Goal: Task Accomplishment & Management: Use online tool/utility

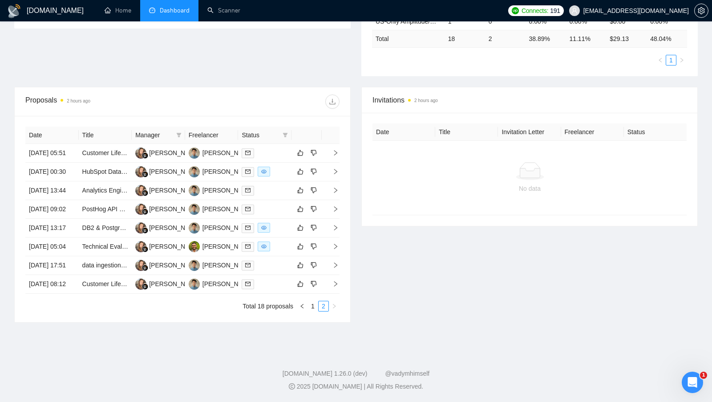
scroll to position [312, 0]
click at [313, 308] on link "1" at bounding box center [313, 306] width 10 height 10
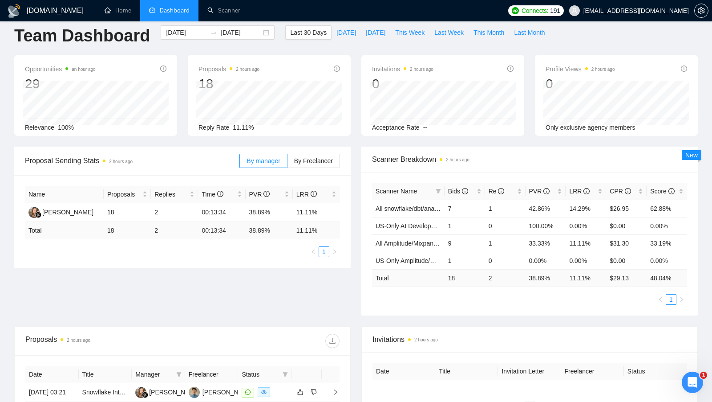
scroll to position [0, 0]
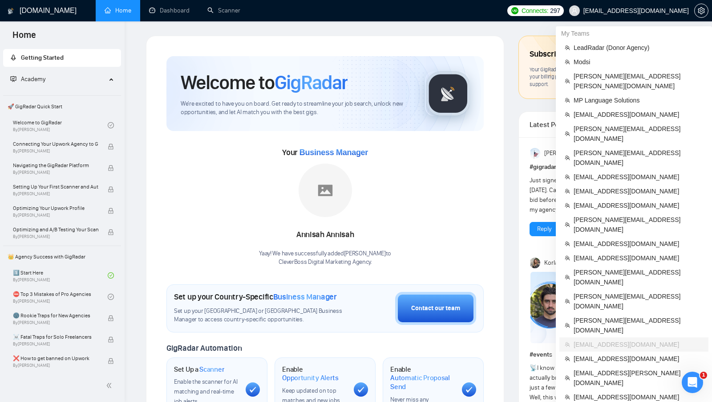
scroll to position [473, 0]
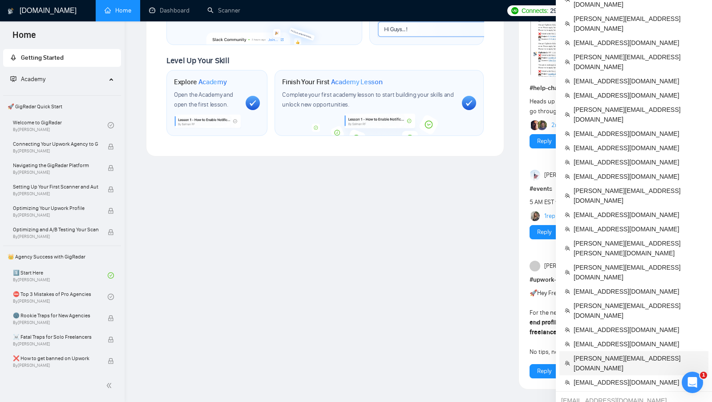
click at [611, 353] on span "sergey@smallteam.co" at bounding box center [639, 363] width 130 height 20
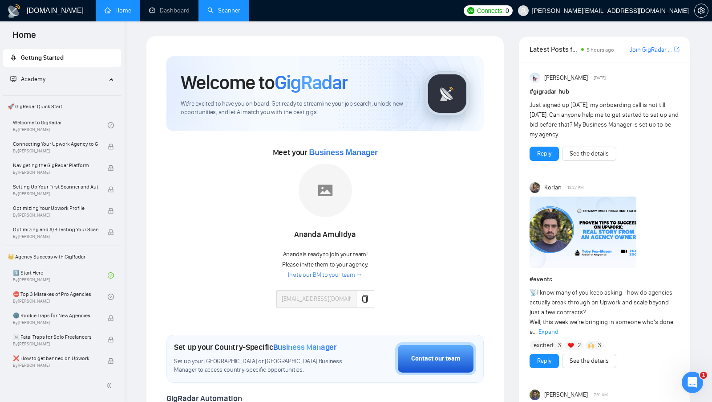
click at [227, 11] on link "Scanner" at bounding box center [223, 11] width 33 height 8
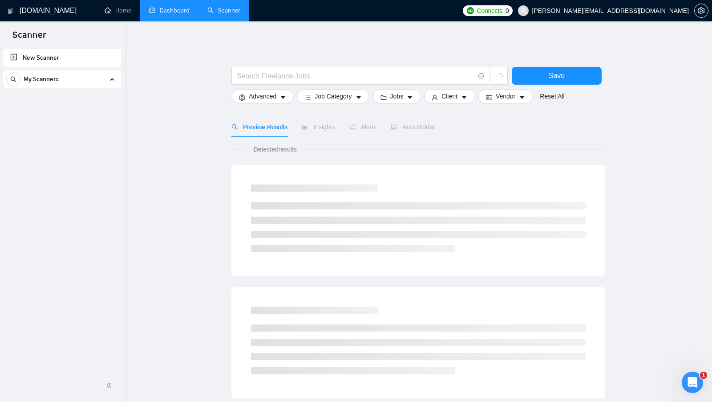
click at [190, 7] on link "Dashboard" at bounding box center [169, 11] width 41 height 8
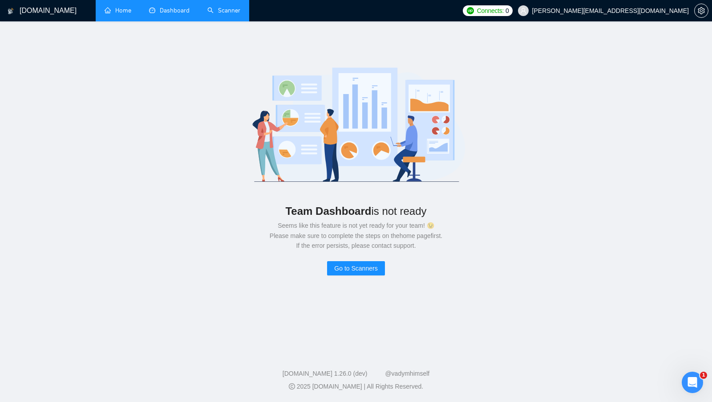
click at [129, 11] on link "Home" at bounding box center [118, 11] width 27 height 8
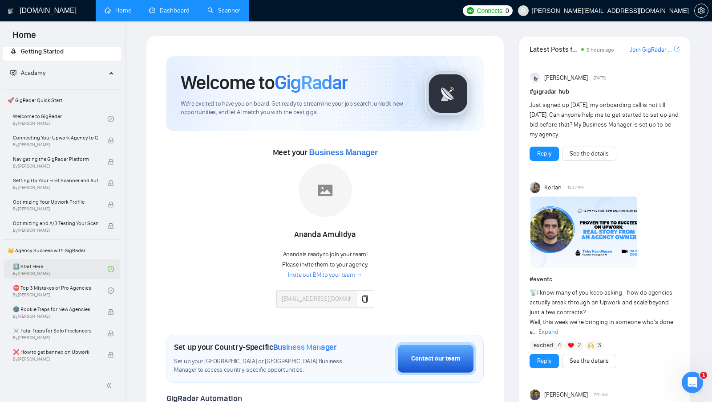
scroll to position [8, 0]
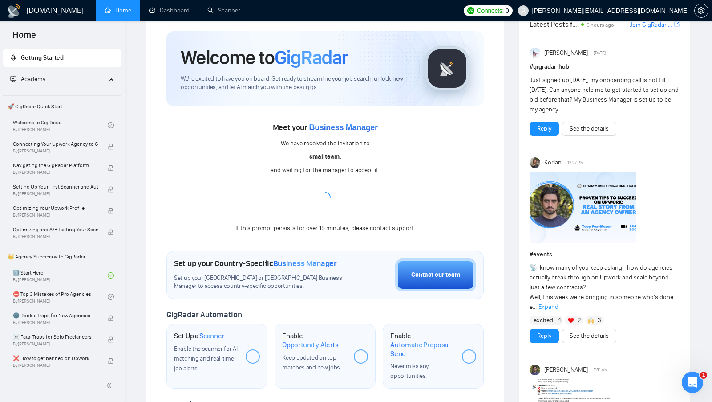
scroll to position [31, 0]
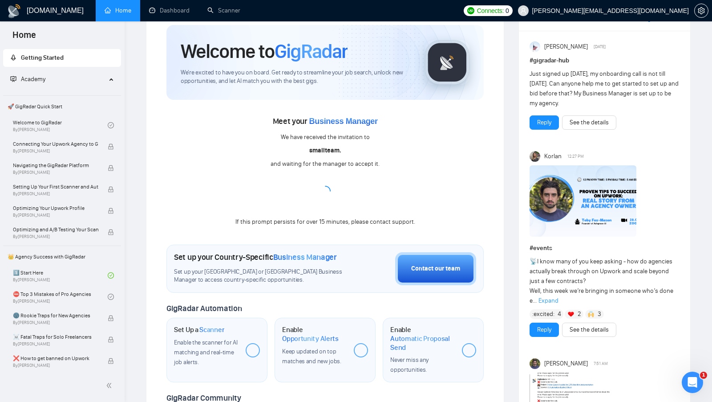
drag, startPoint x: 414, startPoint y: 223, endPoint x: 295, endPoint y: 147, distance: 141.5
click at [295, 147] on div "Meet your Business Manager We have received the invitation to smallteam. and wa…" at bounding box center [324, 170] width 317 height 113
click at [276, 131] on div "Meet your Business Manager We have received the invitation to smallteam. and wa…" at bounding box center [324, 170] width 317 height 113
click at [442, 270] on div "Contact our team" at bounding box center [435, 269] width 49 height 10
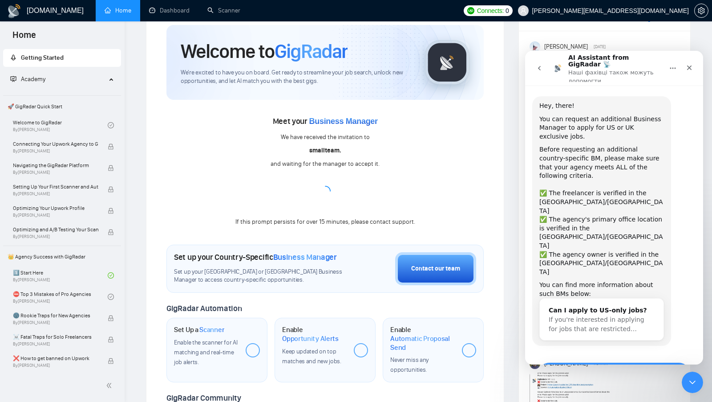
scroll to position [0, 0]
click at [538, 65] on icon "go back" at bounding box center [539, 68] width 7 height 7
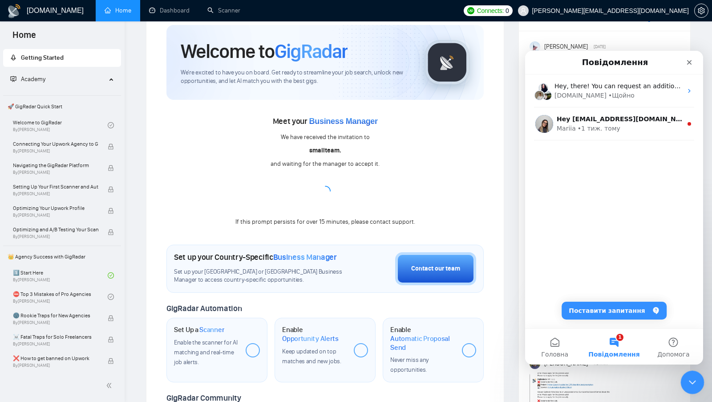
click at [688, 386] on div "Закрити програму для спілкування Intercom" at bounding box center [691, 380] width 21 height 21
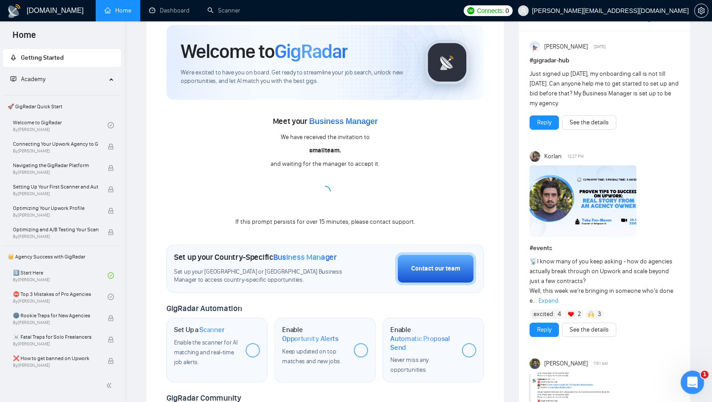
click at [690, 381] on icon "Відкрити програму для спілкування Intercom" at bounding box center [691, 380] width 15 height 15
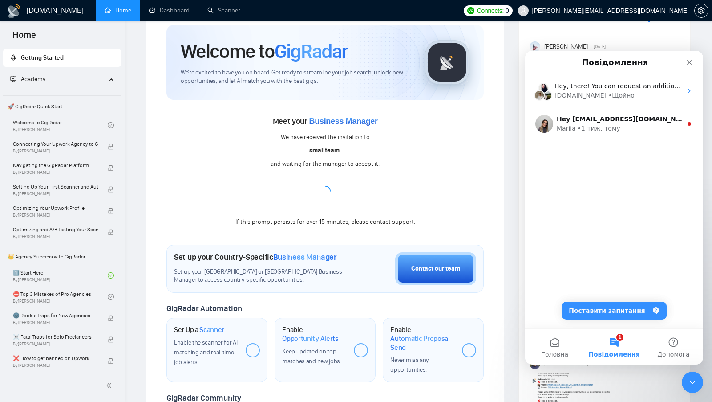
click at [612, 307] on button "Поставити запитання" at bounding box center [614, 310] width 105 height 18
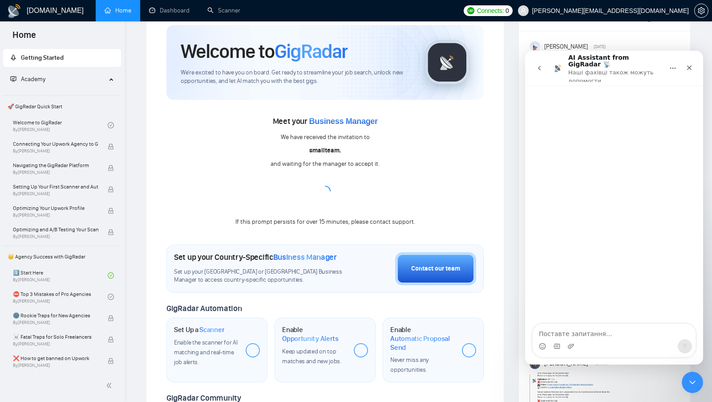
click at [580, 337] on textarea "Поставте запитання…" at bounding box center [614, 331] width 163 height 15
click at [543, 68] on icon "go back" at bounding box center [539, 68] width 7 height 7
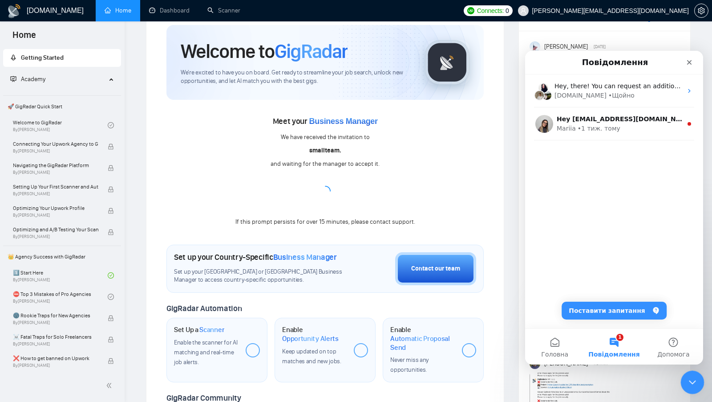
click at [687, 377] on icon "Закрити програму для спілкування Intercom" at bounding box center [691, 380] width 11 height 11
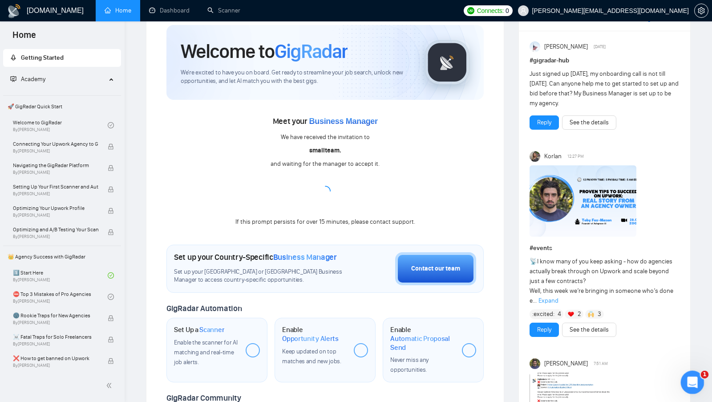
click at [689, 379] on icon "Відкрити програму для спілкування Intercom" at bounding box center [691, 380] width 15 height 15
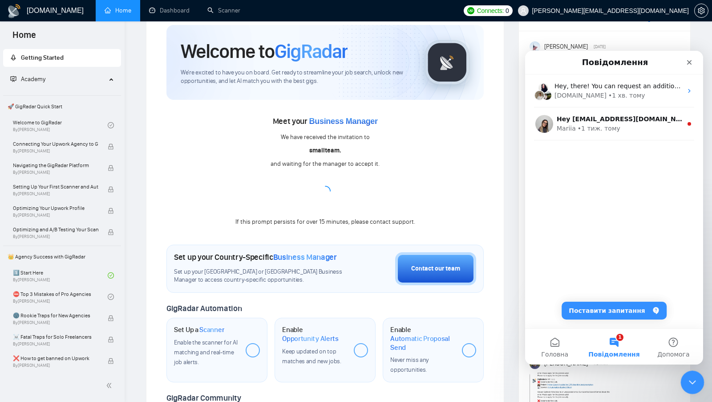
click at [687, 383] on icon "Закрити програму для спілкування Intercom" at bounding box center [691, 380] width 11 height 11
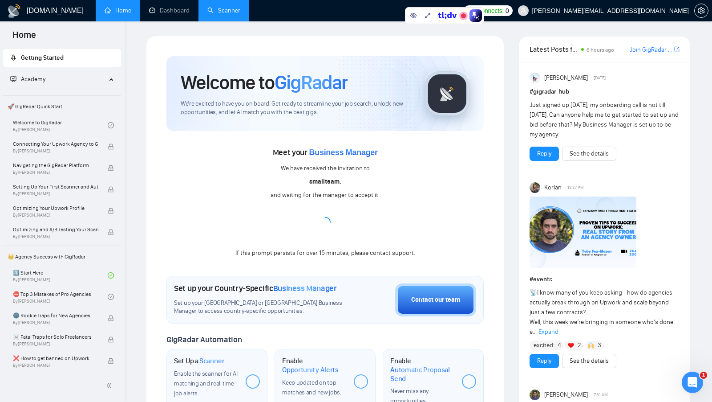
click at [215, 13] on link "Scanner" at bounding box center [223, 11] width 33 height 8
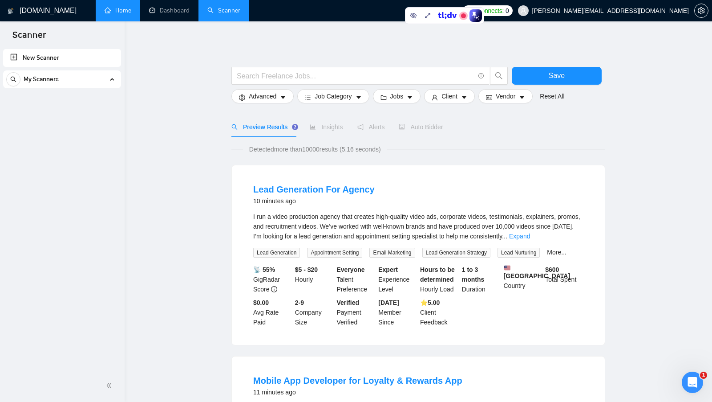
click at [115, 13] on link "Home" at bounding box center [118, 11] width 27 height 8
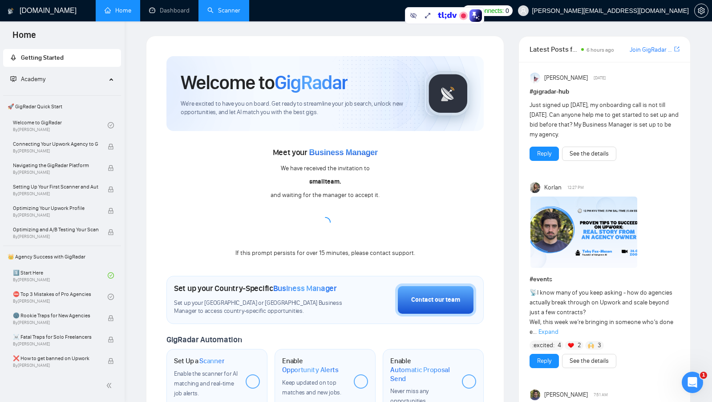
click at [235, 14] on link "Scanner" at bounding box center [223, 11] width 33 height 8
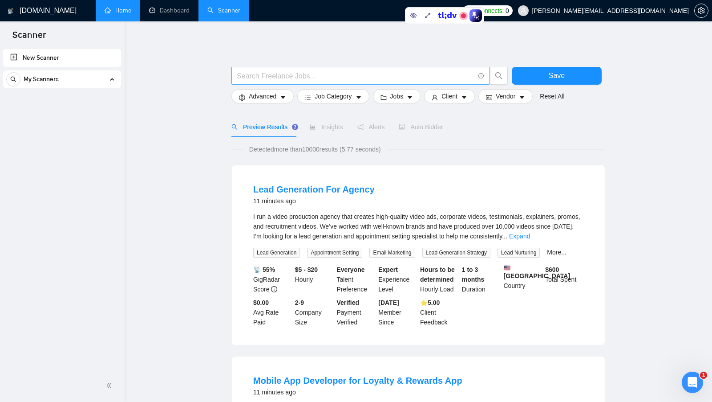
click at [337, 73] on input "text" at bounding box center [356, 75] width 238 height 11
click at [292, 73] on input "text" at bounding box center [356, 75] width 238 height 11
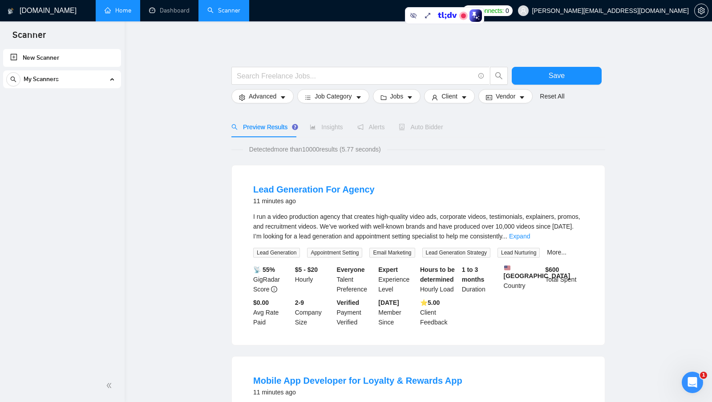
click at [302, 73] on input "text" at bounding box center [356, 75] width 238 height 11
click at [312, 72] on input "text" at bounding box center [356, 75] width 238 height 11
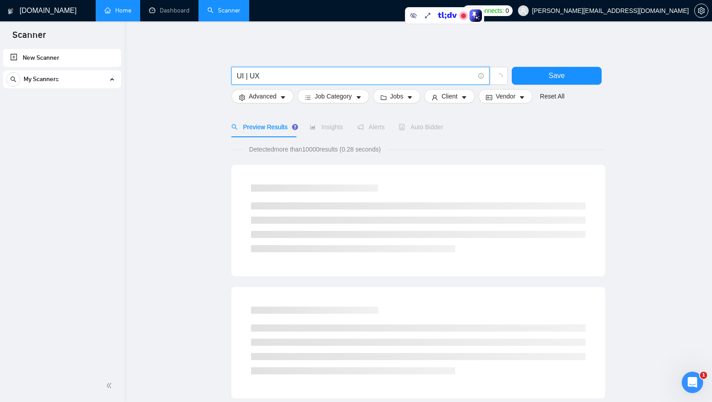
click at [237, 72] on input "UI | UX" at bounding box center [356, 75] width 238 height 11
click at [253, 73] on input "UI | UX" at bounding box center [356, 75] width 238 height 11
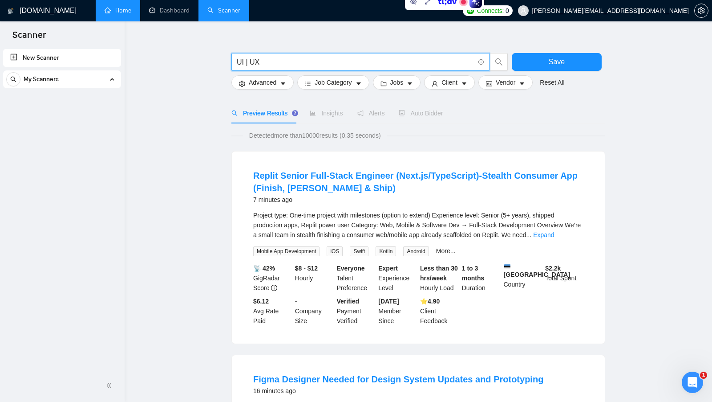
scroll to position [10, 0]
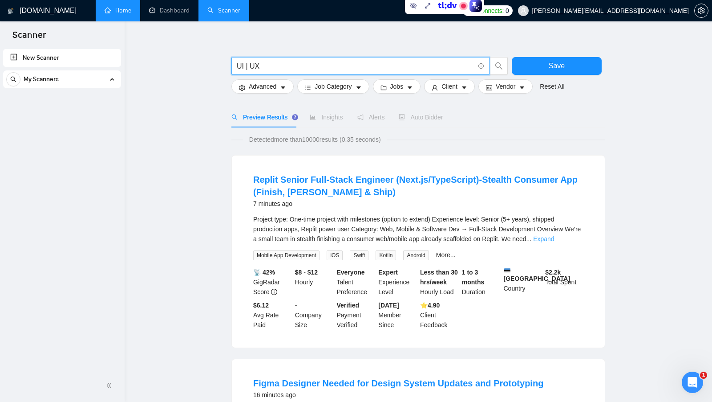
click at [554, 239] on link "Expand" at bounding box center [543, 238] width 21 height 7
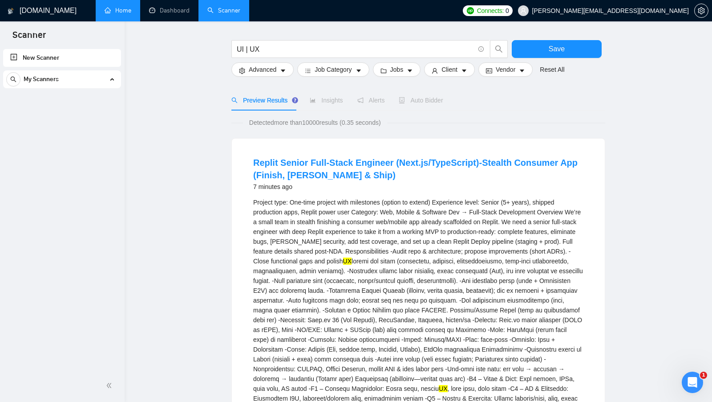
scroll to position [29, 0]
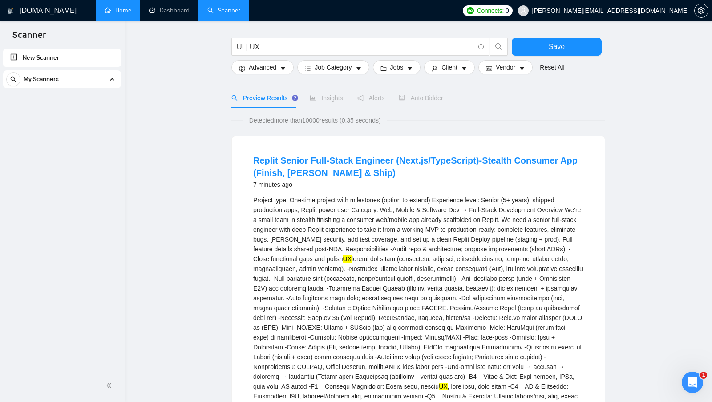
click at [352, 257] on mark "UX" at bounding box center [347, 258] width 8 height 7
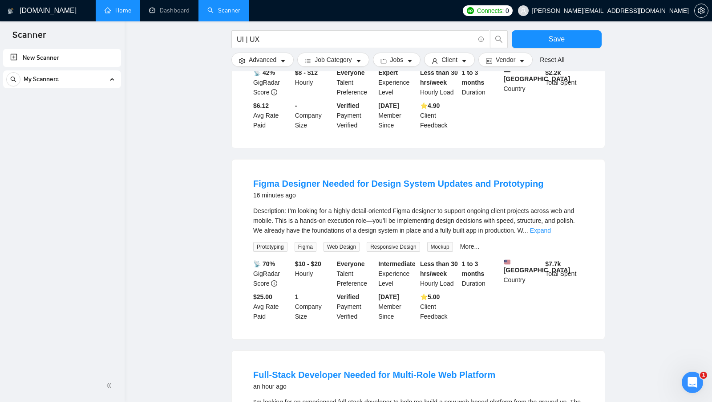
scroll to position [503, 0]
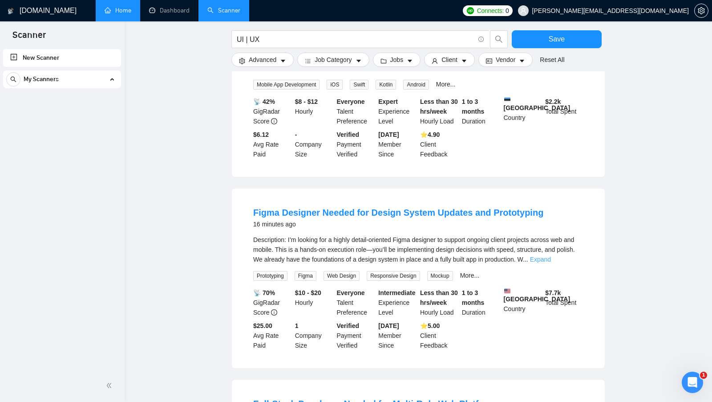
click at [551, 263] on link "Expand" at bounding box center [540, 259] width 21 height 7
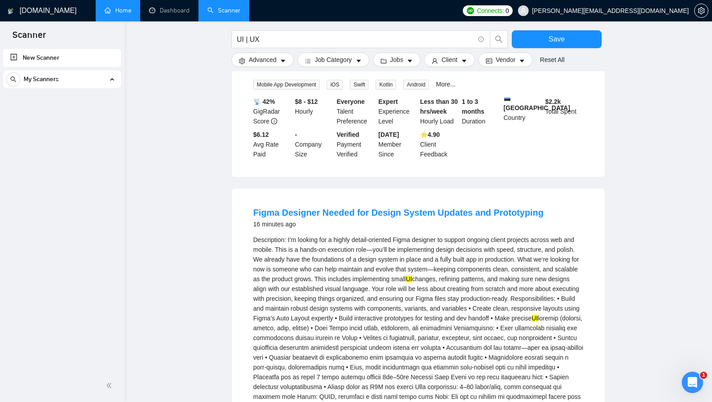
click at [412, 282] on mark "UI" at bounding box center [409, 278] width 6 height 7
click at [343, 331] on div "Description: I’m looking for a highly detail-oriented Figma designer to support…" at bounding box center [418, 333] width 330 height 196
click at [532, 321] on mark "UI" at bounding box center [535, 317] width 6 height 7
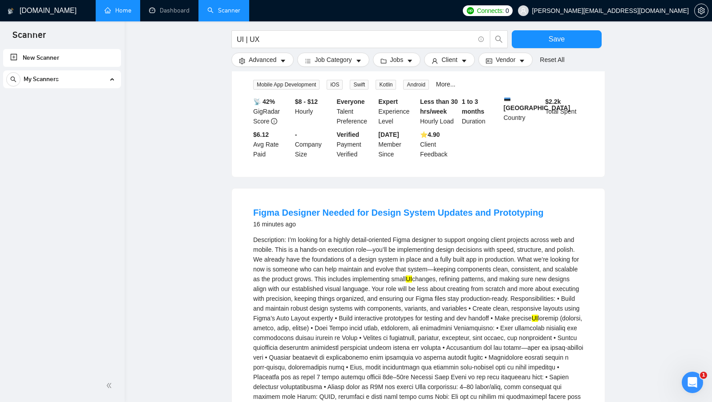
click at [348, 332] on div "Description: I’m looking for a highly detail-oriented Figma designer to support…" at bounding box center [418, 333] width 330 height 196
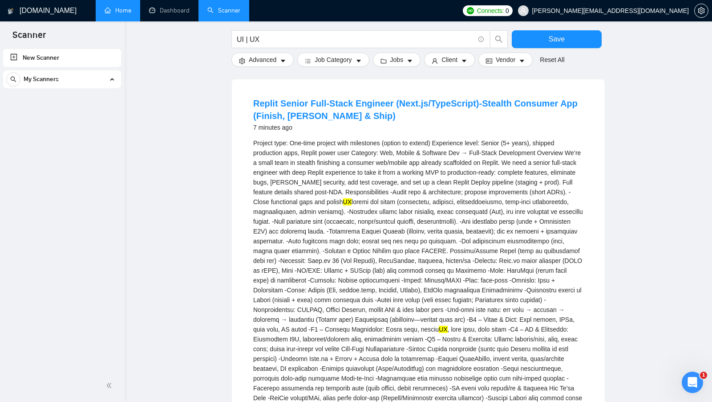
scroll to position [72, 0]
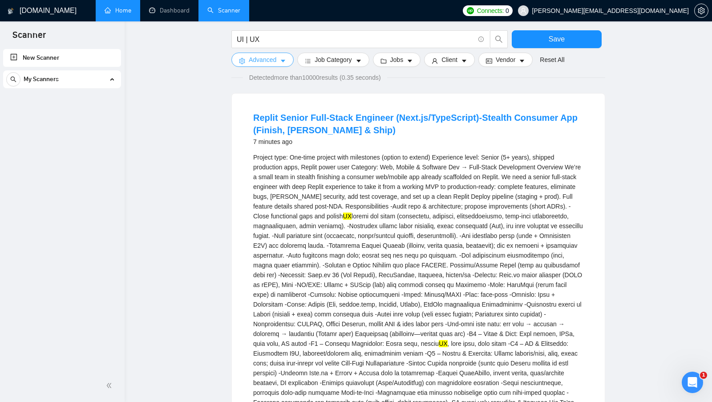
click at [261, 60] on span "Advanced" at bounding box center [263, 60] width 28 height 10
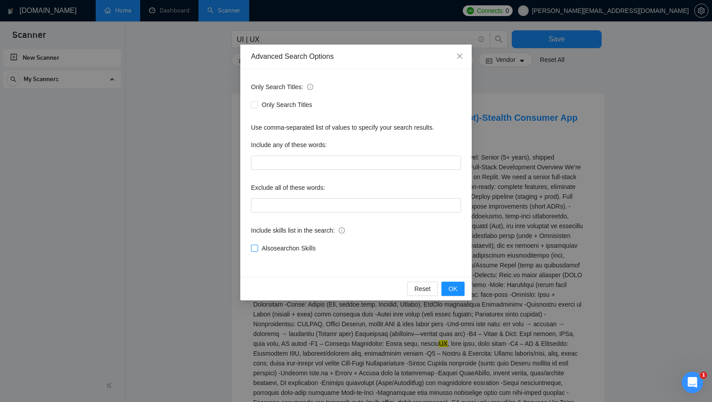
drag, startPoint x: 333, startPoint y: 247, endPoint x: 261, endPoint y: 248, distance: 71.2
click at [261, 248] on div "Also search on Skills" at bounding box center [356, 248] width 210 height 10
click at [360, 319] on div "Advanced Search Options Only Search Titles: Only Search Titles Use comma-separa…" at bounding box center [356, 201] width 712 height 402
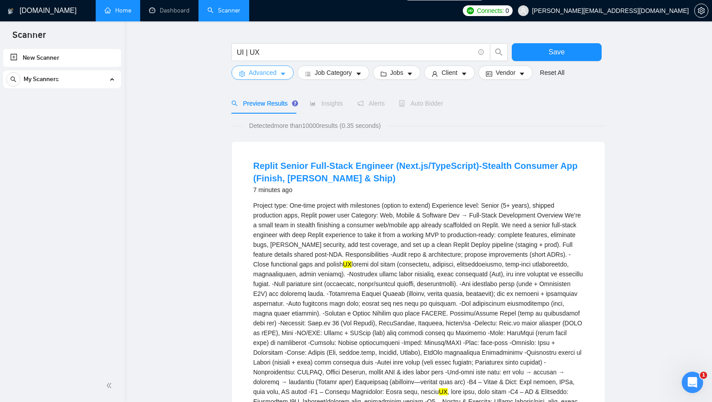
scroll to position [0, 0]
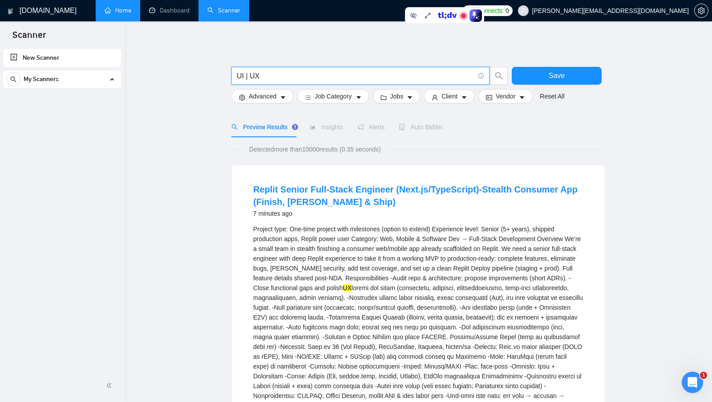
click at [267, 75] on input "UI | UX" at bounding box center [356, 75] width 238 height 11
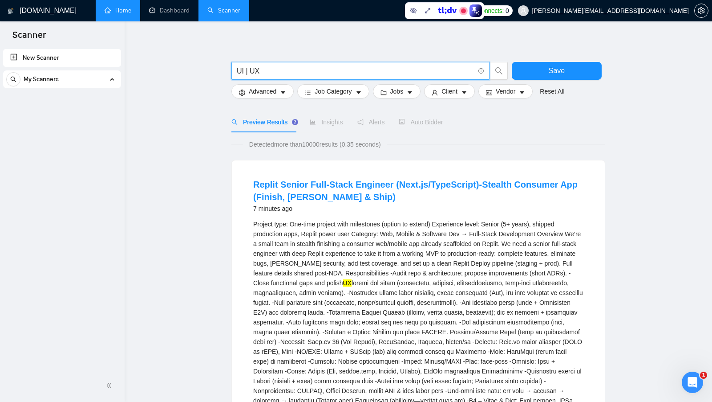
scroll to position [6, 0]
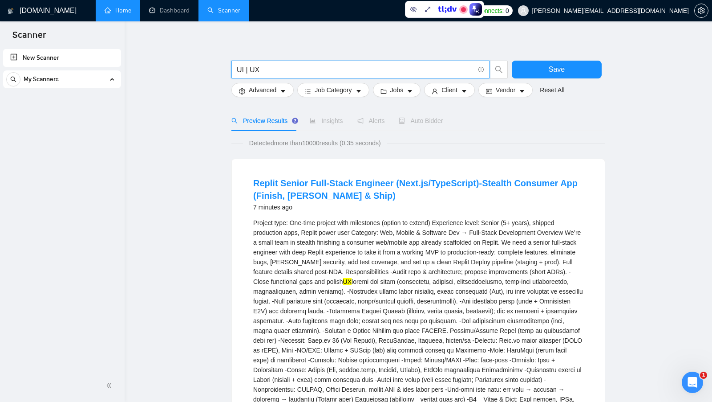
click at [291, 71] on input "UI | UX" at bounding box center [356, 69] width 238 height 11
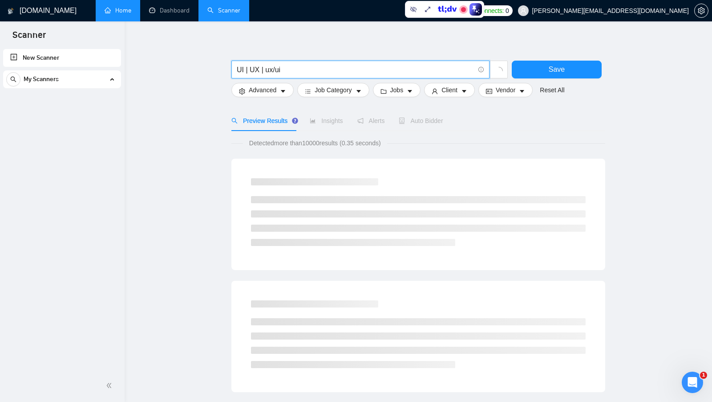
click at [290, 70] on input "UI | UX | ux/ui" at bounding box center [356, 69] width 238 height 11
click at [245, 69] on input "UI | UX |" at bounding box center [356, 69] width 238 height 11
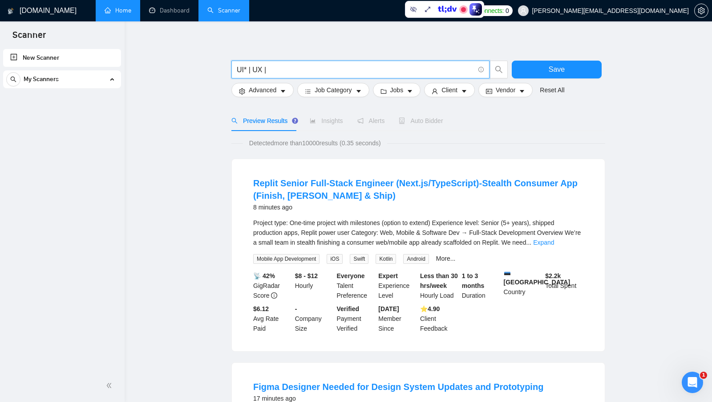
click at [239, 71] on input "UI* | UX |" at bounding box center [356, 69] width 238 height 11
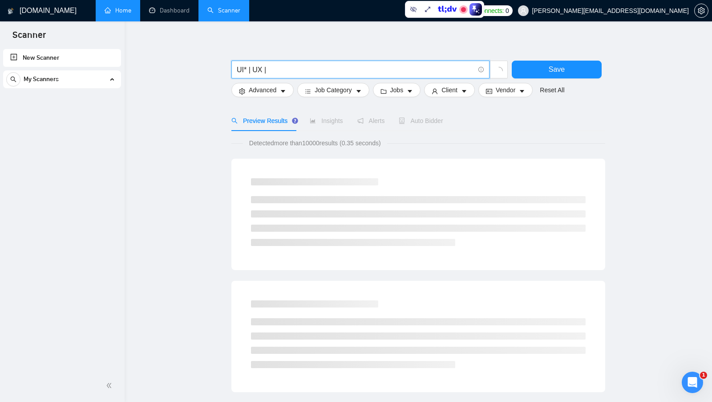
click at [246, 70] on input "UI* | UX |" at bounding box center [356, 69] width 238 height 11
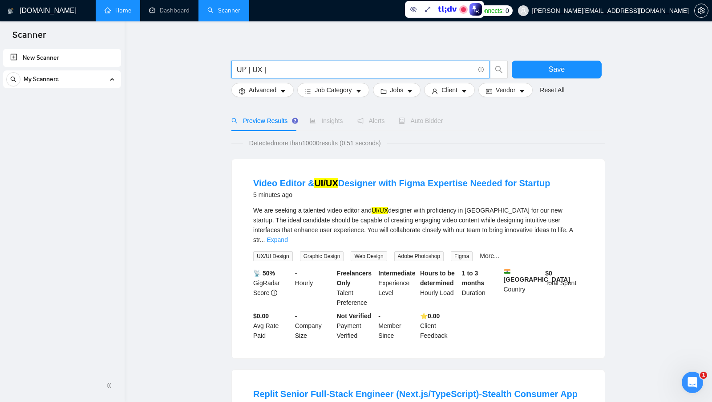
drag, startPoint x: 243, startPoint y: 70, endPoint x: 231, endPoint y: 69, distance: 12.5
click at [231, 69] on div "UI* | UX |" at bounding box center [370, 72] width 280 height 22
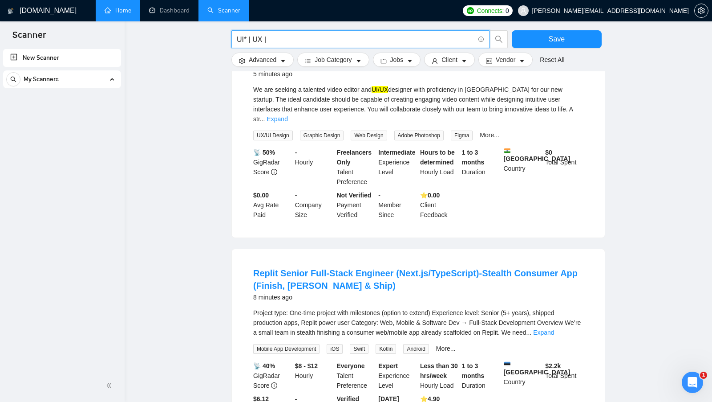
scroll to position [178, 0]
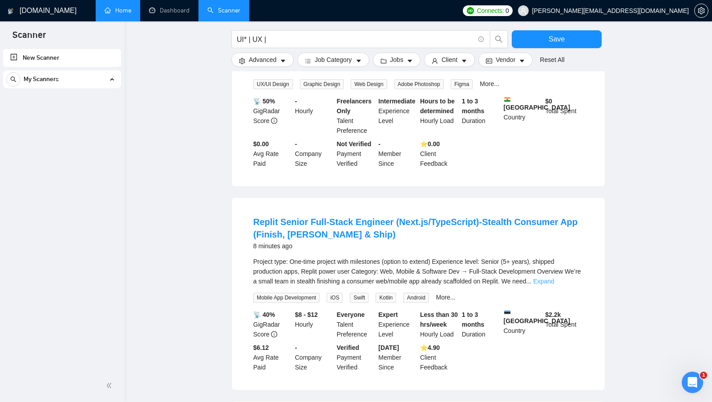
click at [554, 277] on link "Expand" at bounding box center [543, 280] width 21 height 7
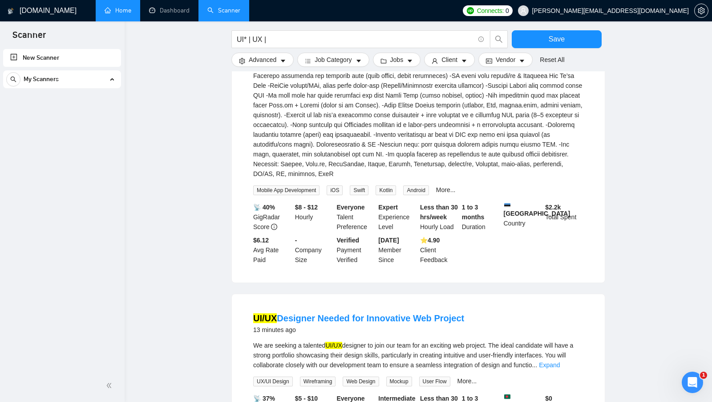
scroll to position [506, 0]
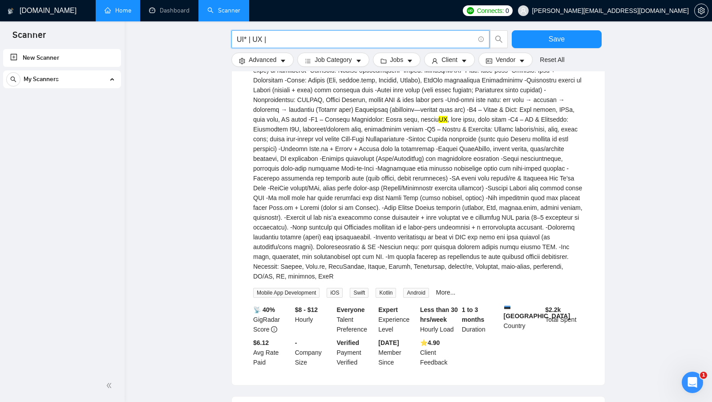
click at [262, 38] on input "UI* | UX |" at bounding box center [356, 39] width 238 height 11
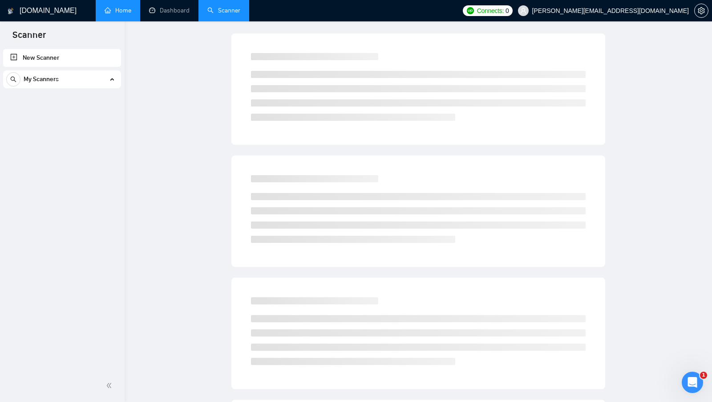
scroll to position [0, 0]
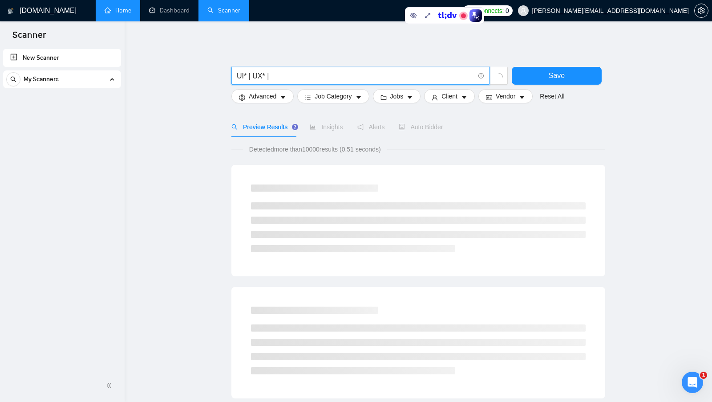
click at [240, 76] on input "UI* | UX* |" at bounding box center [356, 75] width 238 height 11
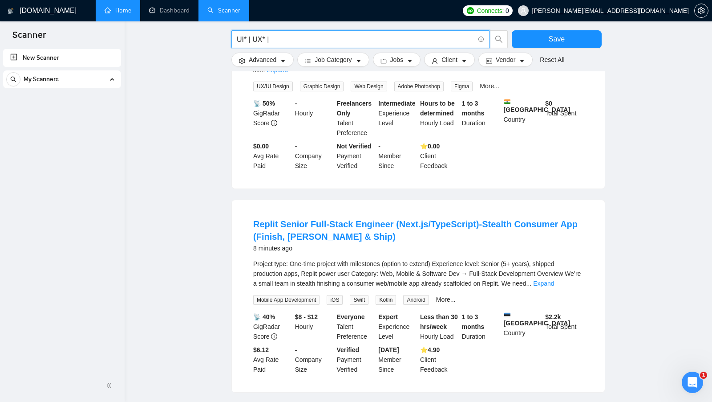
scroll to position [178, 0]
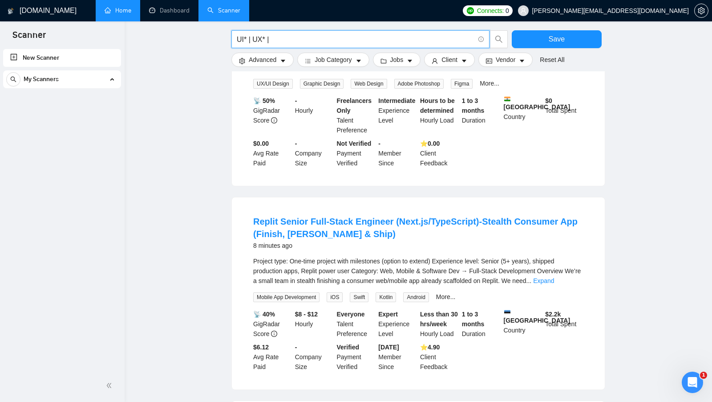
click at [554, 277] on link "Expand" at bounding box center [543, 280] width 21 height 7
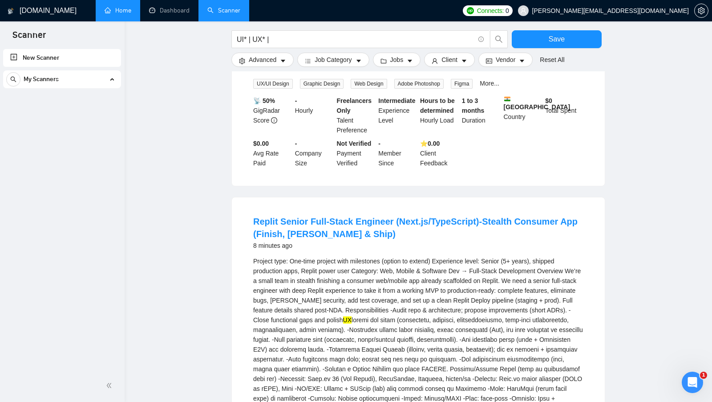
click at [352, 316] on mark "UX" at bounding box center [347, 319] width 8 height 7
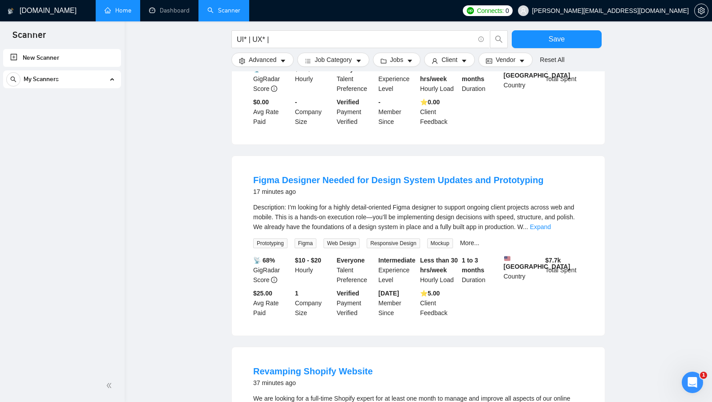
scroll to position [941, 0]
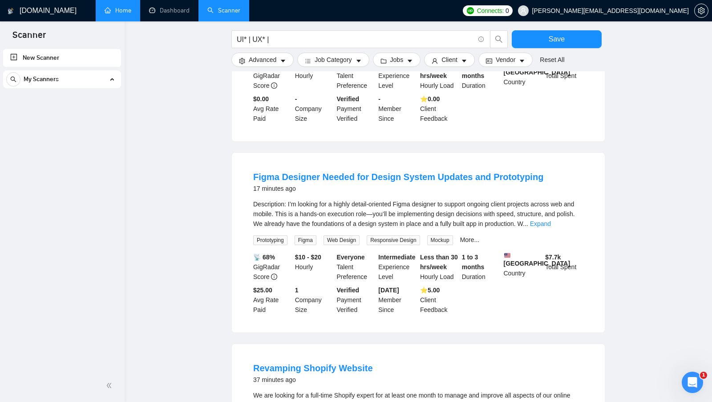
click at [572, 226] on div "Description: I’m looking for a highly detail-oriented Figma designer to support…" at bounding box center [418, 222] width 330 height 46
click at [551, 221] on link "Expand" at bounding box center [540, 223] width 21 height 7
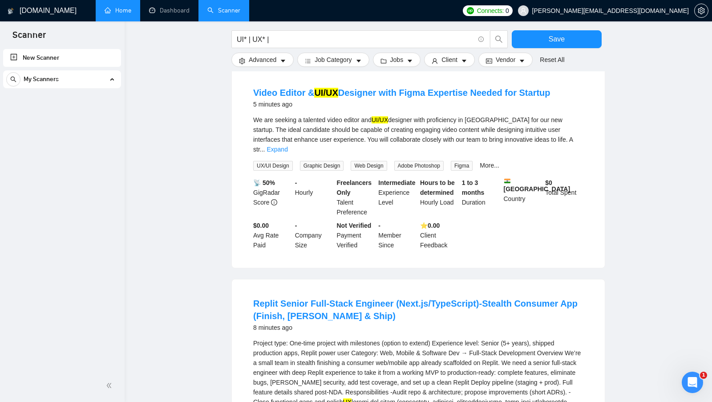
scroll to position [0, 0]
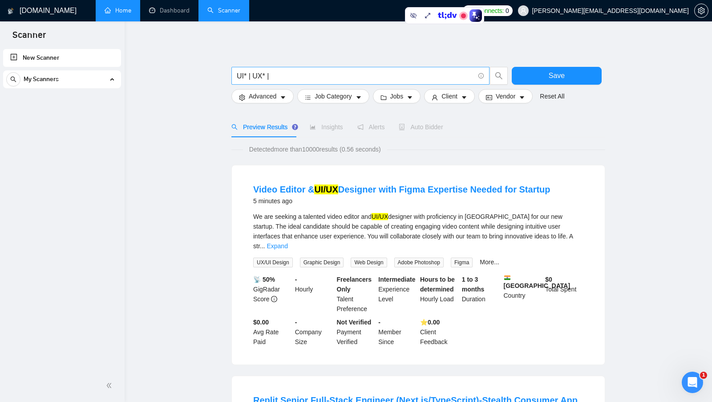
click at [241, 74] on input "UI* | UX* |" at bounding box center [356, 75] width 238 height 11
click at [253, 75] on input "UI* | UX* |" at bounding box center [356, 75] width 238 height 11
click at [279, 76] on input "UI* | UX* |" at bounding box center [356, 75] width 238 height 11
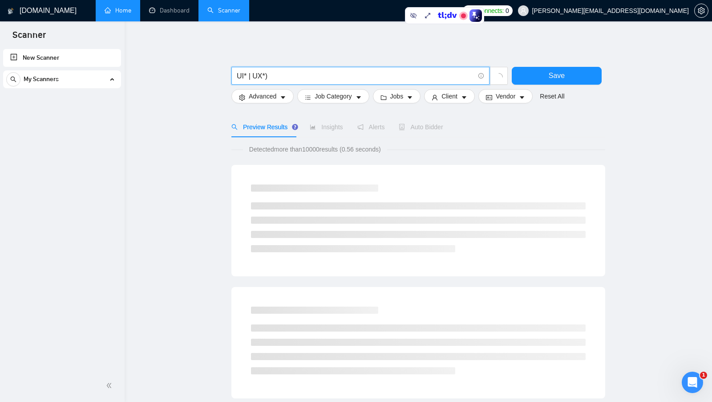
click at [237, 73] on input "UI* | UX*)" at bounding box center [356, 75] width 238 height 11
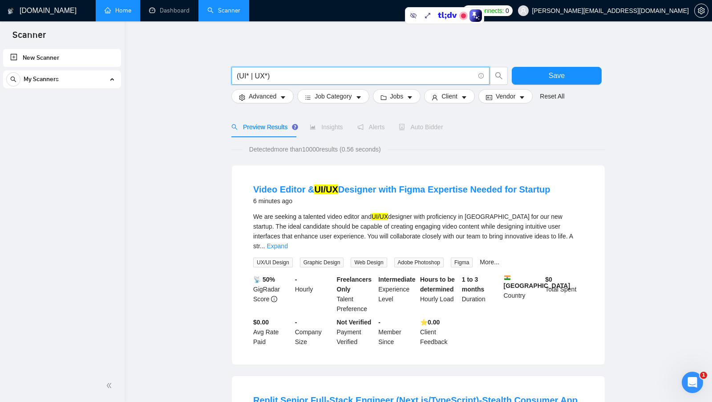
drag, startPoint x: 283, startPoint y: 77, endPoint x: 189, endPoint y: 77, distance: 93.9
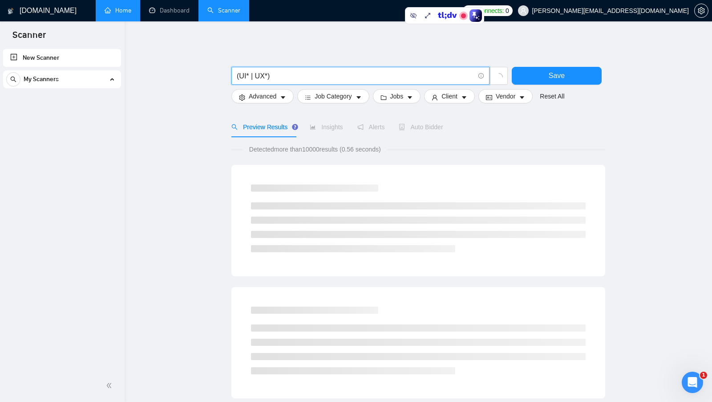
click at [281, 77] on input "(UI* | UX*)" at bounding box center [356, 75] width 238 height 11
click at [280, 80] on input "(UI* | UX*) design*" at bounding box center [356, 75] width 238 height 11
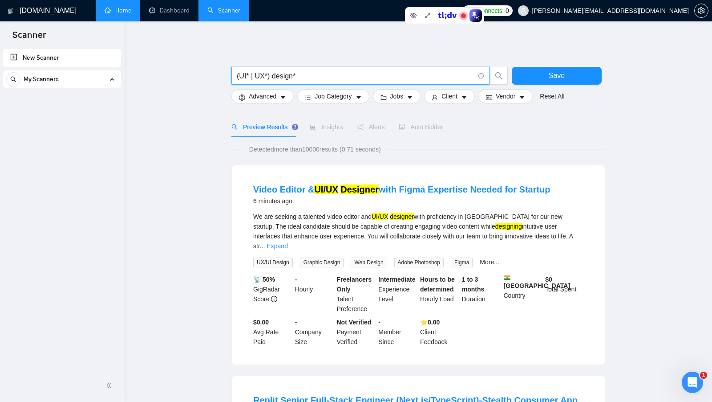
click at [270, 78] on input "(UI* | UX*) design*" at bounding box center [356, 75] width 238 height 11
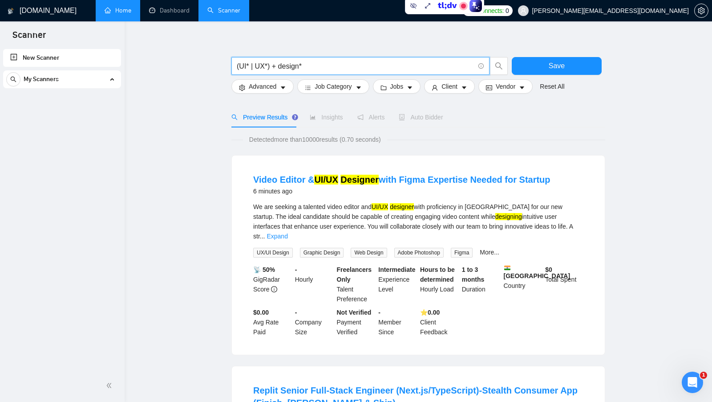
scroll to position [8, 0]
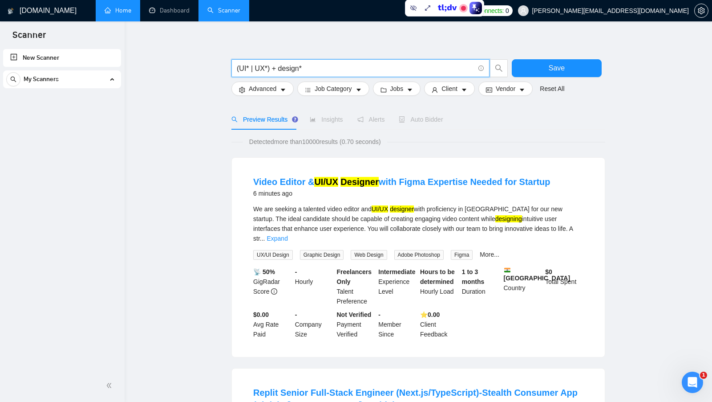
drag, startPoint x: 271, startPoint y: 69, endPoint x: 279, endPoint y: 70, distance: 8.1
click at [279, 70] on input "(UI* | UX*) + design*" at bounding box center [356, 68] width 238 height 11
click at [334, 69] on input "(UI* | UX*) + design*" at bounding box center [356, 68] width 238 height 11
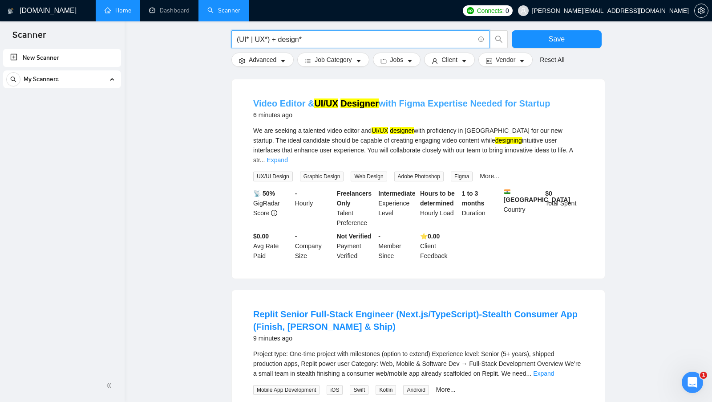
scroll to position [90, 0]
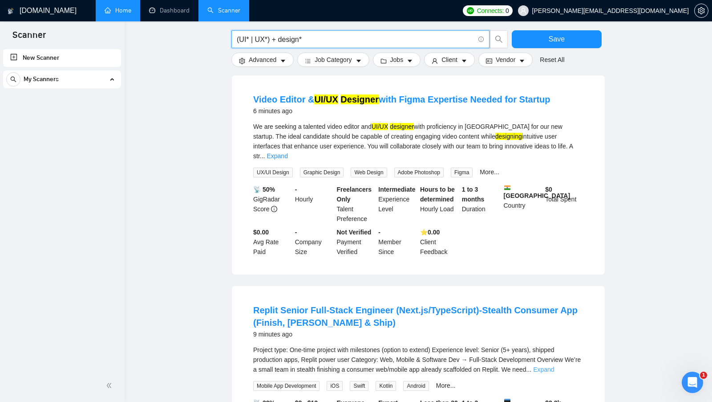
click at [554, 365] on link "Expand" at bounding box center [543, 368] width 21 height 7
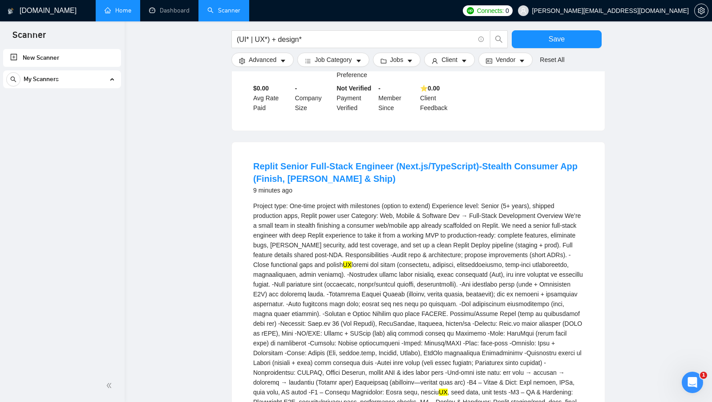
scroll to position [0, 0]
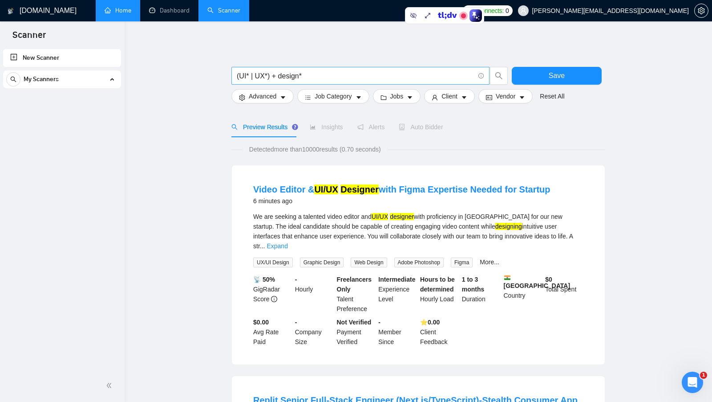
click at [313, 73] on input "(UI* | UX*) + design*" at bounding box center [356, 75] width 238 height 11
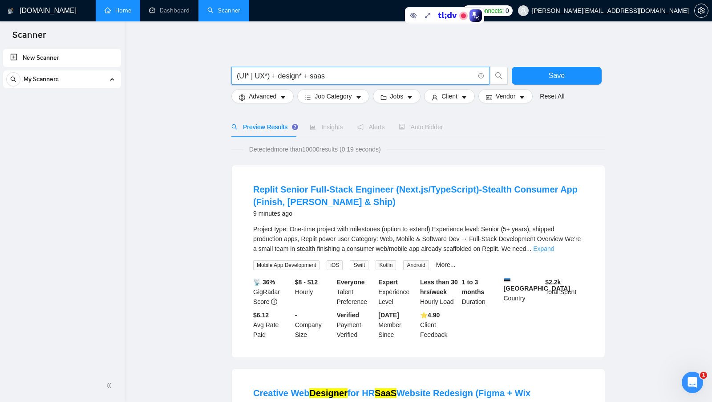
click at [554, 249] on link "Expand" at bounding box center [543, 248] width 21 height 7
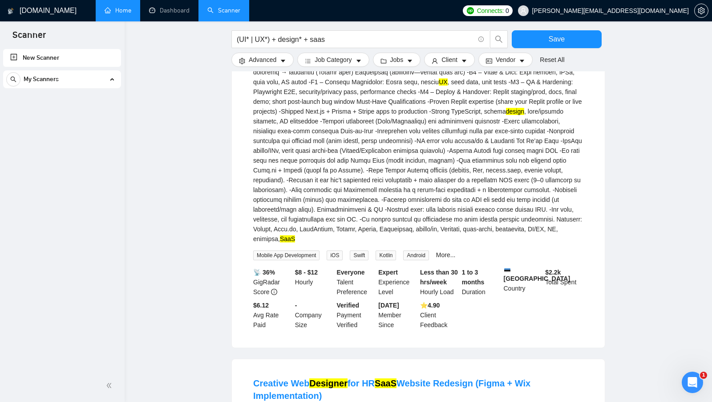
scroll to position [334, 0]
click at [255, 243] on div "Project type: One-time project with milestones (option to extend) Experience le…" at bounding box center [418, 66] width 330 height 353
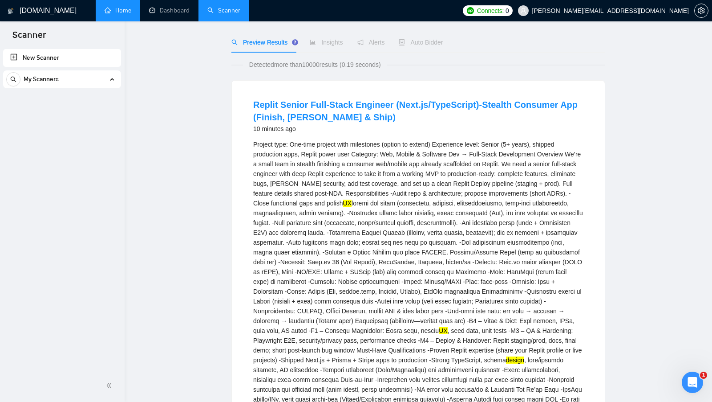
scroll to position [0, 0]
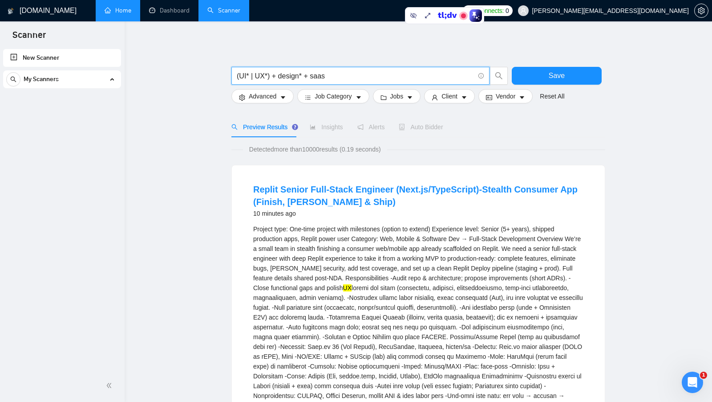
click at [332, 72] on input "(UI* | UX*) + design* + saas" at bounding box center [356, 75] width 238 height 11
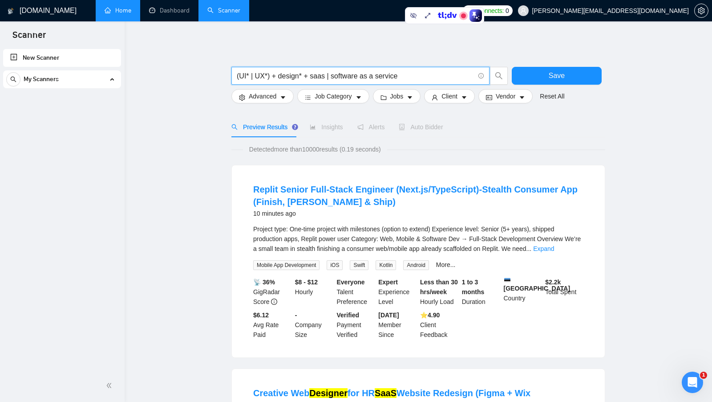
click at [319, 75] on input "(UI* | UX*) + design* + saas | software as a service" at bounding box center [356, 75] width 238 height 11
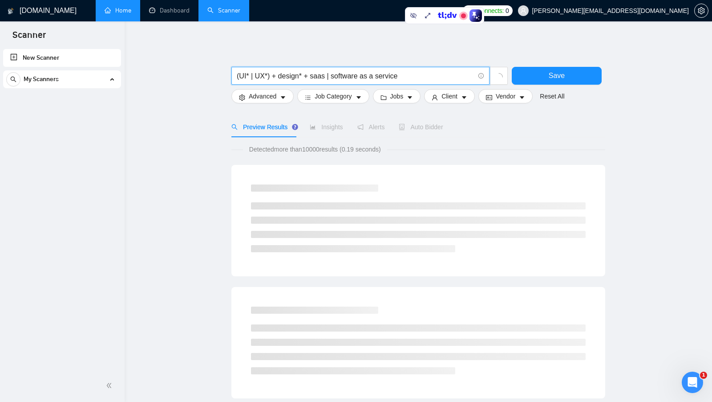
drag, startPoint x: 331, startPoint y: 75, endPoint x: 426, endPoint y: 75, distance: 95.3
click at [426, 75] on input "(UI* | UX*) + design* + saas | software as a service" at bounding box center [356, 75] width 238 height 11
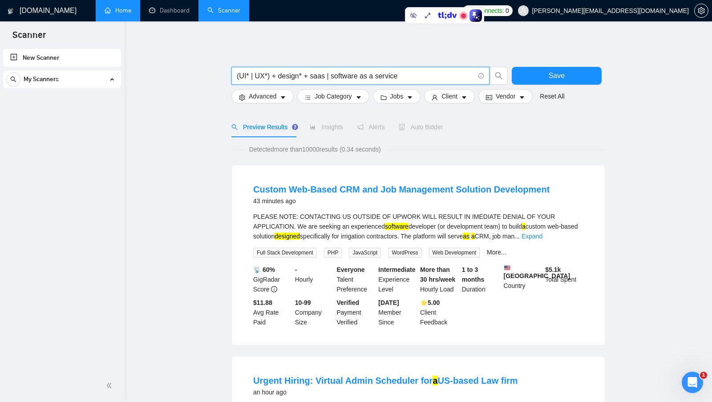
click at [330, 76] on input "(UI* | UX*) + design* + saas | software as a service" at bounding box center [356, 75] width 238 height 11
click at [312, 76] on input "(UI* | UX*) + design* + saas | software as a service" at bounding box center [356, 75] width 238 height 11
click at [413, 74] on input "(UI* | UX*) + design* + (saas | software as a service" at bounding box center [356, 75] width 238 height 11
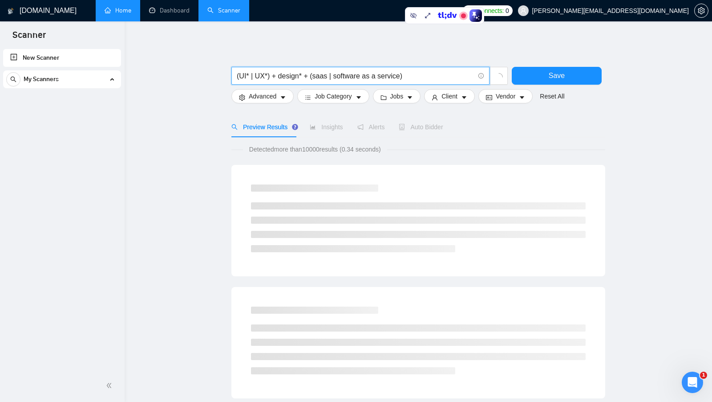
drag, startPoint x: 269, startPoint y: 77, endPoint x: 228, endPoint y: 77, distance: 41.4
click at [228, 77] on main "(UI* | UX*) + design* + (saas | software as a service) Save Advanced Job Catego…" at bounding box center [418, 411] width 559 height 750
click at [289, 74] on input "(UI* | UX*) + design* + (saas | software as a service)" at bounding box center [356, 75] width 238 height 11
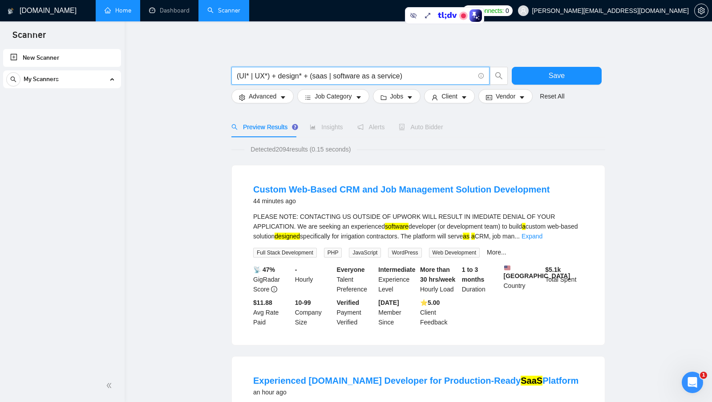
drag, startPoint x: 313, startPoint y: 76, endPoint x: 400, endPoint y: 81, distance: 87.0
click at [400, 81] on input "(UI* | UX*) + design* + (saas | software as a service)" at bounding box center [356, 75] width 238 height 11
click at [329, 77] on input "(UI* | UX*) + design* + (saas | software as a service)" at bounding box center [356, 75] width 238 height 11
click at [543, 235] on link "Expand" at bounding box center [532, 235] width 21 height 7
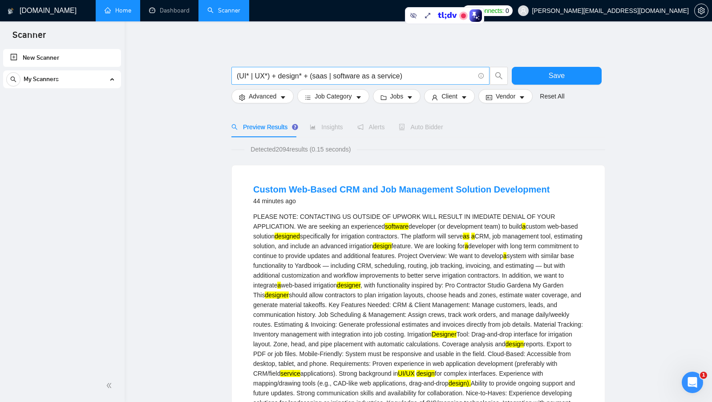
click at [402, 77] on input "(UI* | UX*) + design* + (saas | software as a service)" at bounding box center [356, 75] width 238 height 11
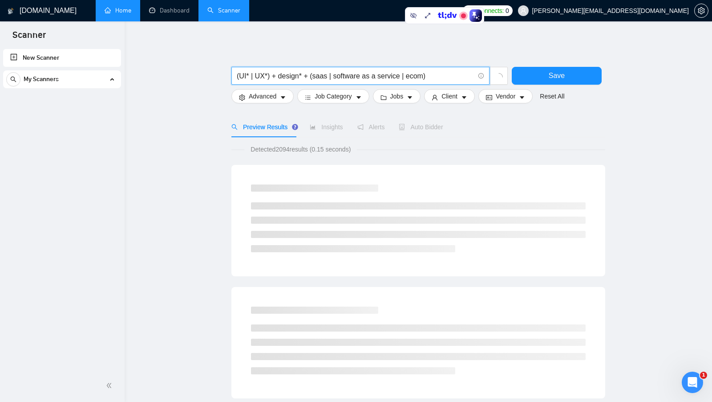
click at [435, 77] on input "(UI* | UX*) + design* + (saas | software as a service | ecom)" at bounding box center [356, 75] width 238 height 11
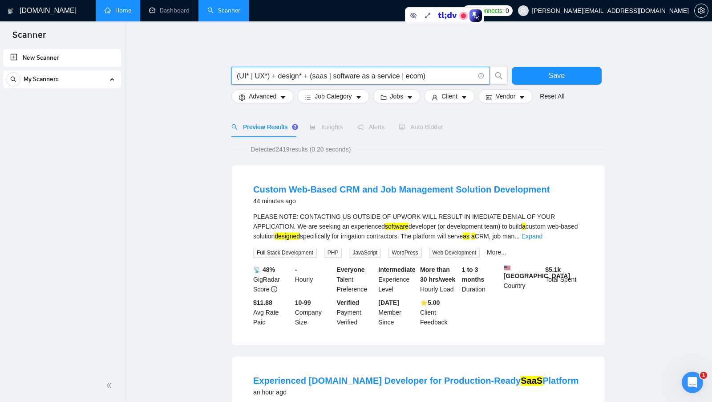
click at [418, 75] on input "(UI* | UX*) + design* + (saas | software as a service | ecom)" at bounding box center [356, 75] width 238 height 11
drag, startPoint x: 334, startPoint y: 76, endPoint x: 402, endPoint y: 74, distance: 67.7
click at [402, 74] on input "(UI* | UX*) + design* + (saas | software as a service)" at bounding box center [356, 75] width 238 height 11
click at [369, 77] on input "(UI* | UX*) + design* + (saas | software as a service)" at bounding box center [356, 75] width 238 height 11
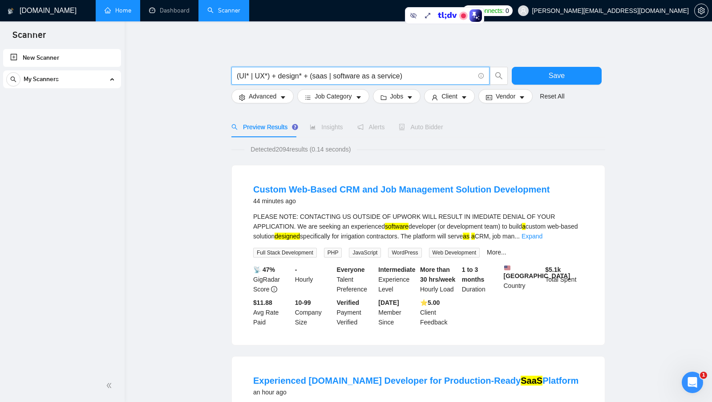
click at [361, 77] on input "(UI* | UX*) + design* + (saas | software as a service)" at bounding box center [356, 75] width 238 height 11
click at [543, 235] on link "Expand" at bounding box center [532, 235] width 21 height 7
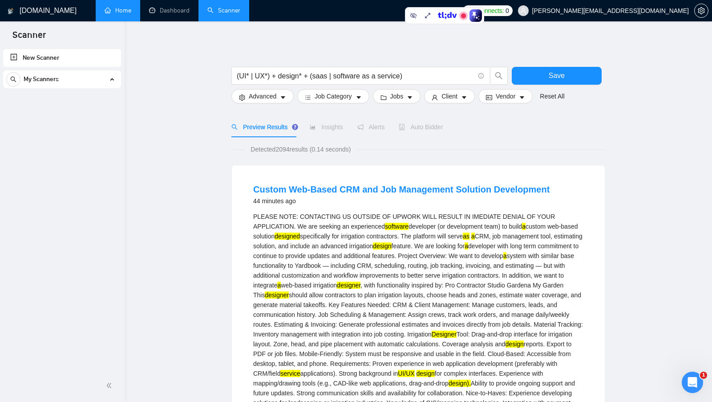
click at [403, 230] on div "PLEASE NOTE: CONTACTING US OUTSIDE OF UPWORK WILL RESULT IN IMEDIATE DENIAL OF …" at bounding box center [418, 318] width 330 height 215
click at [470, 235] on mark "as" at bounding box center [466, 235] width 7 height 7
click at [533, 226] on div "PLEASE NOTE: CONTACTING US OUTSIDE OF UPWORK WILL RESULT IN IMEDIATE DENIAL OF …" at bounding box center [418, 318] width 330 height 215
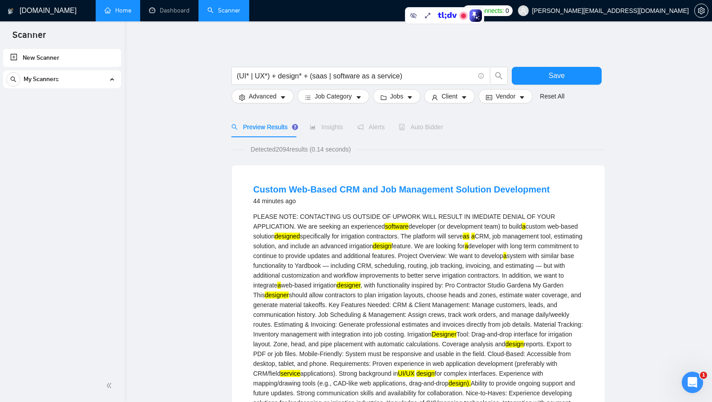
click at [526, 226] on mark "a" at bounding box center [524, 226] width 4 height 7
click at [335, 77] on input "(UI* | UX*) + design* + (saas | software as a service)" at bounding box center [356, 75] width 238 height 11
click at [405, 76] on input "(UI* | UX*) + design* + (saas | "software as a service)" at bounding box center [356, 75] width 238 height 11
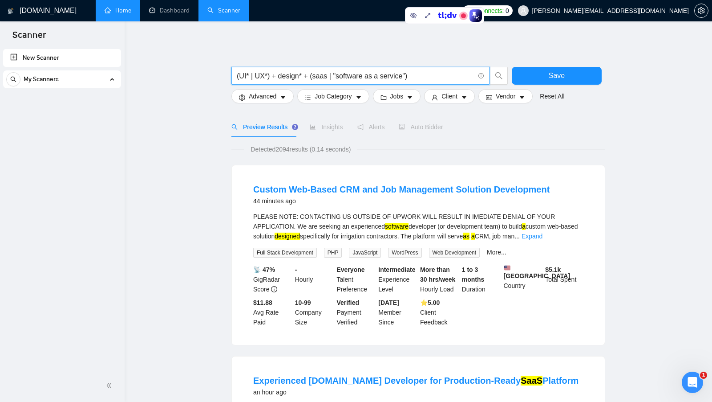
click at [412, 77] on input "(UI* | UX*) + design* + (saas | "software as a service")" at bounding box center [356, 75] width 238 height 11
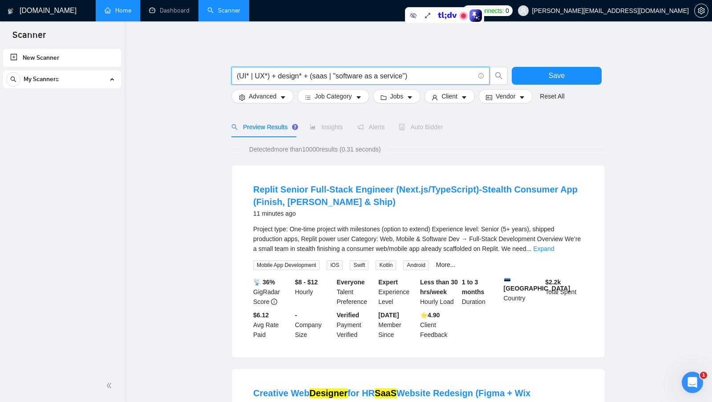
drag, startPoint x: 424, startPoint y: 74, endPoint x: 233, endPoint y: 63, distance: 191.8
click at [233, 63] on form "(UI* | UX*) + design* + (saas | "software as a service") Save Advanced Job Cate…" at bounding box center [418, 83] width 374 height 50
type input "(UI* | UX*) + design* + (saas | "software as a service")"
click at [518, 78] on button "Save" at bounding box center [557, 76] width 90 height 18
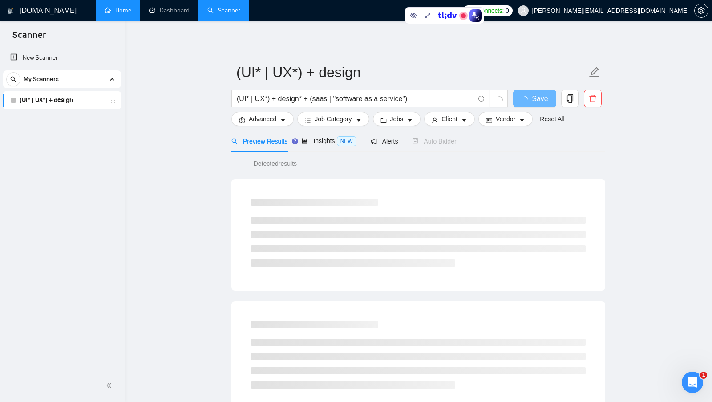
click at [82, 100] on link "(UI* | UX*) + design" at bounding box center [62, 100] width 85 height 18
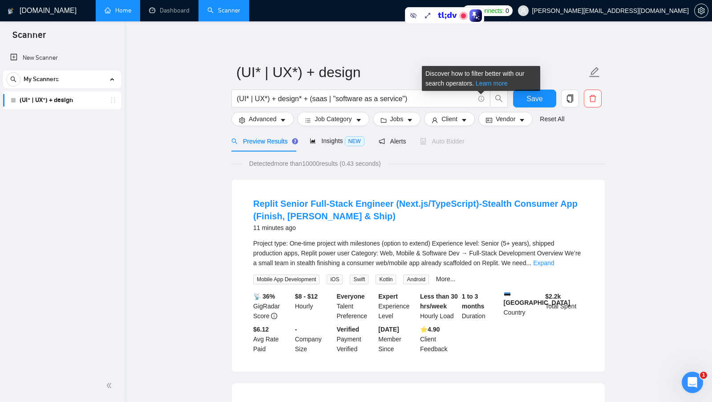
click at [489, 86] on link "Learn more" at bounding box center [492, 83] width 32 height 7
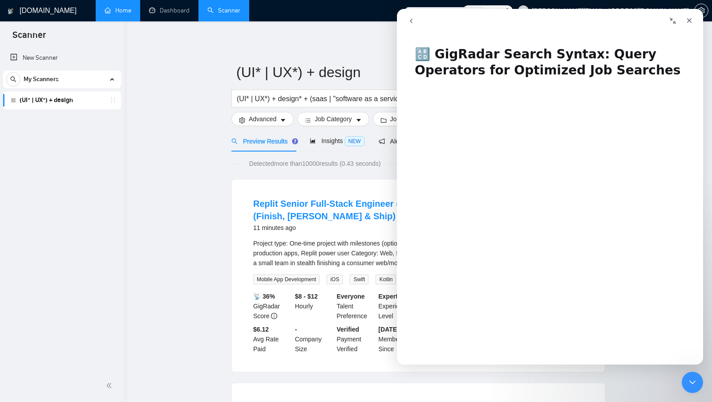
click at [414, 23] on icon "go back" at bounding box center [411, 20] width 7 height 7
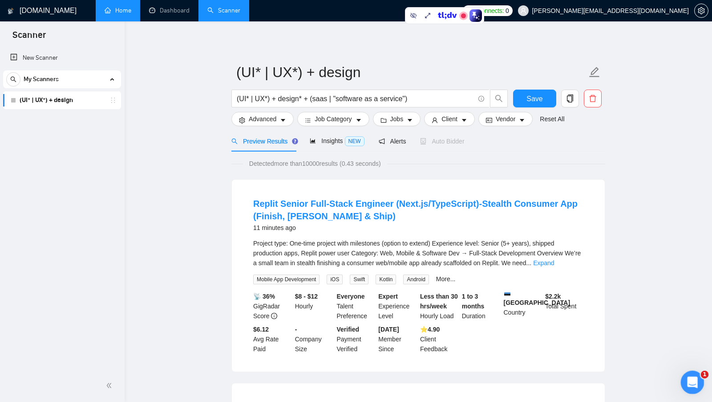
click at [699, 382] on div "Відкрити програму для спілкування Intercom" at bounding box center [691, 380] width 29 height 29
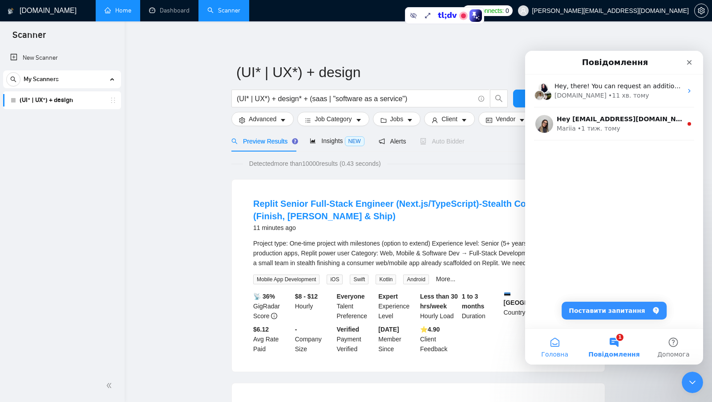
click at [556, 340] on button "Головна" at bounding box center [554, 347] width 59 height 36
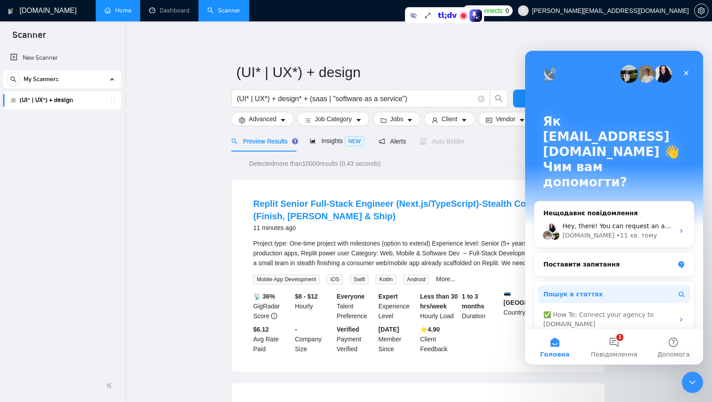
click at [604, 285] on button "Пошук в статтях" at bounding box center [614, 294] width 152 height 18
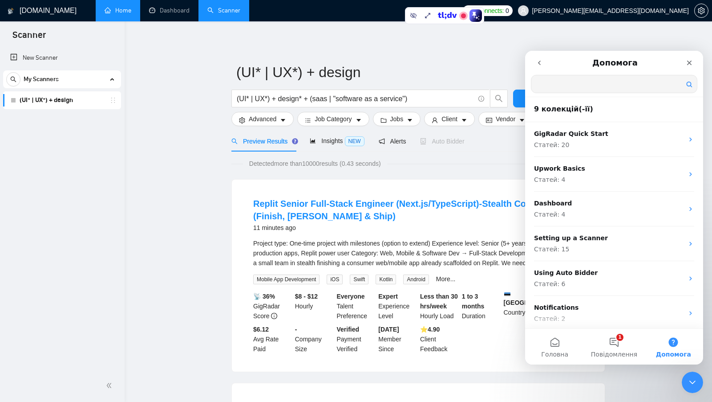
click at [585, 84] on input "Пошук в статтях" at bounding box center [614, 83] width 166 height 17
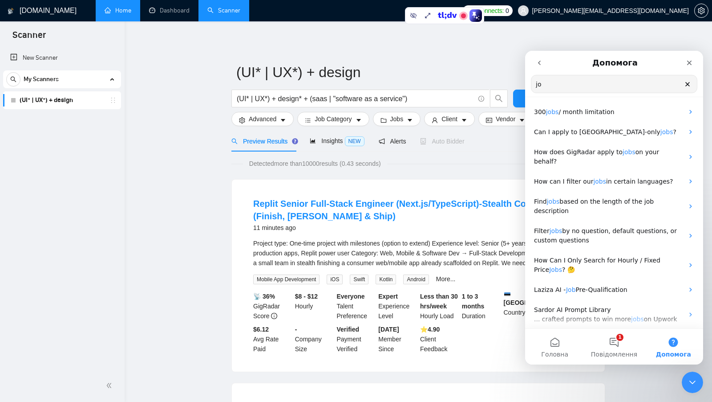
type input "j"
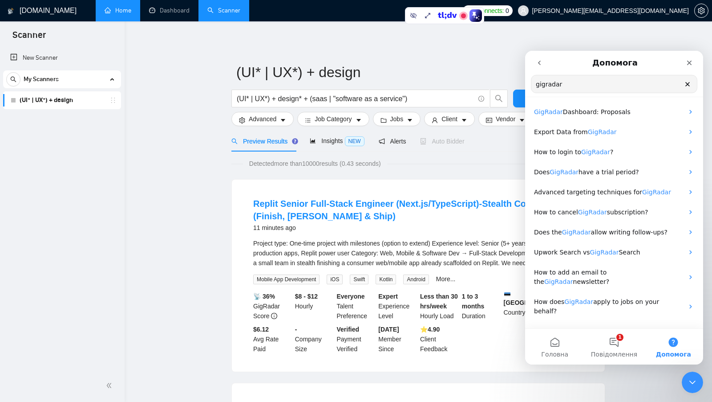
click at [625, 80] on input "gigradar" at bounding box center [614, 83] width 166 height 17
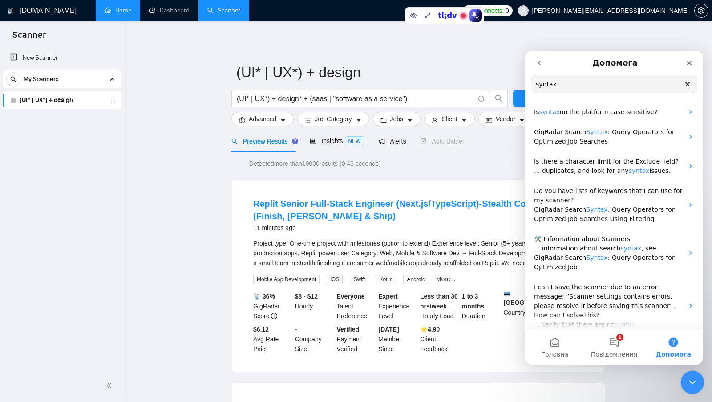
type input "syntax"
click at [688, 378] on icon "Закрити програму для спілкування Intercom" at bounding box center [691, 380] width 11 height 11
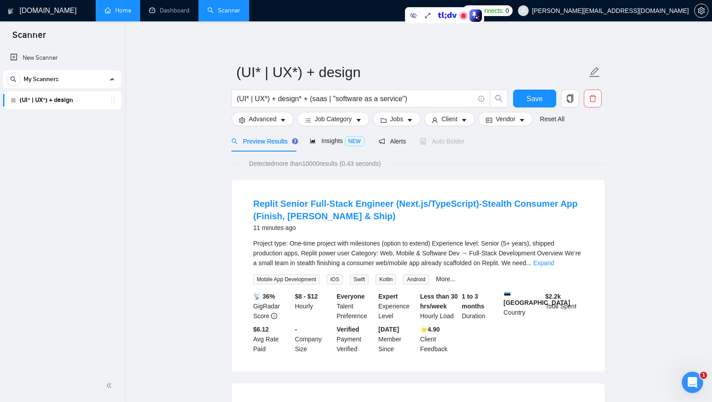
click at [94, 80] on div "My Scanners" at bounding box center [62, 79] width 112 height 18
click at [100, 80] on div "My Scanners" at bounding box center [62, 79] width 112 height 18
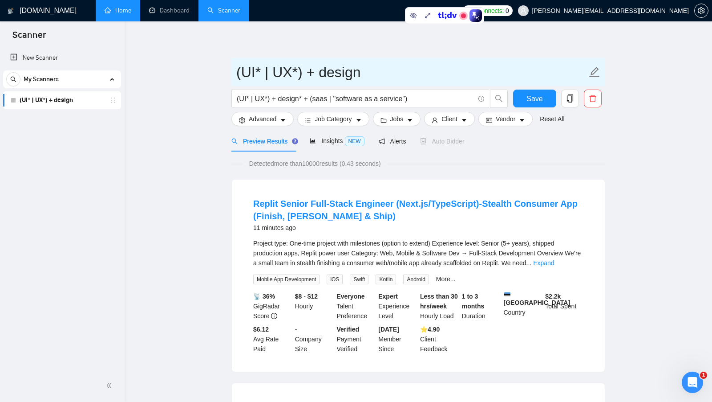
drag, startPoint x: 368, startPoint y: 73, endPoint x: 167, endPoint y: 72, distance: 200.3
type input "design saas"
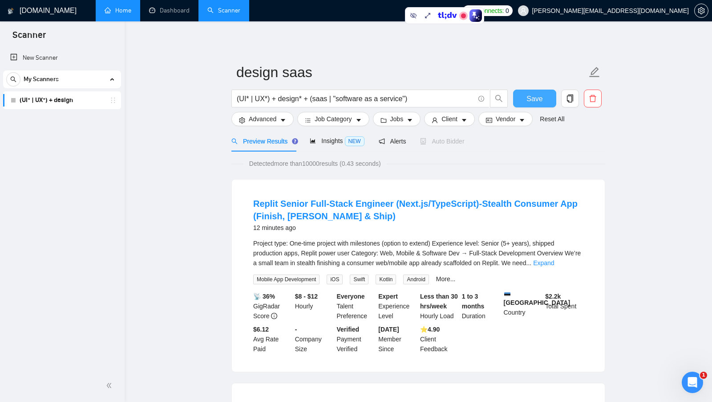
click at [551, 97] on button "Save" at bounding box center [534, 98] width 43 height 18
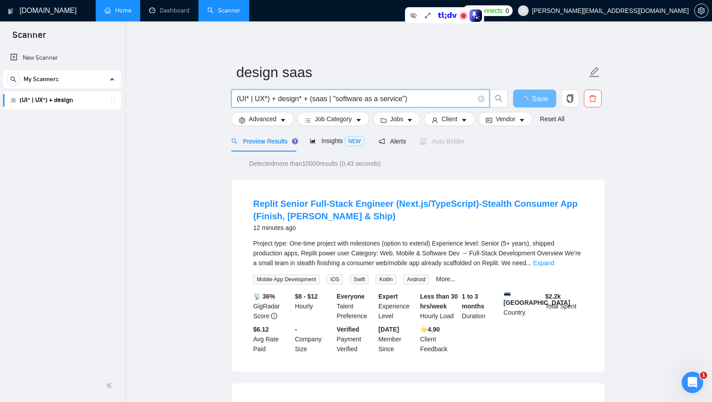
drag, startPoint x: 315, startPoint y: 99, endPoint x: 410, endPoint y: 99, distance: 94.8
click at [410, 99] on input "(UI* | UX*) + design* + (saas | "software as a service")" at bounding box center [356, 98] width 238 height 11
click at [432, 98] on input "(UI* | UX*) + design* + (saas | "software as a service")" at bounding box center [356, 98] width 238 height 11
drag, startPoint x: 233, startPoint y: 98, endPoint x: 278, endPoint y: 98, distance: 45.0
click at [278, 98] on span "(UI* | UX*) + design* + (saas | "software as a service")" at bounding box center [360, 98] width 258 height 18
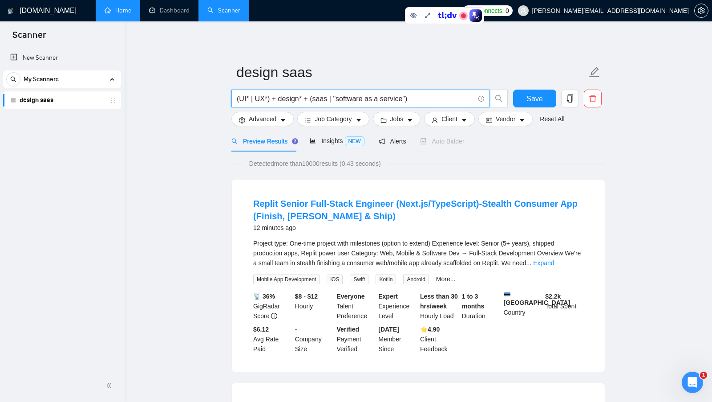
drag, startPoint x: 313, startPoint y: 99, endPoint x: 418, endPoint y: 107, distance: 104.9
click at [419, 107] on span "(UI* | UX*) + design* + (saas | "software as a service")" at bounding box center [360, 98] width 258 height 18
click at [435, 101] on input "(UI* | UX*) + design* + (saas | "software as a service")" at bounding box center [356, 98] width 238 height 11
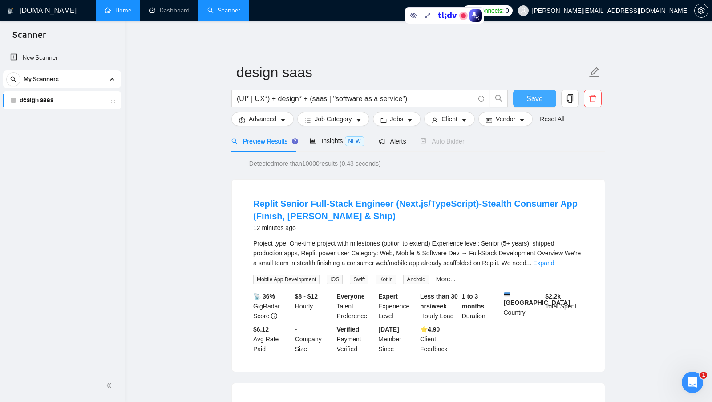
click at [527, 97] on span "Save" at bounding box center [535, 98] width 16 height 11
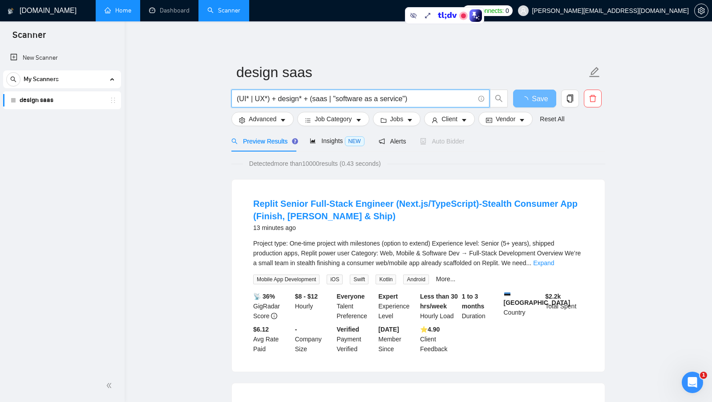
drag, startPoint x: 426, startPoint y: 100, endPoint x: 226, endPoint y: 98, distance: 200.8
drag, startPoint x: 427, startPoint y: 99, endPoint x: 225, endPoint y: 94, distance: 202.1
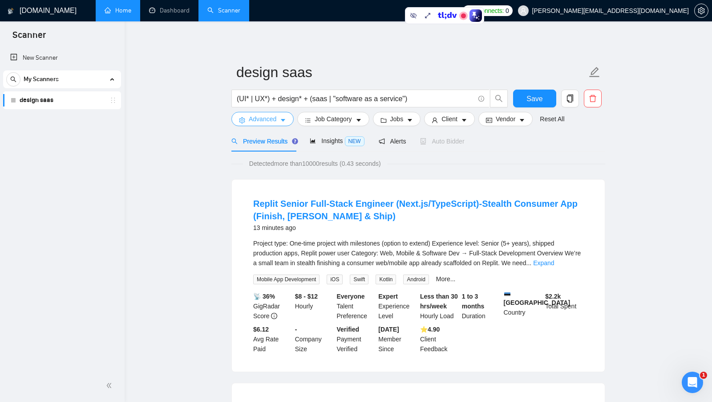
click at [271, 122] on span "Advanced" at bounding box center [263, 119] width 28 height 10
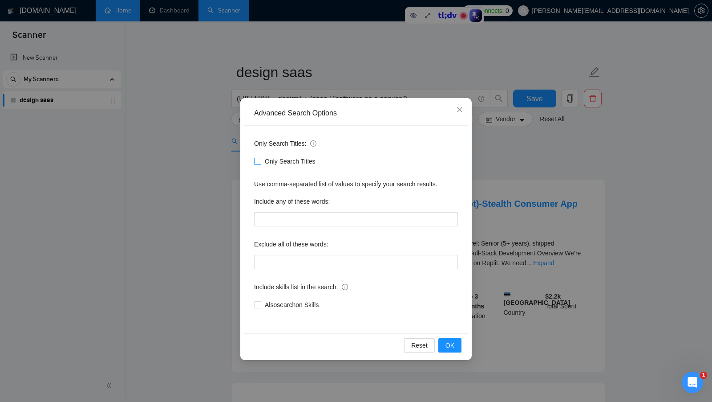
click at [292, 162] on span "Only Search Titles" at bounding box center [290, 161] width 58 height 10
click at [260, 162] on input "Only Search Titles" at bounding box center [257, 161] width 6 height 6
click at [447, 341] on span "OK" at bounding box center [450, 345] width 9 height 10
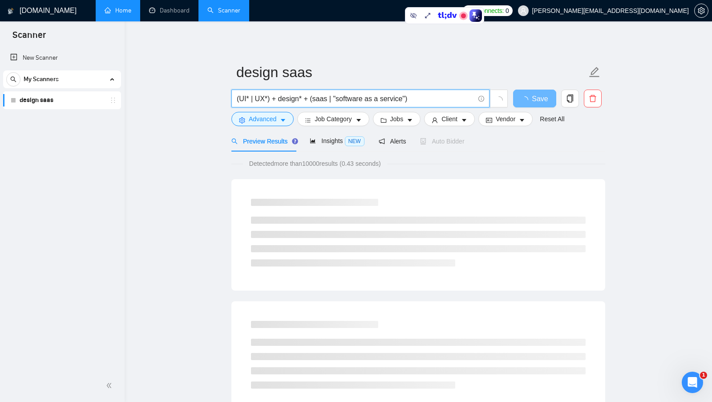
drag, startPoint x: 236, startPoint y: 97, endPoint x: 276, endPoint y: 101, distance: 39.3
click at [276, 101] on input "(UI* | UX*) + design* + (saas | "software as a service")" at bounding box center [356, 98] width 238 height 11
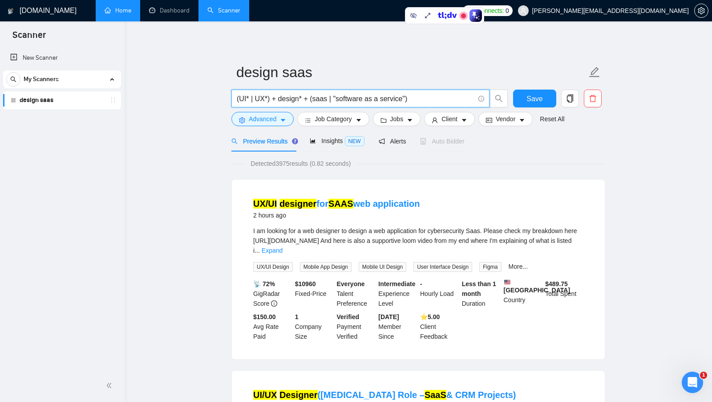
scroll to position [6, 0]
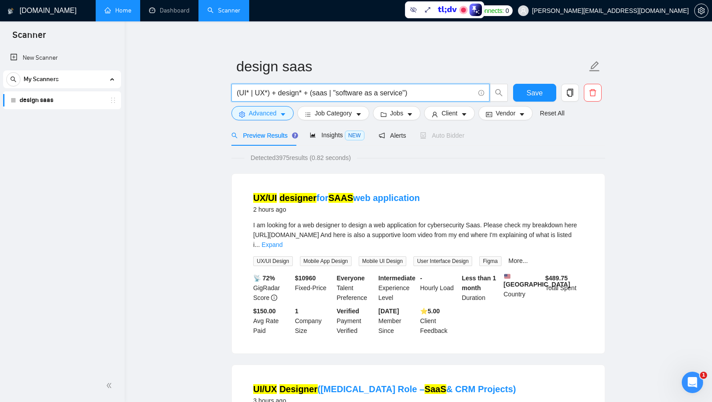
drag, startPoint x: 421, startPoint y: 93, endPoint x: 305, endPoint y: 92, distance: 115.3
click at [305, 92] on input "(UI* | UX*) + design* + (saas | "software as a service")" at bounding box center [356, 92] width 238 height 11
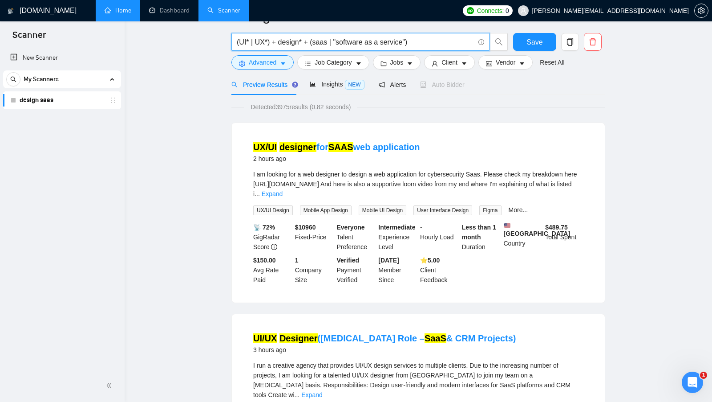
scroll to position [0, 0]
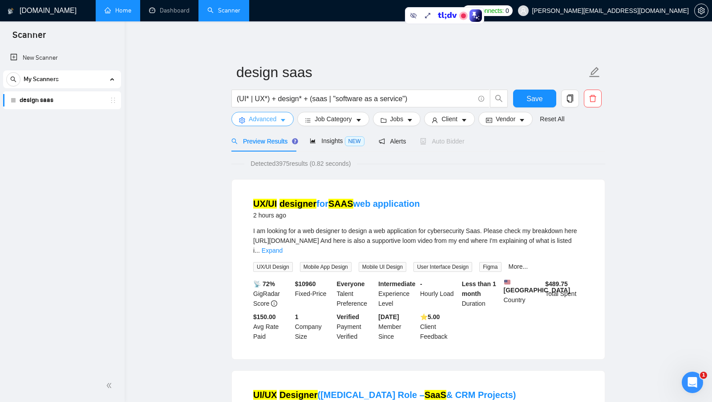
click at [273, 118] on span "Advanced" at bounding box center [263, 119] width 28 height 10
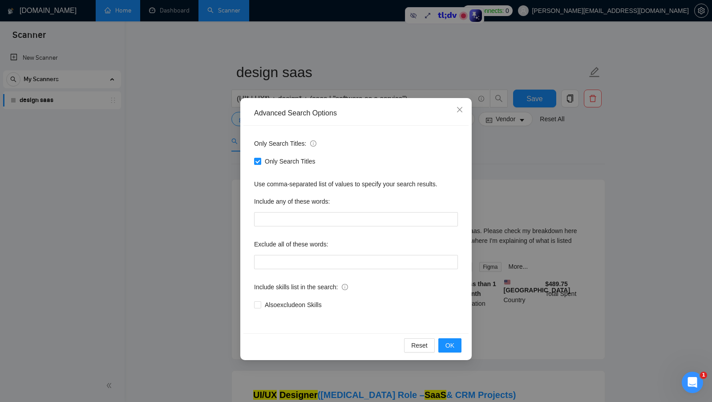
click at [563, 218] on div "Advanced Search Options Only Search Titles: Only Search Titles Use comma-separa…" at bounding box center [356, 201] width 712 height 402
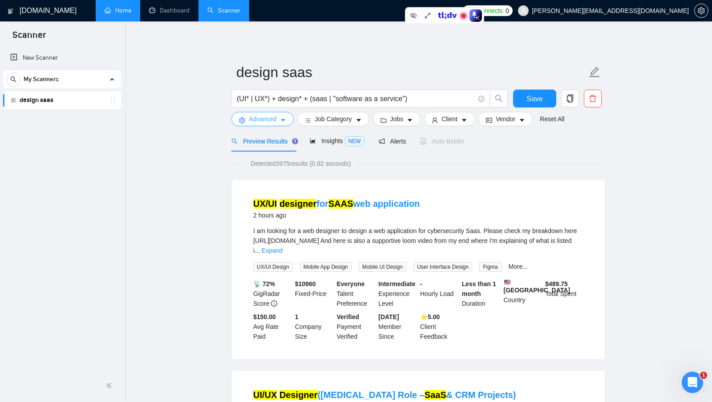
click at [285, 122] on icon "caret-down" at bounding box center [283, 120] width 6 height 6
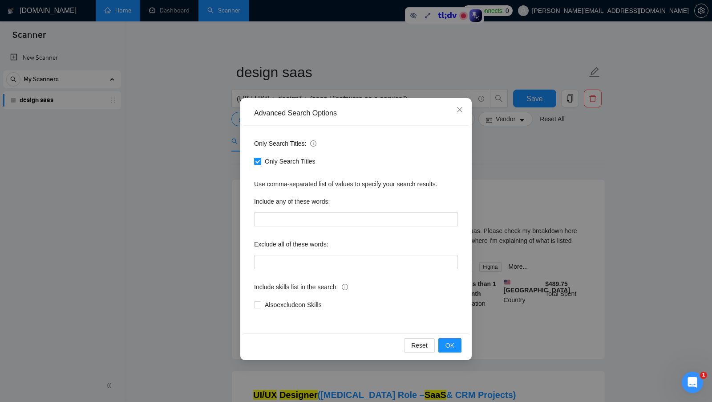
click at [276, 158] on span "Only Search Titles" at bounding box center [290, 161] width 58 height 10
click at [260, 158] on input "Only Search Titles" at bounding box center [257, 161] width 6 height 6
checkbox input "false"
click at [501, 199] on div "Advanced Search Options Only Search Titles: Only Search Titles Use comma-separa…" at bounding box center [356, 201] width 712 height 402
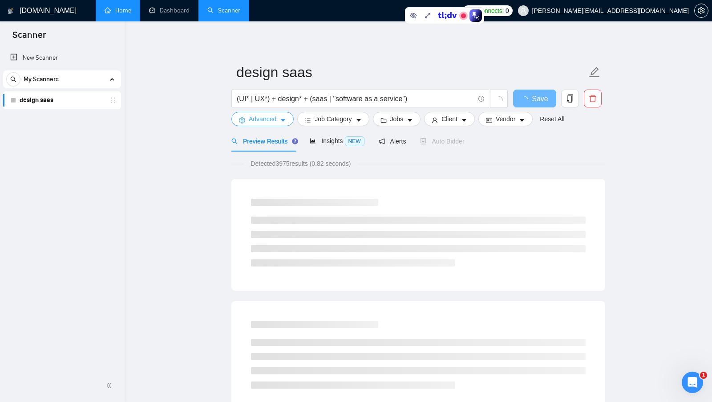
click at [267, 116] on span "Advanced" at bounding box center [263, 119] width 28 height 10
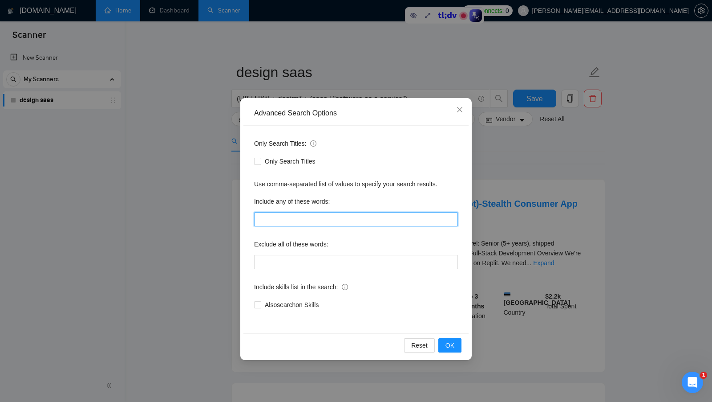
click at [323, 223] on input "text" at bounding box center [356, 219] width 204 height 14
type input "specialist, expert"
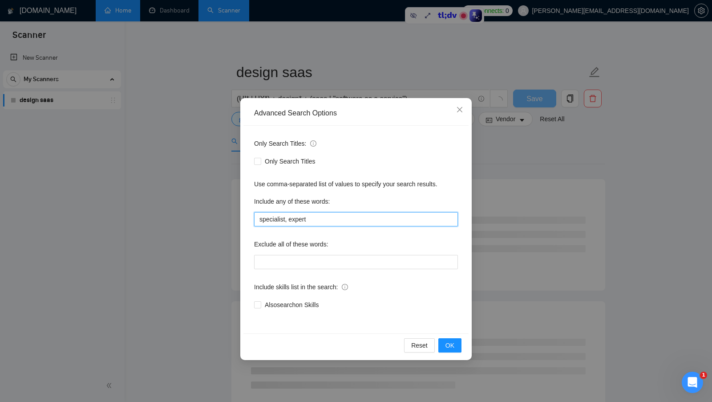
drag, startPoint x: 332, startPoint y: 219, endPoint x: 250, endPoint y: 219, distance: 81.9
click at [250, 219] on div "Only Search Titles: Only Search Titles Use comma-separated list of values to sp…" at bounding box center [355, 229] width 225 height 207
click at [449, 340] on span "OK" at bounding box center [450, 345] width 9 height 10
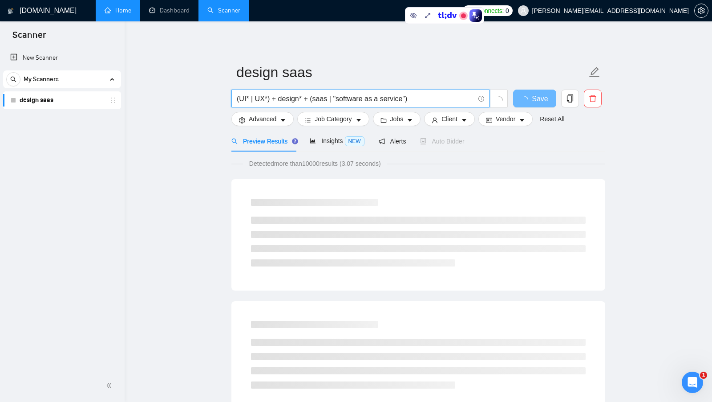
drag, startPoint x: 427, startPoint y: 96, endPoint x: 233, endPoint y: 89, distance: 193.7
click at [233, 90] on span "(UI* | UX*) + design* + (saas | "software as a service")" at bounding box center [360, 98] width 258 height 18
click at [423, 103] on input "(UI* | UX*) + design* + (saas | "software as a service")" at bounding box center [356, 98] width 238 height 11
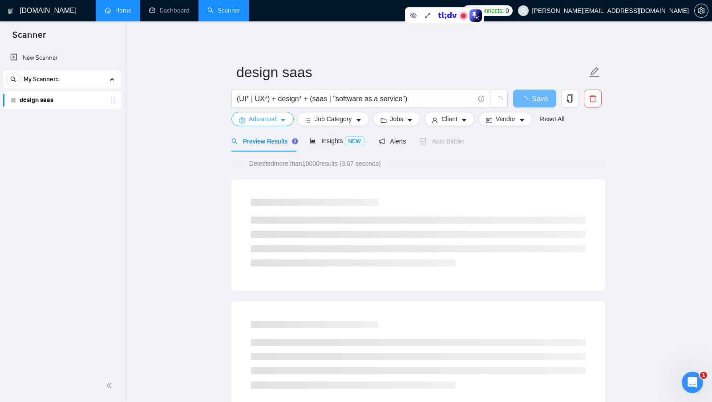
click at [256, 116] on span "Advanced" at bounding box center [263, 119] width 28 height 10
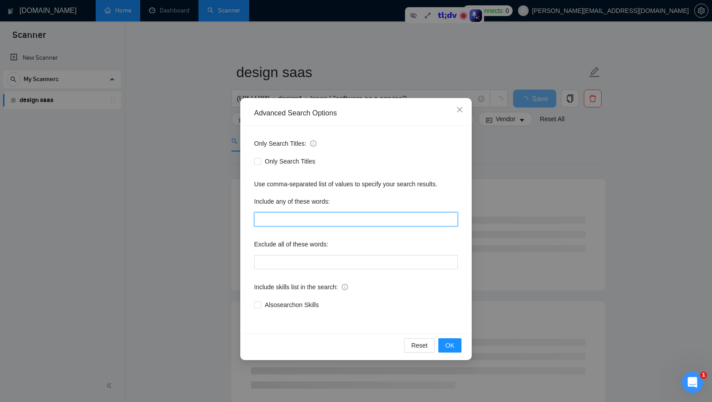
click at [322, 217] on input "text" at bounding box center [356, 219] width 204 height 14
click at [332, 192] on div "Only Search Titles: Only Search Titles Use comma-separated list of values to sp…" at bounding box center [355, 229] width 225 height 207
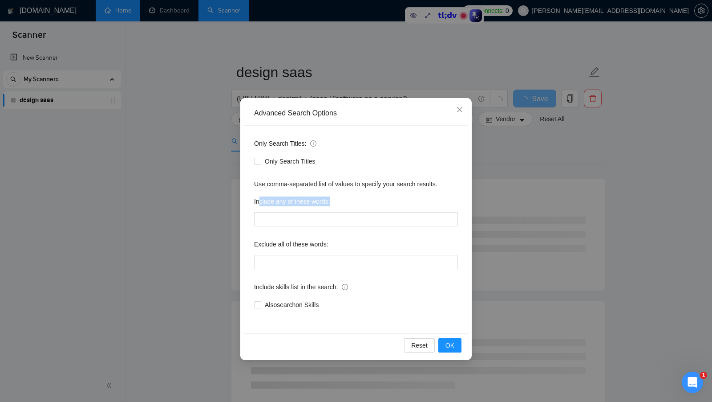
drag, startPoint x: 336, startPoint y: 199, endPoint x: 260, endPoint y: 199, distance: 76.1
click at [260, 199] on div "Include any of these words:" at bounding box center [356, 203] width 204 height 18
click at [373, 205] on div "Include any of these words:" at bounding box center [356, 203] width 204 height 18
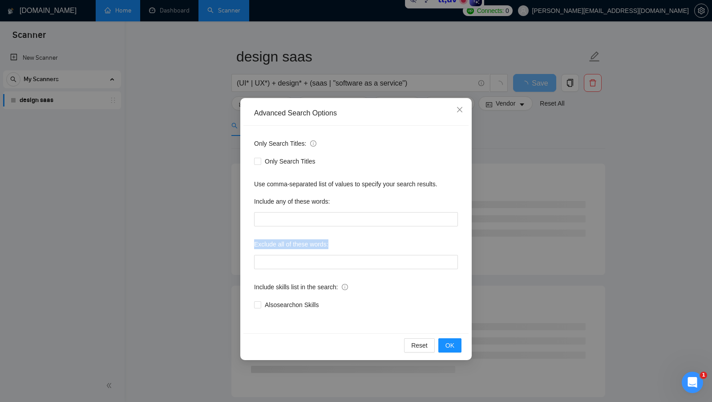
drag, startPoint x: 337, startPoint y: 246, endPoint x: 256, endPoint y: 245, distance: 81.9
click at [256, 245] on div "Exclude all of these words:" at bounding box center [356, 246] width 204 height 18
click at [353, 249] on div "Exclude all of these words:" at bounding box center [356, 246] width 204 height 18
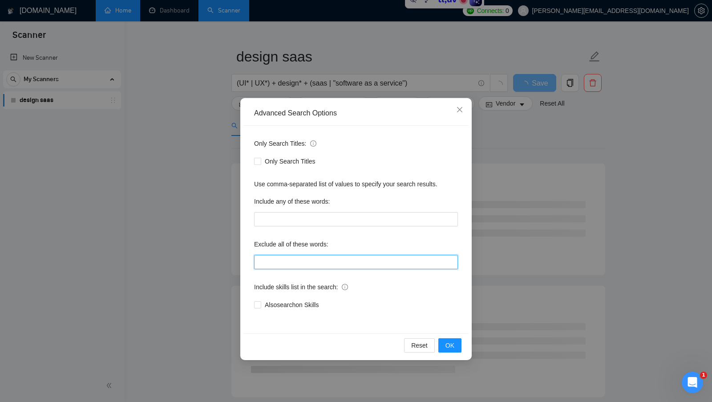
click at [357, 261] on input "text" at bounding box center [356, 262] width 204 height 14
click at [350, 261] on input ""no agency", "webflow"" at bounding box center [356, 262] width 204 height 14
drag, startPoint x: 261, startPoint y: 260, endPoint x: 292, endPoint y: 262, distance: 31.7
click at [292, 262] on input ""no agency", webflow" at bounding box center [356, 262] width 204 height 14
click at [267, 263] on input ""no agency", webflow" at bounding box center [356, 262] width 204 height 14
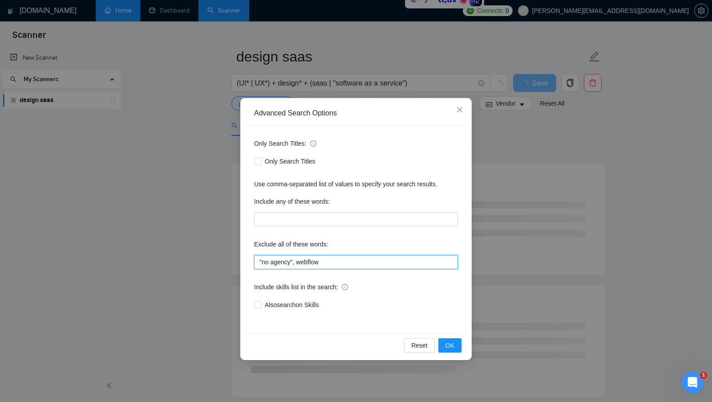
click at [271, 261] on input ""no agency", webflow" at bounding box center [356, 262] width 204 height 14
click at [324, 261] on input ""no agency", webflow" at bounding box center [356, 262] width 204 height 14
click at [312, 261] on input ""no agency", webflow*," at bounding box center [356, 262] width 204 height 14
click at [331, 261] on input ""no agency", webflow*," at bounding box center [356, 262] width 204 height 14
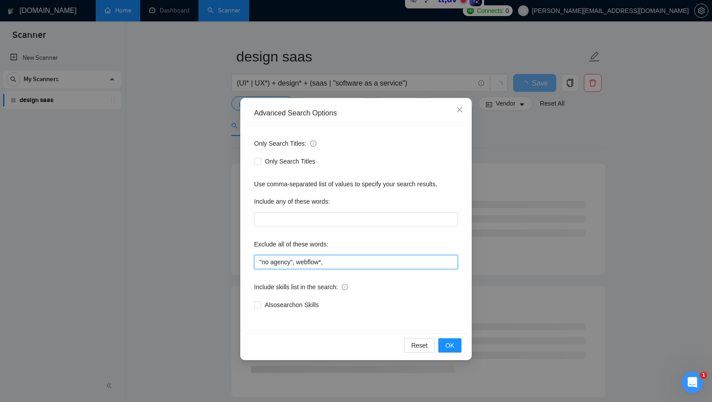
drag, startPoint x: 333, startPoint y: 262, endPoint x: 296, endPoint y: 261, distance: 37.0
click at [296, 261] on input ""no agency", webflow*," at bounding box center [356, 262] width 204 height 14
click at [333, 263] on input ""no agency"" at bounding box center [356, 262] width 204 height 14
type input ""no agency""
click at [367, 249] on div "Exclude all of these words:" at bounding box center [356, 246] width 204 height 18
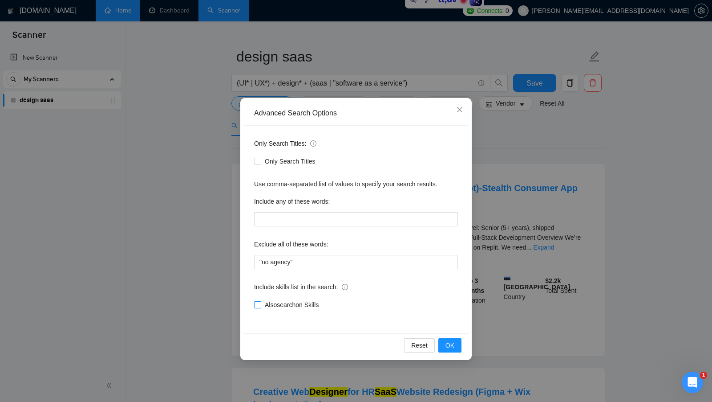
click at [262, 303] on span "Also search on Skills" at bounding box center [291, 305] width 61 height 10
click at [260, 303] on input "Also search on Skills" at bounding box center [257, 304] width 6 height 6
click at [446, 342] on span "OK" at bounding box center [450, 345] width 9 height 10
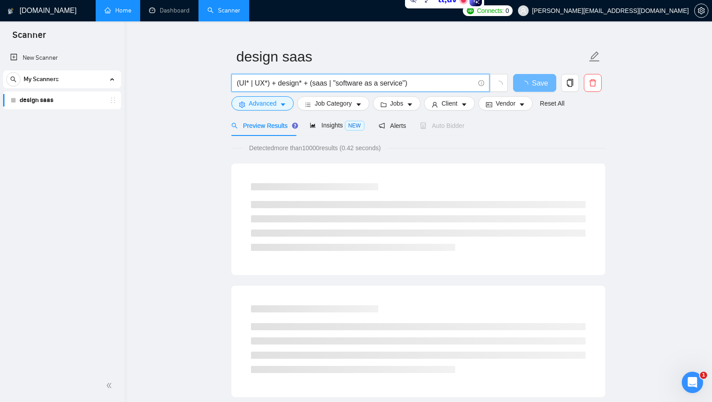
drag, startPoint x: 238, startPoint y: 84, endPoint x: 418, endPoint y: 86, distance: 180.3
click at [418, 86] on input "(UI* | UX*) + design* + (saas | "software as a service")" at bounding box center [356, 82] width 238 height 11
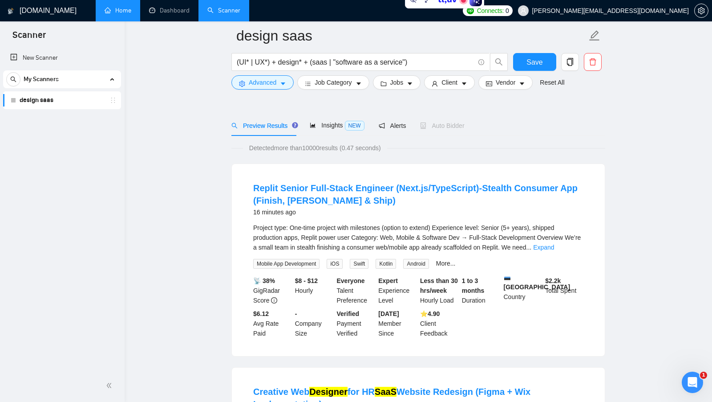
scroll to position [52, 0]
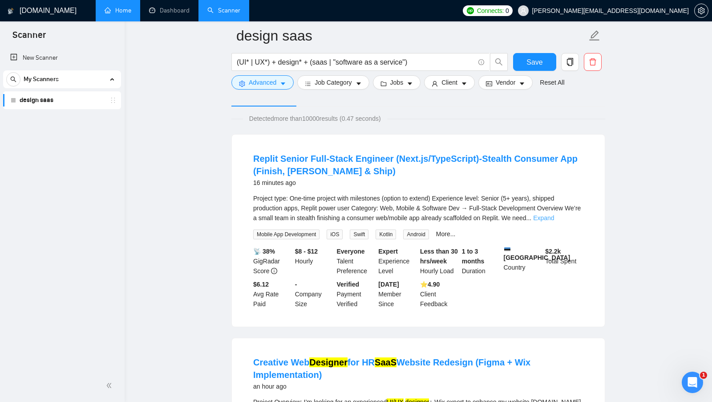
click at [554, 218] on link "Expand" at bounding box center [543, 217] width 21 height 7
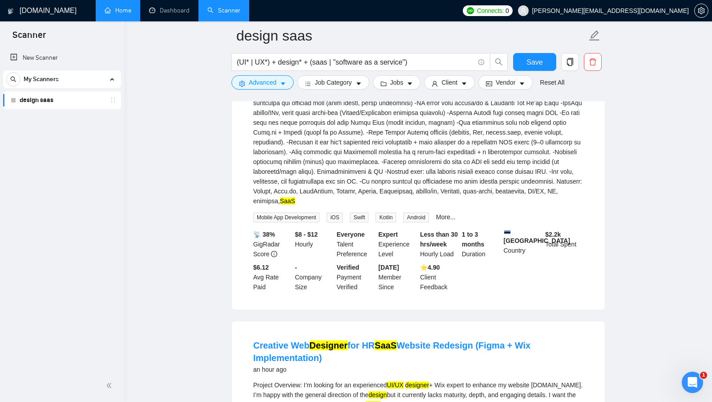
scroll to position [438, 0]
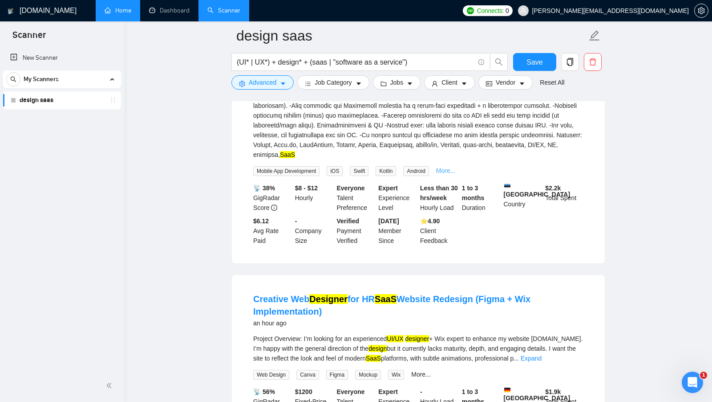
click at [450, 174] on link "More..." at bounding box center [446, 170] width 20 height 7
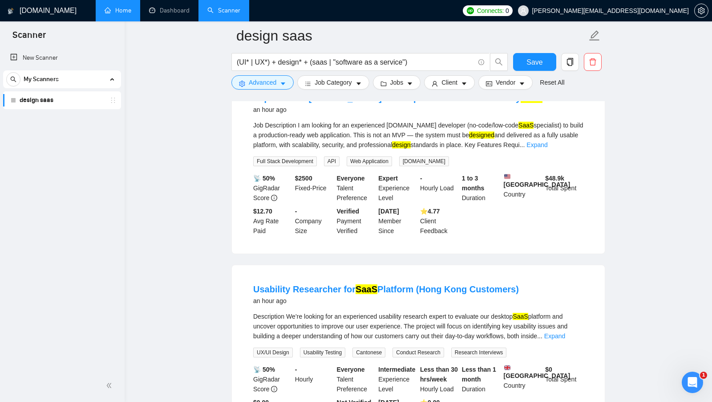
scroll to position [1038, 0]
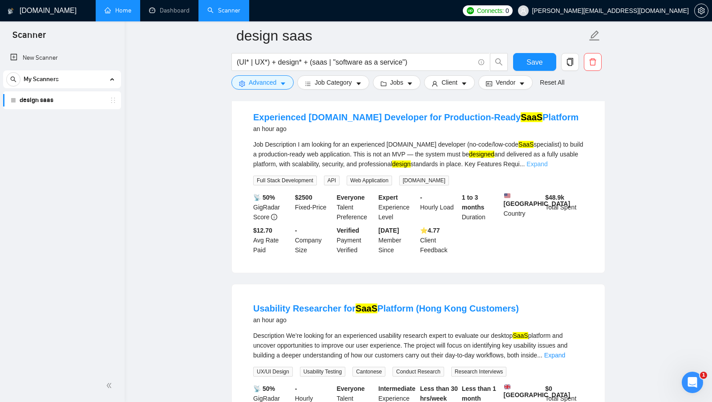
click at [548, 161] on link "Expand" at bounding box center [537, 163] width 21 height 7
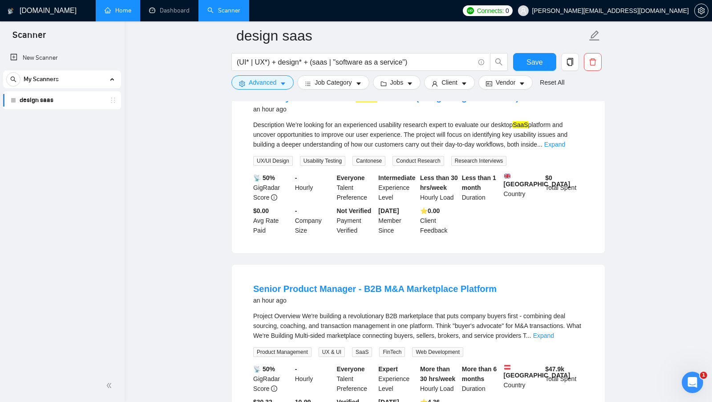
scroll to position [1380, 0]
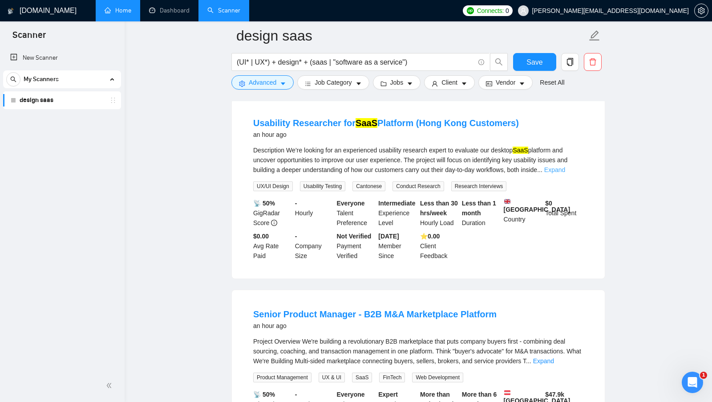
click at [565, 172] on link "Expand" at bounding box center [554, 169] width 21 height 7
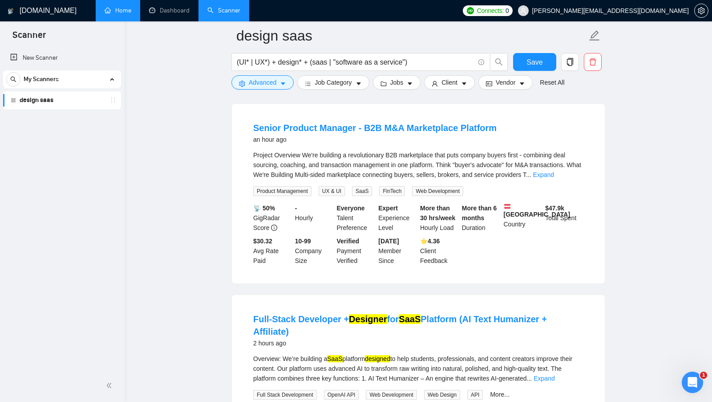
scroll to position [1665, 0]
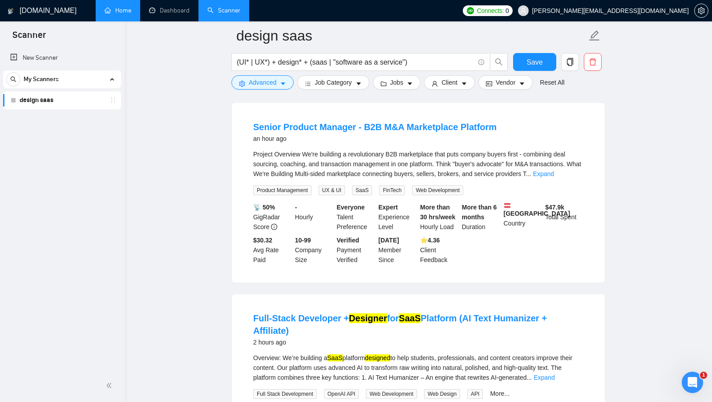
click at [569, 178] on div "Project Overview We're building a revolutionary B2B marketplace that puts compa…" at bounding box center [418, 163] width 330 height 29
click at [554, 177] on link "Expand" at bounding box center [543, 173] width 21 height 7
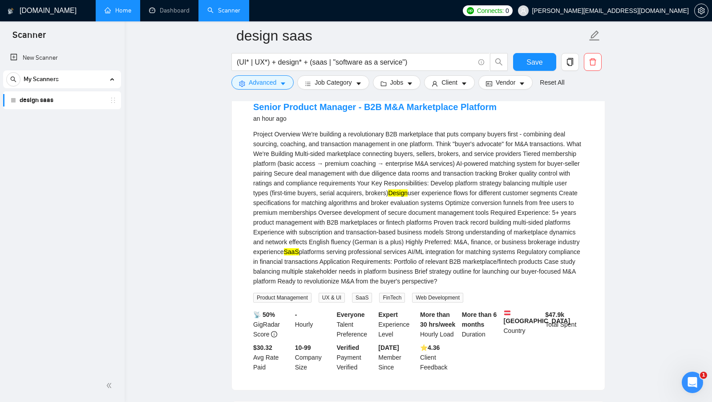
scroll to position [1687, 0]
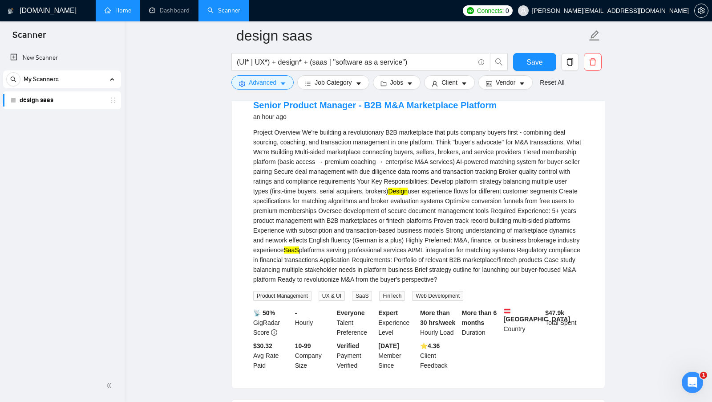
click at [325, 300] on span "UX & UI" at bounding box center [332, 296] width 26 height 10
click at [493, 300] on div "Project Overview We're building a revolutionary B2B marketplace that puts compa…" at bounding box center [418, 213] width 330 height 173
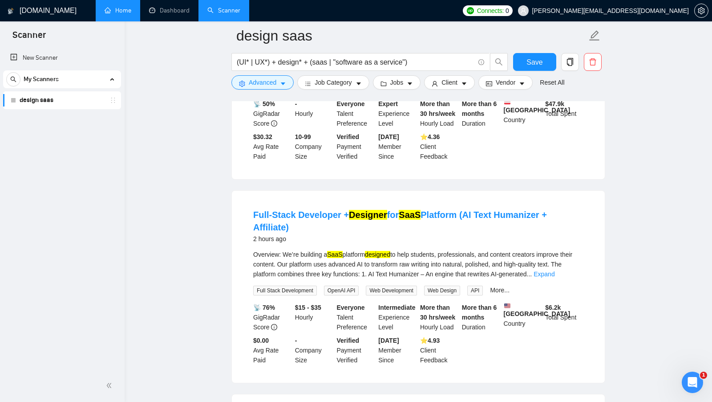
scroll to position [1896, 0]
click at [265, 89] on button "Advanced" at bounding box center [262, 82] width 62 height 14
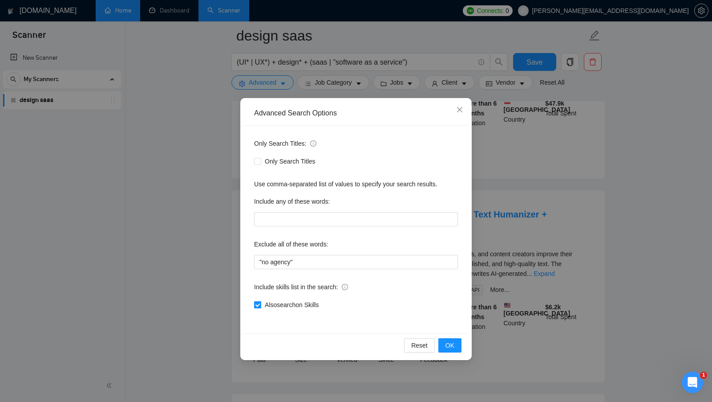
click at [255, 302] on input "Also search on Skills" at bounding box center [257, 304] width 6 height 6
checkbox input "false"
click at [454, 342] on span "OK" at bounding box center [450, 345] width 9 height 10
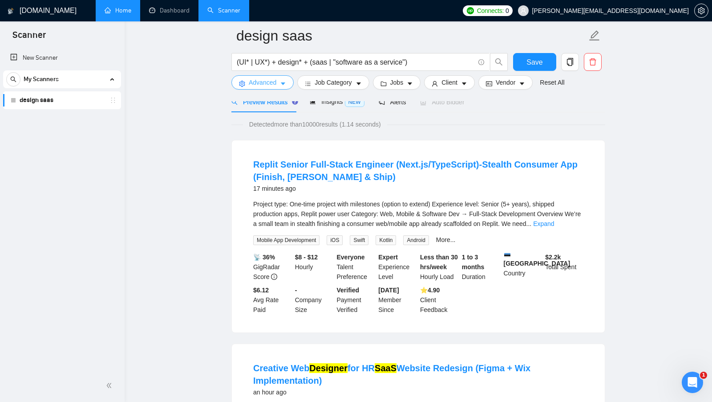
scroll to position [47, 0]
drag, startPoint x: 303, startPoint y: 189, endPoint x: 224, endPoint y: 187, distance: 79.3
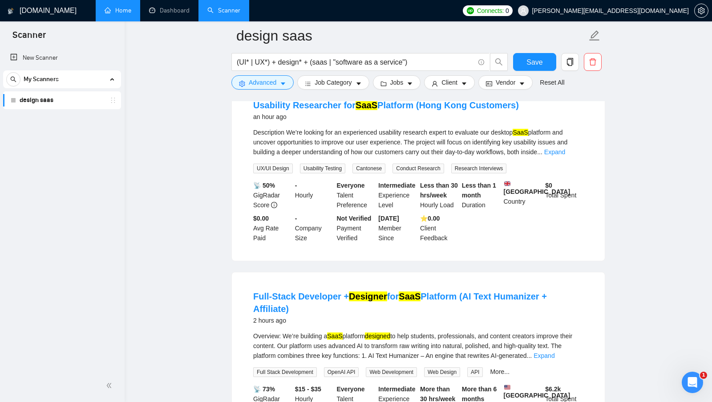
scroll to position [1619, 0]
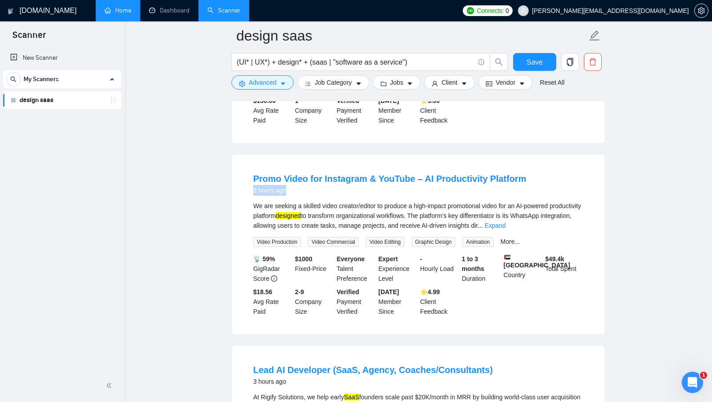
drag, startPoint x: 293, startPoint y: 181, endPoint x: 241, endPoint y: 181, distance: 51.6
click at [241, 181] on div "Promo Video for Instagram & YouTube – AI Productivity Platform 3 hours ago We a…" at bounding box center [418, 243] width 373 height 179
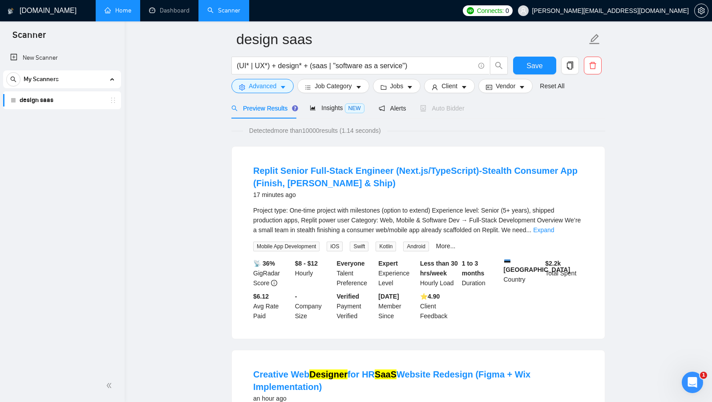
scroll to position [0, 0]
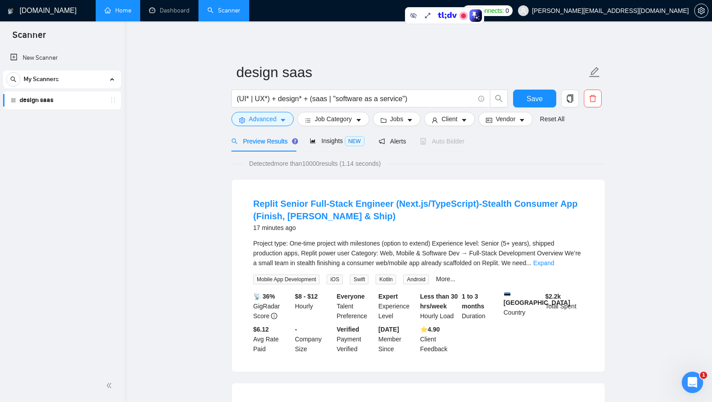
click at [274, 117] on span "Advanced" at bounding box center [263, 119] width 28 height 10
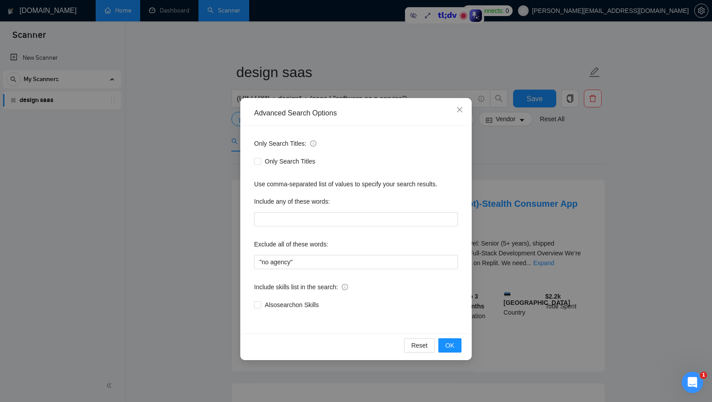
click at [485, 287] on div "Advanced Search Options Only Search Titles: Only Search Titles Use comma-separa…" at bounding box center [356, 201] width 712 height 402
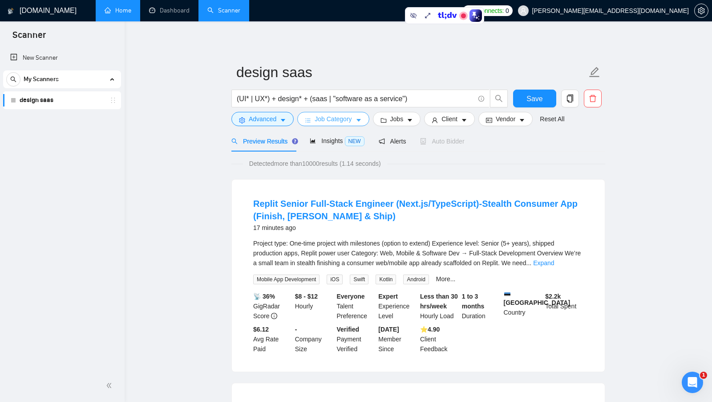
click at [341, 119] on span "Job Category" at bounding box center [333, 119] width 37 height 10
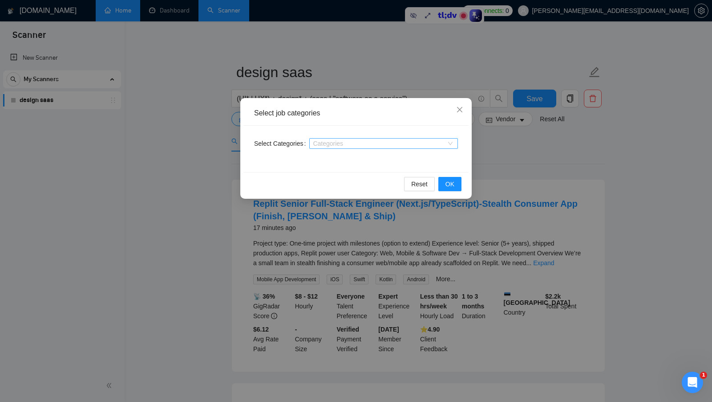
click at [447, 147] on div "Categories" at bounding box center [383, 143] width 149 height 11
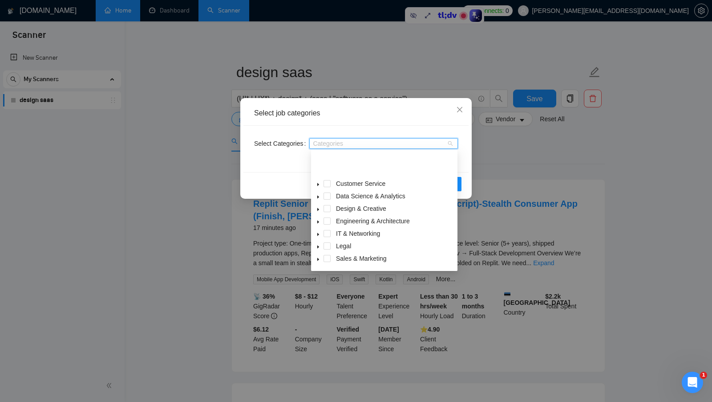
scroll to position [36, 0]
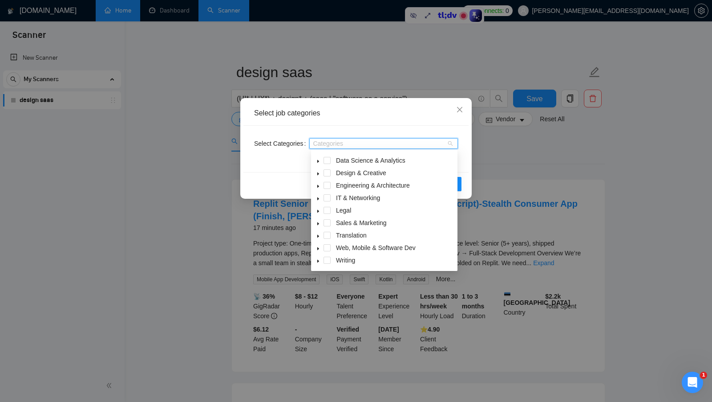
click at [317, 248] on icon "caret-down" at bounding box center [318, 248] width 2 height 3
click at [335, 245] on span at bounding box center [337, 247] width 7 height 7
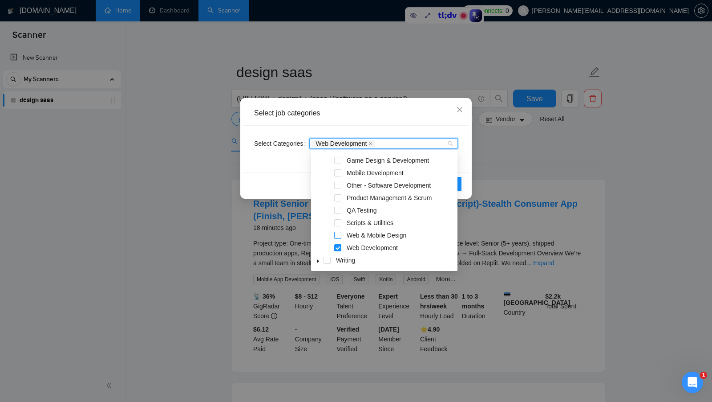
click at [338, 235] on span at bounding box center [337, 234] width 7 height 7
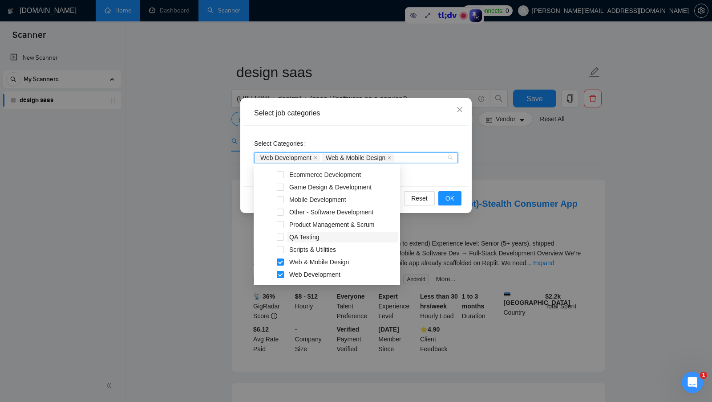
scroll to position [170, 0]
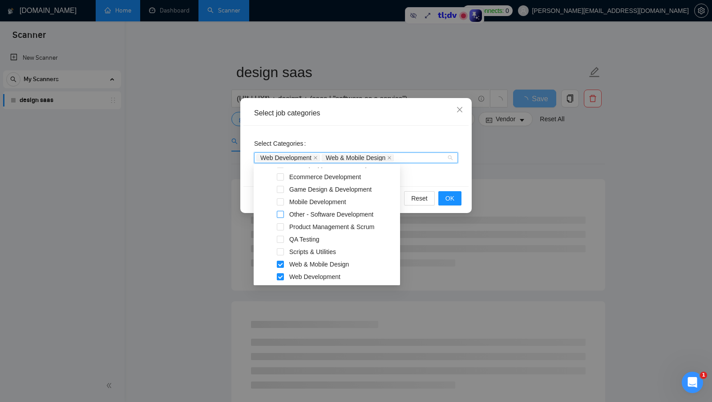
click at [279, 213] on span at bounding box center [280, 214] width 7 height 7
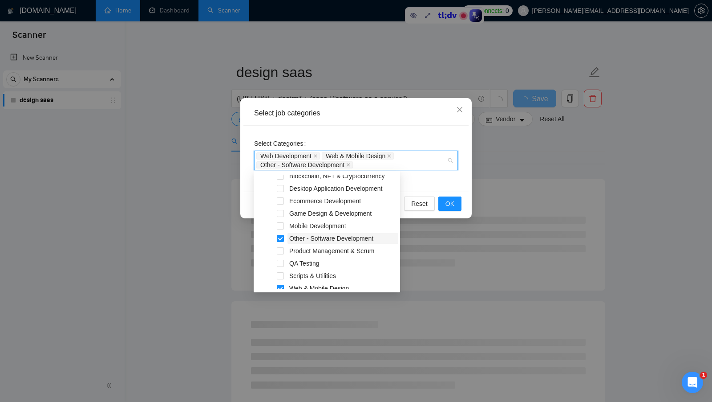
scroll to position [152, 0]
click at [282, 202] on span at bounding box center [280, 202] width 7 height 7
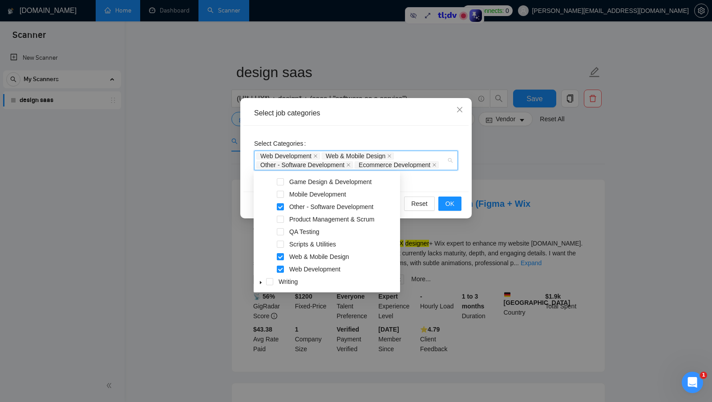
click at [415, 188] on div "Select Categories Web Development Web & Mobile Design Other - Software Developm…" at bounding box center [355, 159] width 225 height 66
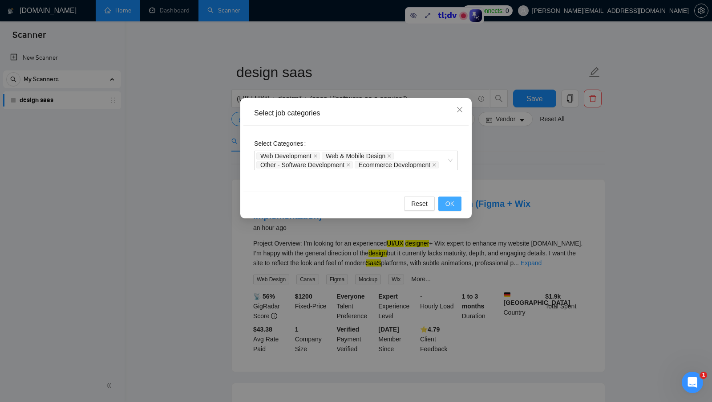
click at [459, 204] on button "OK" at bounding box center [449, 203] width 23 height 14
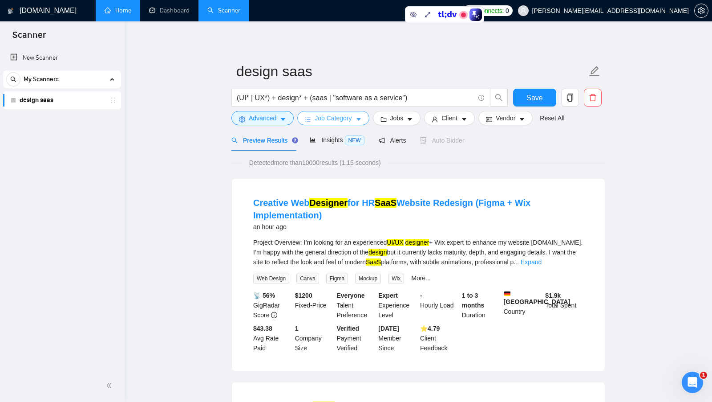
scroll to position [0, 0]
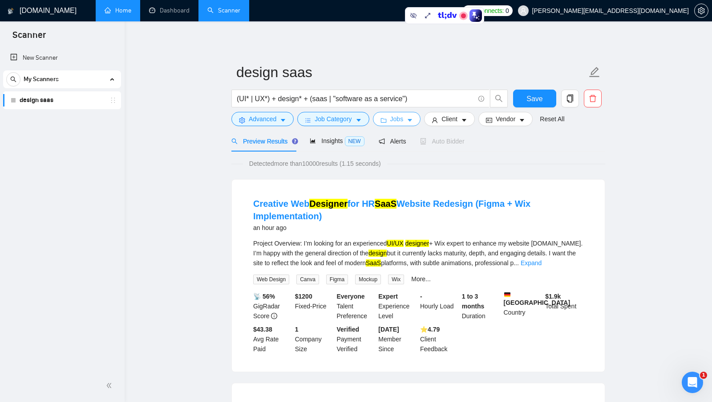
click at [393, 122] on span "Jobs" at bounding box center [396, 119] width 13 height 10
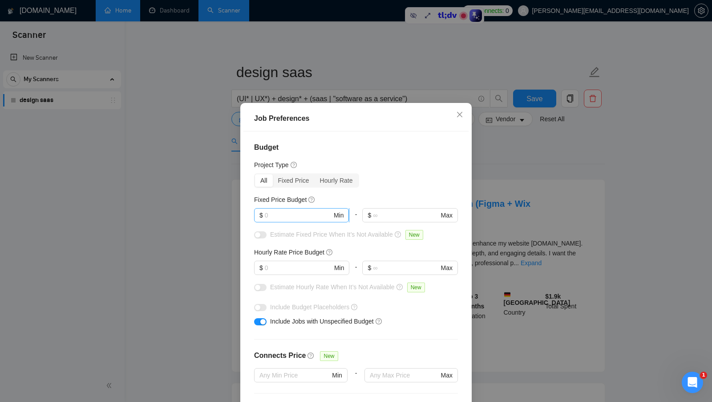
click at [305, 213] on input "text" at bounding box center [298, 215] width 67 height 10
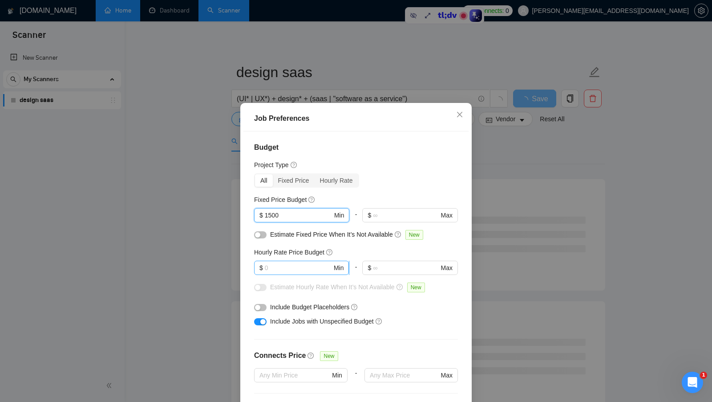
type input "1500"
click at [285, 267] on input "text" at bounding box center [298, 268] width 67 height 10
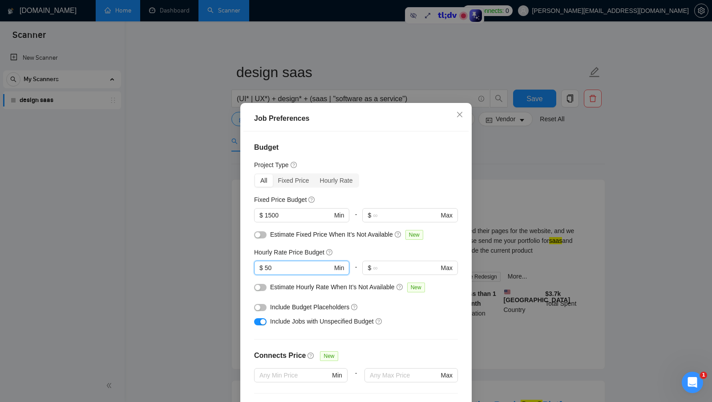
type input "50"
click at [348, 259] on div "Hourly Rate Price Budget 50 $ 50 Min - $ Max" at bounding box center [356, 264] width 204 height 35
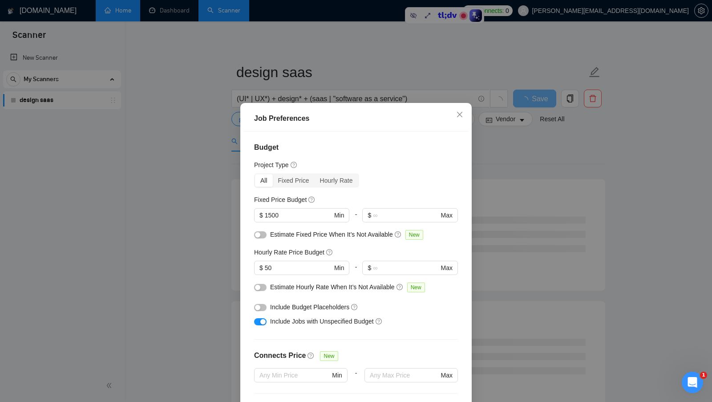
click at [353, 254] on div "Hourly Rate Price Budget" at bounding box center [356, 252] width 204 height 10
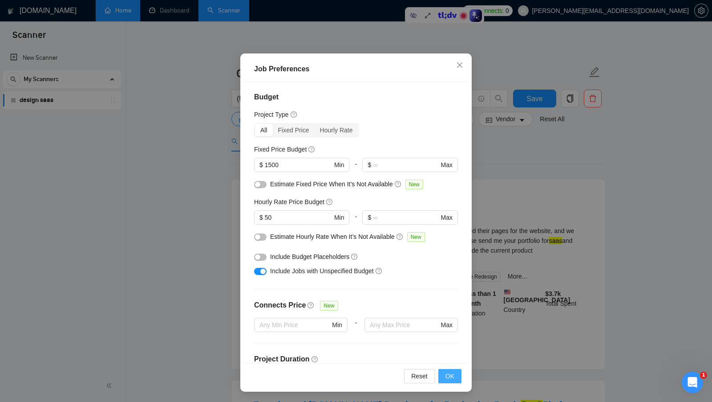
click at [444, 374] on button "OK" at bounding box center [449, 376] width 23 height 14
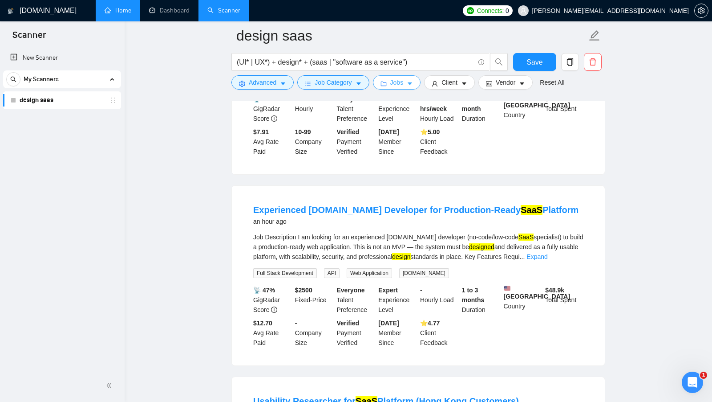
scroll to position [206, 0]
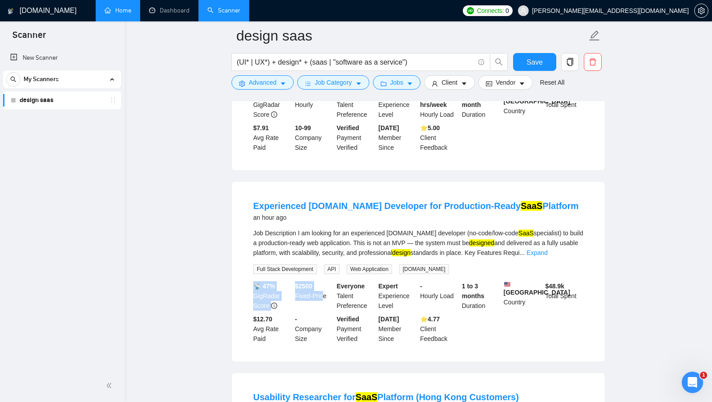
drag, startPoint x: 292, startPoint y: 272, endPoint x: 323, endPoint y: 286, distance: 34.1
click at [323, 286] on div "📡 47% GigRadar Score $ 2500 Fixed-Price Everyone Talent Preference Expert Exper…" at bounding box center [418, 312] width 334 height 62
click at [323, 286] on div "$ 2500 Fixed-Price" at bounding box center [314, 295] width 42 height 29
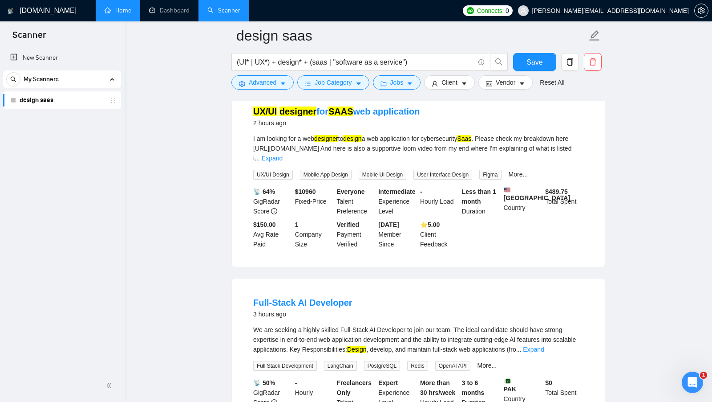
scroll to position [683, 0]
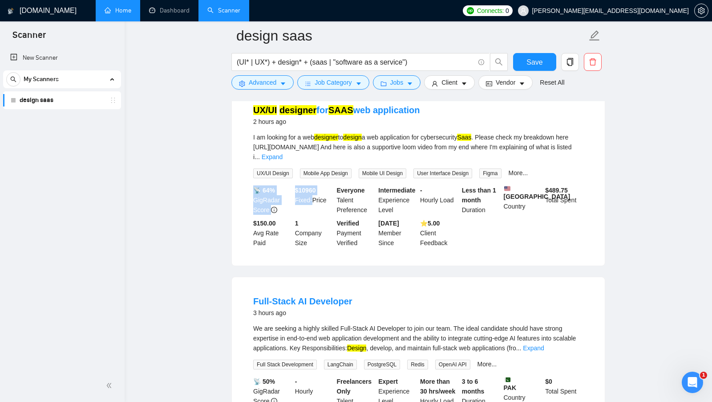
drag, startPoint x: 291, startPoint y: 189, endPoint x: 315, endPoint y: 195, distance: 24.4
click at [315, 195] on div "📡 64% GigRadar Score $ 10960 Fixed-Price Everyone Talent Preference Intermediat…" at bounding box center [418, 216] width 334 height 62
click at [315, 195] on div "$ 10960 Fixed-Price" at bounding box center [314, 199] width 42 height 29
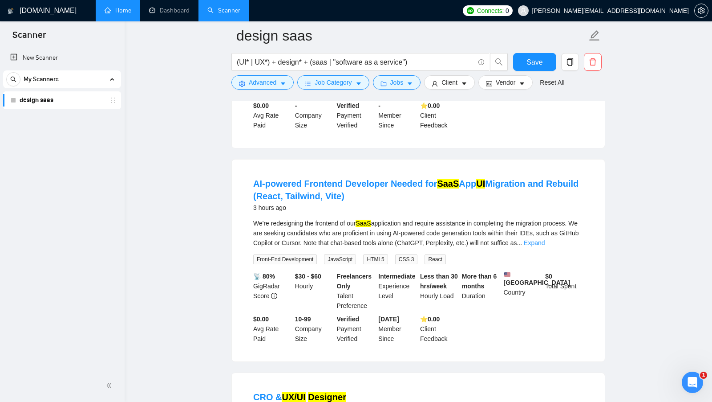
scroll to position [1002, 0]
drag, startPoint x: 292, startPoint y: 273, endPoint x: 326, endPoint y: 277, distance: 34.1
click at [325, 277] on div "📡 80% GigRadar Score $30 - $60 Hourly Freelancers Only Talent Preference Interm…" at bounding box center [418, 307] width 334 height 72
click at [326, 277] on div "$30 - $60 Hourly" at bounding box center [314, 290] width 42 height 39
drag, startPoint x: 327, startPoint y: 276, endPoint x: 296, endPoint y: 274, distance: 30.7
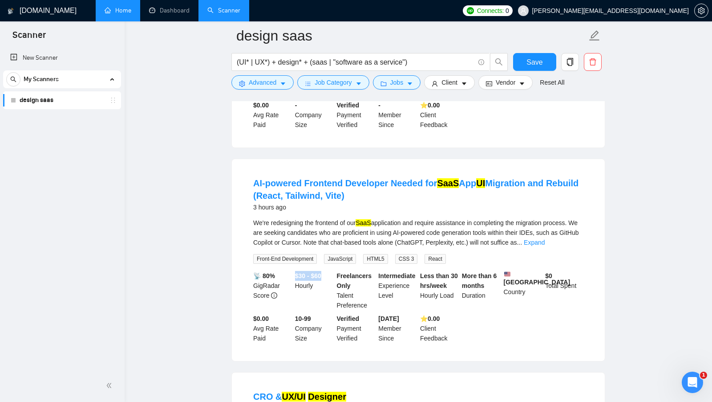
click at [296, 274] on div "$30 - $60 Hourly" at bounding box center [314, 290] width 42 height 39
click at [394, 85] on span "Jobs" at bounding box center [396, 82] width 13 height 10
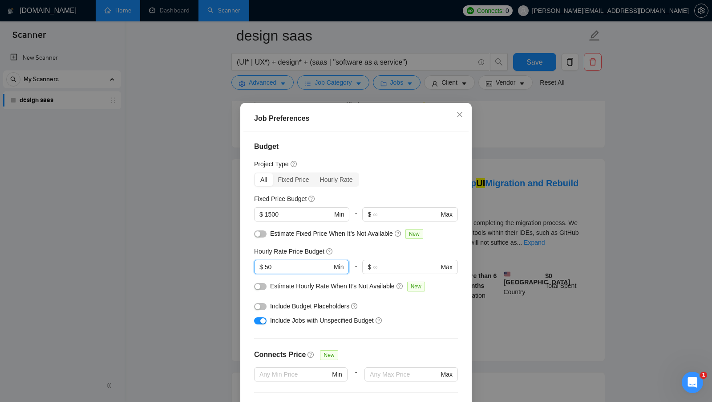
drag, startPoint x: 278, startPoint y: 266, endPoint x: 259, endPoint y: 266, distance: 18.7
click at [259, 266] on span "$ 50 Min" at bounding box center [301, 267] width 95 height 14
click at [504, 273] on div "Job Preferences Budget Project Type All Fixed Price Hourly Rate Fixed Price Bud…" at bounding box center [356, 201] width 712 height 402
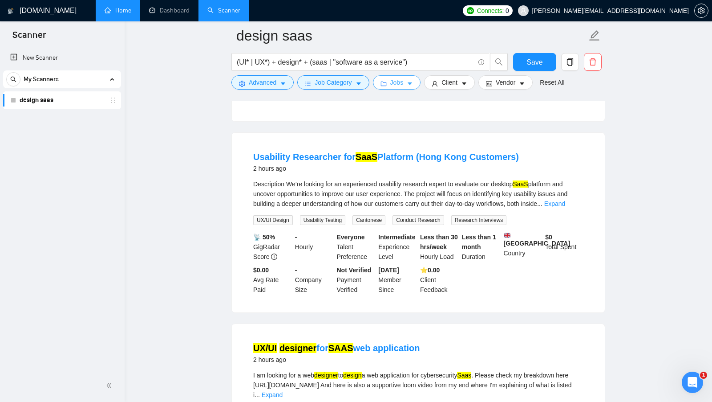
scroll to position [27, 0]
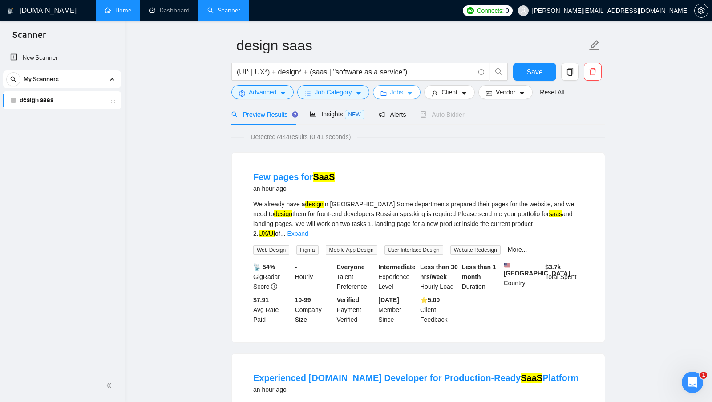
click at [395, 94] on span "Jobs" at bounding box center [396, 92] width 13 height 10
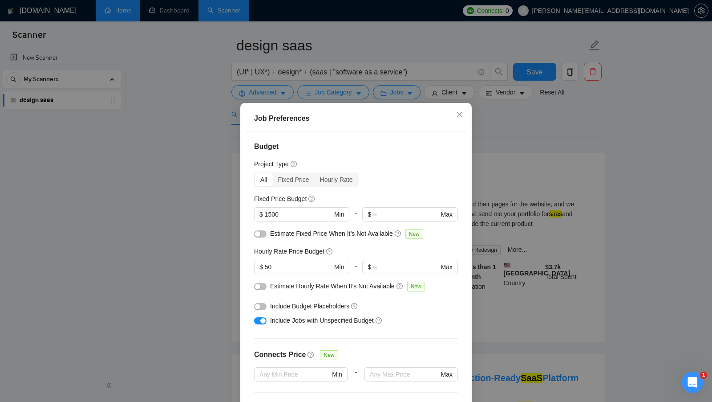
click at [259, 232] on div "button" at bounding box center [257, 233] width 5 height 5
click at [261, 292] on div at bounding box center [260, 288] width 12 height 14
click at [261, 289] on button "button" at bounding box center [260, 286] width 12 height 7
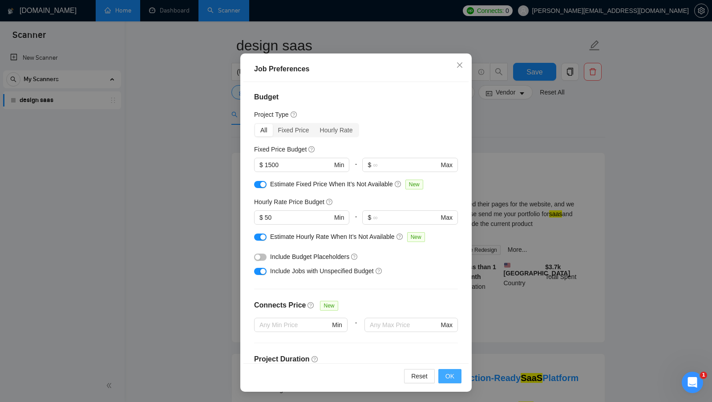
click at [449, 376] on span "OK" at bounding box center [450, 376] width 9 height 10
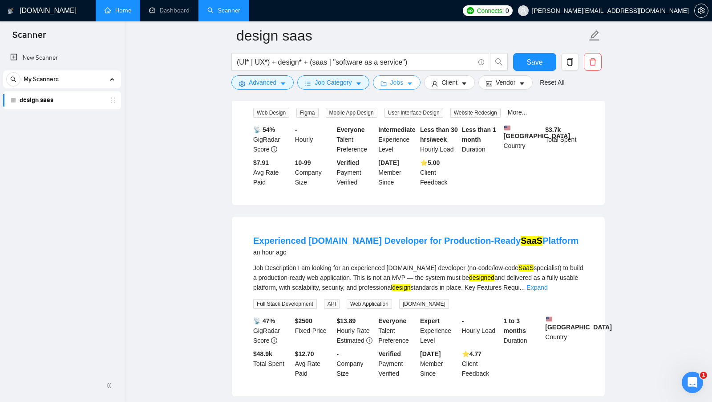
scroll to position [174, 0]
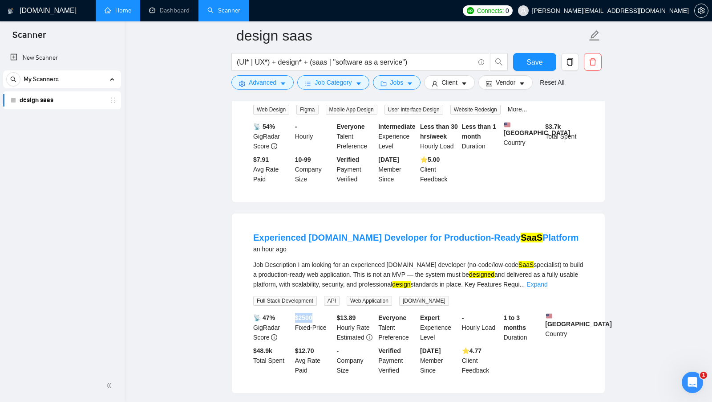
drag, startPoint x: 296, startPoint y: 304, endPoint x: 324, endPoint y: 307, distance: 28.2
click at [324, 312] on div "$ 2500 Fixed-Price" at bounding box center [314, 326] width 42 height 29
drag, startPoint x: 337, startPoint y: 306, endPoint x: 361, endPoint y: 308, distance: 23.6
click at [361, 312] on div "$ 13.89 Hourly Rate Estimated" at bounding box center [356, 326] width 42 height 29
click at [308, 314] on b "$ 2500" at bounding box center [303, 317] width 17 height 7
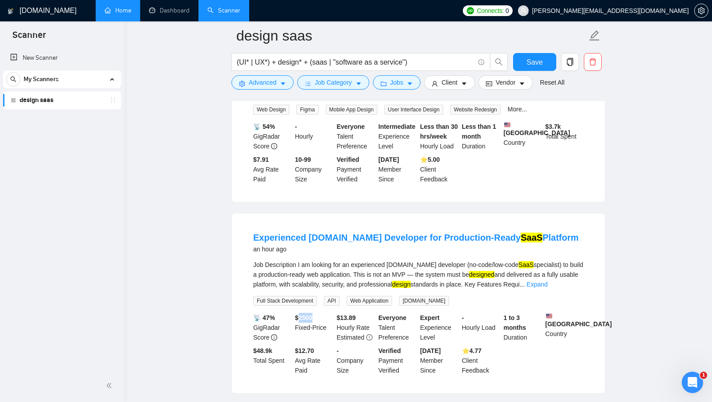
click at [308, 314] on b "$ 2500" at bounding box center [303, 317] width 17 height 7
drag, startPoint x: 503, startPoint y: 308, endPoint x: 534, endPoint y: 321, distance: 33.9
click at [535, 321] on div "1 to 3 months Duration" at bounding box center [523, 326] width 42 height 29
click at [510, 316] on b "1 to 3 months" at bounding box center [515, 322] width 23 height 17
drag, startPoint x: 505, startPoint y: 308, endPoint x: 541, endPoint y: 327, distance: 41.2
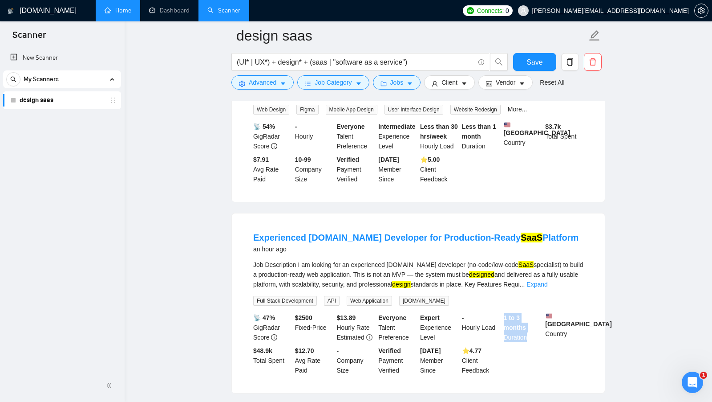
click at [542, 327] on div "1 to 3 months Duration" at bounding box center [523, 326] width 42 height 29
drag, startPoint x: 337, startPoint y: 303, endPoint x: 360, endPoint y: 307, distance: 23.9
click at [360, 312] on div "$ 13.89 Hourly Rate Estimated" at bounding box center [356, 326] width 42 height 29
click at [361, 312] on div "$ 13.89 Hourly Rate Estimated" at bounding box center [356, 326] width 42 height 29
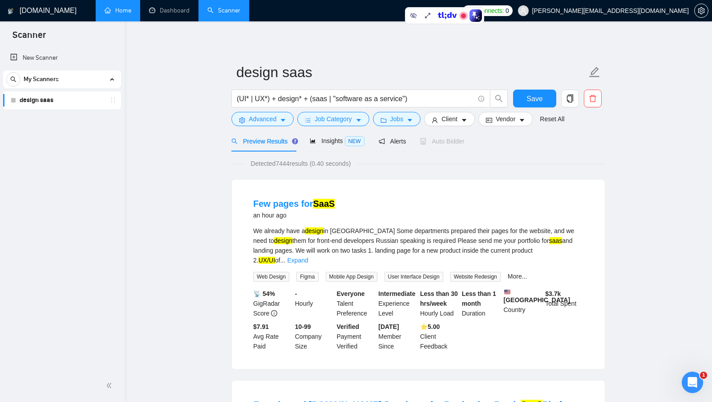
click at [385, 126] on form "design saas (UI* | UX*) + design* + (saas | "software as a service") Save Advan…" at bounding box center [418, 94] width 374 height 73
click at [397, 124] on button "Jobs" at bounding box center [397, 119] width 48 height 14
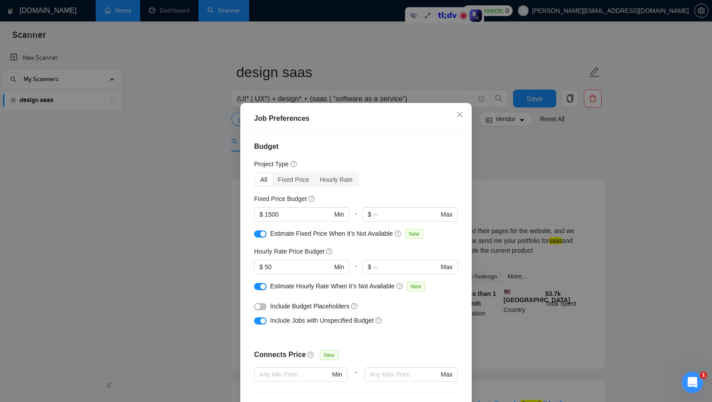
click at [259, 231] on button "button" at bounding box center [260, 233] width 12 height 7
click at [261, 285] on div "button" at bounding box center [262, 286] width 5 height 5
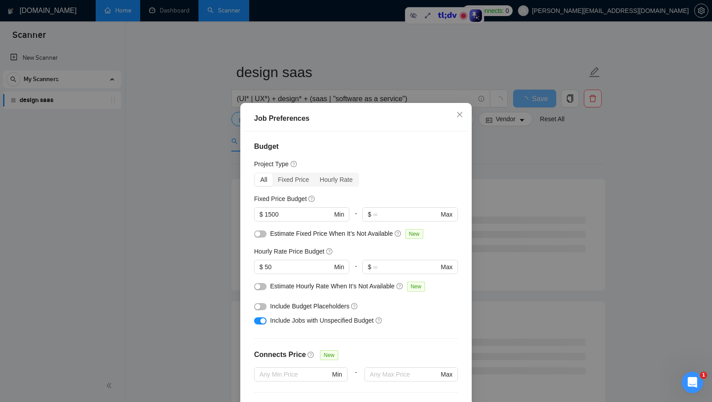
click at [330, 308] on span "Include Budget Placeholders" at bounding box center [309, 305] width 79 height 7
click at [337, 308] on span "Include Budget Placeholders" at bounding box center [309, 305] width 79 height 7
click at [483, 317] on div "Job Preferences Budget Project Type All Fixed Price Hourly Rate Fixed Price Bud…" at bounding box center [356, 201] width 712 height 402
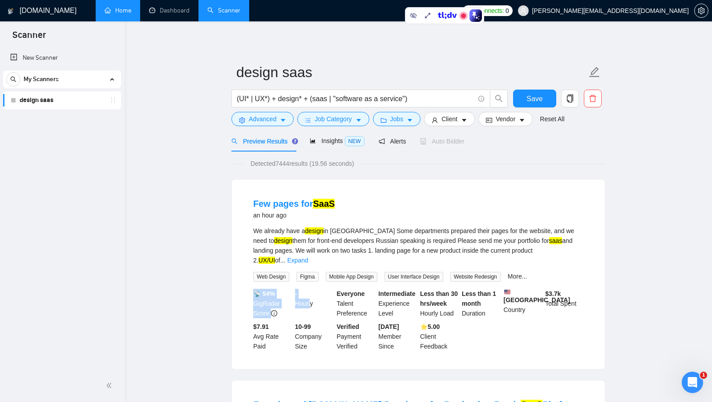
drag, startPoint x: 292, startPoint y: 285, endPoint x: 312, endPoint y: 290, distance: 19.9
click at [311, 290] on div "📡 54% GigRadar Score - Hourly Everyone Talent Preference Intermediate Experienc…" at bounding box center [418, 319] width 334 height 62
click at [312, 290] on div "- Hourly" at bounding box center [314, 302] width 42 height 29
click at [404, 118] on span "Jobs" at bounding box center [396, 119] width 13 height 10
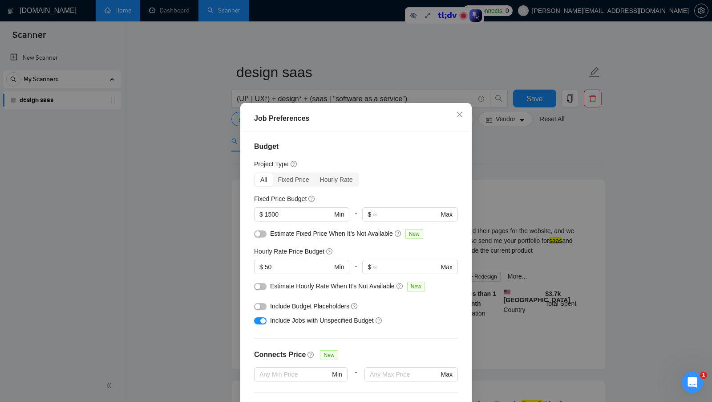
click at [259, 319] on button "button" at bounding box center [260, 320] width 12 height 7
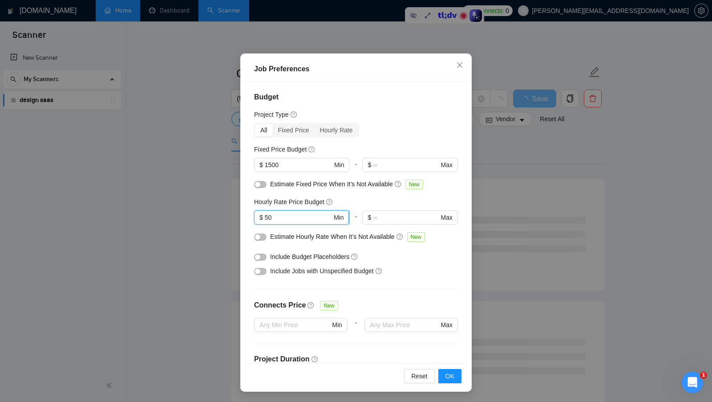
drag, startPoint x: 287, startPoint y: 218, endPoint x: 264, endPoint y: 218, distance: 23.1
click at [264, 218] on span "$ 50 Min" at bounding box center [301, 217] width 95 height 14
click at [287, 164] on input "1500" at bounding box center [298, 165] width 67 height 10
click at [447, 378] on span "OK" at bounding box center [450, 376] width 9 height 10
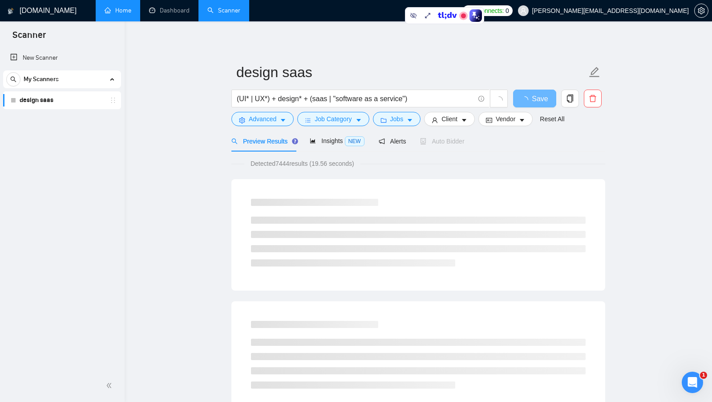
scroll to position [0, 0]
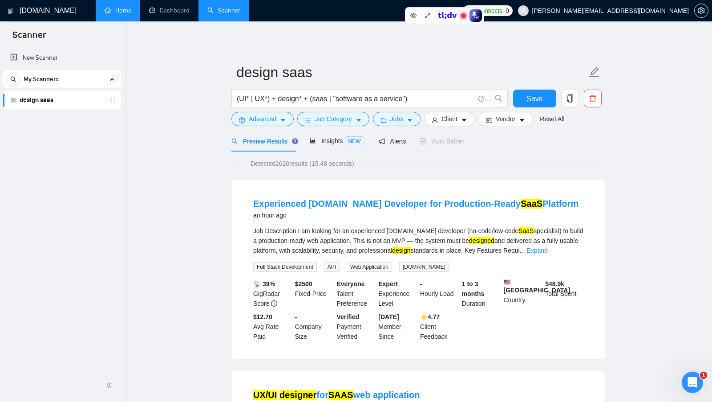
click at [286, 162] on span "Detected 2620 results (15.48 seconds)" at bounding box center [302, 163] width 116 height 10
click at [417, 179] on div "Experienced Bubble.io Developer for Production-Ready SaaS Platform an hour ago …" at bounding box center [418, 268] width 373 height 179
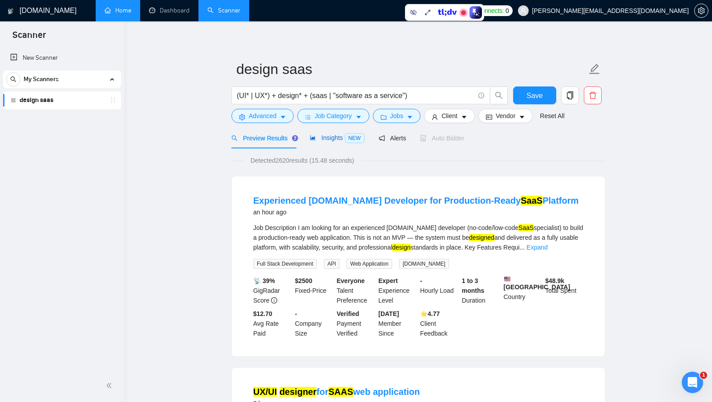
click at [338, 139] on span "Insights NEW" at bounding box center [337, 137] width 54 height 7
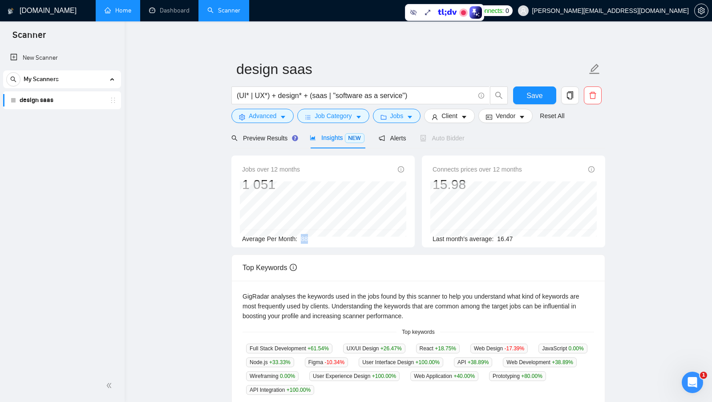
drag, startPoint x: 300, startPoint y: 239, endPoint x: 337, endPoint y: 239, distance: 36.1
click at [337, 239] on div "Average Per Month: 88" at bounding box center [323, 239] width 162 height 10
drag, startPoint x: 300, startPoint y: 237, endPoint x: 310, endPoint y: 237, distance: 9.8
click at [310, 237] on div "Average Per Month: 88" at bounding box center [323, 239] width 162 height 10
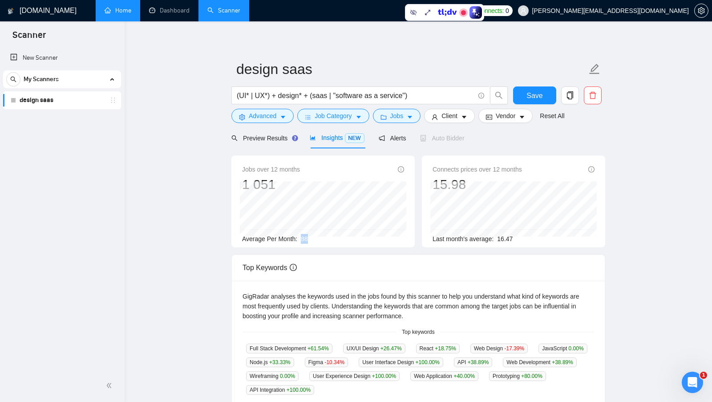
click at [310, 237] on div "Average Per Month: 88" at bounding box center [323, 239] width 162 height 10
drag, startPoint x: 315, startPoint y: 97, endPoint x: 348, endPoint y: 98, distance: 33.0
click at [348, 98] on input "(UI* | UX*) + design* + (saas | "software as a service")" at bounding box center [356, 95] width 238 height 11
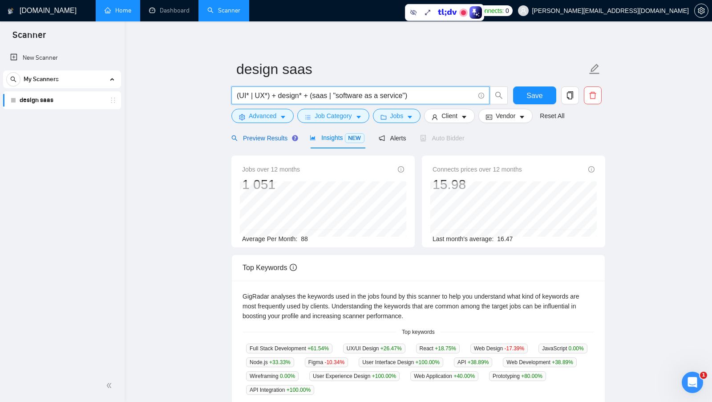
click at [262, 134] on span "Preview Results" at bounding box center [263, 137] width 64 height 7
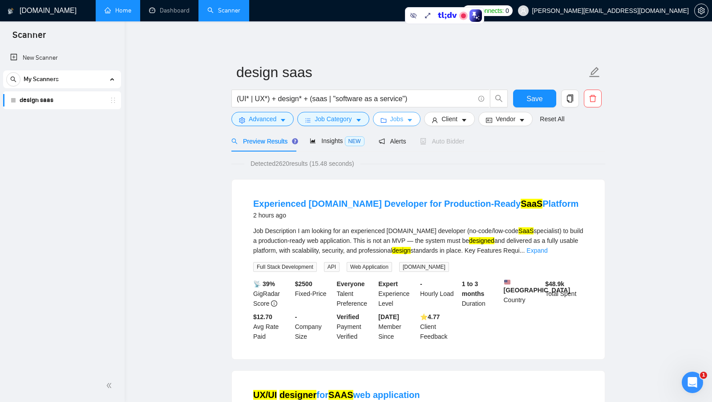
click at [418, 118] on button "Jobs" at bounding box center [397, 119] width 48 height 14
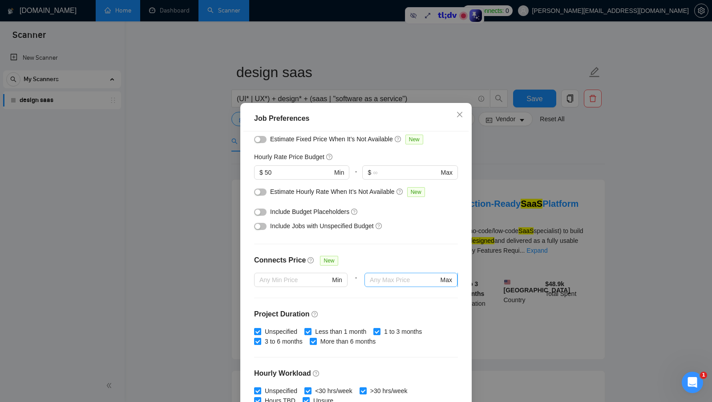
scroll to position [104, 0]
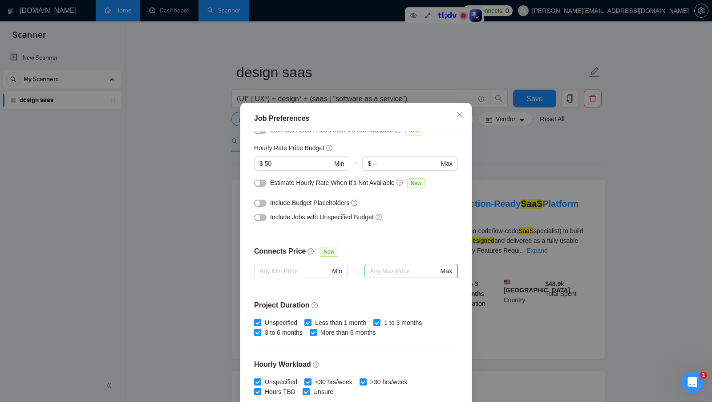
click at [399, 272] on input "text" at bounding box center [404, 271] width 69 height 10
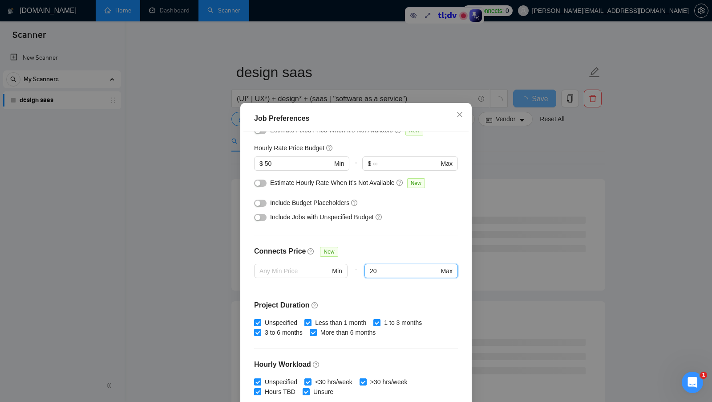
drag, startPoint x: 386, startPoint y: 272, endPoint x: 355, endPoint y: 272, distance: 30.7
click at [355, 272] on div "Min - 20 20 Max" at bounding box center [356, 276] width 204 height 25
type input "20"
click at [390, 255] on div "Connects Price New" at bounding box center [356, 255] width 204 height 18
click at [383, 268] on input "20" at bounding box center [404, 271] width 69 height 10
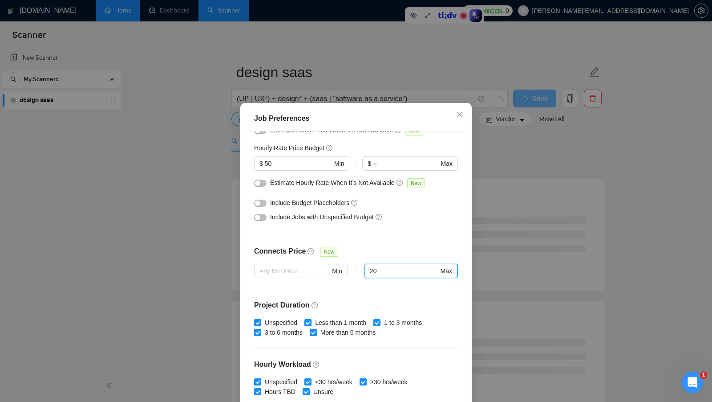
click at [383, 268] on input "20" at bounding box center [404, 271] width 69 height 10
type input "2"
type input "3"
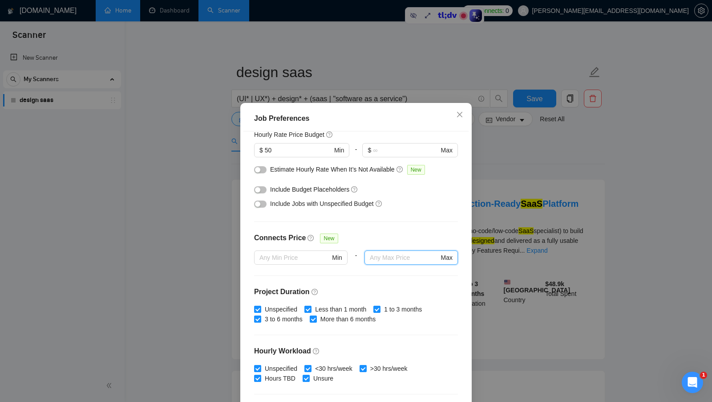
scroll to position [118, 0]
click at [428, 284] on div "Budget Project Type All Fixed Price Hourly Rate Fixed Price Budget $ 1500 Min -…" at bounding box center [355, 271] width 225 height 281
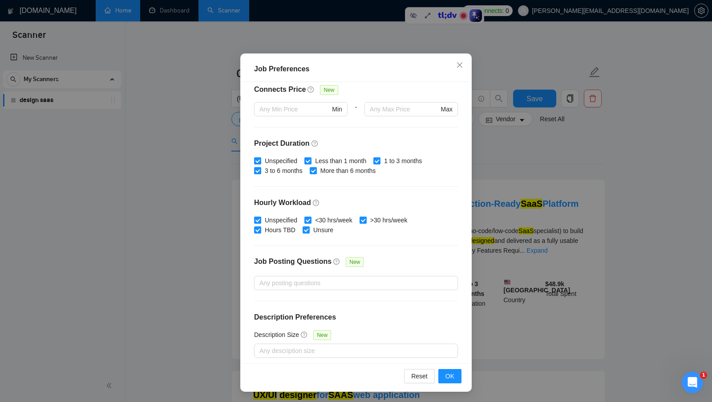
scroll to position [219, 0]
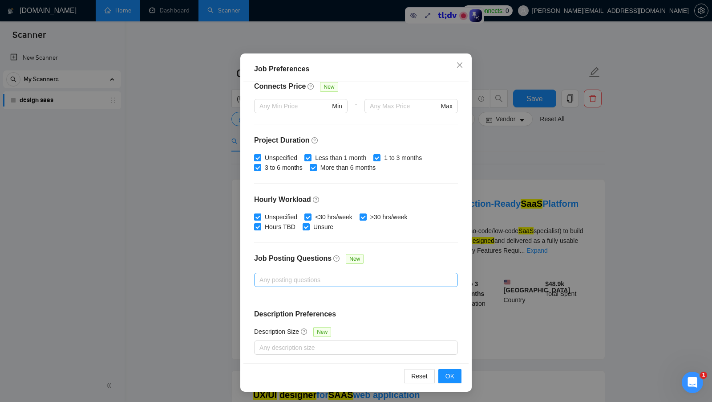
click at [338, 279] on div at bounding box center [351, 279] width 191 height 11
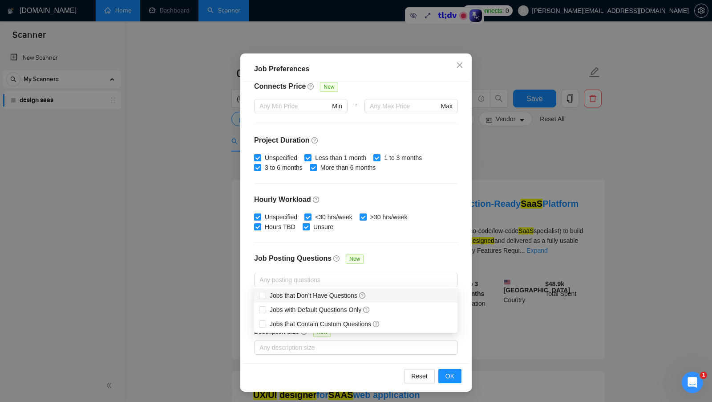
click at [398, 263] on div "Job Posting Questions New" at bounding box center [356, 262] width 204 height 19
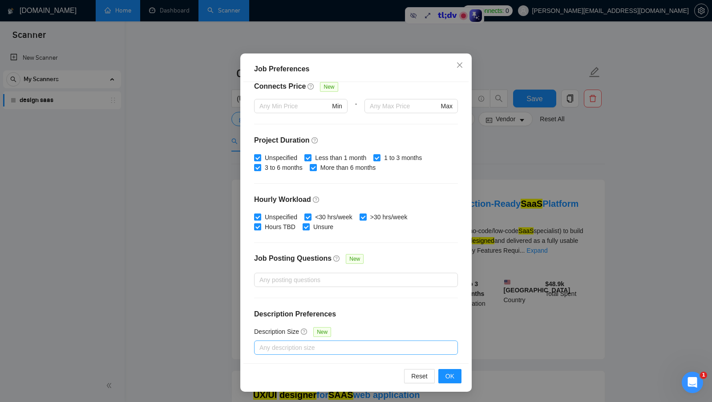
click at [329, 343] on div at bounding box center [351, 347] width 191 height 11
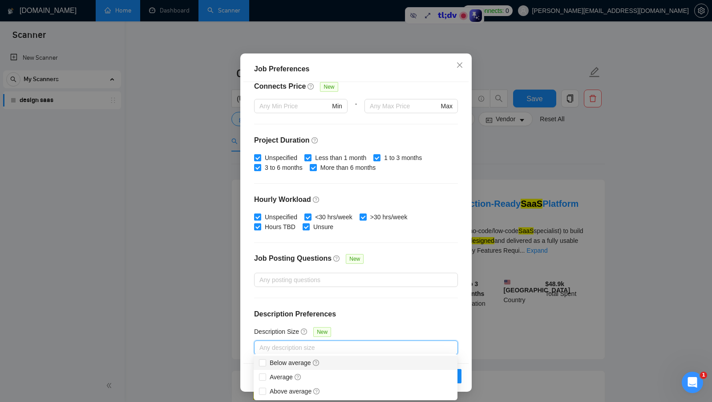
click at [408, 320] on div "Budget Project Type All Fixed Price Hourly Rate Fixed Price Budget $ 1500 Min -…" at bounding box center [355, 222] width 225 height 281
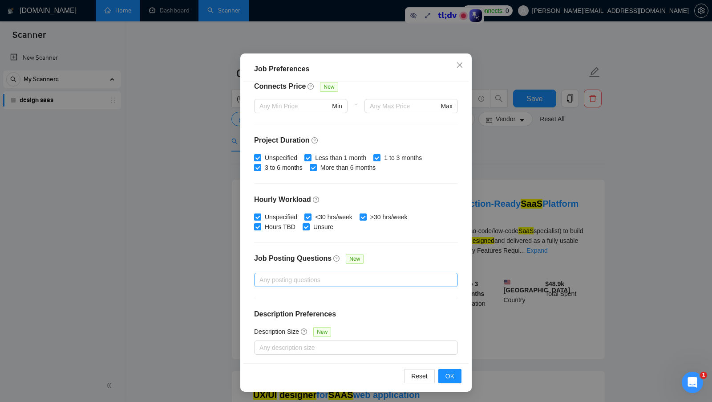
click at [382, 275] on div at bounding box center [351, 279] width 191 height 11
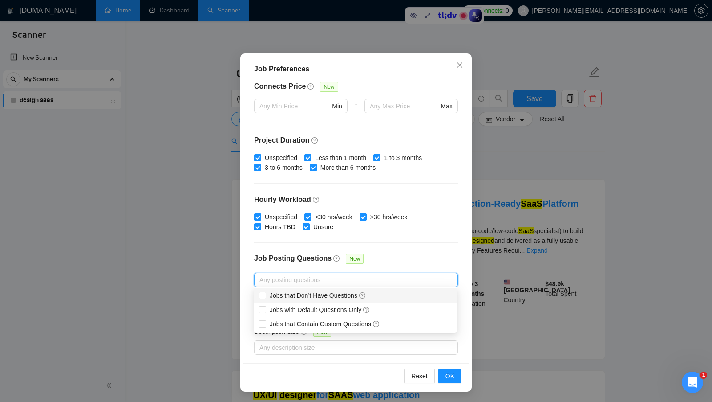
click at [397, 257] on div "Job Posting Questions New" at bounding box center [356, 262] width 204 height 19
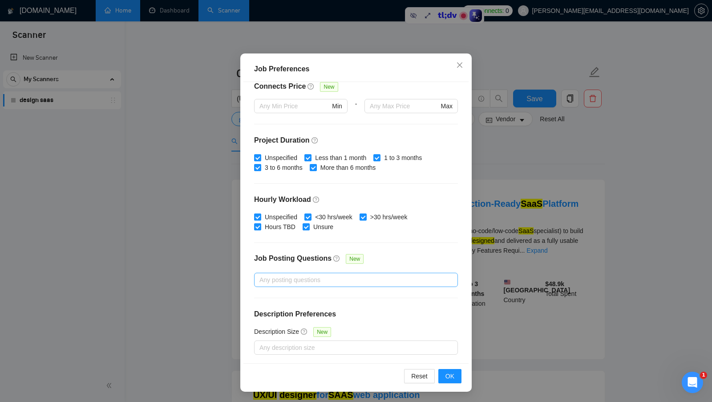
click at [372, 275] on div at bounding box center [351, 279] width 191 height 11
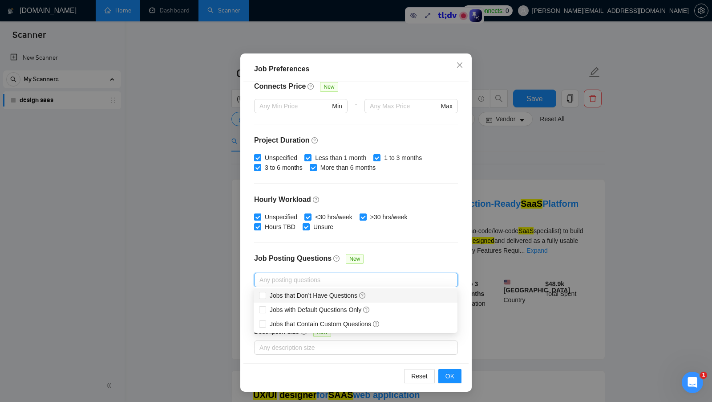
click at [419, 260] on div "Job Posting Questions New" at bounding box center [356, 262] width 204 height 19
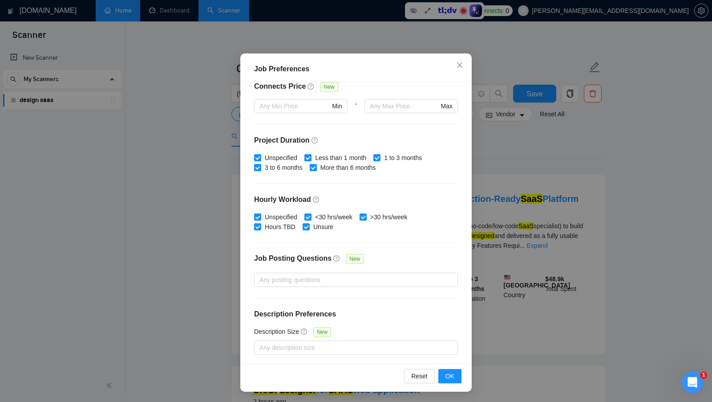
scroll to position [7, 0]
click at [304, 342] on div at bounding box center [351, 347] width 191 height 11
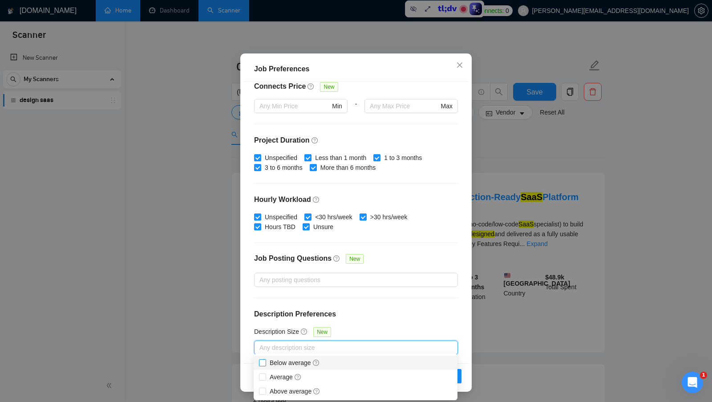
click at [295, 359] on span "Below average" at bounding box center [295, 362] width 50 height 7
click at [265, 359] on input "Below average" at bounding box center [262, 362] width 6 height 6
click at [430, 308] on h4 "Description Preferences" at bounding box center [356, 313] width 204 height 11
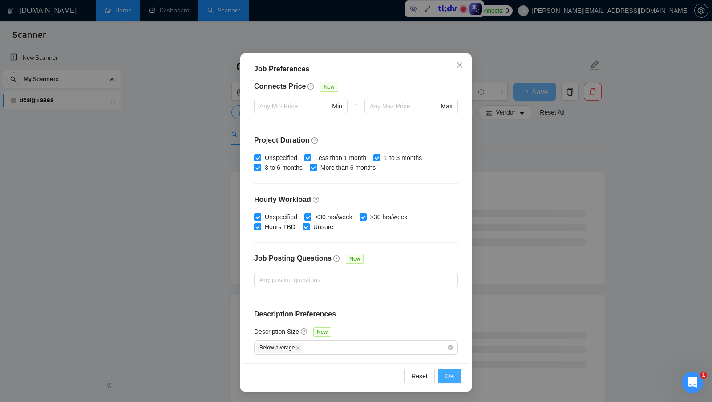
click at [450, 374] on span "OK" at bounding box center [450, 376] width 9 height 10
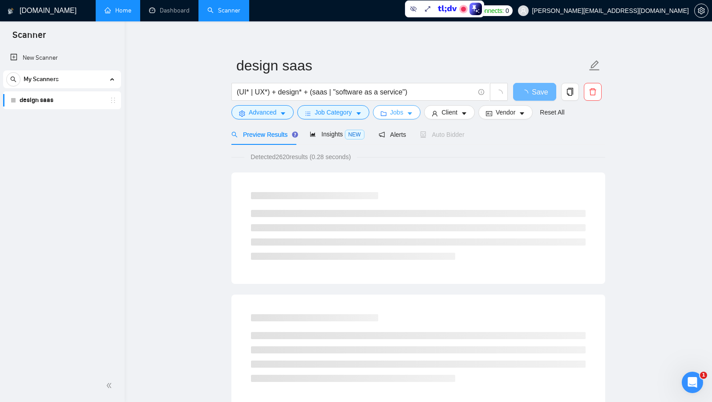
scroll to position [0, 0]
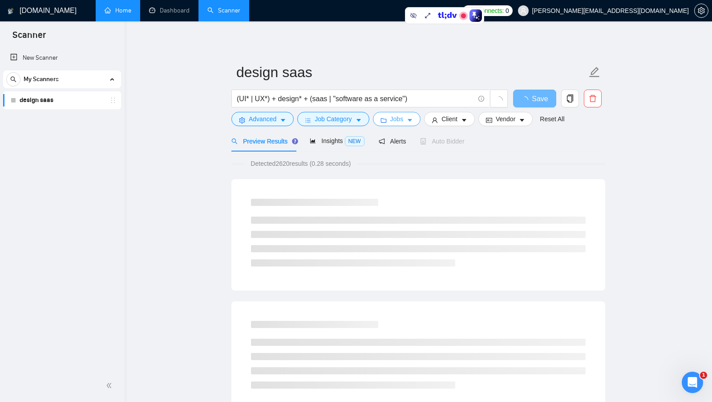
click at [413, 122] on icon "caret-down" at bounding box center [410, 120] width 6 height 6
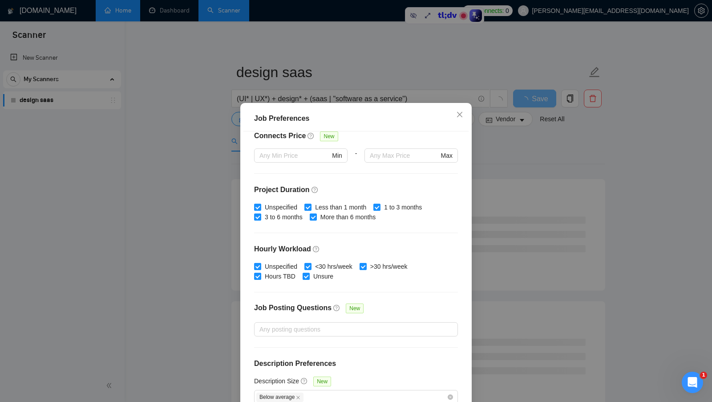
scroll to position [49, 0]
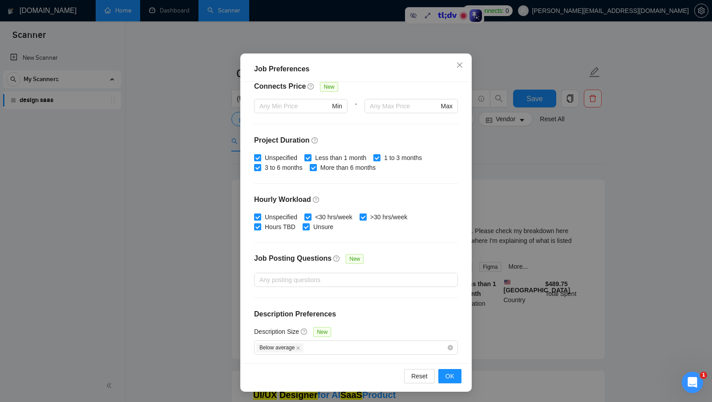
click at [519, 294] on div "Job Preferences Budget Project Type All Fixed Price Hourly Rate Fixed Price Bud…" at bounding box center [356, 201] width 712 height 402
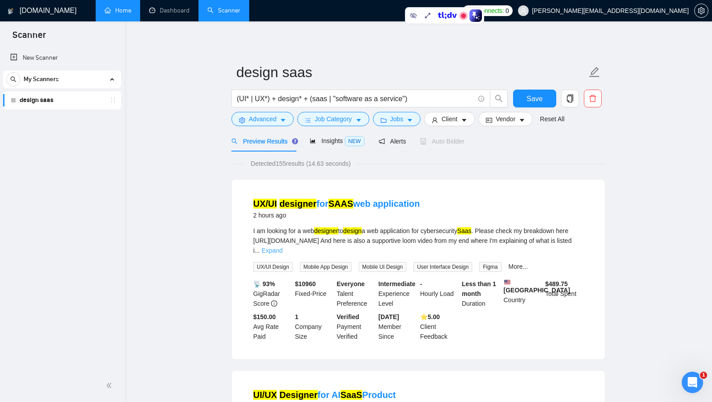
click at [283, 251] on link "Expand" at bounding box center [272, 250] width 21 height 7
drag, startPoint x: 251, startPoint y: 228, endPoint x: 330, endPoint y: 256, distance: 83.4
click at [330, 256] on li "UX/UI designer for SAAS web application 2 hours ago I am looking for a web desi…" at bounding box center [419, 269] width 352 height 158
click at [330, 255] on div "I am looking for a web designer to design a web application for cybersecurity S…" at bounding box center [418, 240] width 330 height 29
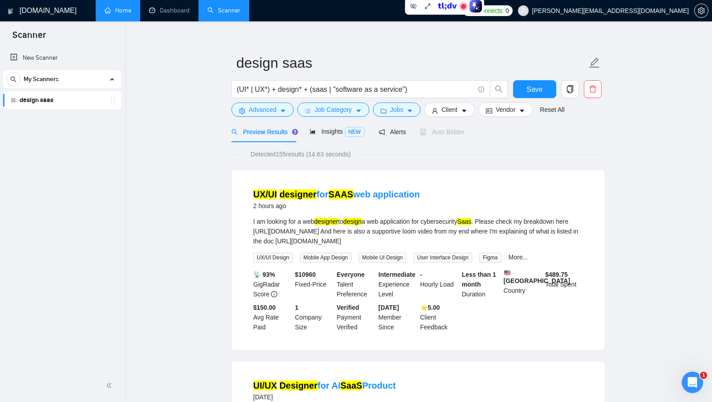
scroll to position [11, 0]
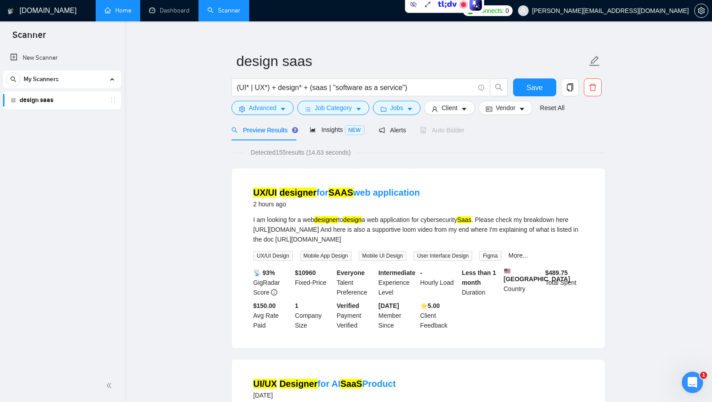
drag, startPoint x: 327, startPoint y: 254, endPoint x: 303, endPoint y: 239, distance: 28.3
click at [303, 238] on div "I am looking for a web designer to design a web application for cybersecurity S…" at bounding box center [418, 229] width 330 height 29
click at [303, 239] on div "I am looking for a web designer to design a web application for cybersecurity S…" at bounding box center [418, 229] width 330 height 29
click at [300, 276] on b "$ 10960" at bounding box center [305, 272] width 21 height 7
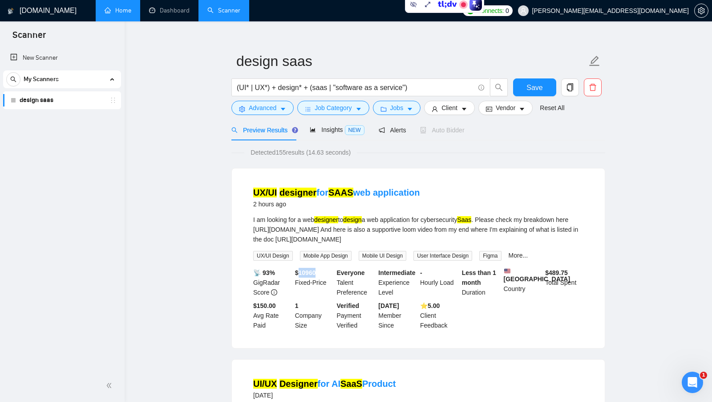
scroll to position [23, 0]
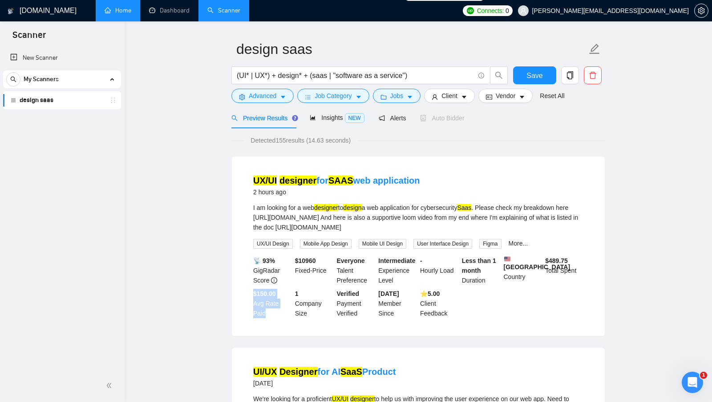
drag, startPoint x: 253, startPoint y: 312, endPoint x: 268, endPoint y: 329, distance: 22.1
click at [268, 318] on div "$150.00 Avg Rate Paid" at bounding box center [272, 302] width 42 height 29
click at [282, 318] on div "$150.00 Avg Rate Paid" at bounding box center [272, 302] width 42 height 29
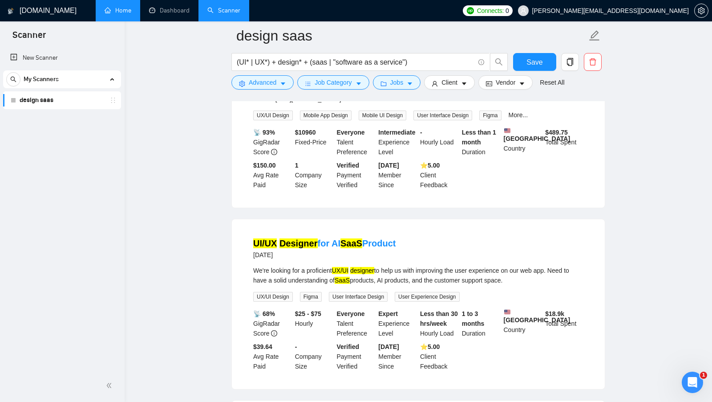
scroll to position [236, 0]
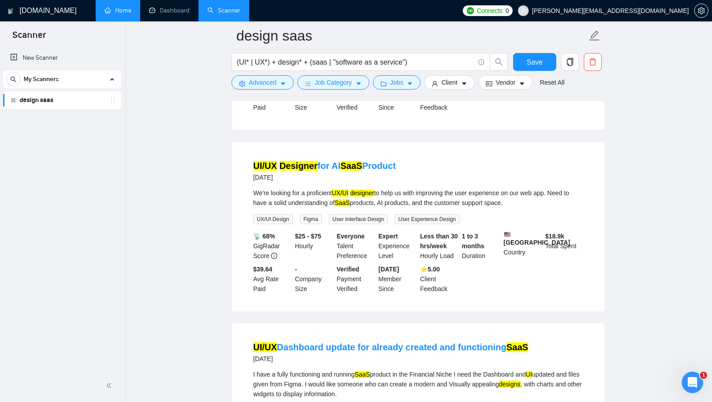
drag, startPoint x: 253, startPoint y: 211, endPoint x: 572, endPoint y: 223, distance: 319.0
click at [572, 207] on div "We're looking for a proficient UX/UI designer to help us with improving the use…" at bounding box center [418, 198] width 330 height 20
drag, startPoint x: 531, startPoint y: 221, endPoint x: 262, endPoint y: 213, distance: 269.0
click at [262, 207] on div "We're looking for a proficient UX/UI designer to help us with improving the use…" at bounding box center [418, 198] width 330 height 20
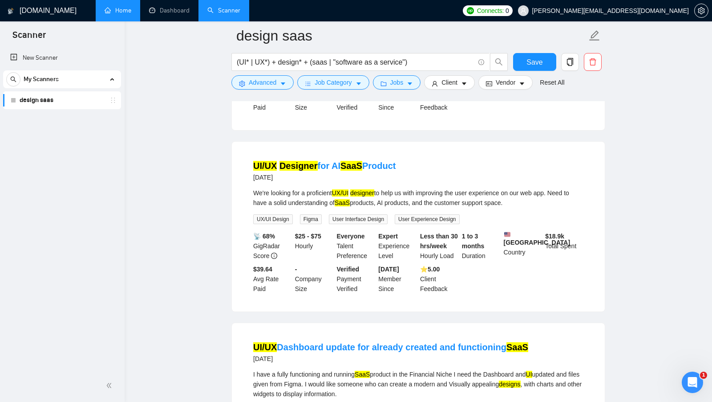
click at [262, 207] on div "We're looking for a proficient UX/UI designer to help us with improving the use…" at bounding box center [418, 198] width 330 height 20
drag, startPoint x: 340, startPoint y: 214, endPoint x: 370, endPoint y: 214, distance: 29.8
click at [370, 207] on div "We're looking for a proficient UX/UI designer to help us with improving the use…" at bounding box center [418, 198] width 330 height 20
click at [530, 207] on div "We're looking for a proficient UX/UI designer to help us with improving the use…" at bounding box center [418, 198] width 330 height 20
drag, startPoint x: 545, startPoint y: 256, endPoint x: 583, endPoint y: 255, distance: 37.8
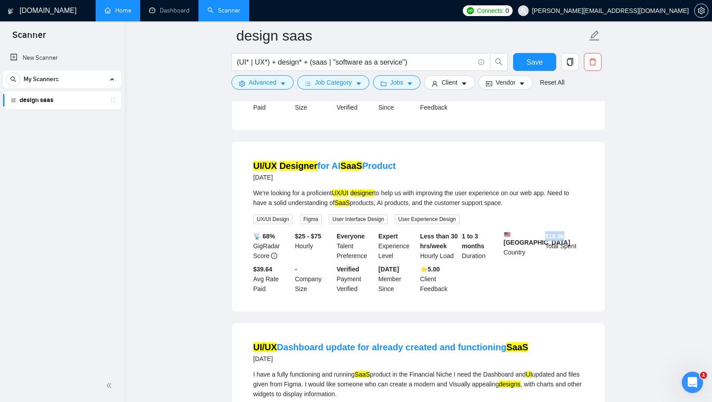
click at [583, 255] on div "$ 18.9k Total Spent" at bounding box center [565, 245] width 42 height 29
drag, startPoint x: 251, startPoint y: 294, endPoint x: 271, endPoint y: 310, distance: 25.3
click at [271, 293] on div "$39.64 Avg Rate Paid" at bounding box center [272, 278] width 42 height 29
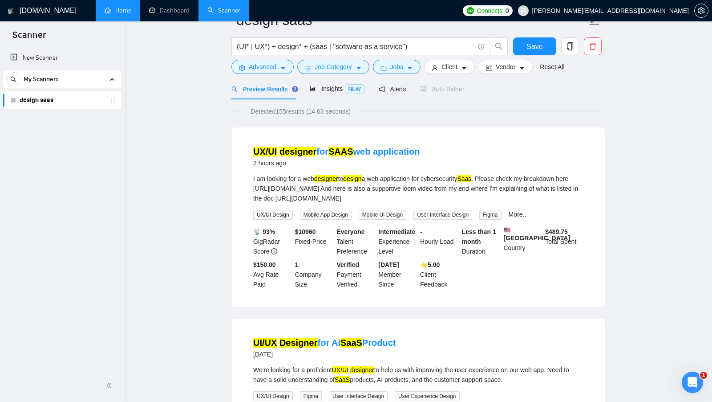
scroll to position [6, 0]
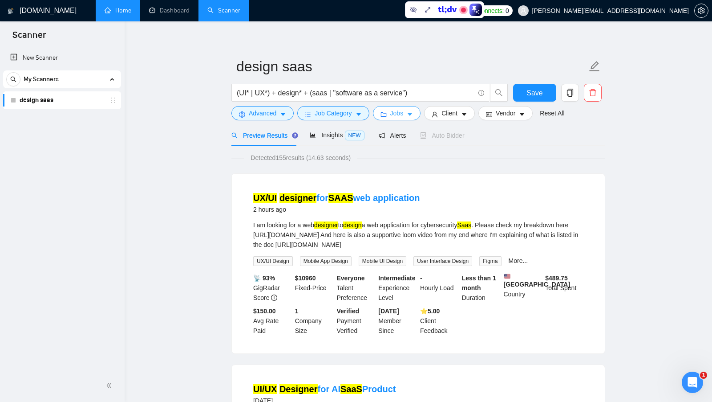
click at [411, 114] on icon "caret-down" at bounding box center [410, 115] width 4 height 3
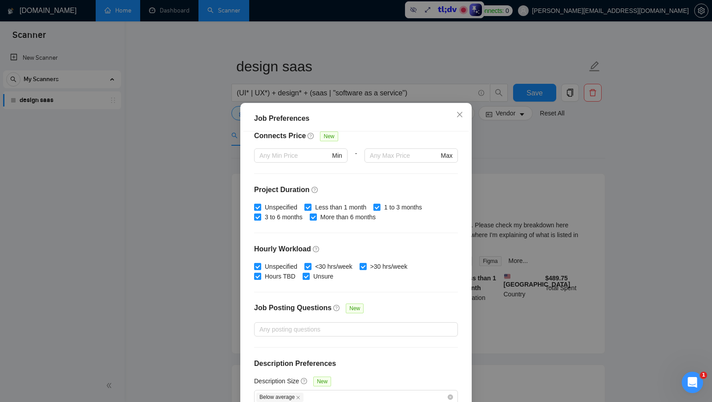
scroll to position [49, 0]
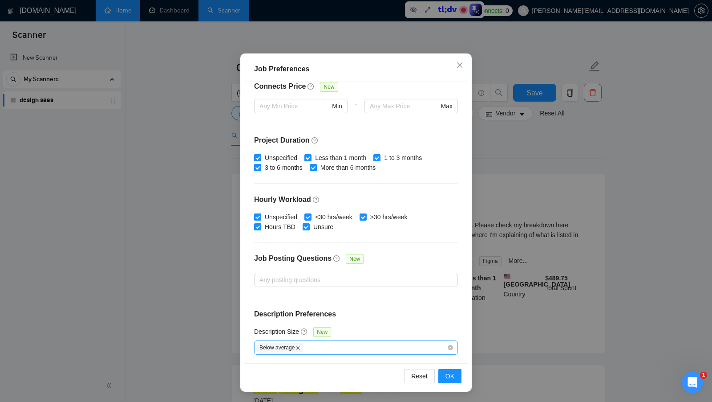
click at [300, 346] on icon "close" at bounding box center [299, 348] width 4 height 4
checkbox input "false"
click at [320, 346] on div at bounding box center [351, 347] width 191 height 11
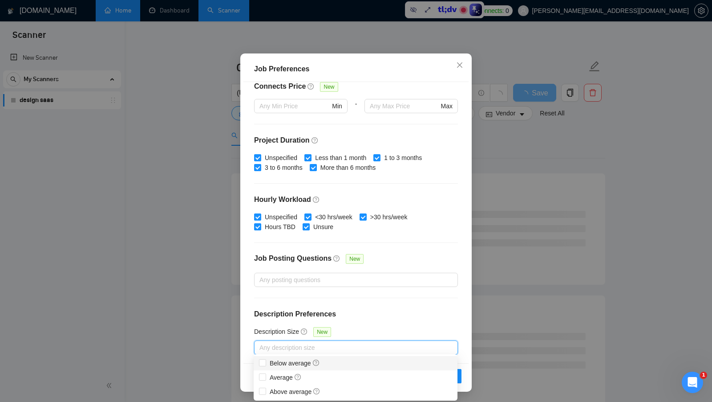
click at [388, 326] on div "Description Size New" at bounding box center [356, 333] width 204 height 14
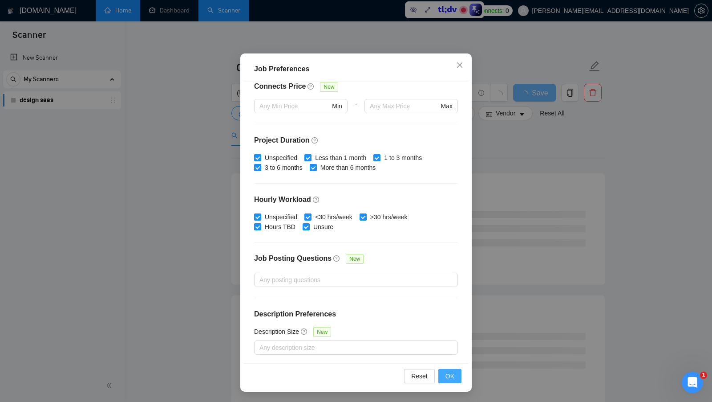
click at [459, 377] on button "OK" at bounding box center [449, 376] width 23 height 14
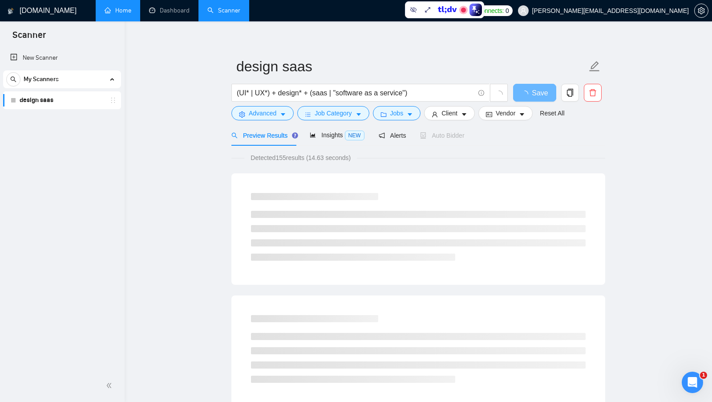
scroll to position [0, 0]
click at [403, 113] on span "Jobs" at bounding box center [396, 113] width 13 height 10
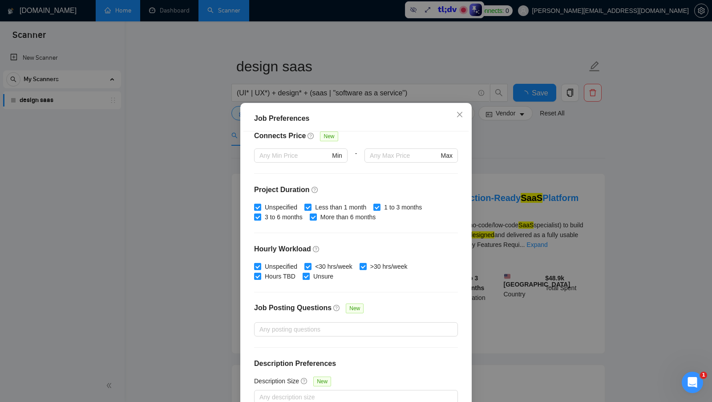
scroll to position [49, 0]
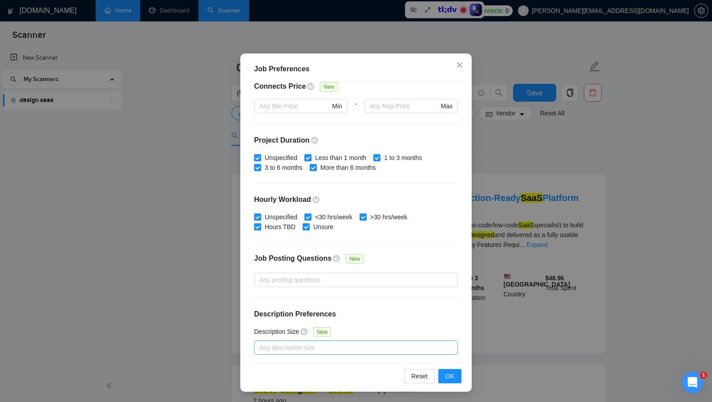
click at [321, 348] on div at bounding box center [351, 347] width 191 height 11
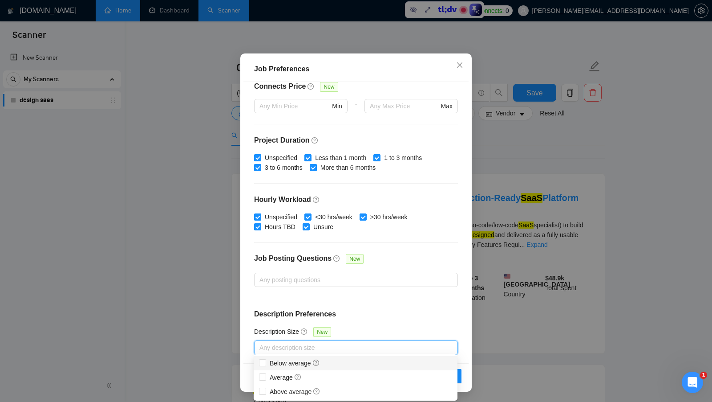
click at [382, 315] on h4 "Description Preferences" at bounding box center [356, 313] width 204 height 11
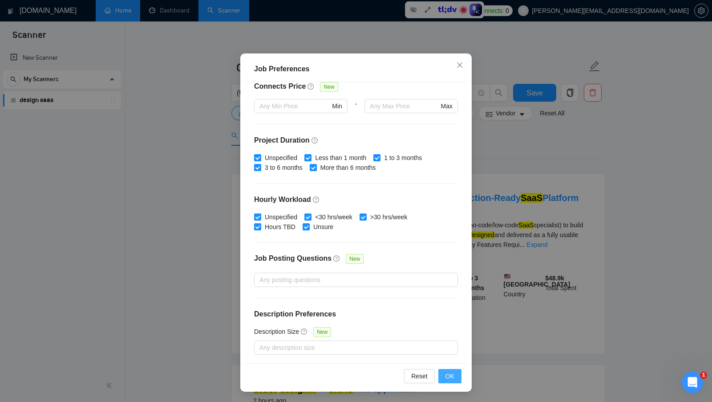
click at [445, 373] on button "OK" at bounding box center [449, 376] width 23 height 14
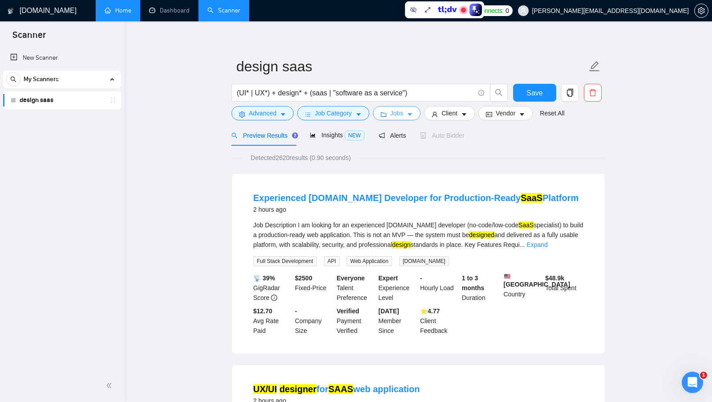
click at [402, 110] on span "Jobs" at bounding box center [396, 113] width 13 height 10
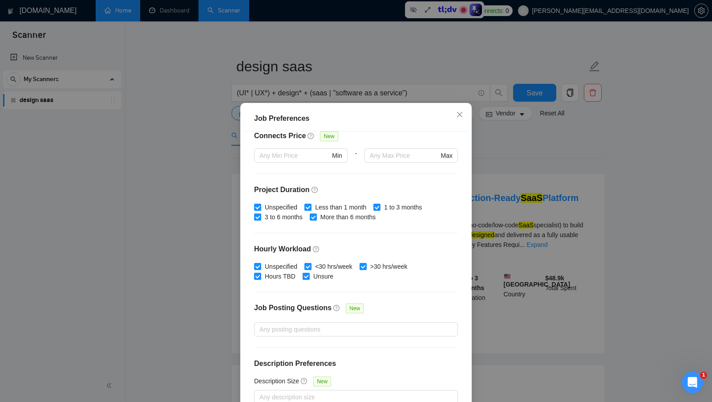
scroll to position [49, 0]
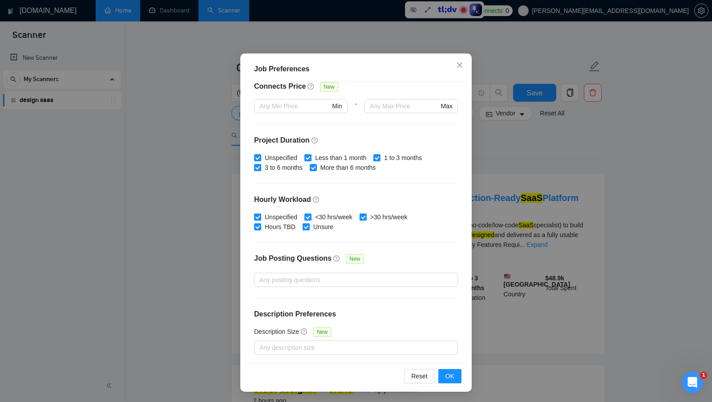
click at [525, 302] on div "Job Preferences Budget Project Type All Fixed Price Hourly Rate Fixed Price Bud…" at bounding box center [356, 201] width 712 height 402
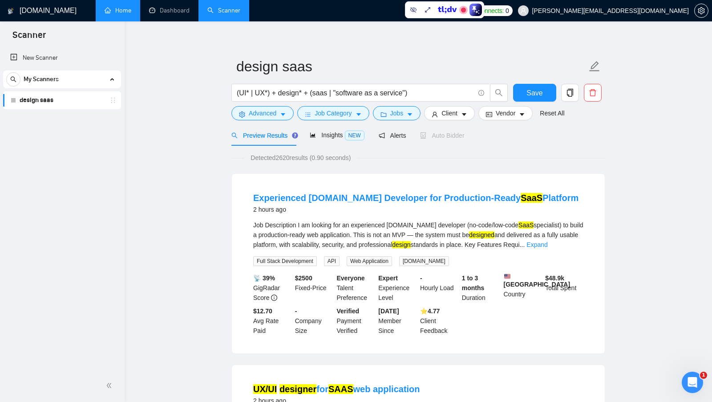
scroll to position [0, 0]
click at [528, 97] on span "Save" at bounding box center [535, 92] width 16 height 11
click at [410, 111] on span "caret-down" at bounding box center [410, 114] width 6 height 7
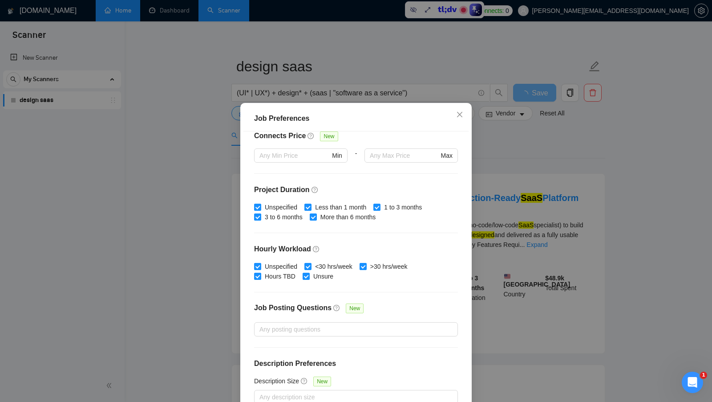
scroll to position [49, 0]
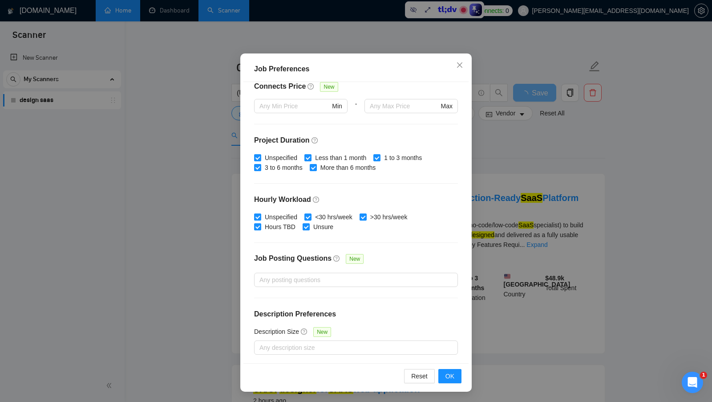
click at [533, 244] on div "Job Preferences Budget Project Type All Fixed Price Hourly Rate Fixed Price Bud…" at bounding box center [356, 201] width 712 height 402
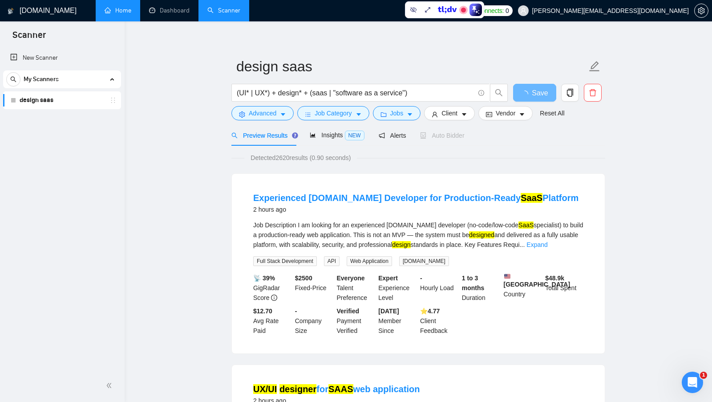
scroll to position [0, 0]
click at [131, 14] on link "Home" at bounding box center [118, 11] width 27 height 8
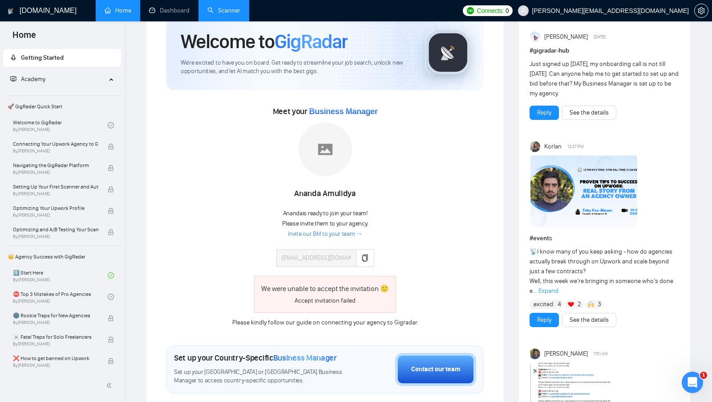
scroll to position [45, 0]
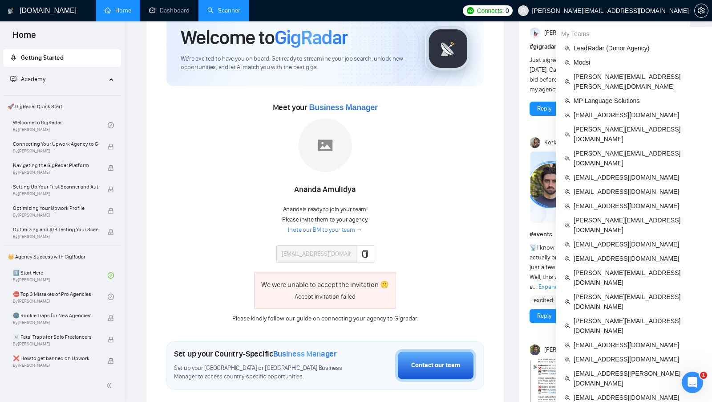
click at [671, 11] on span "[PERSON_NAME][EMAIL_ADDRESS][DOMAIN_NAME]" at bounding box center [610, 11] width 157 height 0
copy div "[PERSON_NAME][EMAIL_ADDRESS][DOMAIN_NAME]"
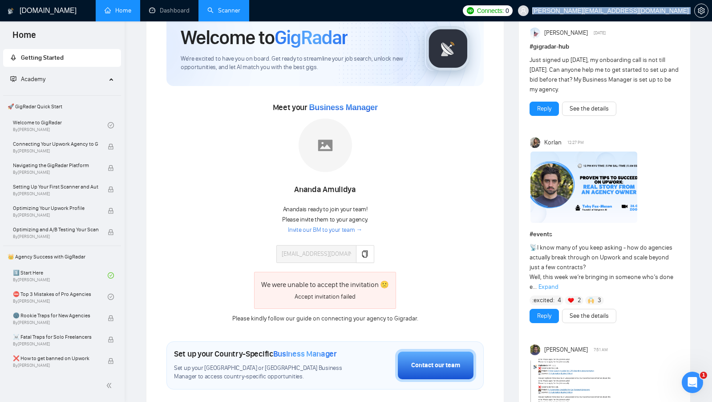
click at [235, 14] on link "Scanner" at bounding box center [223, 11] width 33 height 8
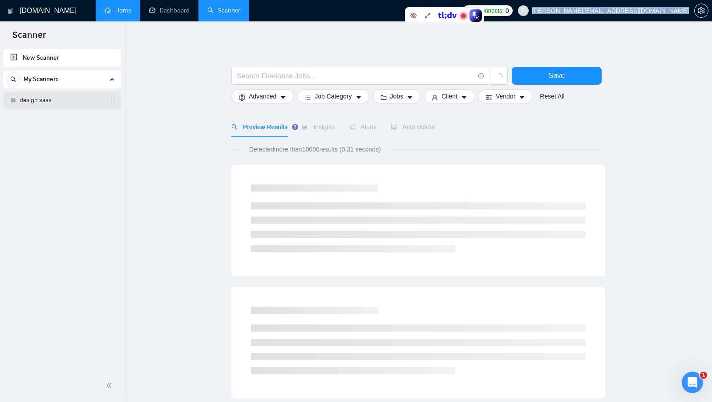
click at [74, 106] on link "design saas" at bounding box center [62, 100] width 85 height 18
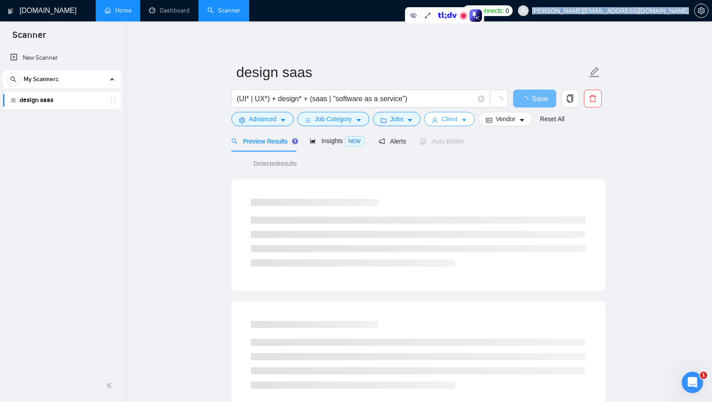
click at [440, 122] on button "Client" at bounding box center [449, 119] width 51 height 14
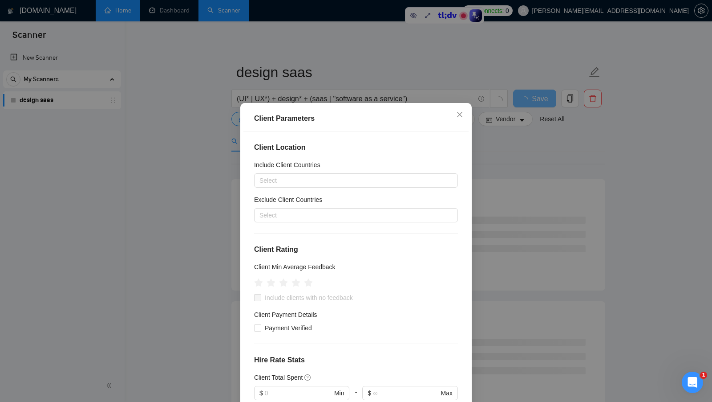
click at [502, 136] on div "Client Parameters Client Location Include Client Countries Select Exclude Clien…" at bounding box center [356, 201] width 712 height 402
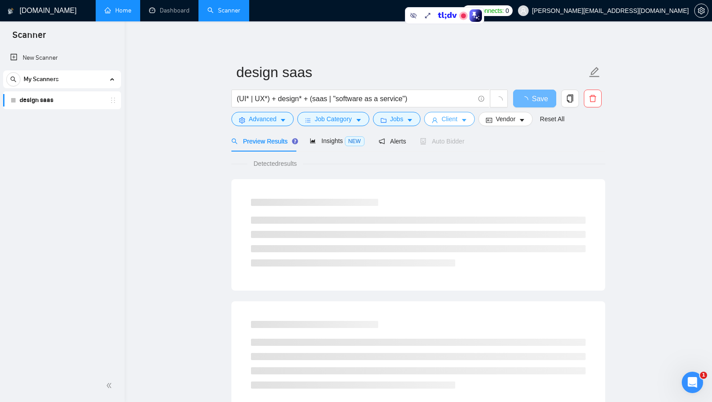
click at [450, 120] on span "Client" at bounding box center [450, 119] width 16 height 10
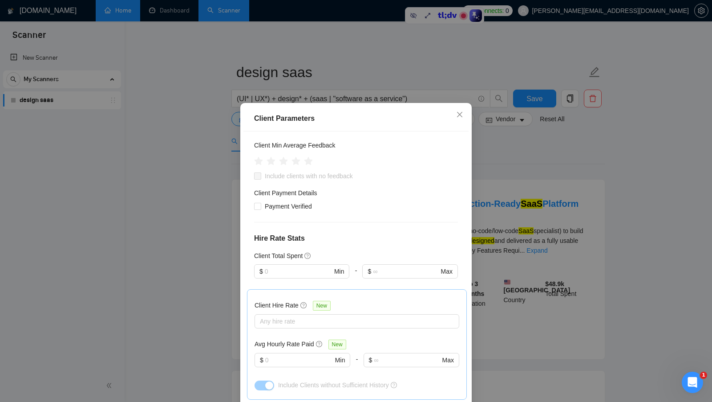
scroll to position [138, 0]
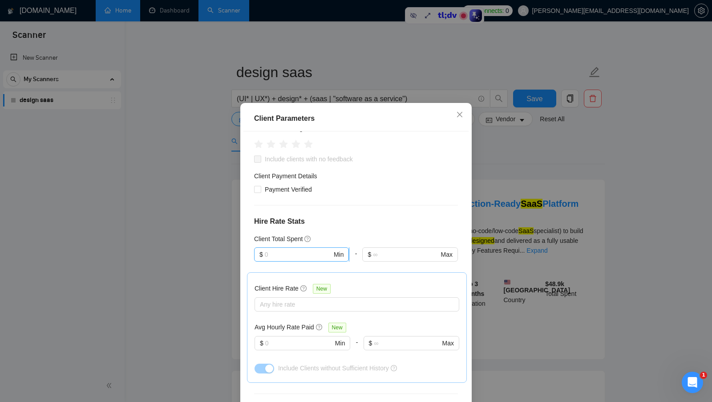
click at [295, 247] on span "$ Min" at bounding box center [301, 254] width 95 height 14
click at [364, 231] on div "Client Location Include Client Countries Select Exclude Client Countries Select…" at bounding box center [355, 271] width 225 height 281
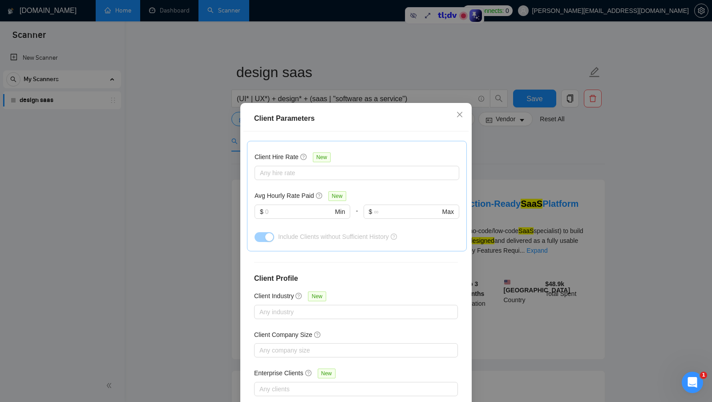
scroll to position [272, 0]
drag, startPoint x: 262, startPoint y: 190, endPoint x: 291, endPoint y: 190, distance: 28.5
click at [290, 190] on h5 "Avg Hourly Rate Paid" at bounding box center [285, 194] width 60 height 10
click at [291, 190] on h5 "Avg Hourly Rate Paid" at bounding box center [285, 194] width 60 height 10
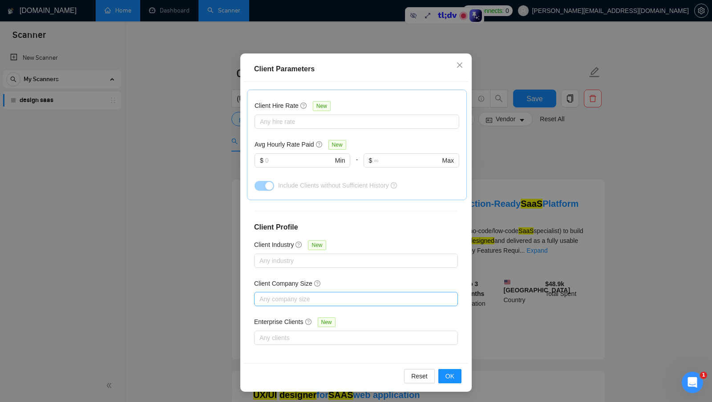
scroll to position [0, 0]
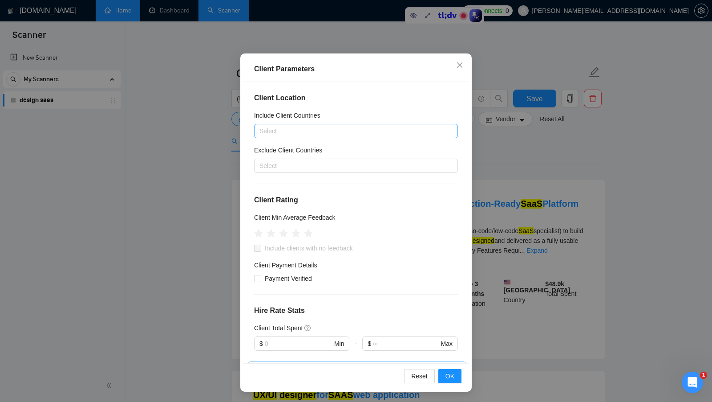
click at [328, 133] on div at bounding box center [351, 131] width 191 height 11
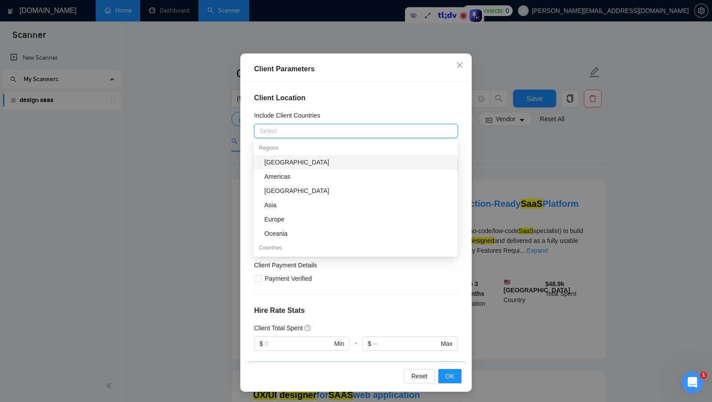
click at [400, 97] on h4 "Client Location" at bounding box center [356, 98] width 204 height 11
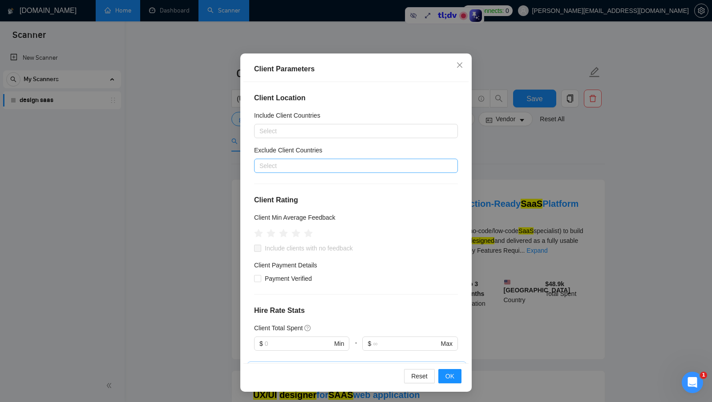
click at [322, 165] on div at bounding box center [351, 165] width 191 height 11
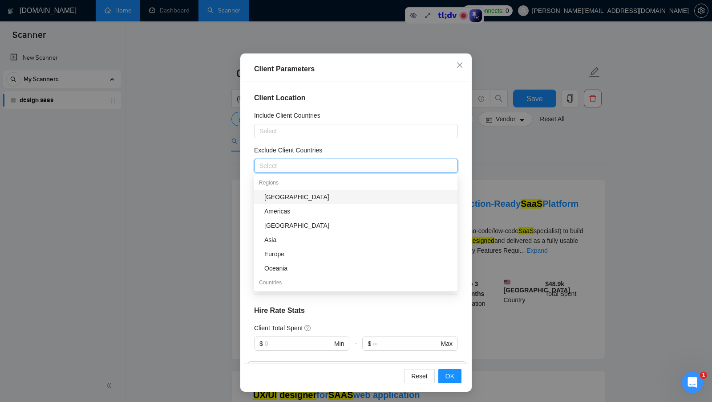
click at [552, 144] on div "Client Parameters Client Location Include Client Countries Select Exclude Clien…" at bounding box center [356, 201] width 712 height 402
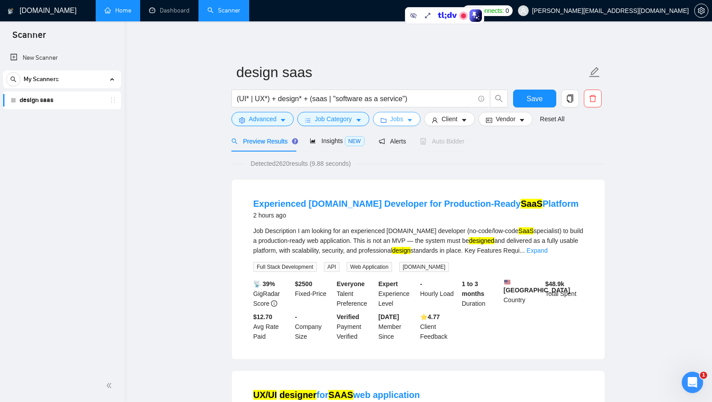
click at [389, 117] on button "Jobs" at bounding box center [397, 119] width 48 height 14
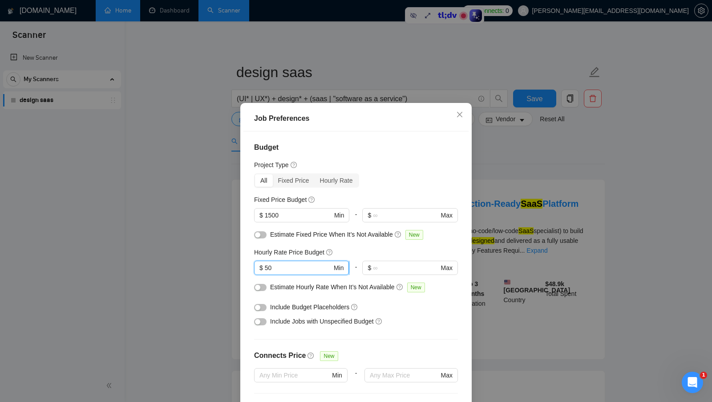
drag, startPoint x: 283, startPoint y: 266, endPoint x: 260, endPoint y: 266, distance: 23.6
click at [260, 266] on span "$ 50 Min" at bounding box center [301, 267] width 95 height 14
click at [517, 210] on div "Job Preferences Budget Project Type All Fixed Price Hourly Rate Fixed Price Bud…" at bounding box center [356, 201] width 712 height 402
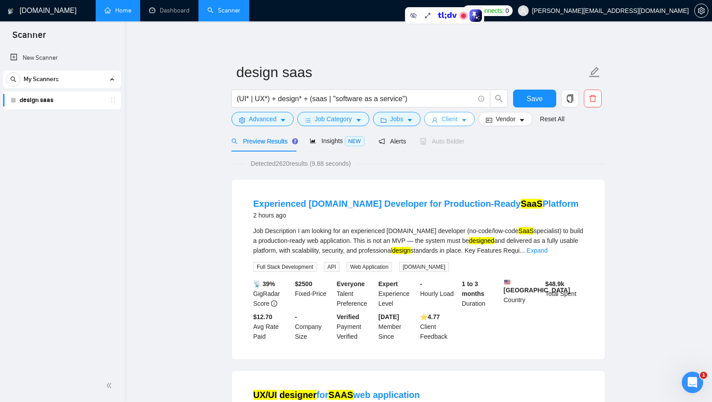
click at [462, 125] on button "Client" at bounding box center [449, 119] width 51 height 14
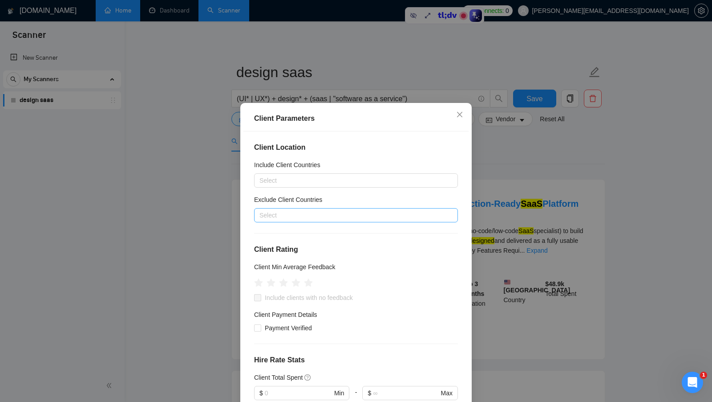
click at [361, 214] on div at bounding box center [351, 215] width 191 height 11
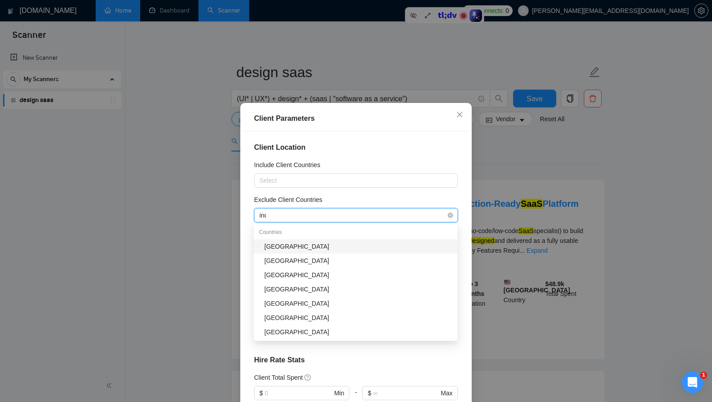
type input "indi"
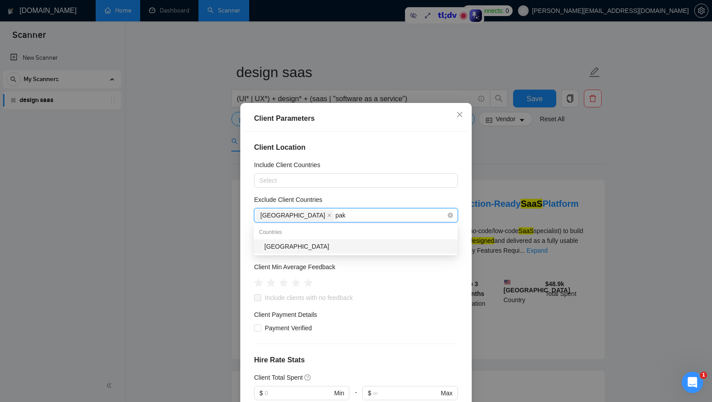
type input "paki"
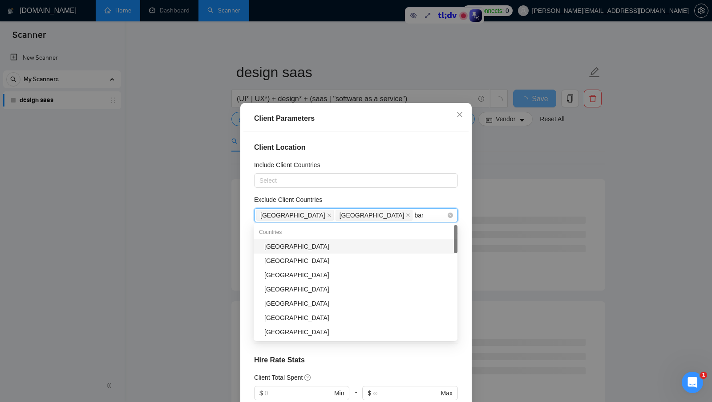
type input "bang"
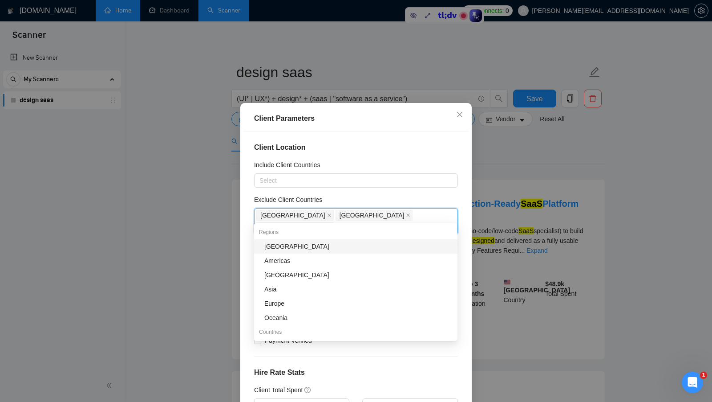
click at [389, 199] on div "Exclude Client Countries" at bounding box center [356, 201] width 204 height 13
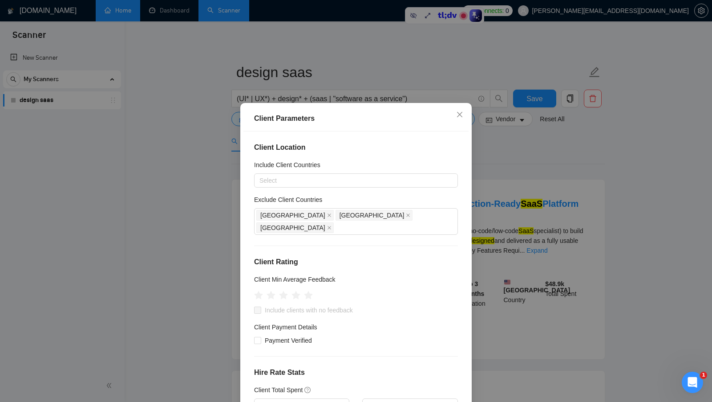
click at [381, 237] on div "Client Location Include Client Countries Select Exclude Client Countries India …" at bounding box center [355, 271] width 225 height 281
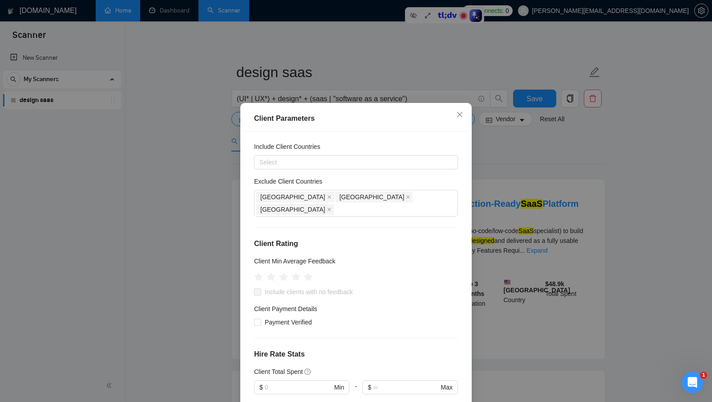
scroll to position [19, 0]
click at [363, 162] on div at bounding box center [351, 161] width 191 height 11
click at [406, 135] on div "Client Location Include Client Countries Select Exclude Client Countries India …" at bounding box center [355, 271] width 225 height 281
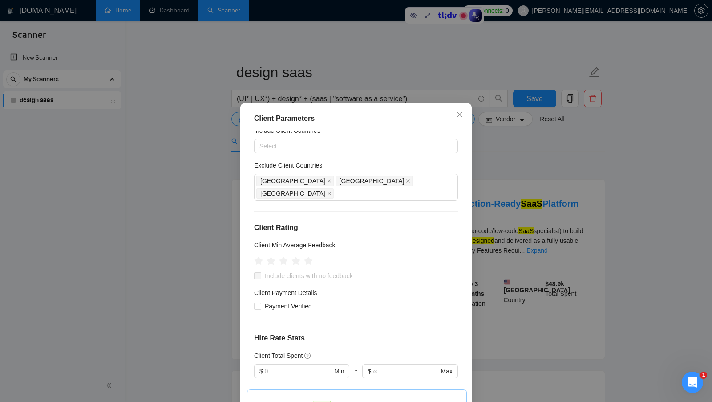
scroll to position [39, 0]
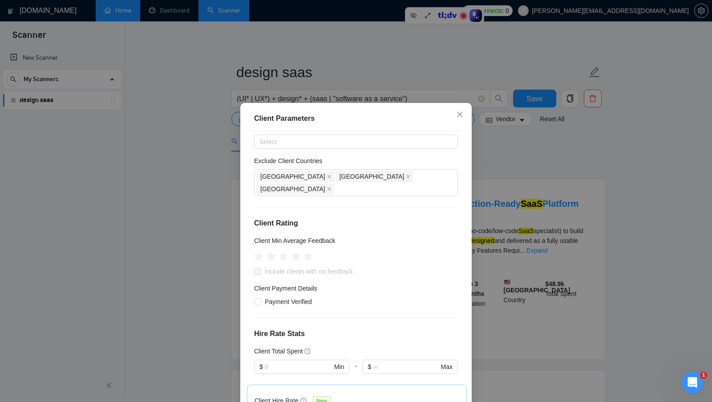
click at [383, 235] on div "Client Min Average Feedback" at bounding box center [356, 241] width 204 height 13
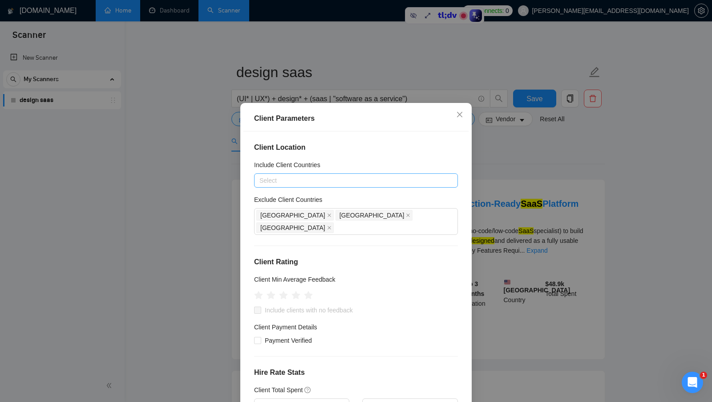
click at [382, 176] on div at bounding box center [351, 180] width 191 height 11
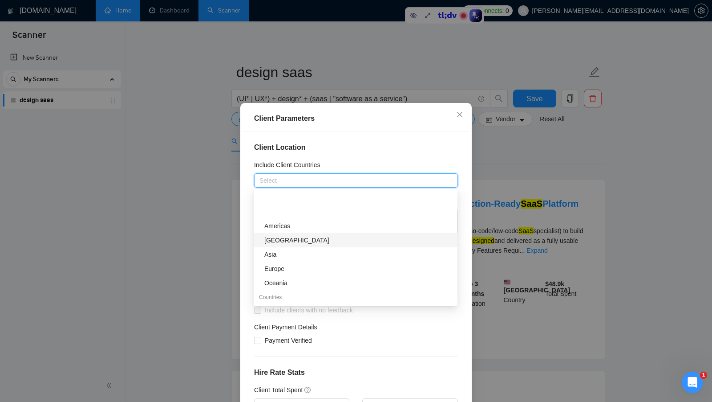
scroll to position [69, 0]
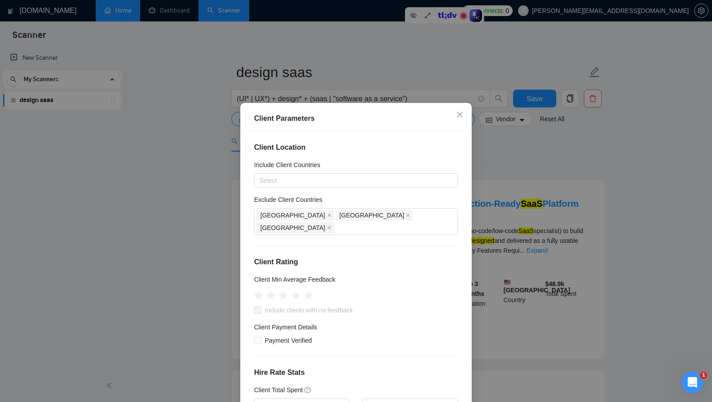
click at [493, 184] on div "Client Parameters Client Location Include Client Countries Select Exclude Clien…" at bounding box center [356, 201] width 712 height 402
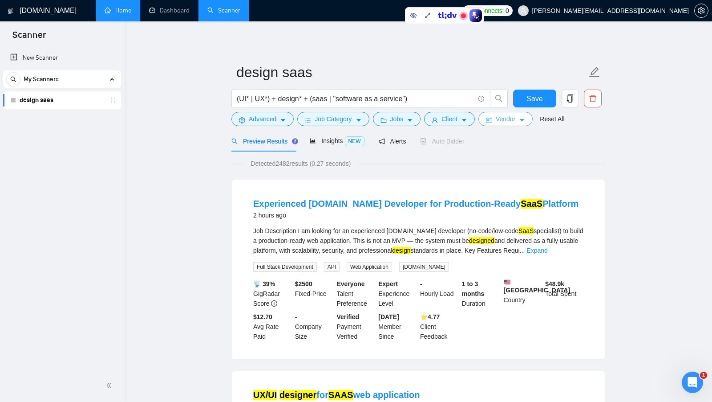
click at [512, 122] on span "Vendor" at bounding box center [506, 119] width 20 height 10
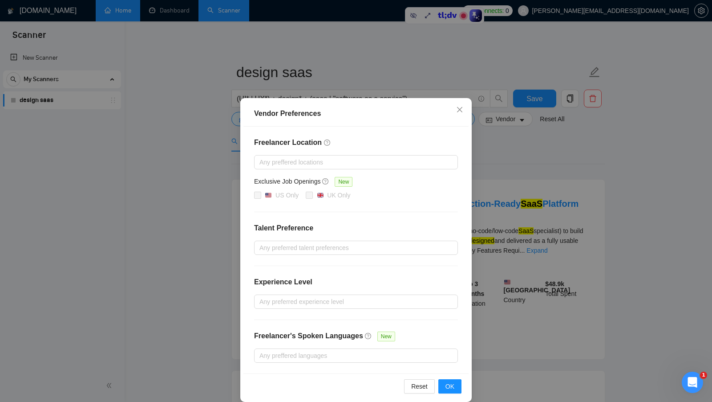
click at [539, 179] on div "Vendor Preferences Freelancer Location Any preffered locations Exclusive Job Op…" at bounding box center [356, 201] width 712 height 402
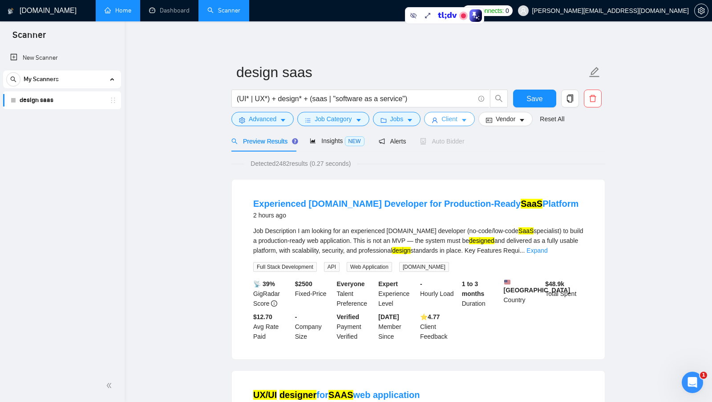
click at [470, 125] on button "Client" at bounding box center [449, 119] width 51 height 14
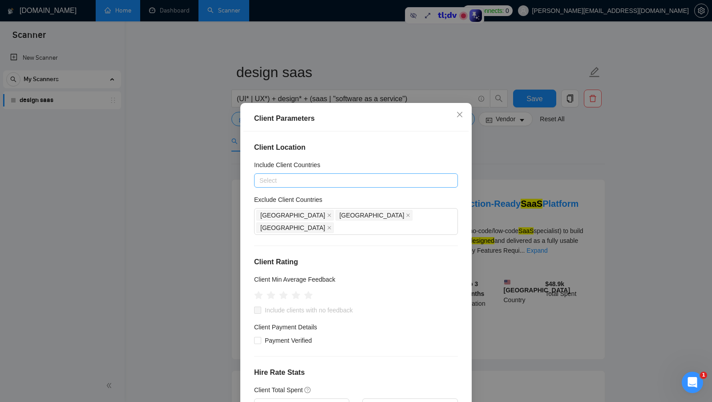
click at [342, 173] on div "Select" at bounding box center [356, 180] width 204 height 14
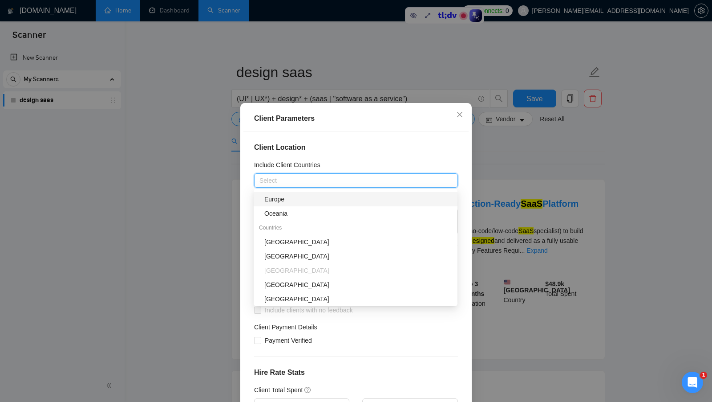
click at [510, 167] on div "Client Parameters Client Location Include Client Countries Select Exclude Clien…" at bounding box center [356, 201] width 712 height 402
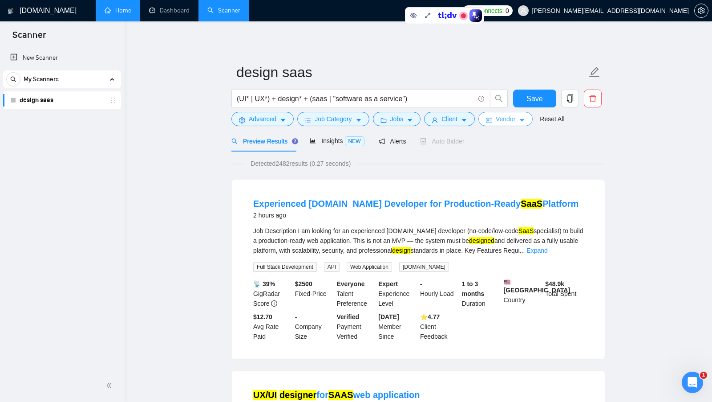
click at [505, 124] on button "Vendor" at bounding box center [506, 119] width 54 height 14
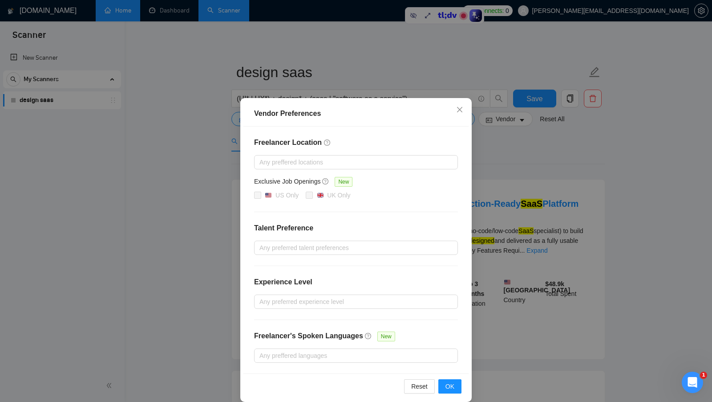
click at [495, 175] on div "Vendor Preferences Freelancer Location Any preffered locations Exclusive Job Op…" at bounding box center [356, 201] width 712 height 402
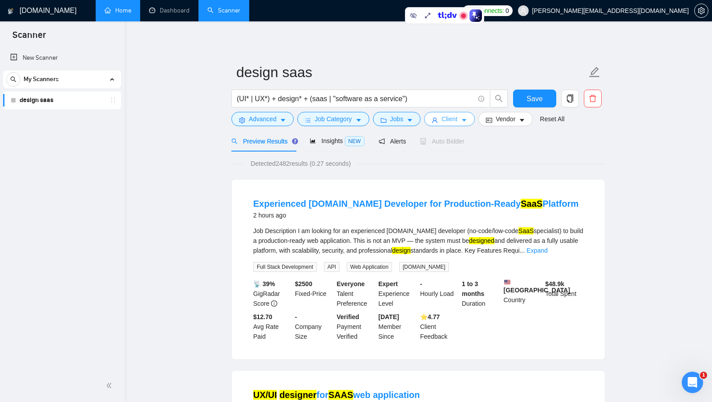
click at [454, 118] on span "Client" at bounding box center [450, 119] width 16 height 10
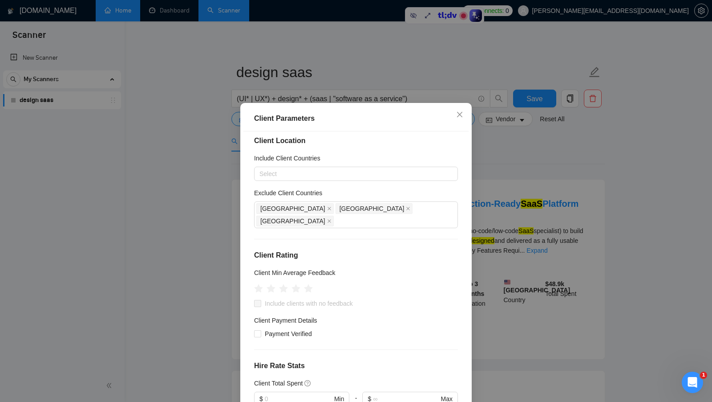
scroll to position [6, 0]
click at [316, 172] on div at bounding box center [351, 174] width 191 height 11
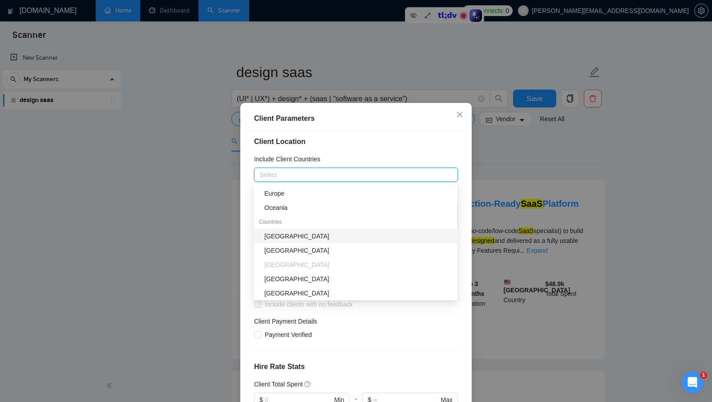
scroll to position [0, 0]
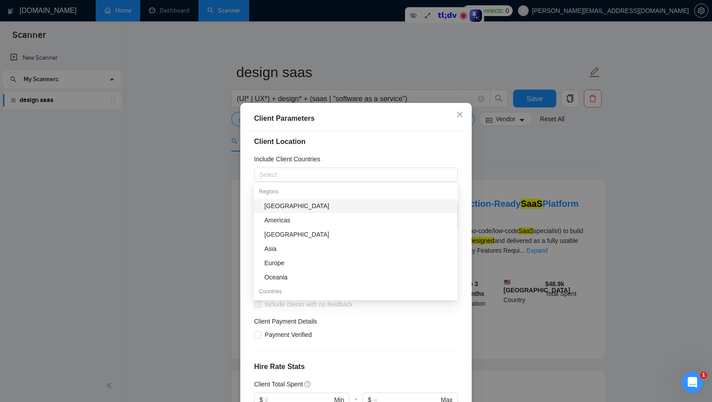
click at [398, 142] on h4 "Client Location" at bounding box center [356, 141] width 204 height 11
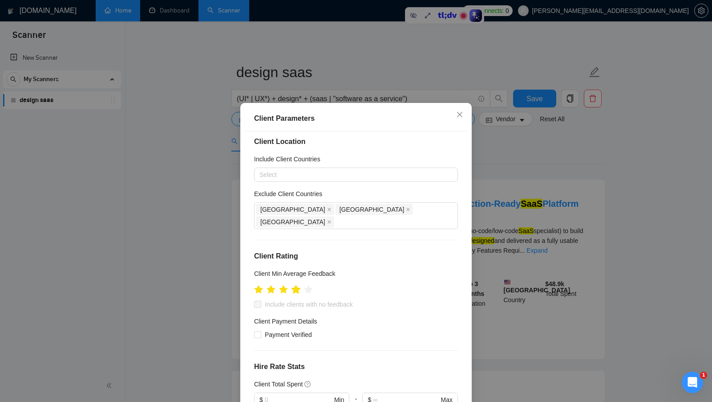
click at [297, 284] on icon "star" at bounding box center [296, 288] width 9 height 9
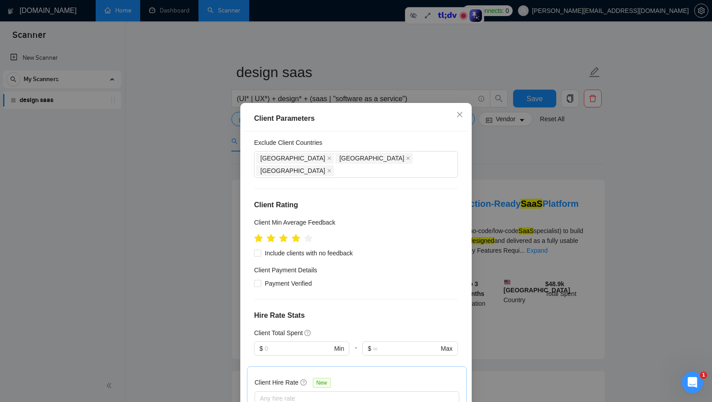
scroll to position [58, 0]
click at [256, 248] on input "Include clients with no feedback" at bounding box center [257, 251] width 6 height 6
checkbox input "true"
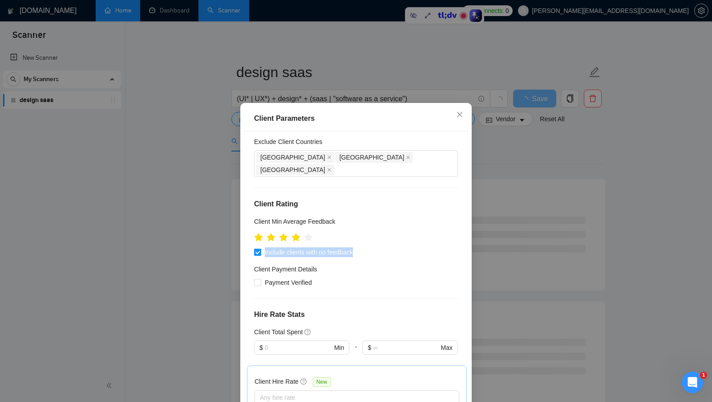
drag, startPoint x: 376, startPoint y: 243, endPoint x: 265, endPoint y: 236, distance: 110.6
click at [265, 247] on div "Include clients with no feedback" at bounding box center [356, 252] width 204 height 10
click at [341, 264] on div "Client Payment Details" at bounding box center [356, 270] width 204 height 13
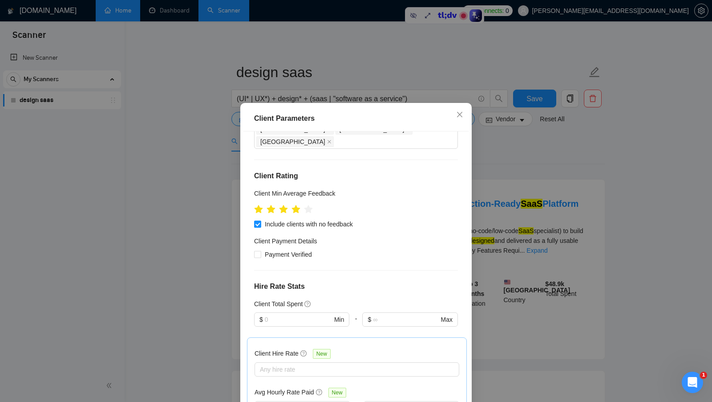
scroll to position [91, 0]
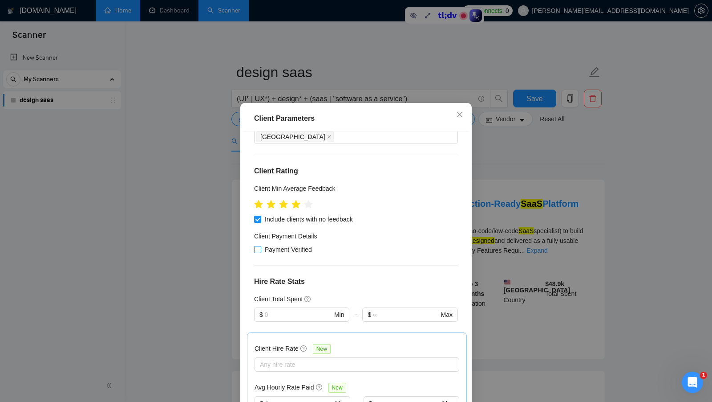
click at [261, 246] on span at bounding box center [257, 249] width 7 height 7
click at [260, 246] on input "Payment Verified" at bounding box center [257, 249] width 6 height 6
checkbox input "true"
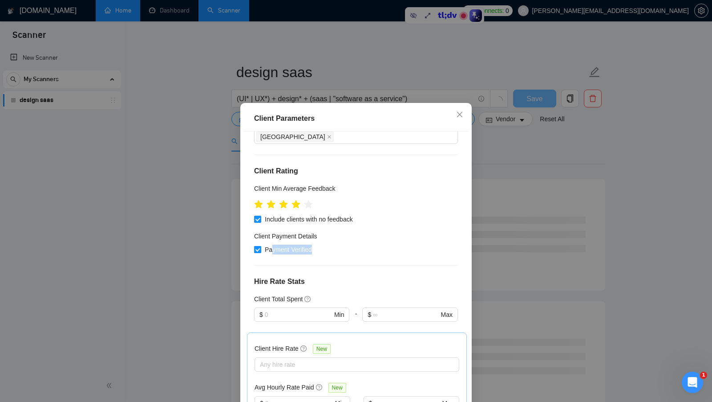
drag, startPoint x: 331, startPoint y: 239, endPoint x: 272, endPoint y: 239, distance: 59.2
click at [272, 244] on div "Payment Verified" at bounding box center [356, 249] width 204 height 10
click at [377, 265] on div at bounding box center [356, 265] width 204 height 0
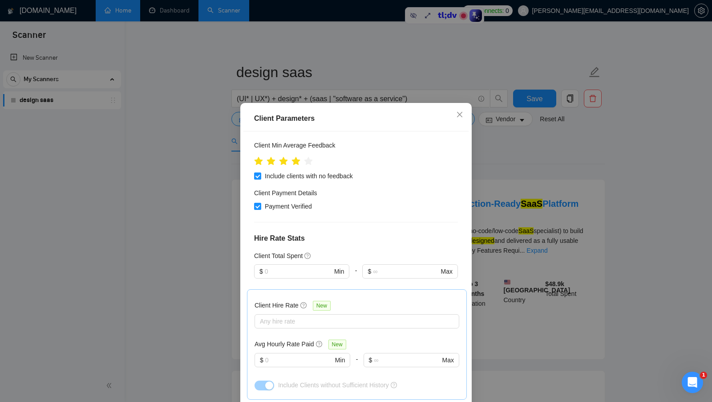
scroll to position [135, 0]
click at [287, 265] on input "text" at bounding box center [298, 270] width 67 height 10
click at [352, 233] on div "Client Location Include Client Countries Select Exclude Client Countries India …" at bounding box center [355, 271] width 225 height 281
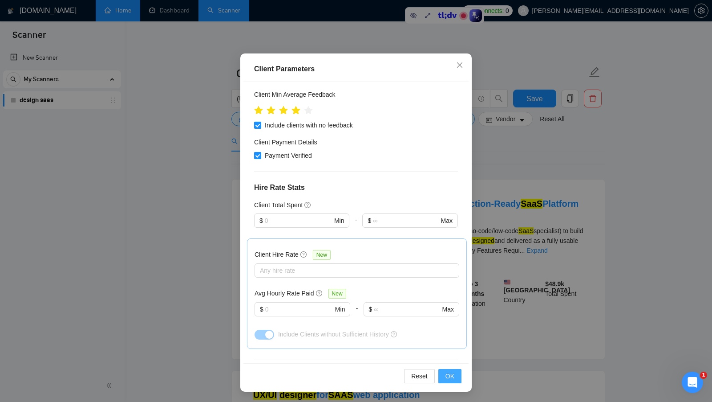
click at [454, 373] on span "OK" at bounding box center [450, 376] width 9 height 10
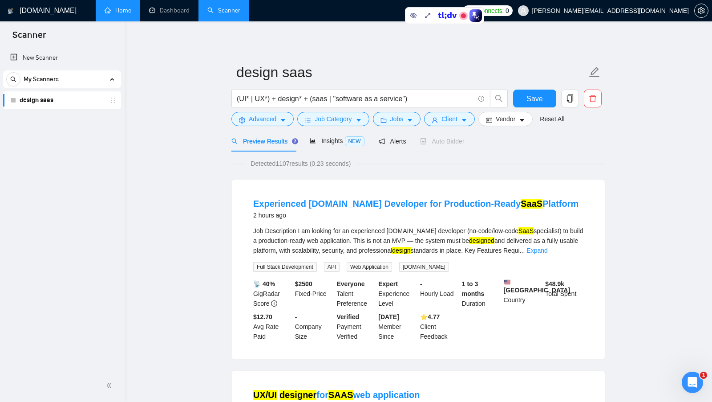
scroll to position [0, 0]
click at [343, 140] on span "Insights NEW" at bounding box center [337, 140] width 54 height 7
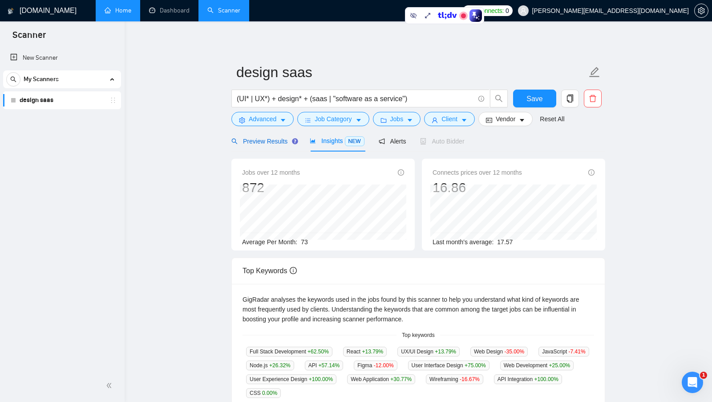
click at [276, 140] on span "Preview Results" at bounding box center [263, 141] width 64 height 7
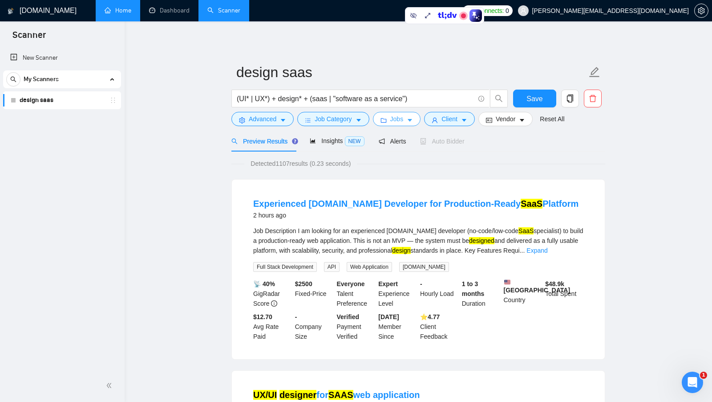
click at [390, 125] on button "Jobs" at bounding box center [397, 119] width 48 height 14
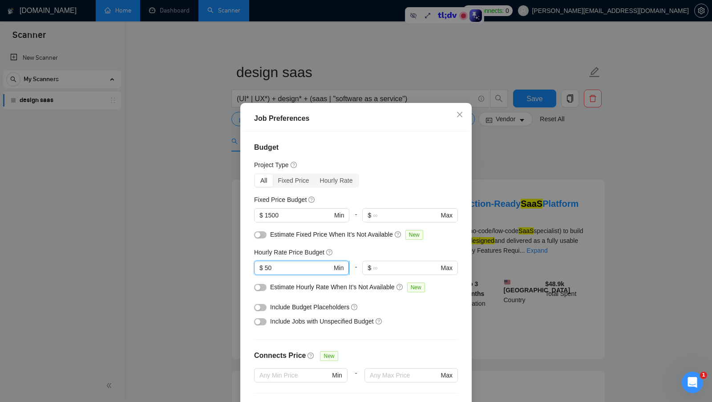
drag, startPoint x: 288, startPoint y: 269, endPoint x: 258, endPoint y: 266, distance: 29.9
click at [258, 266] on span "$ 50 Min" at bounding box center [301, 267] width 95 height 14
click at [280, 218] on input "1500" at bounding box center [298, 215] width 67 height 10
click at [579, 208] on div "Job Preferences Budget Project Type All Fixed Price Hourly Rate Fixed Price Bud…" at bounding box center [356, 201] width 712 height 402
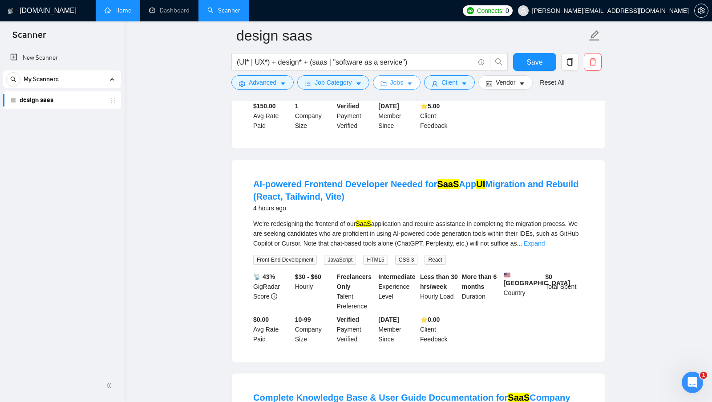
scroll to position [446, 0]
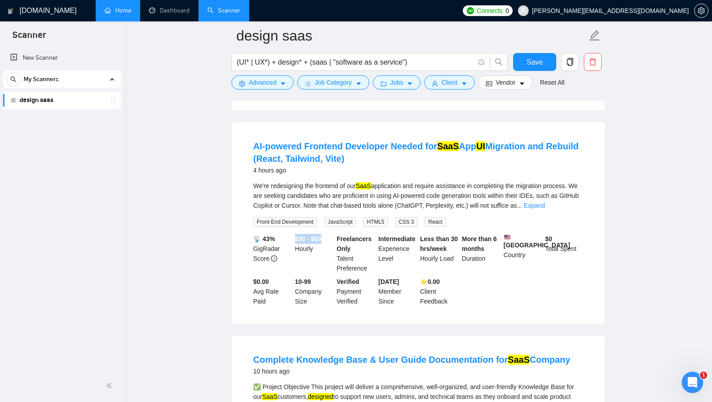
drag, startPoint x: 296, startPoint y: 241, endPoint x: 325, endPoint y: 242, distance: 29.4
click at [321, 242] on b "$30 - $60" at bounding box center [308, 238] width 26 height 7
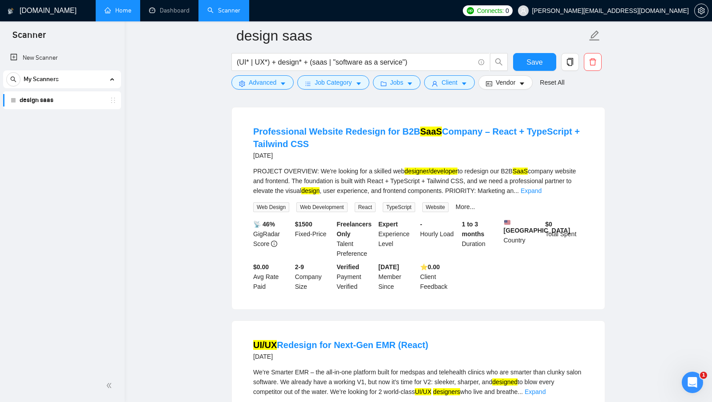
scroll to position [1054, 0]
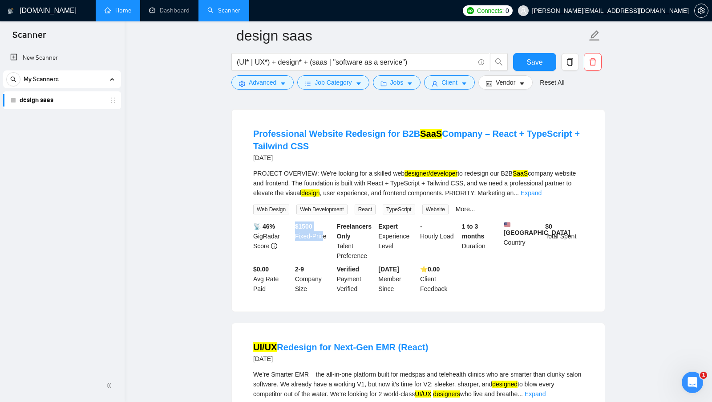
drag, startPoint x: 296, startPoint y: 233, endPoint x: 325, endPoint y: 246, distance: 31.9
click at [325, 246] on div "$ 1500 Fixed-Price" at bounding box center [314, 240] width 42 height 39
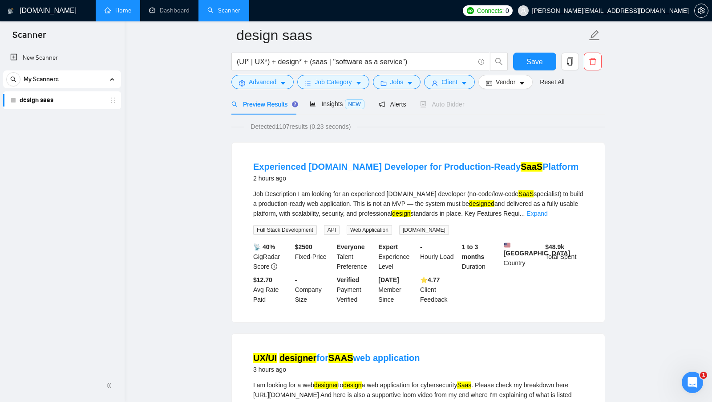
scroll to position [0, 0]
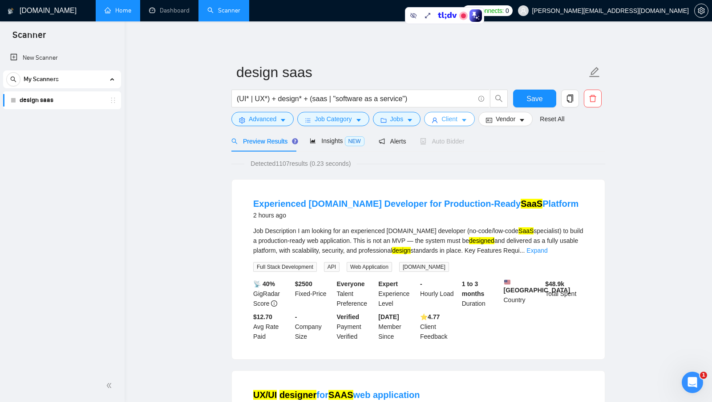
click at [462, 119] on button "Client" at bounding box center [449, 119] width 51 height 14
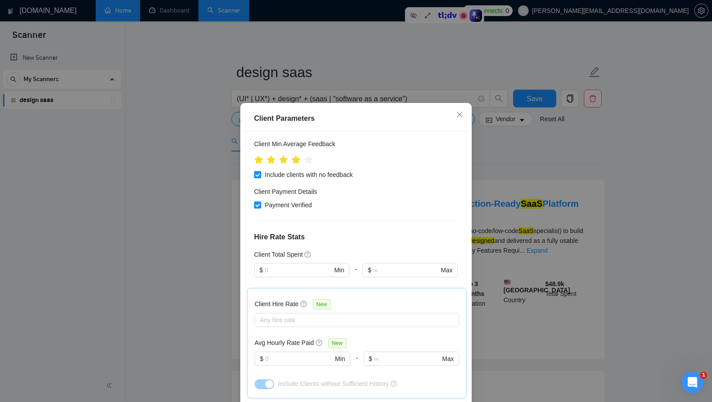
scroll to position [144, 0]
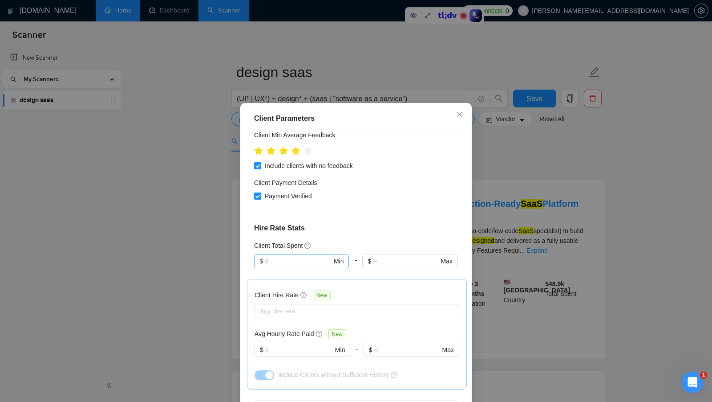
click at [310, 256] on input "text" at bounding box center [298, 261] width 67 height 10
click at [380, 223] on h4 "Hire Rate Stats" at bounding box center [356, 228] width 204 height 11
click at [284, 256] on input "text" at bounding box center [298, 261] width 67 height 10
type input "1"
click at [361, 240] on div "Client Total Spent" at bounding box center [356, 245] width 204 height 10
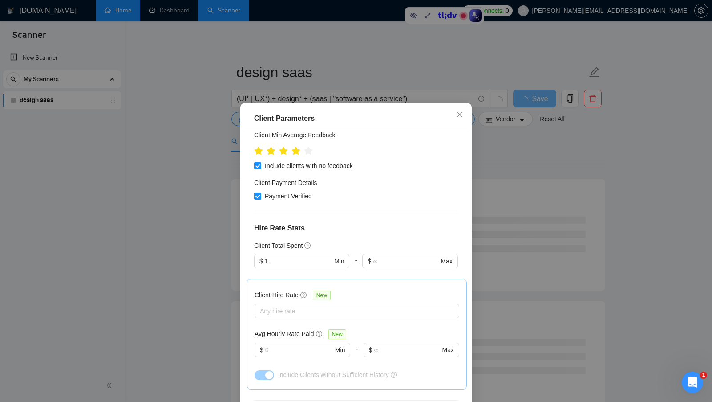
scroll to position [49, 0]
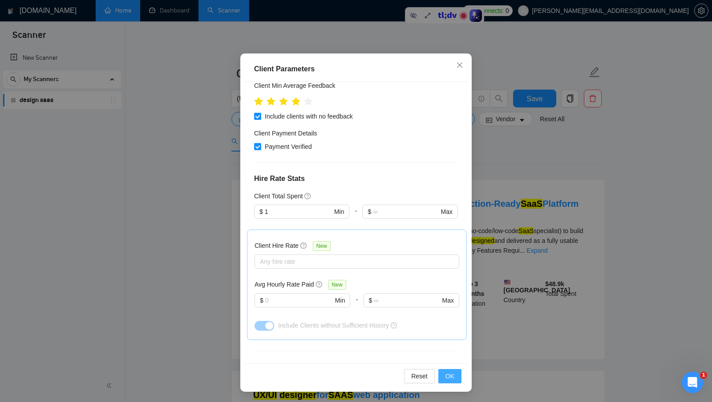
click at [455, 373] on button "OK" at bounding box center [449, 376] width 23 height 14
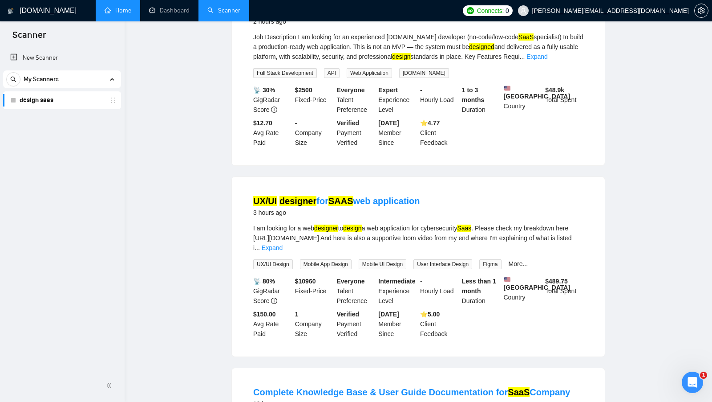
scroll to position [0, 0]
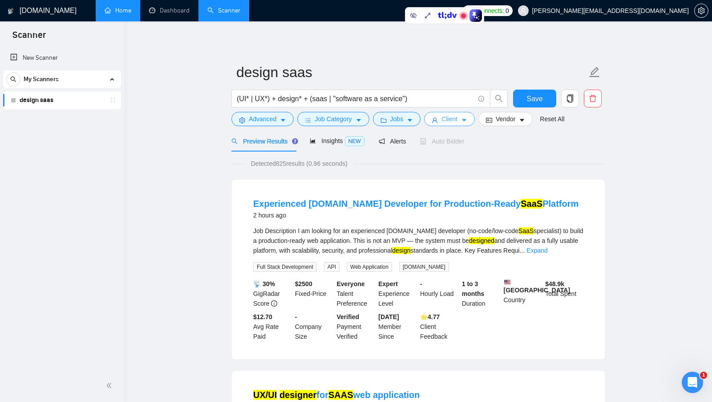
click at [442, 116] on button "Client" at bounding box center [449, 119] width 51 height 14
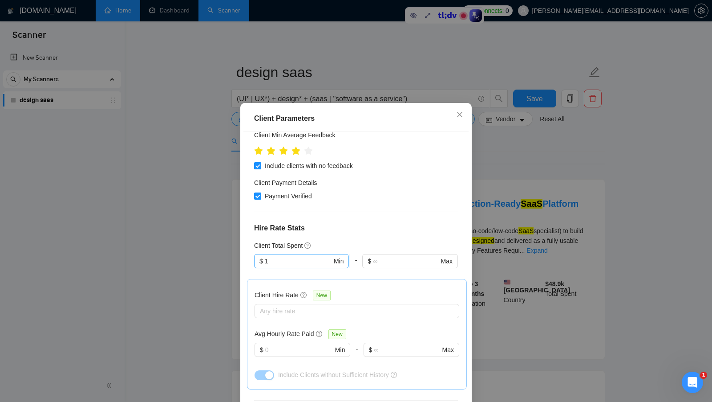
click at [287, 256] on input "1" at bounding box center [298, 261] width 67 height 10
click at [338, 240] on div "Client Total Spent" at bounding box center [356, 245] width 204 height 10
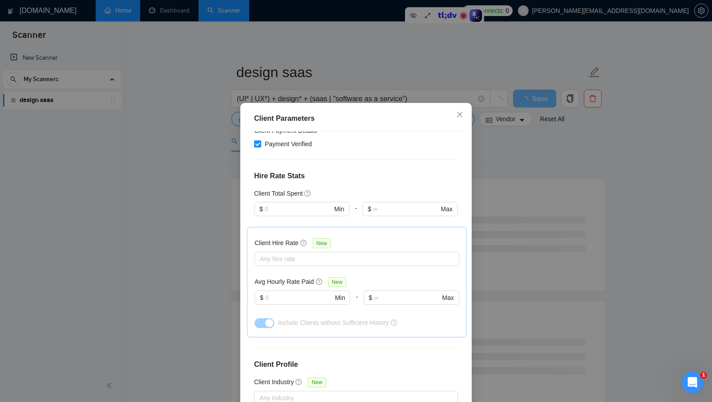
scroll to position [197, 0]
click at [356, 237] on div "Client Hire Rate New" at bounding box center [357, 244] width 205 height 14
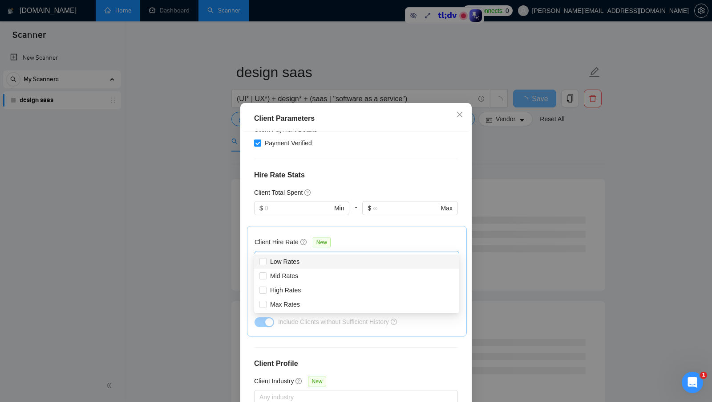
click at [265, 252] on div at bounding box center [352, 257] width 191 height 11
click at [299, 275] on span "Mid Rates" at bounding box center [284, 276] width 35 height 10
click at [266, 275] on input "Mid Rates" at bounding box center [263, 275] width 6 height 6
click at [265, 276] on input "Mid Rates" at bounding box center [263, 275] width 6 height 6
checkbox input "true"
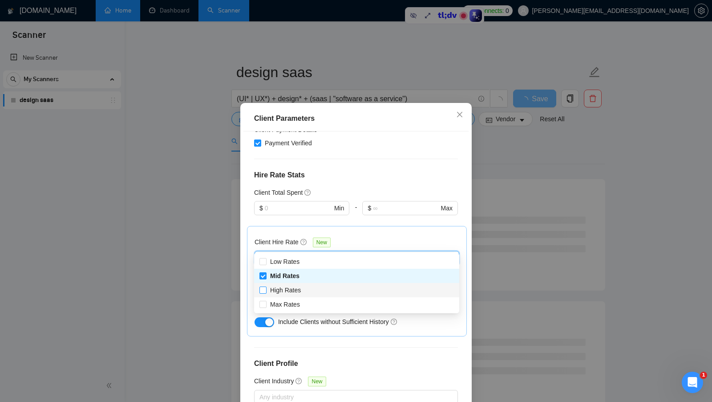
click at [264, 288] on input "High Rates" at bounding box center [263, 289] width 6 height 6
checkbox input "true"
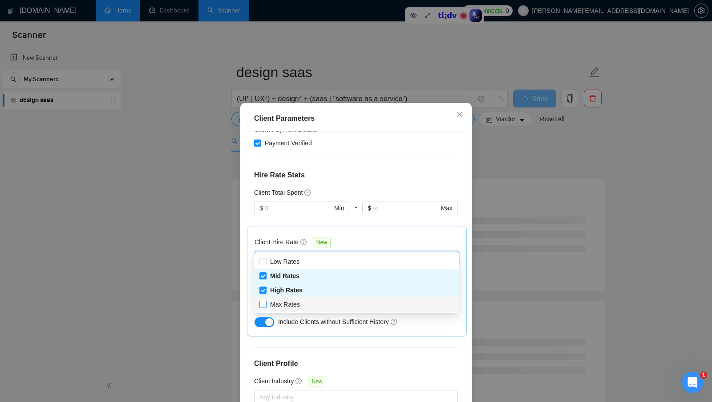
click at [263, 303] on input "Max Rates" at bounding box center [263, 303] width 6 height 6
checkbox input "true"
click at [409, 237] on div "Client Hire Rate New" at bounding box center [357, 244] width 205 height 14
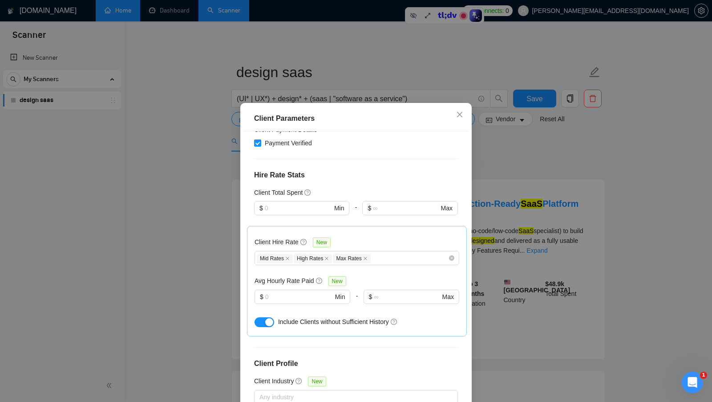
click at [359, 237] on div "Client Hire Rate New" at bounding box center [357, 244] width 205 height 14
click at [384, 252] on div "Mid Rates High Rates Max Rates" at bounding box center [352, 257] width 191 height 11
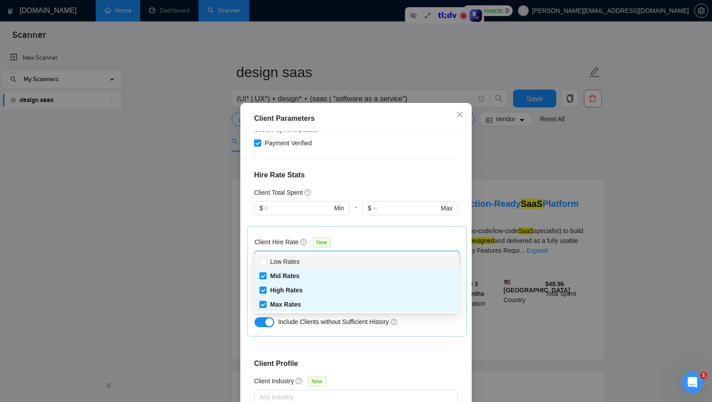
click at [385, 237] on div "Client Hire Rate New" at bounding box center [357, 244] width 205 height 14
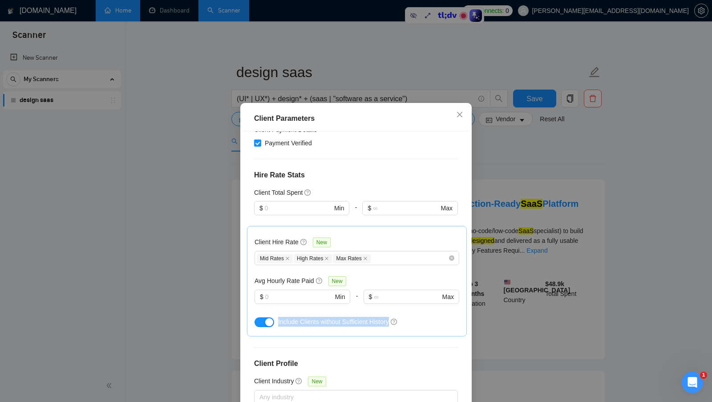
drag, startPoint x: 277, startPoint y: 308, endPoint x: 393, endPoint y: 304, distance: 116.2
click at [393, 314] on div "Include Clients without Sufficient History" at bounding box center [357, 321] width 205 height 14
click at [394, 319] on div "Client Hire Rate New Mid Rates High Rates Max Rates Avg Hourly Rate Paid New $ …" at bounding box center [357, 281] width 220 height 110
click at [291, 292] on input "text" at bounding box center [299, 297] width 68 height 10
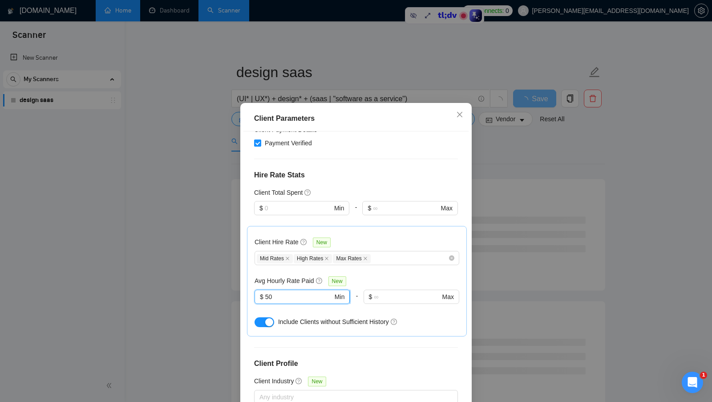
type input "5"
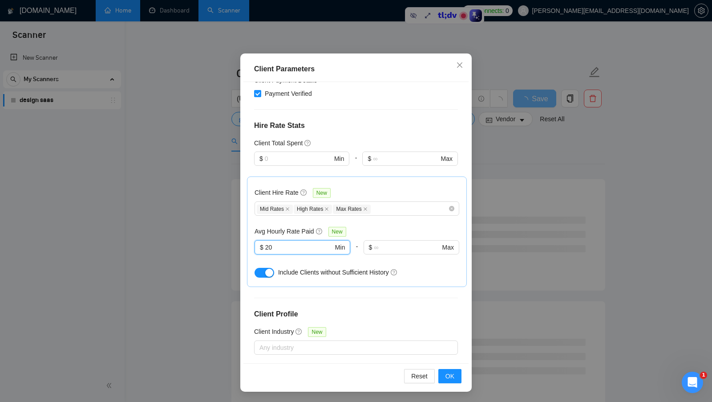
drag, startPoint x: 291, startPoint y: 233, endPoint x: 246, endPoint y: 230, distance: 45.1
click at [246, 230] on div "Client Location Include Client Countries Select Exclude Client Countries India …" at bounding box center [355, 222] width 225 height 281
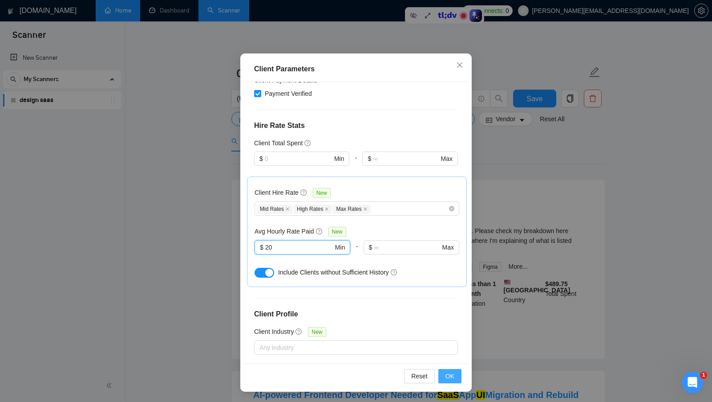
type input "20"
click at [447, 373] on span "OK" at bounding box center [450, 376] width 9 height 10
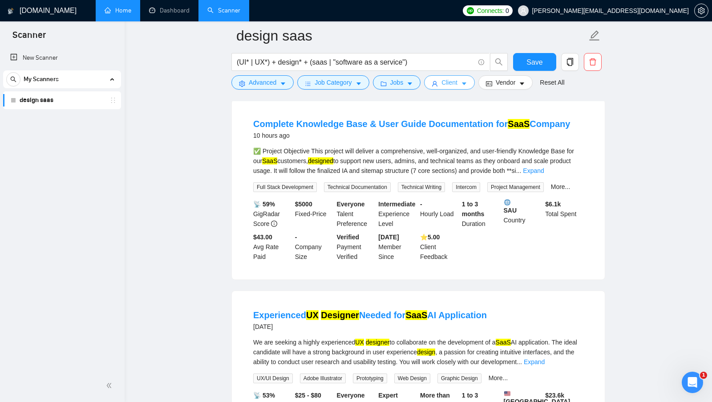
scroll to position [492, 0]
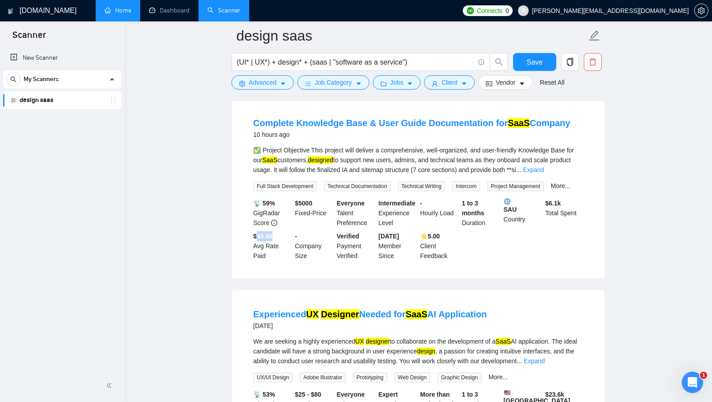
drag, startPoint x: 256, startPoint y: 234, endPoint x: 276, endPoint y: 238, distance: 21.0
click at [276, 238] on div "$43.00 Avg Rate Paid" at bounding box center [272, 245] width 42 height 29
click at [300, 199] on b "$ 5000" at bounding box center [303, 202] width 17 height 7
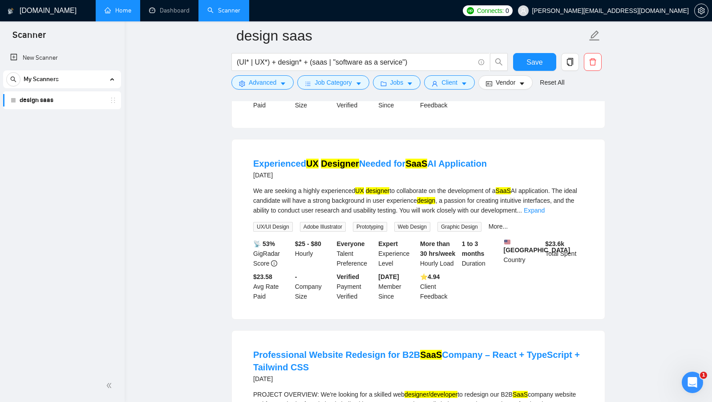
scroll to position [643, 0]
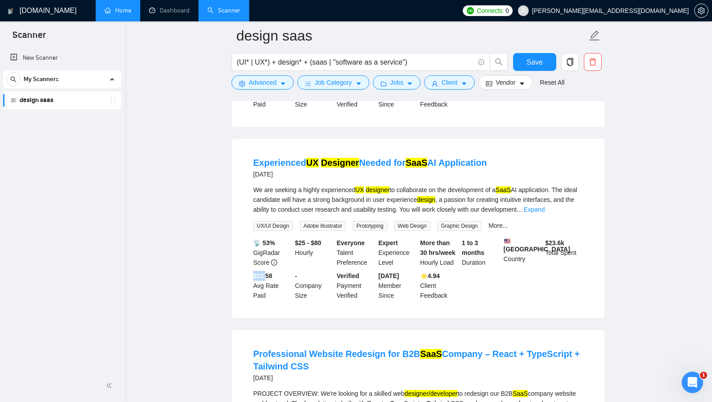
drag, startPoint x: 254, startPoint y: 281, endPoint x: 267, endPoint y: 282, distance: 13.0
click at [267, 282] on div "$23.58 Avg Rate Paid" at bounding box center [272, 285] width 42 height 29
drag, startPoint x: 294, startPoint y: 239, endPoint x: 329, endPoint y: 240, distance: 35.2
click at [329, 240] on div "$25 - $80 Hourly" at bounding box center [314, 252] width 42 height 29
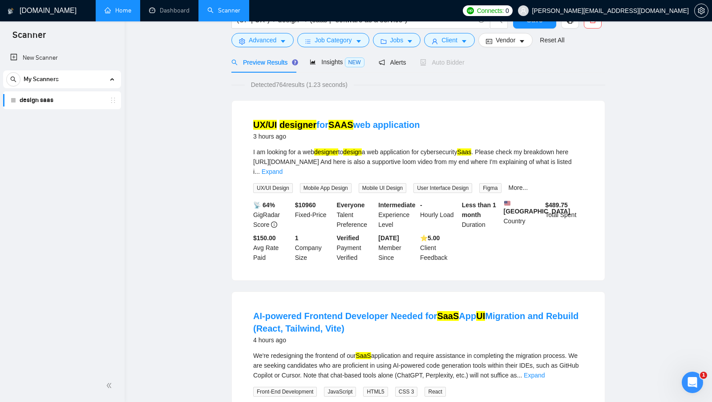
scroll to position [0, 0]
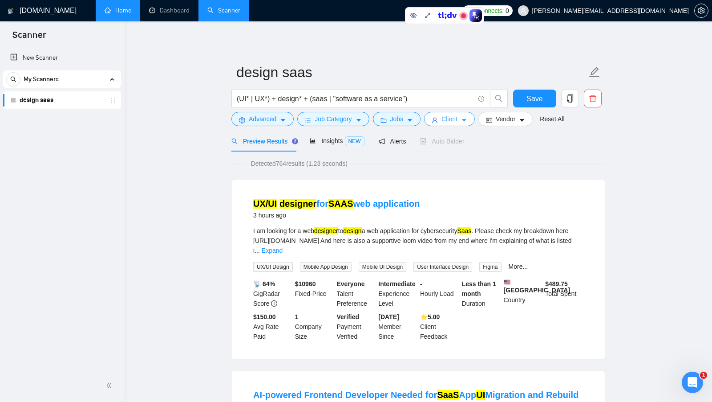
click at [450, 117] on span "Client" at bounding box center [450, 119] width 16 height 10
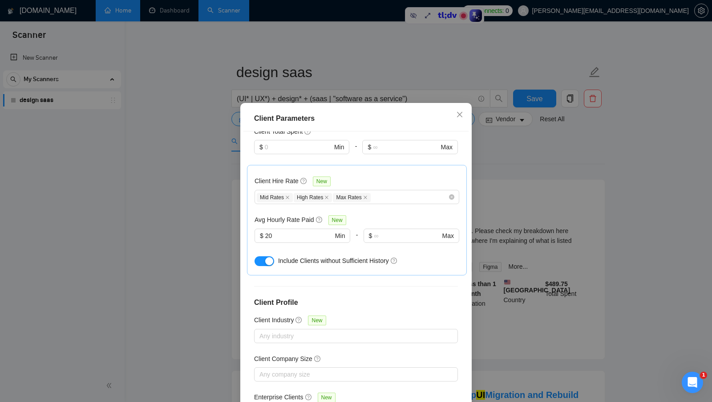
scroll to position [272, 0]
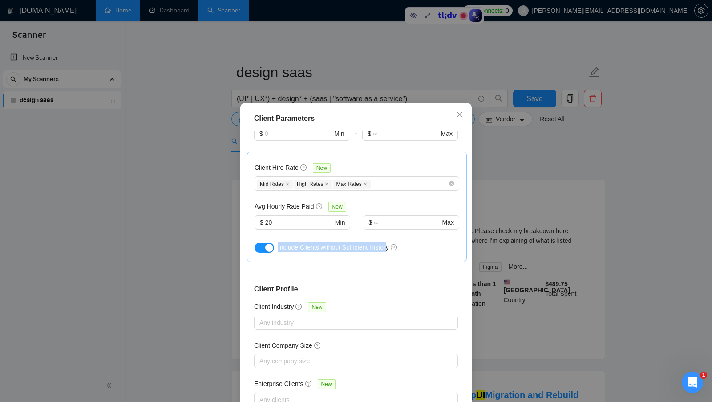
drag, startPoint x: 276, startPoint y: 231, endPoint x: 392, endPoint y: 235, distance: 115.3
click at [392, 240] on div "Include Clients without Sufficient History" at bounding box center [357, 247] width 205 height 14
click at [422, 260] on div "Client Location Include Client Countries Select Exclude Client Countries India …" at bounding box center [355, 271] width 225 height 281
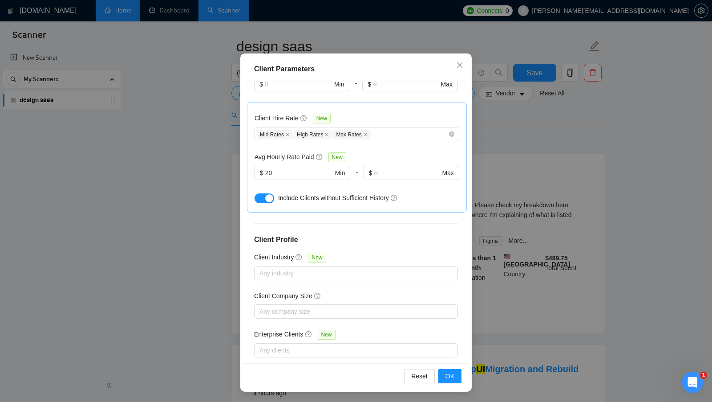
scroll to position [28, 0]
click at [368, 268] on div at bounding box center [351, 273] width 191 height 11
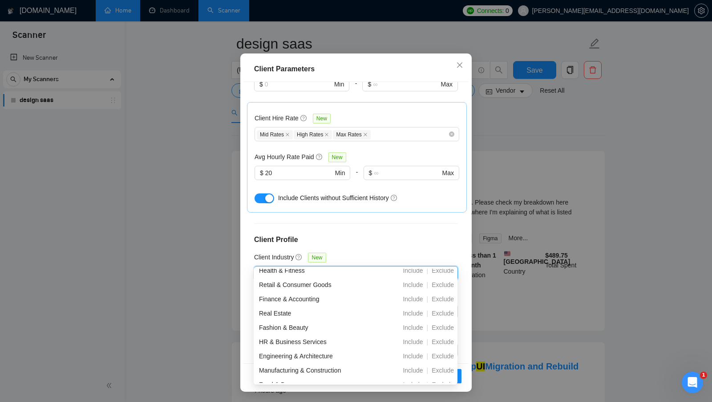
scroll to position [313, 0]
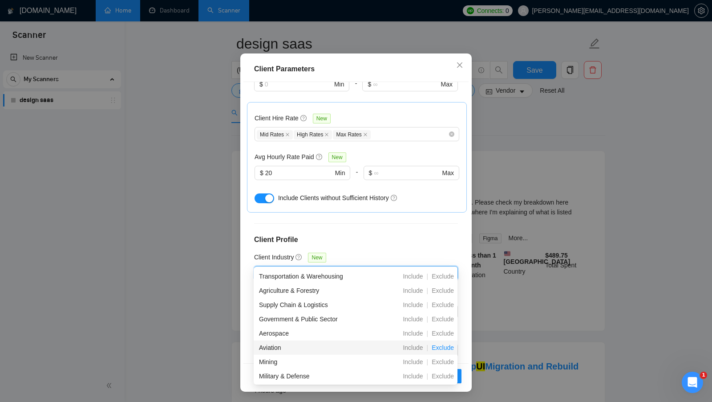
click at [446, 347] on span "Exclude" at bounding box center [442, 347] width 29 height 7
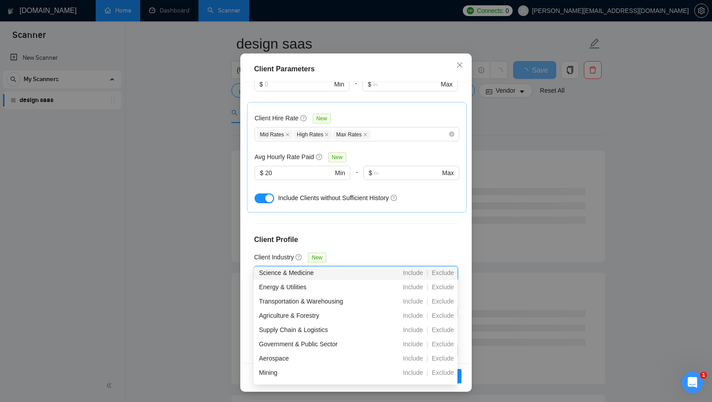
click at [286, 271] on icon "close" at bounding box center [286, 273] width 4 height 4
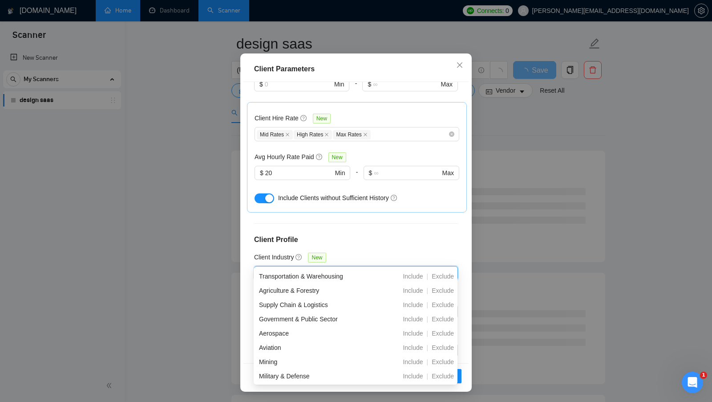
click at [363, 233] on div "Client Location Include Client Countries Select Exclude Client Countries India …" at bounding box center [355, 222] width 225 height 281
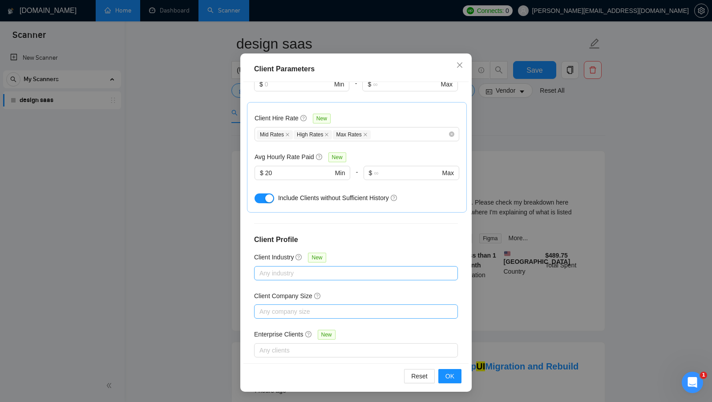
click at [326, 306] on div at bounding box center [351, 311] width 191 height 11
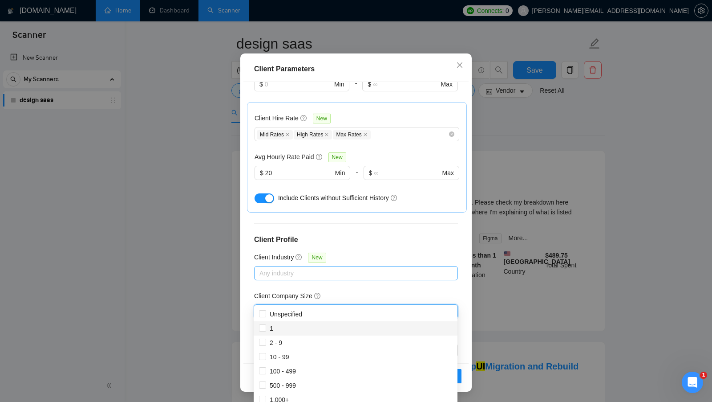
click at [314, 325] on div "1" at bounding box center [355, 328] width 193 height 10
checkbox input "false"
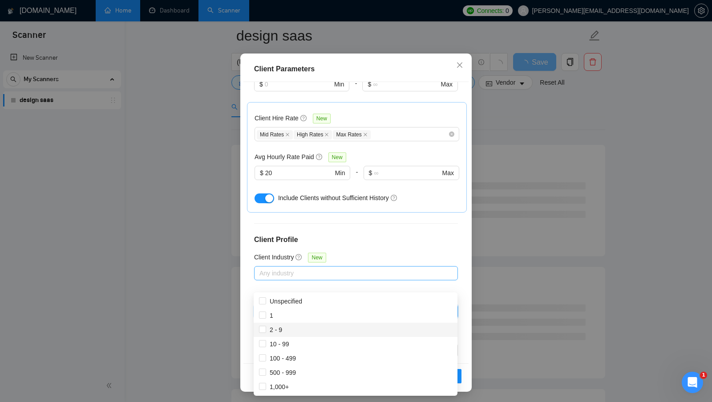
scroll to position [40, 0]
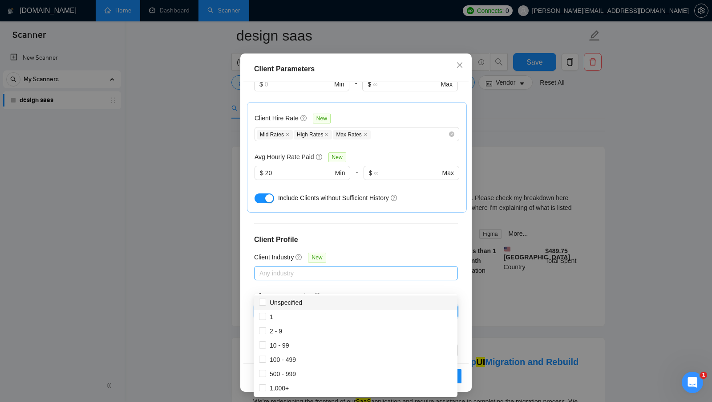
click at [366, 291] on div "Client Company Size" at bounding box center [356, 297] width 204 height 13
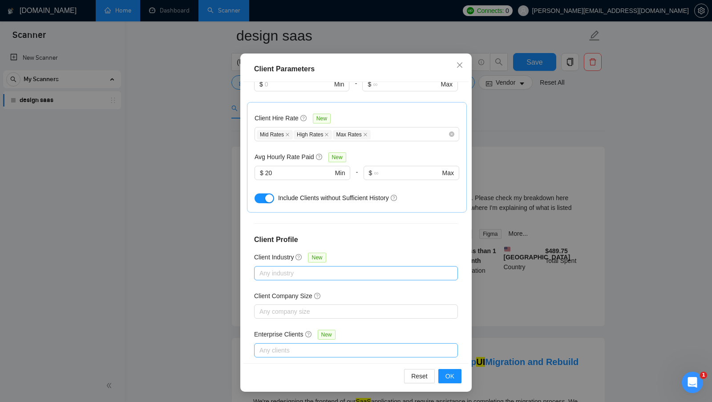
click at [354, 345] on div at bounding box center [351, 350] width 191 height 11
click at [410, 329] on div "Enterprise Clients New" at bounding box center [356, 336] width 204 height 14
click at [446, 370] on button "OK" at bounding box center [449, 376] width 23 height 14
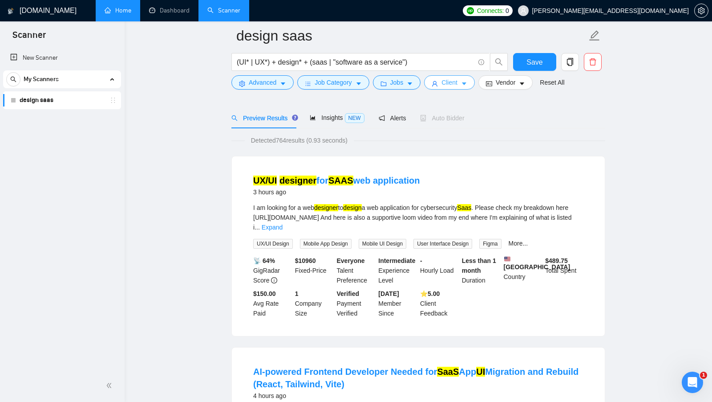
scroll to position [0, 0]
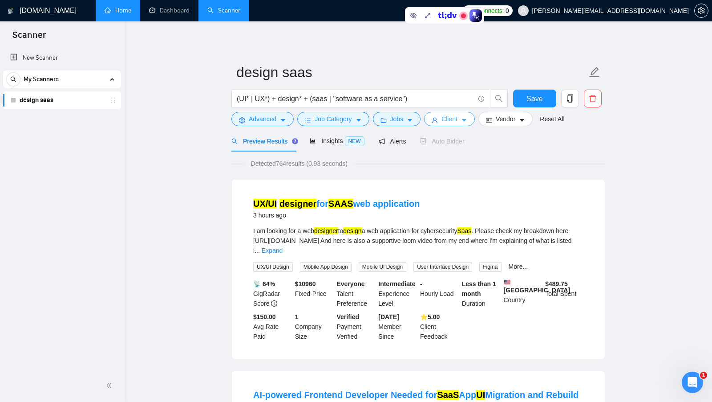
click at [451, 121] on span "Client" at bounding box center [450, 119] width 16 height 10
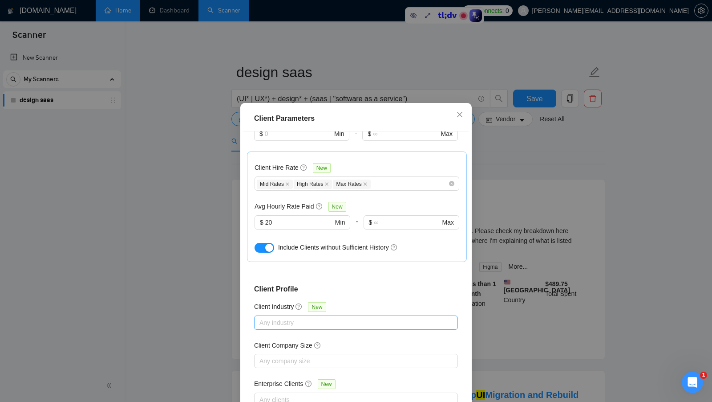
click at [514, 170] on div "Client Parameters Client Location Include Client Countries Select Exclude Clien…" at bounding box center [356, 201] width 712 height 402
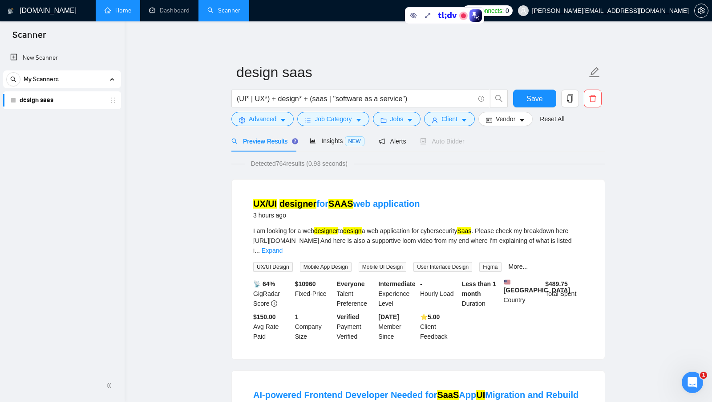
click at [286, 165] on span "Detected 764 results (0.93 seconds)" at bounding box center [299, 163] width 109 height 10
click at [333, 143] on span "Insights NEW" at bounding box center [337, 140] width 54 height 7
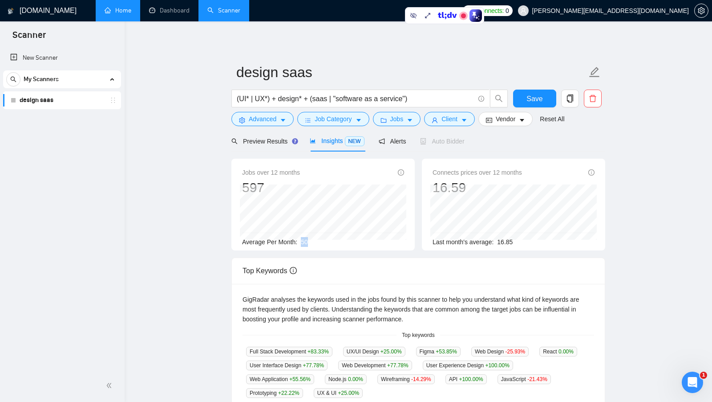
drag, startPoint x: 300, startPoint y: 242, endPoint x: 313, endPoint y: 242, distance: 13.4
click at [313, 242] on div "Average Per Month: 50" at bounding box center [323, 242] width 162 height 10
click at [265, 140] on span "Preview Results" at bounding box center [263, 141] width 64 height 7
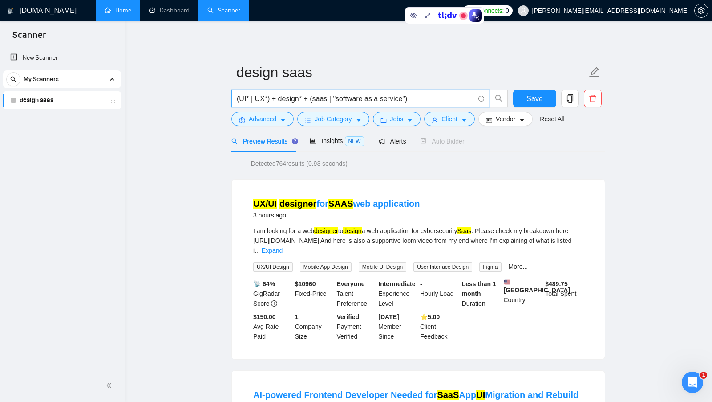
drag, startPoint x: 426, startPoint y: 101, endPoint x: 311, endPoint y: 96, distance: 114.5
click at [311, 96] on input "(UI* | UX*) + design* + (saas | "software as a service")" at bounding box center [356, 98] width 238 height 11
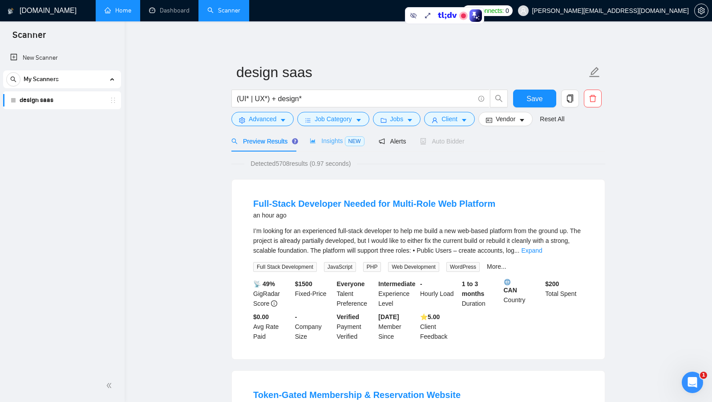
click at [336, 147] on div "Insights NEW" at bounding box center [337, 140] width 54 height 21
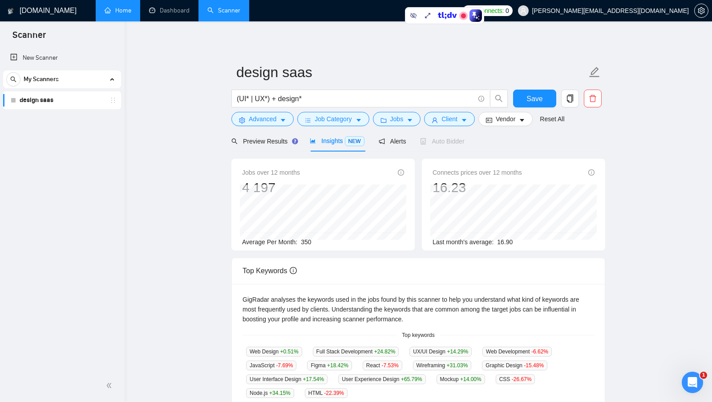
click at [308, 239] on span "350" at bounding box center [306, 241] width 10 height 7
click at [264, 138] on span "Preview Results" at bounding box center [263, 141] width 64 height 7
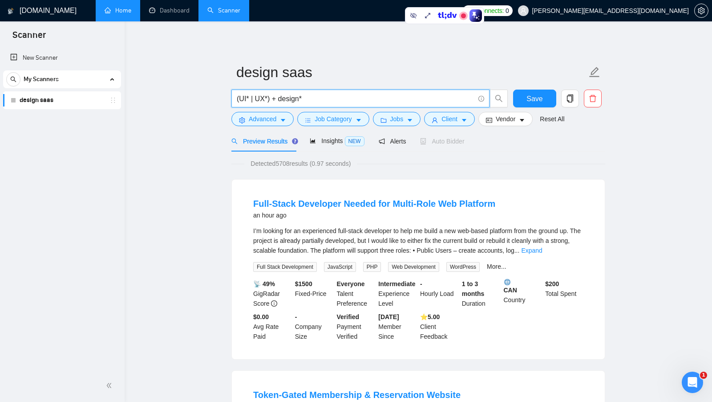
click at [333, 102] on input "(UI* | UX*) + design*" at bounding box center [356, 98] width 238 height 11
paste input "(saas | "software as a service")"
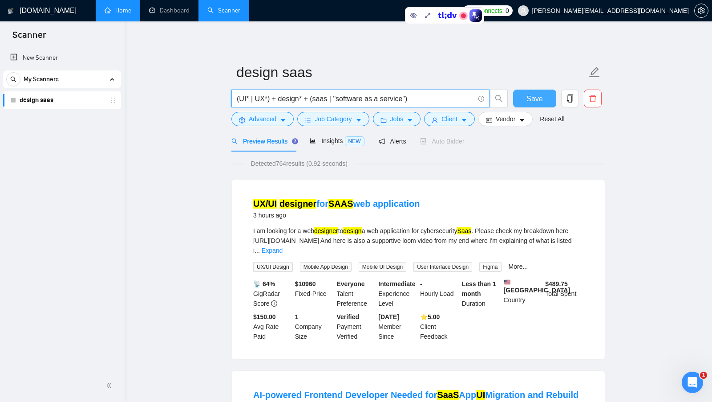
type input "(UI* | UX*) + design* + (saas | "software as a service")"
click at [533, 100] on span "Save" at bounding box center [535, 98] width 16 height 11
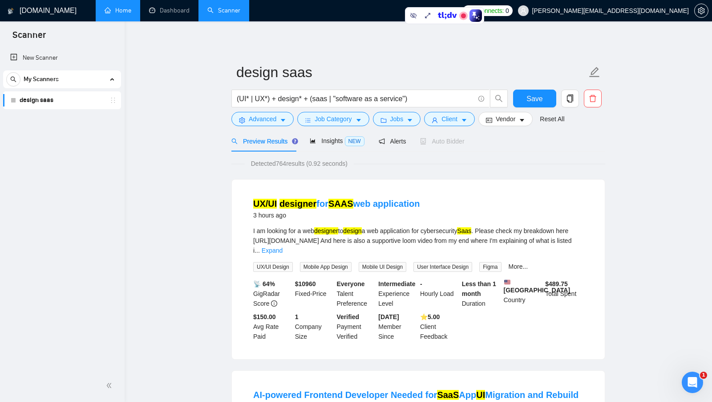
click at [525, 161] on div "Detected 764 results (0.92 seconds)" at bounding box center [418, 163] width 374 height 10
click at [470, 124] on button "Client" at bounding box center [449, 119] width 51 height 14
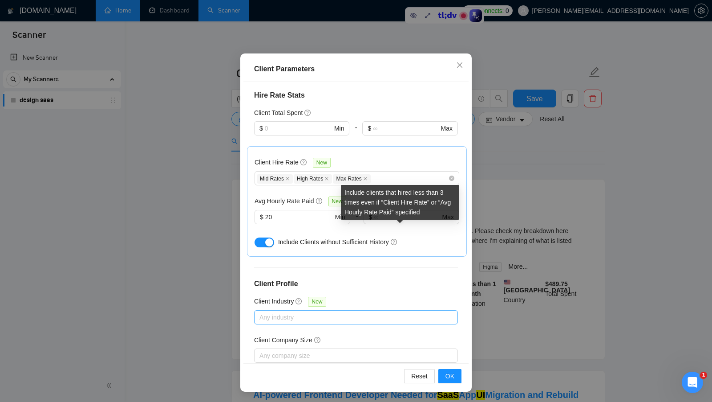
scroll to position [199, 0]
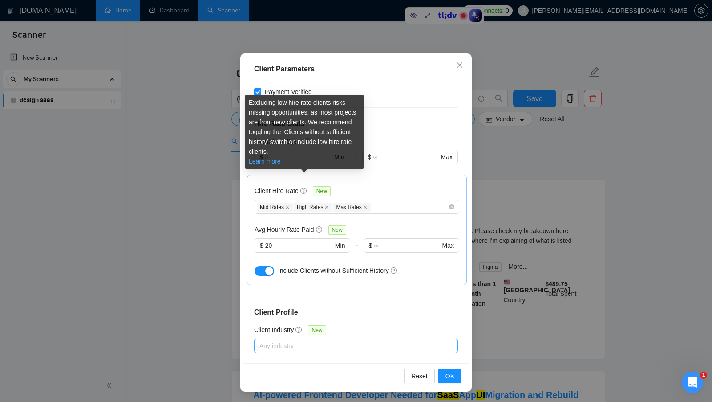
click at [273, 162] on link "Learn more" at bounding box center [265, 161] width 32 height 7
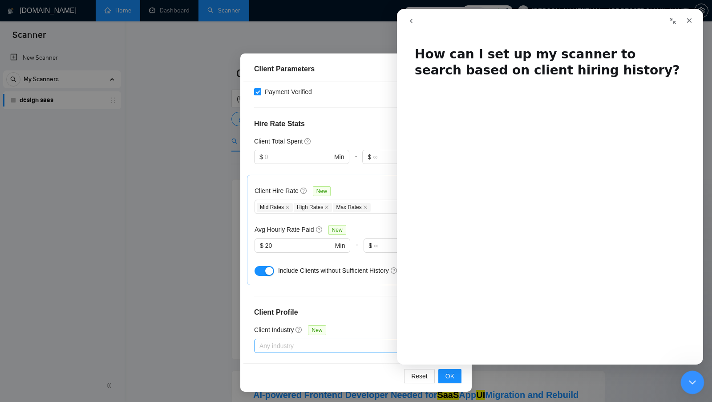
click at [696, 385] on icon "Закрити програму для спілкування Intercom" at bounding box center [691, 380] width 11 height 11
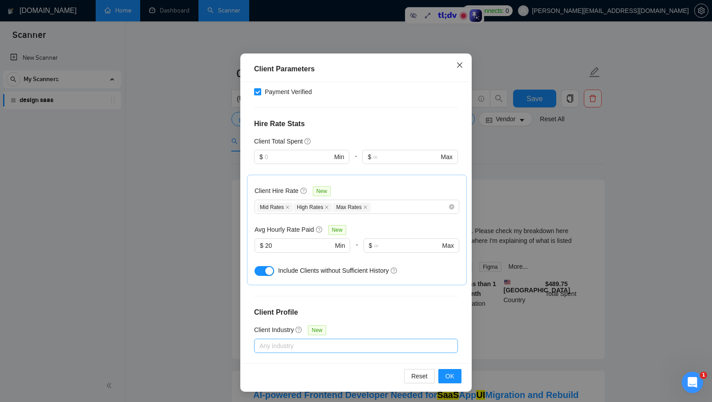
click at [459, 63] on icon "close" at bounding box center [459, 64] width 7 height 7
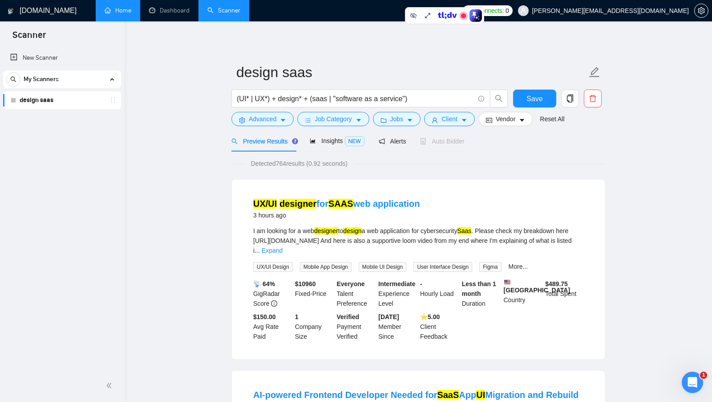
scroll to position [0, 0]
click at [687, 375] on div "Відкрити програму для спілкування Intercom" at bounding box center [691, 380] width 29 height 29
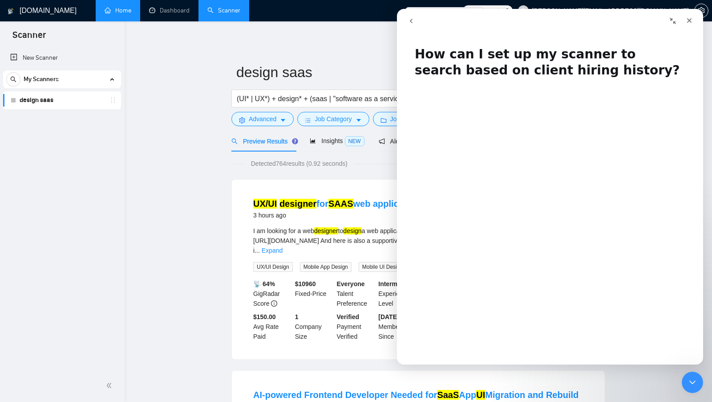
click at [413, 22] on icon "go back" at bounding box center [411, 20] width 7 height 7
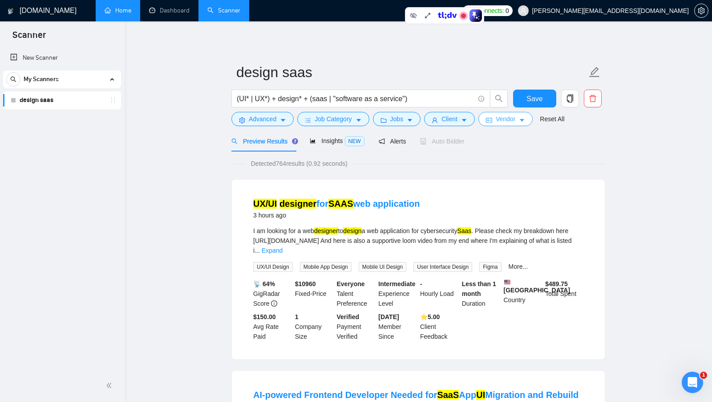
click at [510, 121] on span "Vendor" at bounding box center [506, 119] width 20 height 10
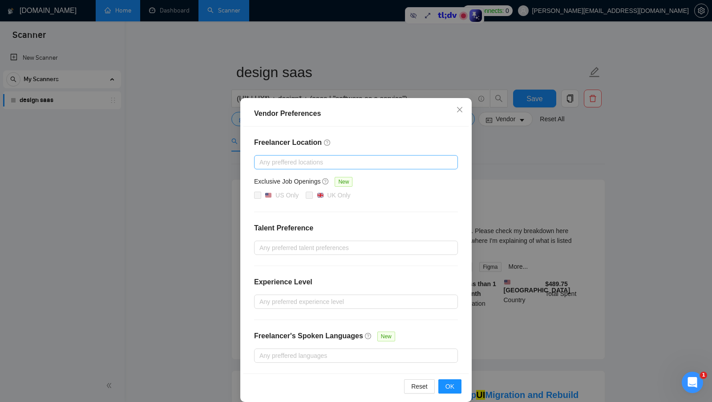
click at [356, 164] on div at bounding box center [351, 162] width 191 height 11
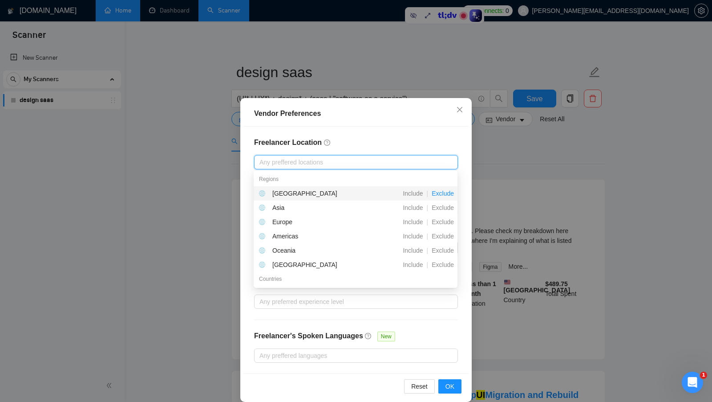
click at [441, 195] on span "Exclude" at bounding box center [442, 193] width 29 height 7
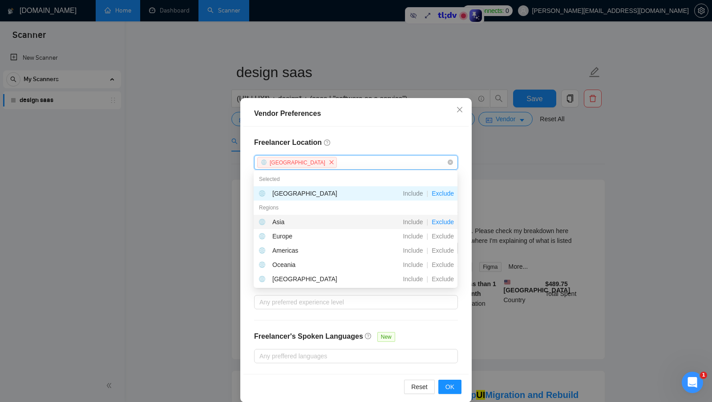
click at [440, 220] on span "Exclude" at bounding box center [442, 221] width 29 height 7
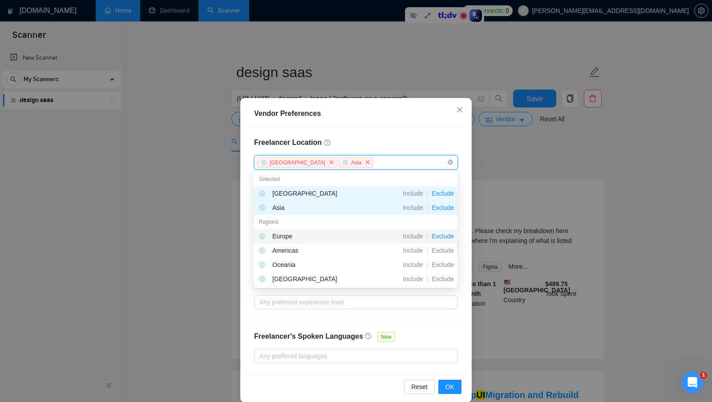
click at [441, 235] on span "Exclude" at bounding box center [442, 235] width 29 height 7
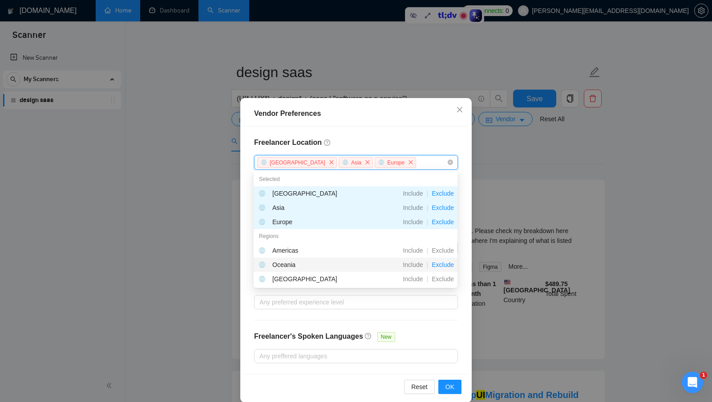
click at [442, 264] on span "Exclude" at bounding box center [442, 264] width 29 height 7
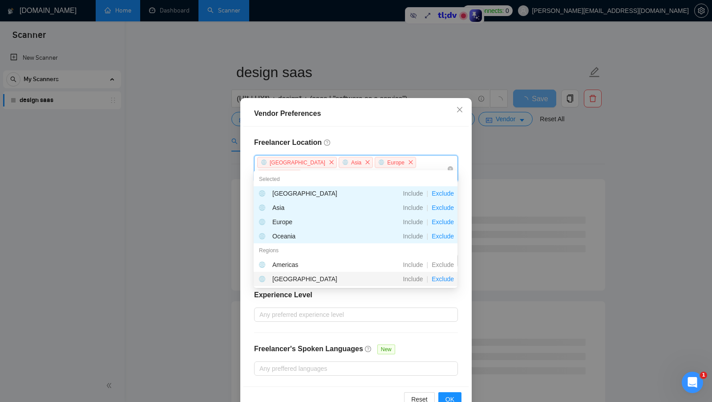
click at [442, 279] on span "Exclude" at bounding box center [442, 278] width 29 height 7
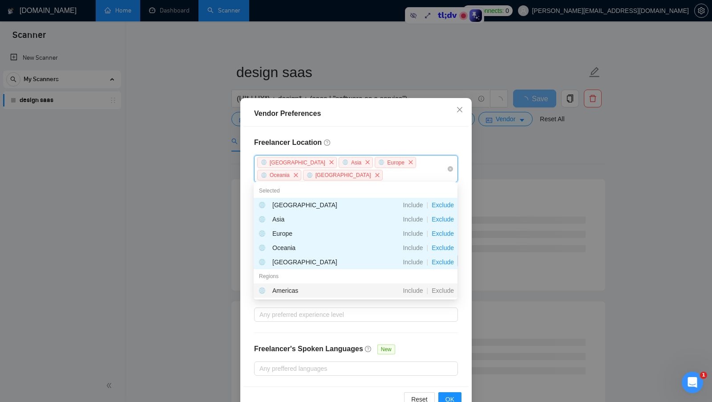
click at [463, 314] on div "Freelancer Location Africa Asia Europe Oceania Antarctica Exclusive Job Opening…" at bounding box center [355, 256] width 225 height 260
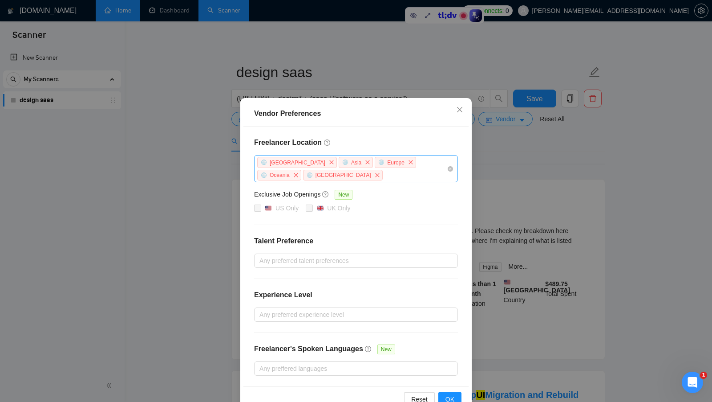
click at [373, 178] on div "Africa Asia Europe Oceania Antarctica" at bounding box center [351, 168] width 191 height 25
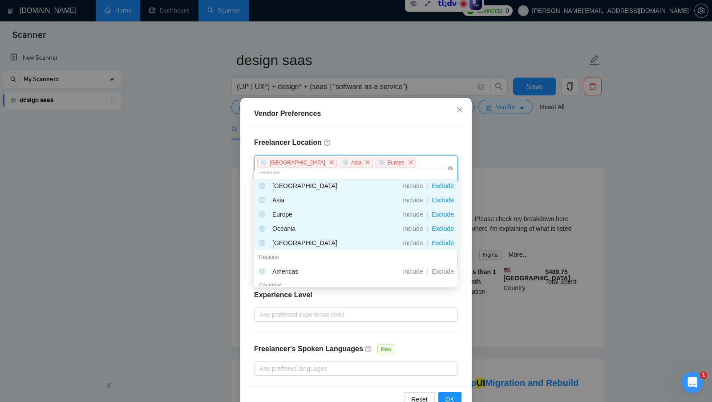
scroll to position [12, 0]
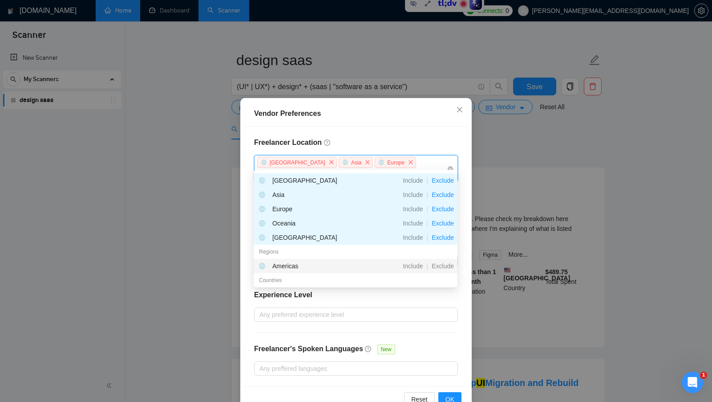
click at [437, 293] on div "Experience Level" at bounding box center [356, 298] width 204 height 18
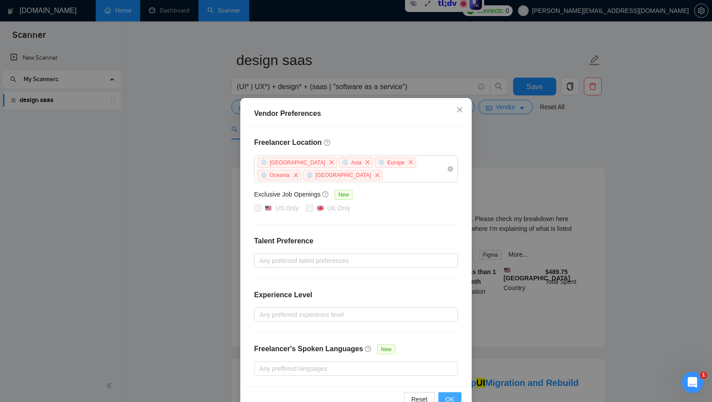
click at [448, 396] on span "OK" at bounding box center [450, 399] width 9 height 10
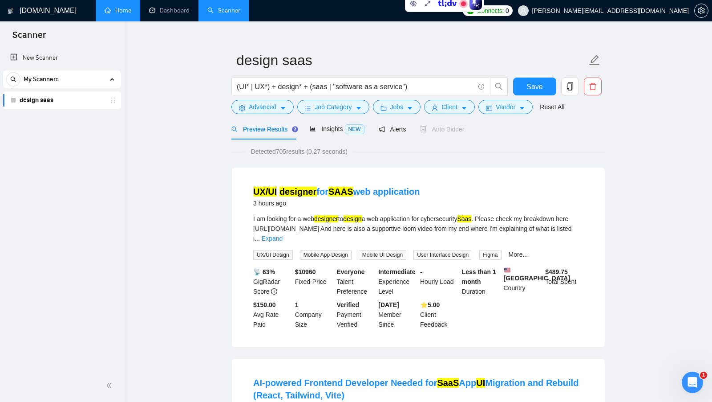
click at [280, 150] on span "Detected 705 results (0.27 seconds)" at bounding box center [299, 151] width 109 height 10
click at [515, 106] on span "Vendor" at bounding box center [506, 107] width 20 height 10
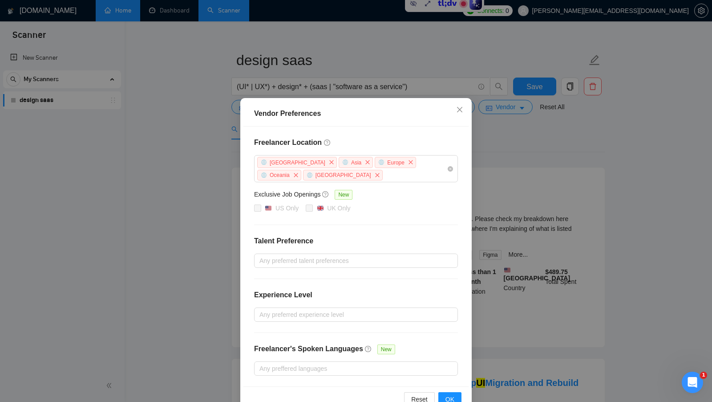
scroll to position [0, 0]
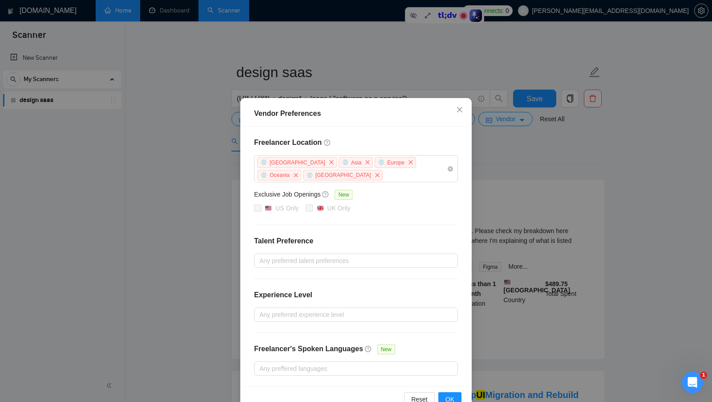
click at [518, 168] on div "Vendor Preferences Freelancer Location Africa Asia Europe Oceania Antarctica Ex…" at bounding box center [356, 201] width 712 height 402
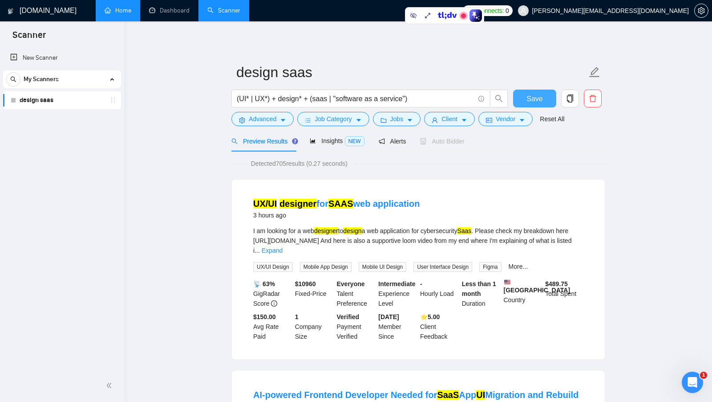
click at [534, 103] on span "Save" at bounding box center [535, 98] width 16 height 11
click at [510, 118] on span "Vendor" at bounding box center [506, 119] width 20 height 10
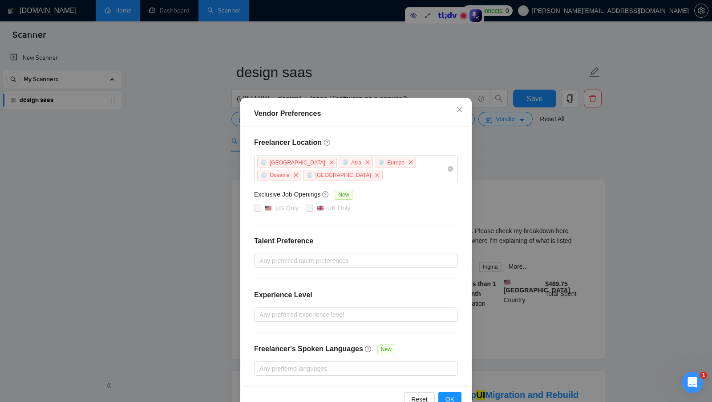
click at [558, 156] on div "Vendor Preferences Freelancer Location Africa Asia Europe Oceania Antarctica Ex…" at bounding box center [356, 201] width 712 height 402
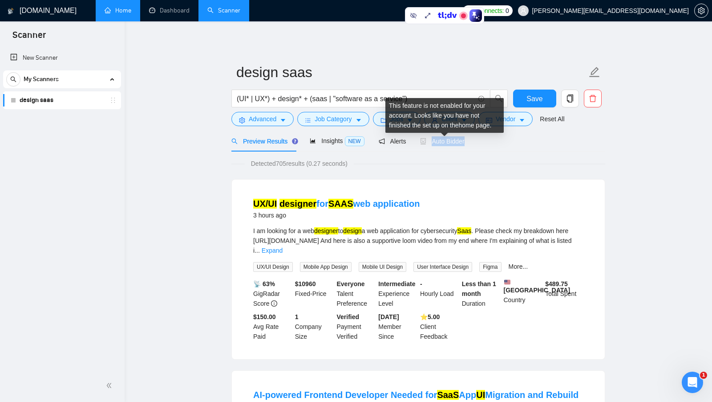
drag, startPoint x: 470, startPoint y: 144, endPoint x: 435, endPoint y: 142, distance: 34.7
click at [435, 143] on div "Preview Results Insights NEW Alerts Auto Bidder" at bounding box center [418, 140] width 374 height 21
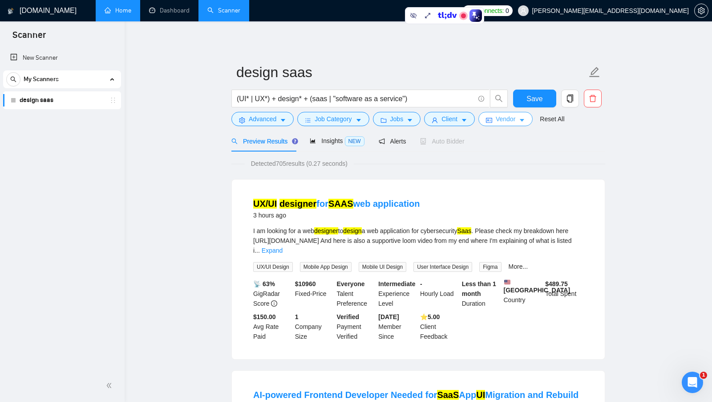
click at [514, 123] on span "Vendor" at bounding box center [506, 119] width 20 height 10
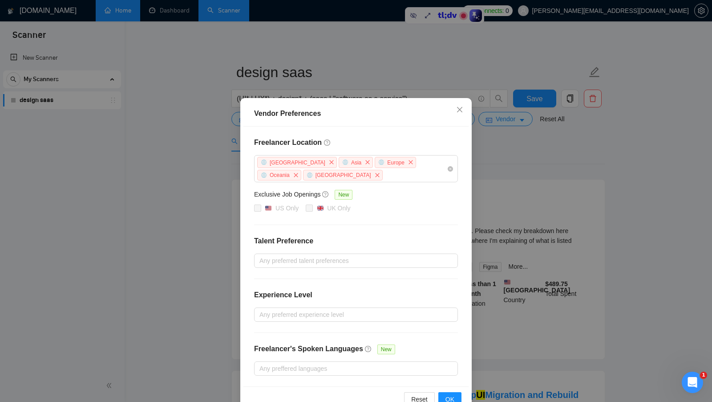
click at [478, 187] on div "Vendor Preferences Freelancer Location Africa Asia Europe Oceania Antarctica Ex…" at bounding box center [356, 201] width 712 height 402
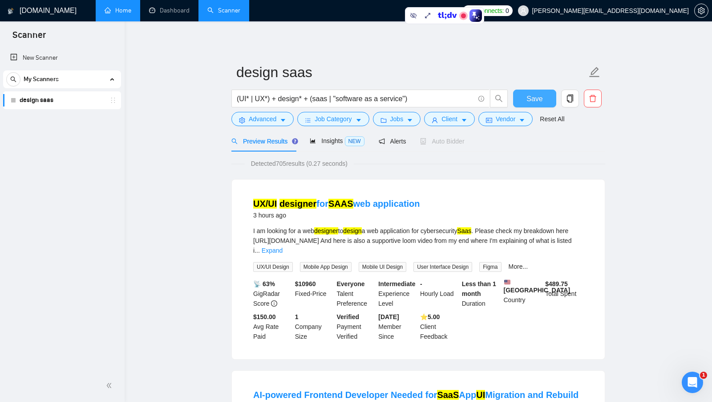
click at [526, 104] on button "Save" at bounding box center [534, 98] width 43 height 18
click at [574, 101] on span "copy" at bounding box center [570, 98] width 17 height 8
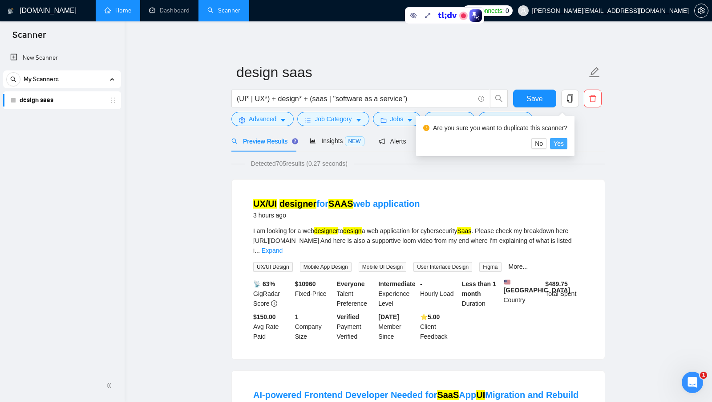
click at [564, 142] on span "Yes" at bounding box center [559, 143] width 10 height 10
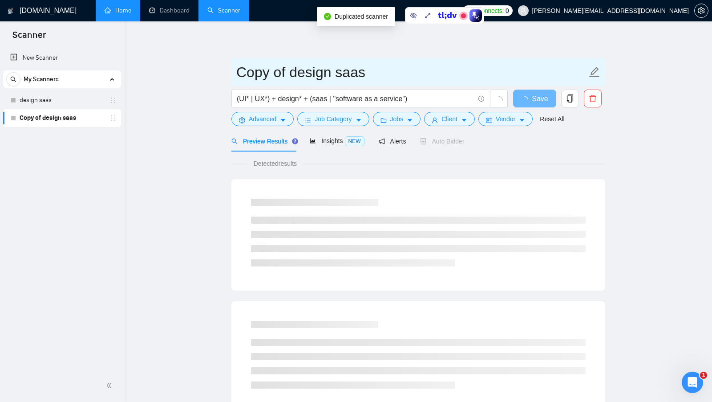
drag, startPoint x: 287, startPoint y: 67, endPoint x: 207, endPoint y: 67, distance: 80.6
click at [207, 67] on main "Copy of design saas (UI* | UX*) + design* + (saas | "software as a service") Sa…" at bounding box center [418, 407] width 559 height 742
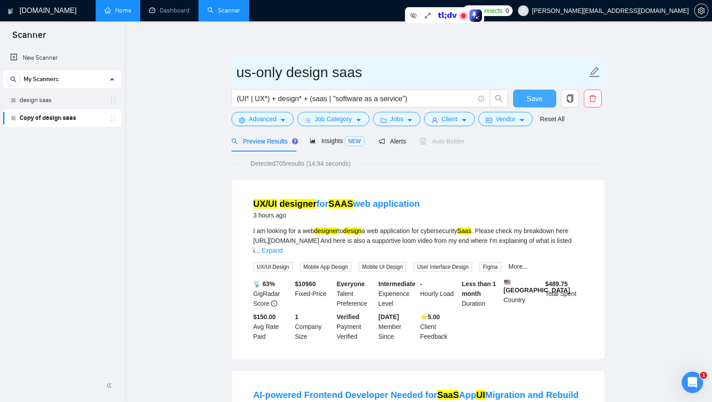
type input "us-only design saas"
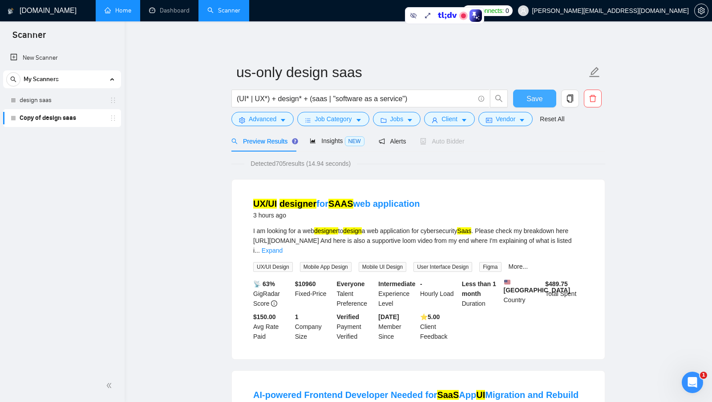
click at [537, 103] on span "Save" at bounding box center [535, 98] width 16 height 11
click at [521, 114] on button "Vendor" at bounding box center [506, 119] width 54 height 14
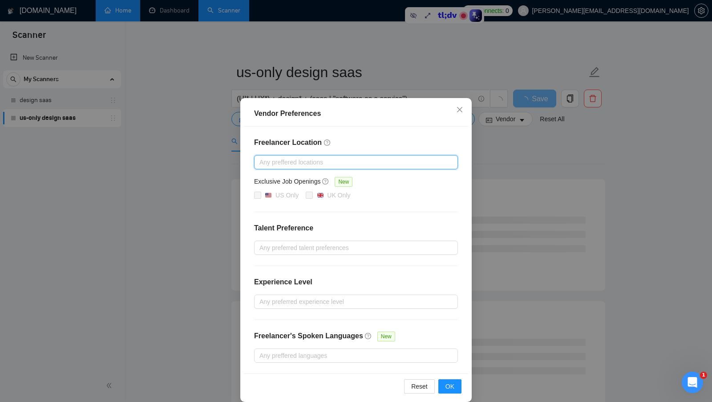
click at [381, 158] on div at bounding box center [351, 162] width 191 height 11
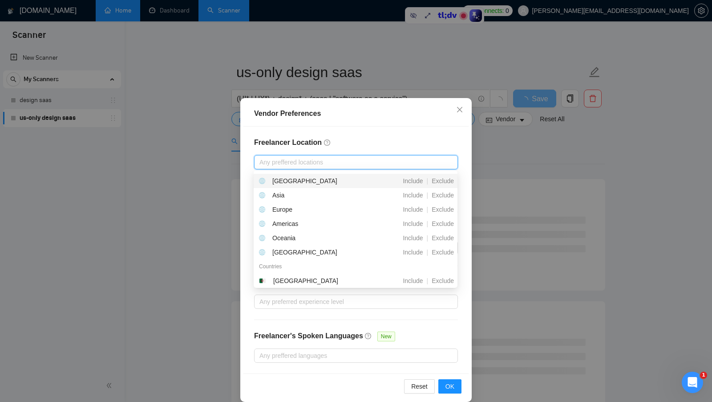
click at [348, 144] on h4 "Freelancer Location" at bounding box center [356, 142] width 204 height 11
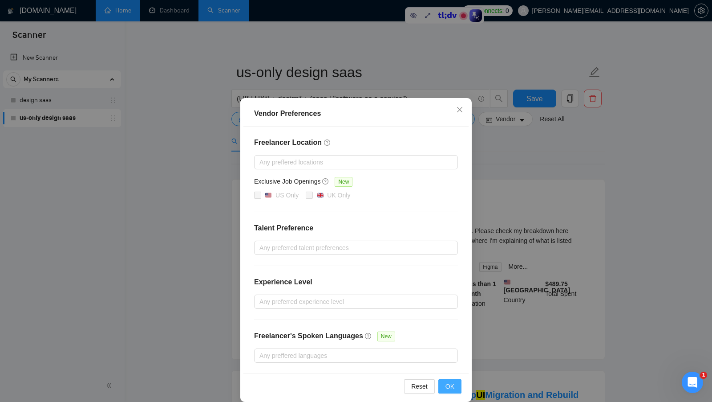
click at [455, 387] on button "OK" at bounding box center [449, 386] width 23 height 14
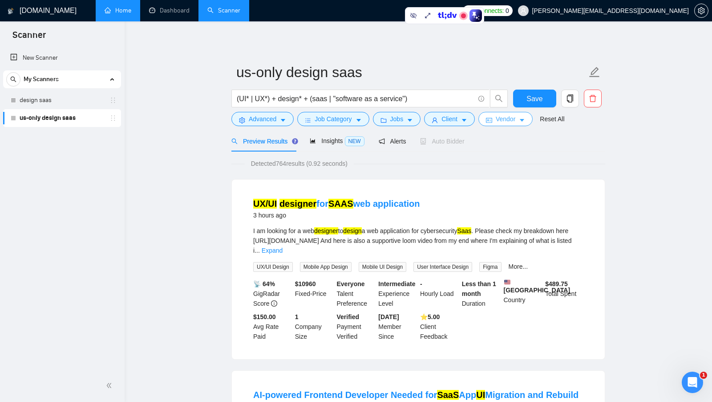
click at [515, 117] on span "Vendor" at bounding box center [506, 119] width 20 height 10
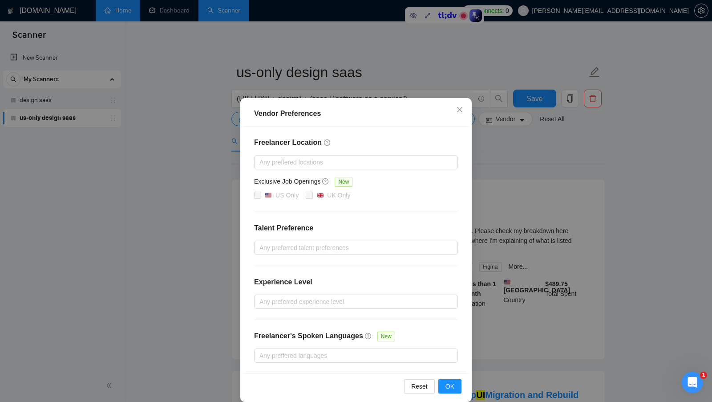
click at [564, 123] on div "Vendor Preferences Freelancer Location Any preffered locations Exclusive Job Op…" at bounding box center [356, 201] width 712 height 402
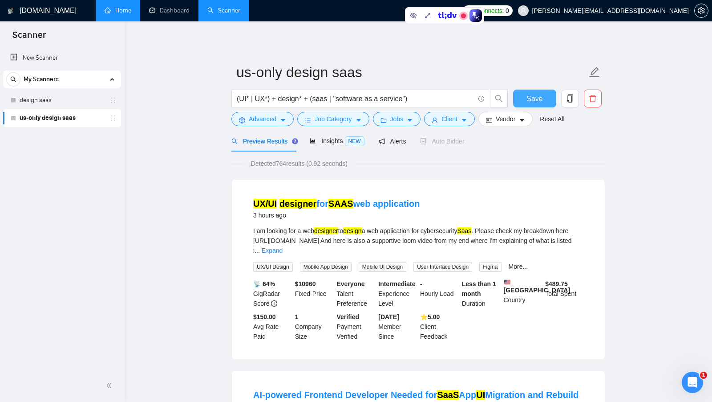
click at [532, 99] on span "Save" at bounding box center [535, 98] width 16 height 11
click at [62, 99] on link "design saas" at bounding box center [62, 100] width 85 height 18
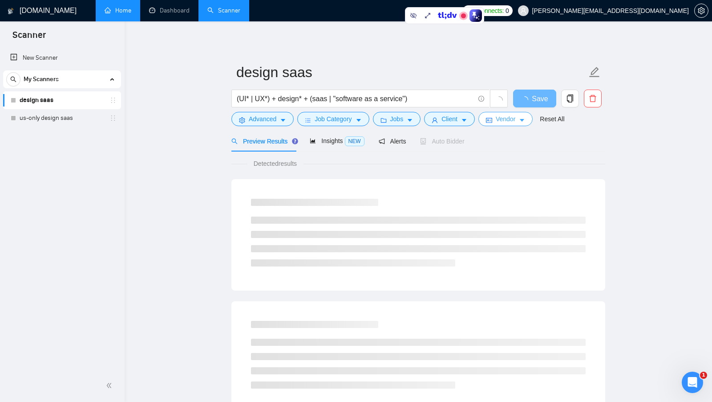
click at [506, 120] on span "Vendor" at bounding box center [506, 119] width 20 height 10
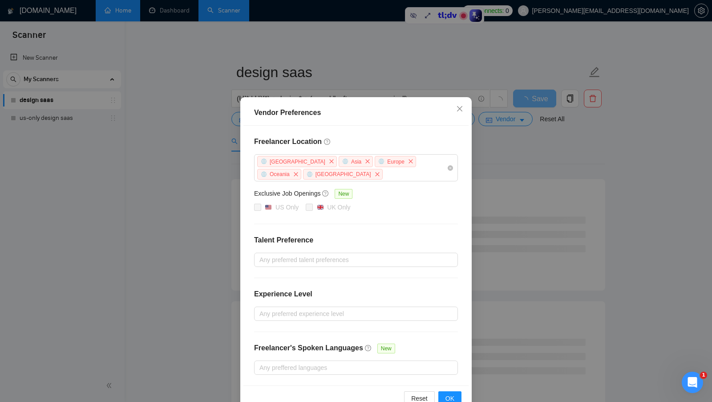
scroll to position [2, 0]
click at [329, 254] on div at bounding box center [351, 258] width 191 height 11
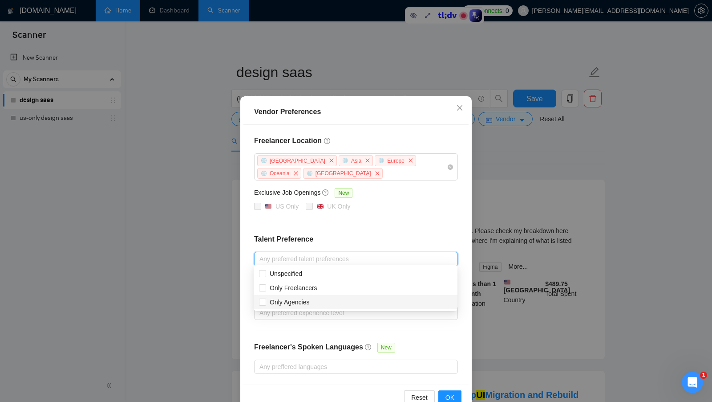
click at [328, 304] on div "Only Agencies" at bounding box center [355, 302] width 193 height 10
checkbox input "true"
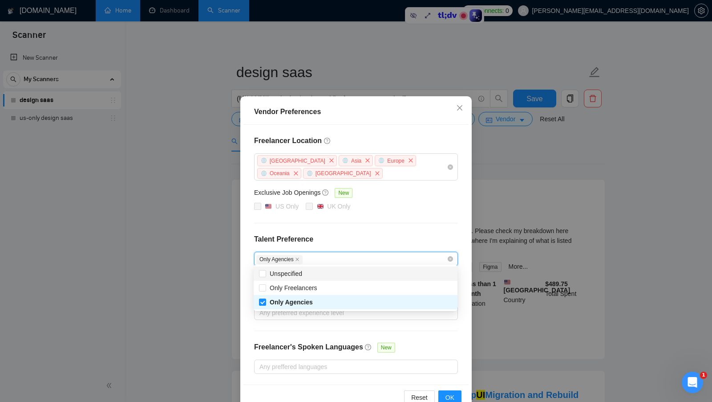
click at [311, 276] on div "Unspecified" at bounding box center [355, 273] width 193 height 10
checkbox input "true"
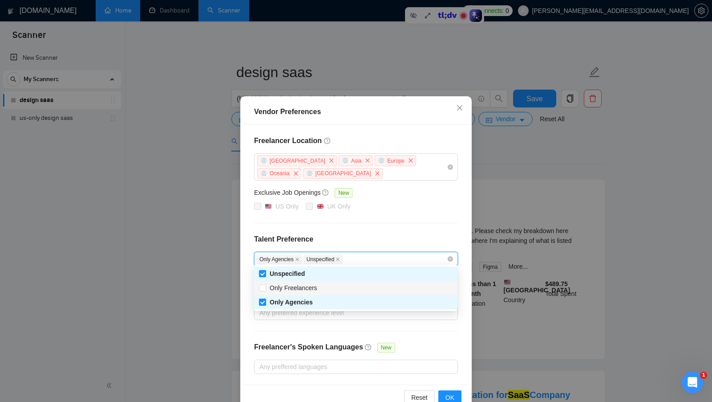
click at [332, 287] on div "Only Freelancers" at bounding box center [355, 288] width 193 height 10
checkbox input "true"
checkbox input "false"
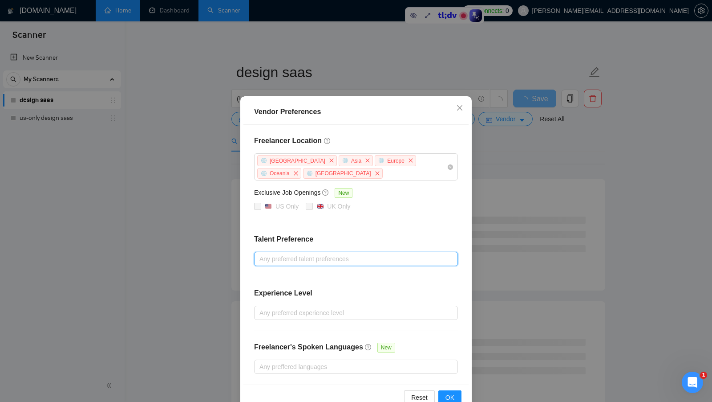
click at [372, 256] on div at bounding box center [351, 258] width 191 height 11
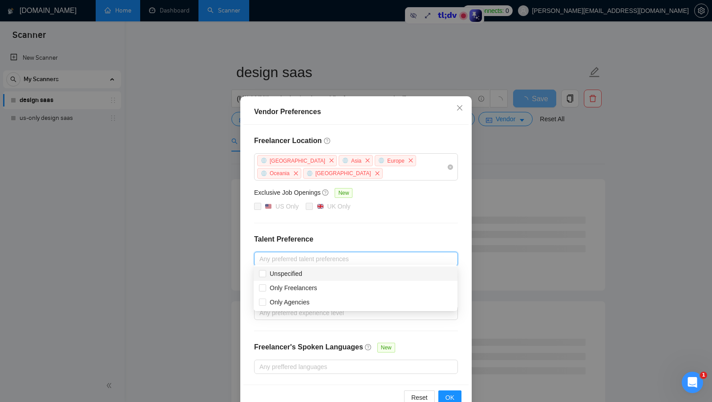
click at [316, 271] on div "Unspecified" at bounding box center [355, 273] width 193 height 10
checkbox input "true"
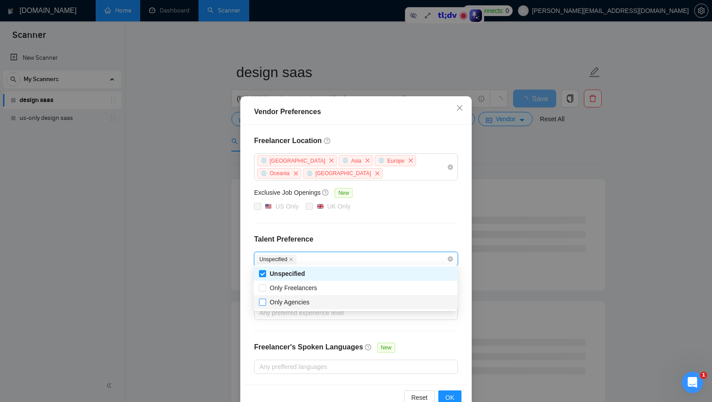
click at [303, 299] on span "Only Agencies" at bounding box center [290, 301] width 40 height 7
click at [265, 299] on input "Only Agencies" at bounding box center [262, 301] width 6 height 6
checkbox input "true"
click at [409, 214] on div "Freelancer Location Africa Asia Europe Oceania Antarctica Exclusive Job Opening…" at bounding box center [355, 255] width 225 height 260
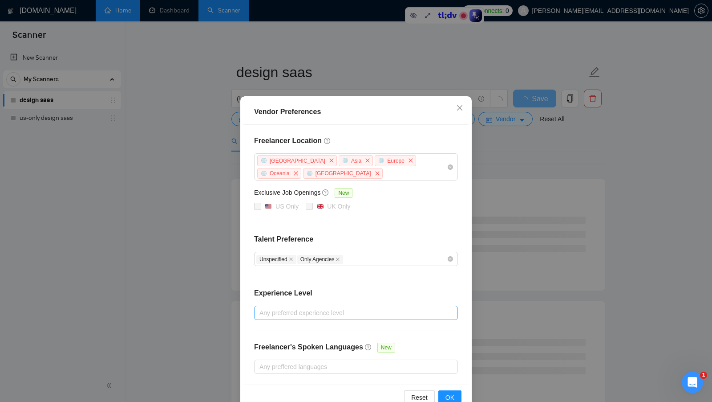
click at [345, 313] on div at bounding box center [351, 312] width 191 height 11
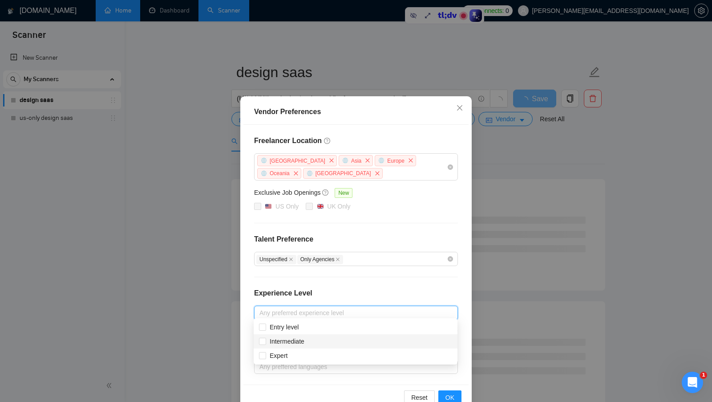
click at [347, 338] on div "Intermediate" at bounding box center [355, 341] width 193 height 10
checkbox input "true"
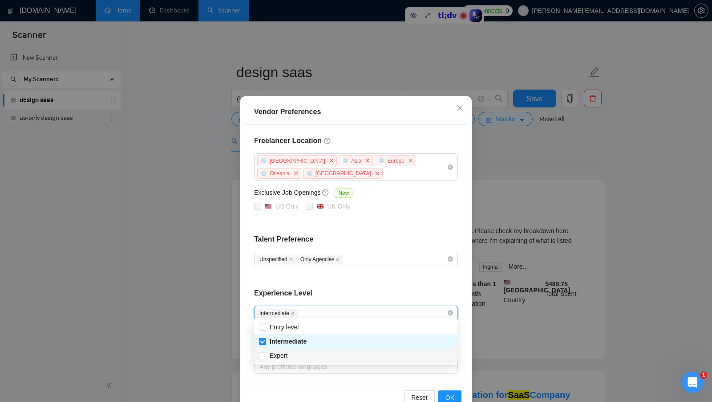
click at [320, 355] on div "Expert" at bounding box center [355, 355] width 193 height 10
checkbox input "true"
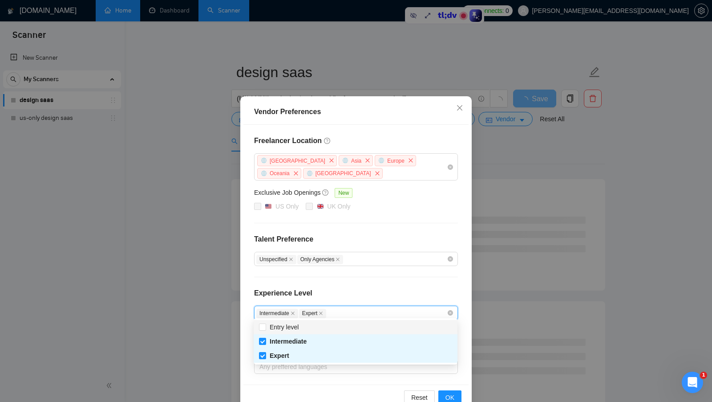
click at [394, 296] on div "Experience Level" at bounding box center [356, 297] width 204 height 18
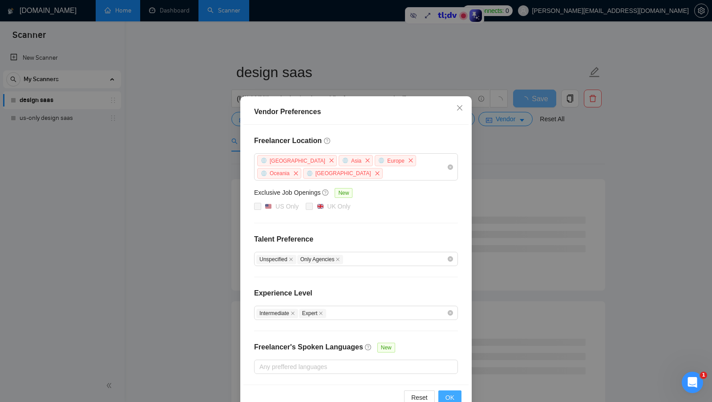
click at [447, 392] on span "OK" at bounding box center [450, 397] width 9 height 10
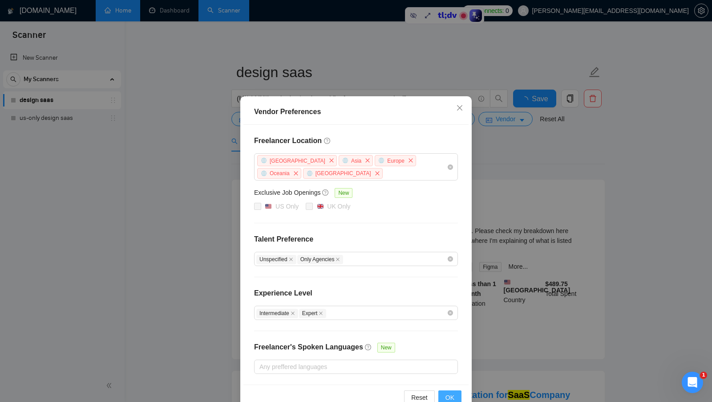
scroll to position [0, 0]
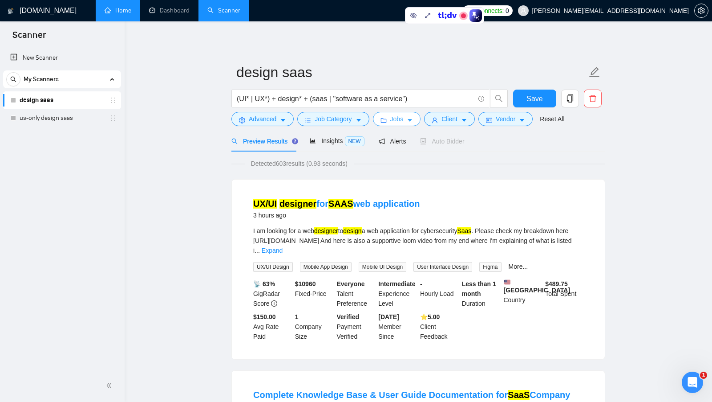
click at [385, 114] on button "Jobs" at bounding box center [397, 119] width 48 height 14
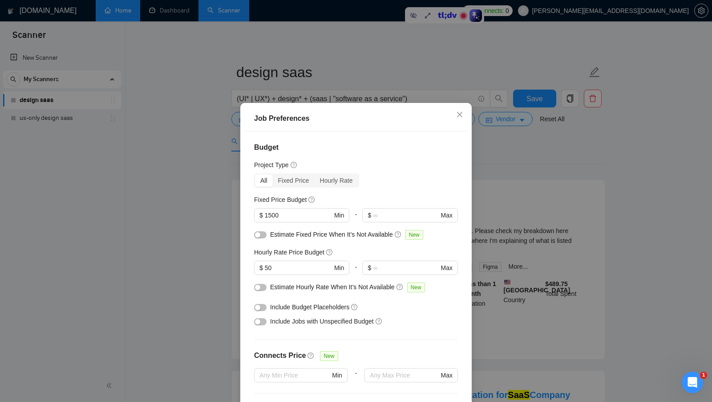
click at [491, 227] on div "Job Preferences Budget Project Type All Fixed Price Hourly Rate Fixed Price Bud…" at bounding box center [356, 201] width 712 height 402
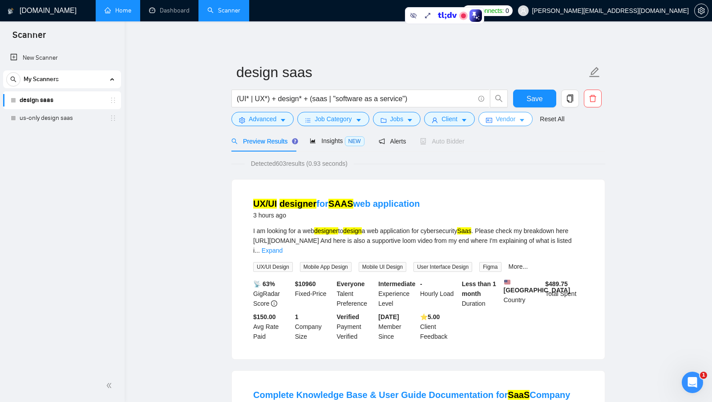
click at [509, 120] on span "Vendor" at bounding box center [506, 119] width 20 height 10
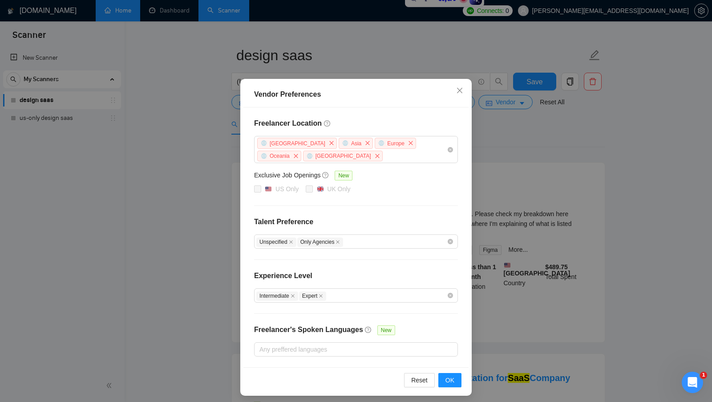
scroll to position [16, 0]
click at [341, 350] on div at bounding box center [351, 349] width 191 height 11
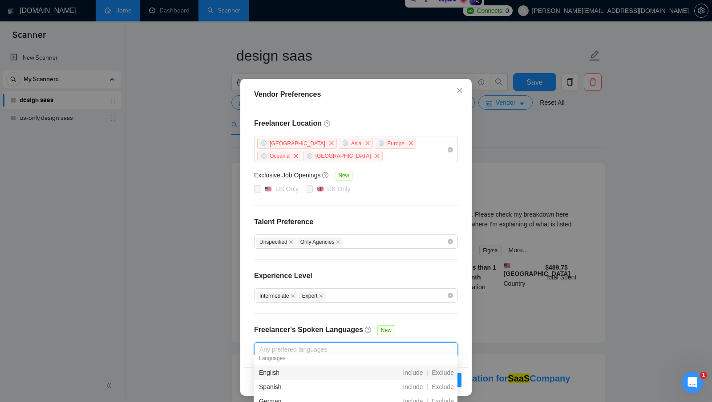
scroll to position [2, 0]
click at [414, 374] on span "Include" at bounding box center [412, 375] width 27 height 7
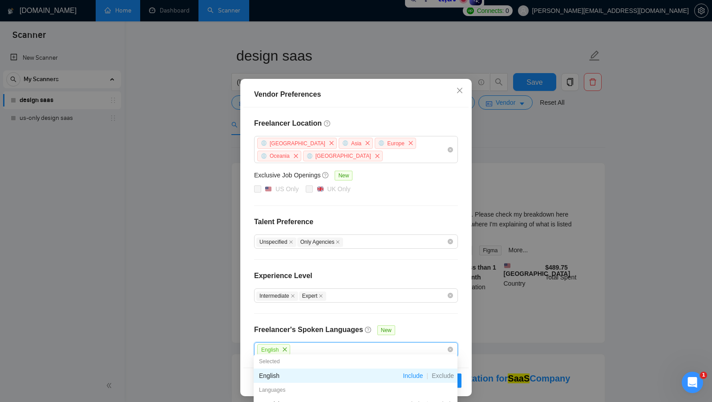
click at [434, 333] on div "Freelancer Location Africa Asia Europe Oceania Antarctica Exclusive Job Opening…" at bounding box center [355, 237] width 225 height 260
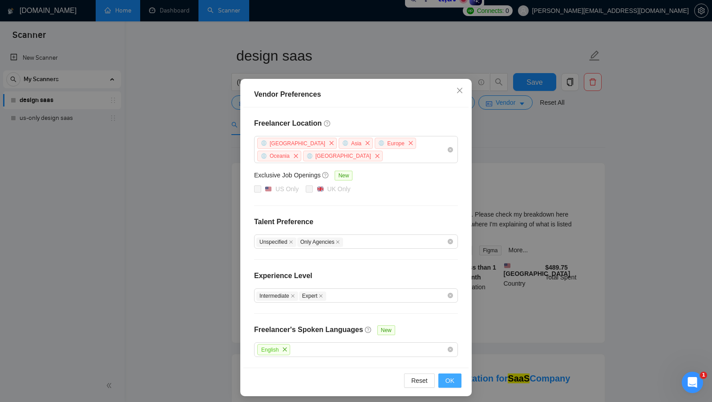
click at [456, 379] on button "OK" at bounding box center [449, 380] width 23 height 14
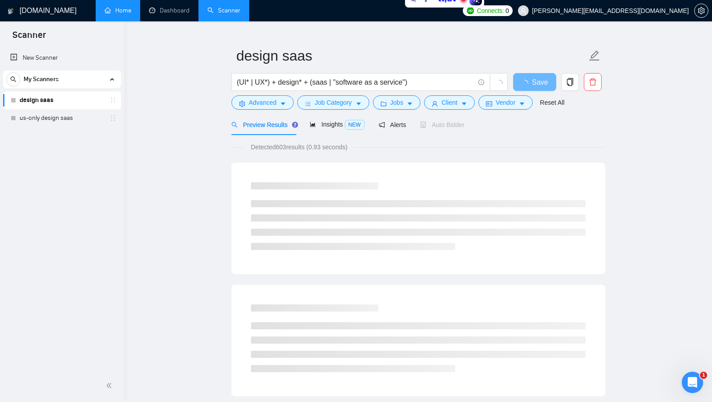
scroll to position [0, 0]
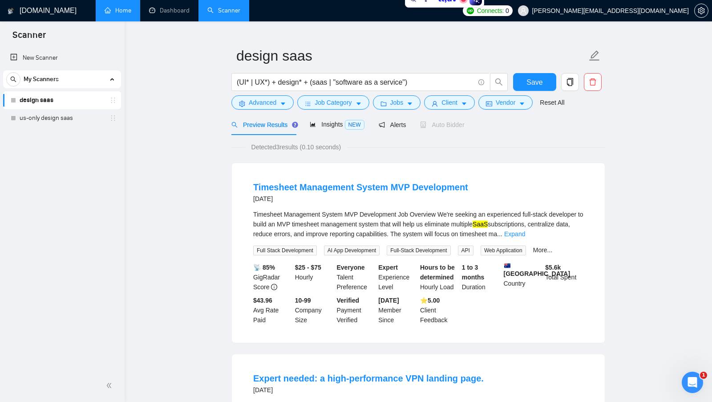
click at [284, 146] on span "Detected 3 results (0.10 seconds)" at bounding box center [296, 147] width 102 height 10
click at [438, 148] on div "Detected 3 results (0.10 seconds)" at bounding box center [418, 147] width 374 height 10
click at [524, 105] on icon "caret-down" at bounding box center [522, 104] width 6 height 6
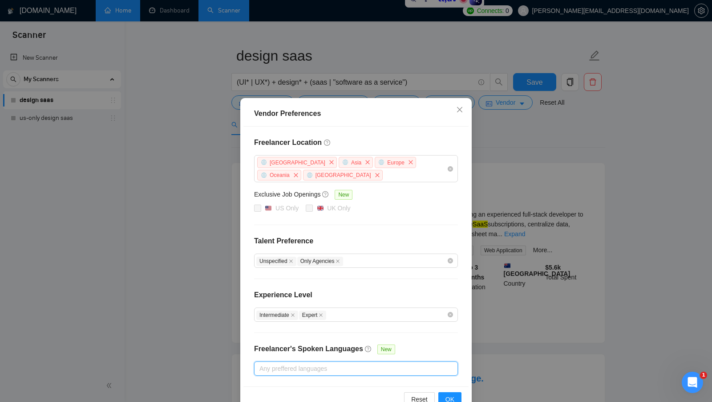
click at [425, 369] on div "Any preffered languages" at bounding box center [356, 368] width 204 height 14
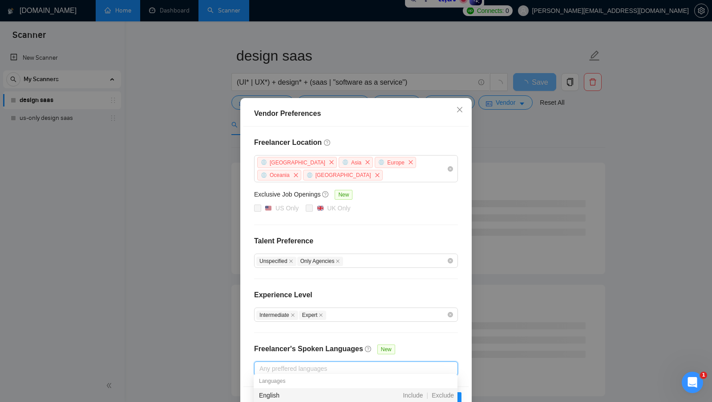
scroll to position [19, 0]
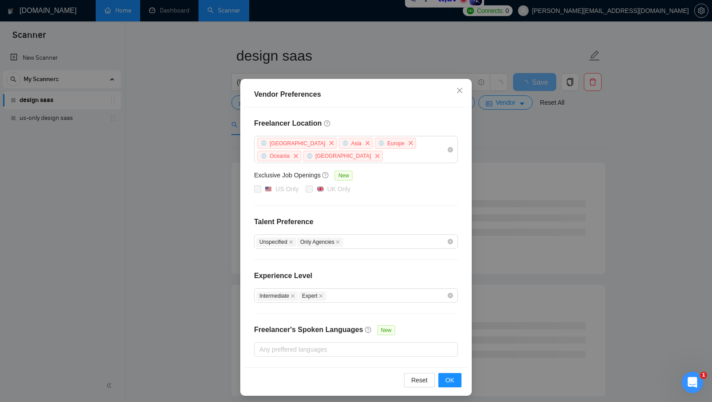
click at [389, 360] on div "Freelancer Location Africa Asia Europe Oceania Antarctica Exclusive Job Opening…" at bounding box center [355, 237] width 225 height 260
click at [385, 348] on div at bounding box center [351, 349] width 191 height 11
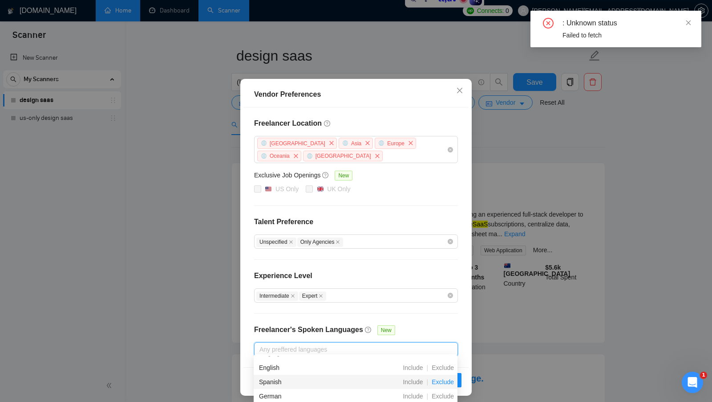
click at [442, 381] on span "Exclude" at bounding box center [442, 381] width 29 height 7
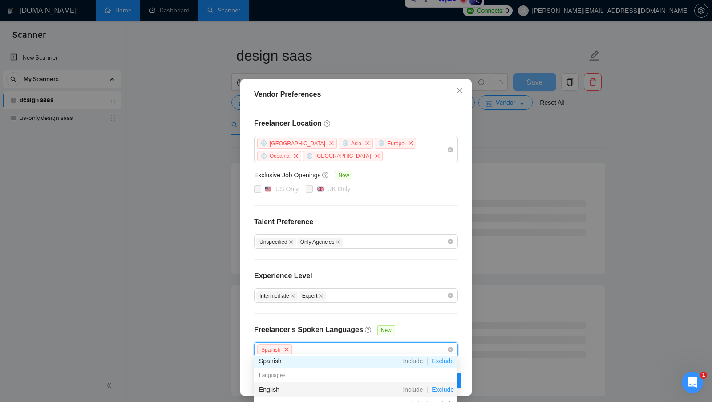
scroll to position [37, 0]
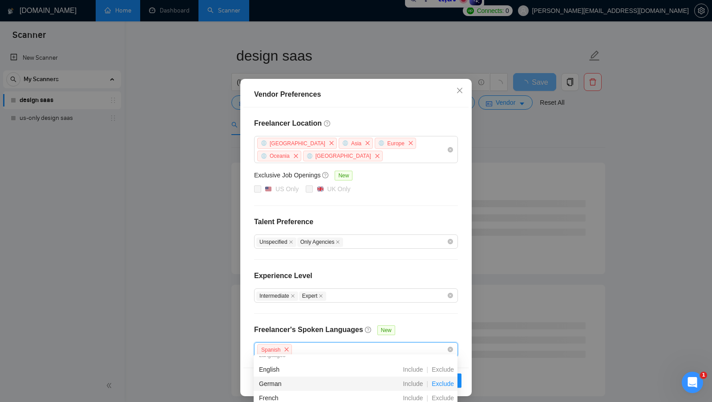
click at [446, 384] on span "Exclude" at bounding box center [442, 383] width 29 height 7
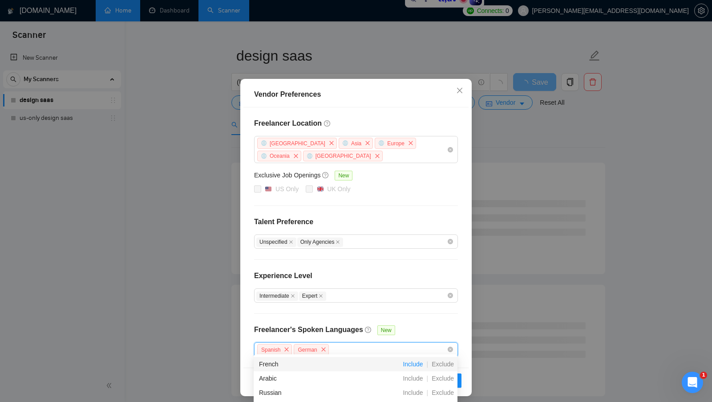
scroll to position [81, 0]
click at [448, 381] on span "Exclude" at bounding box center [442, 380] width 29 height 7
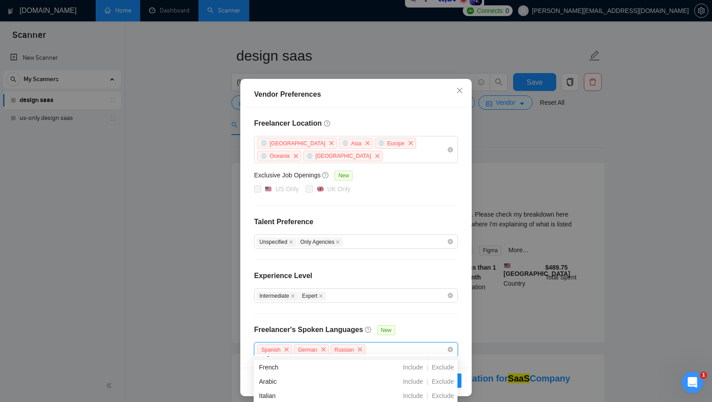
click at [442, 327] on div "Freelancer Location Africa Asia Europe Oceania Antarctica Exclusive Job Opening…" at bounding box center [355, 237] width 225 height 260
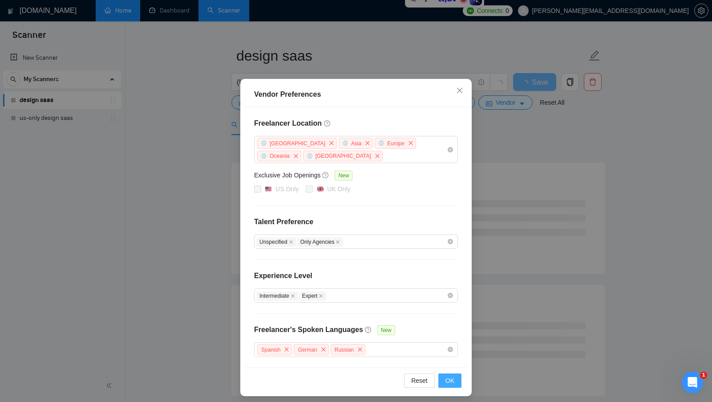
click at [446, 373] on button "OK" at bounding box center [449, 380] width 23 height 14
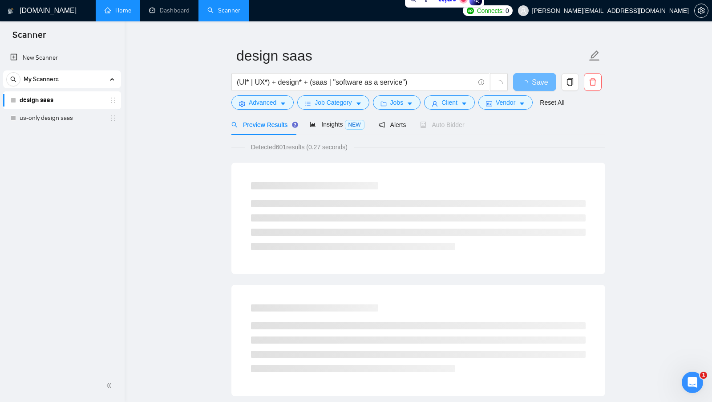
scroll to position [0, 0]
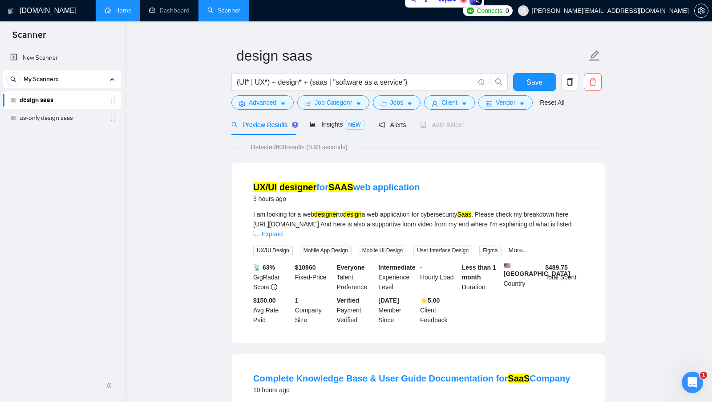
click at [288, 148] on span "Detected 600 results (0.93 seconds)" at bounding box center [299, 147] width 109 height 10
click at [391, 148] on div "Detected 600 results (0.93 seconds)" at bounding box center [418, 147] width 374 height 10
click at [516, 108] on button "Vendor" at bounding box center [506, 102] width 54 height 14
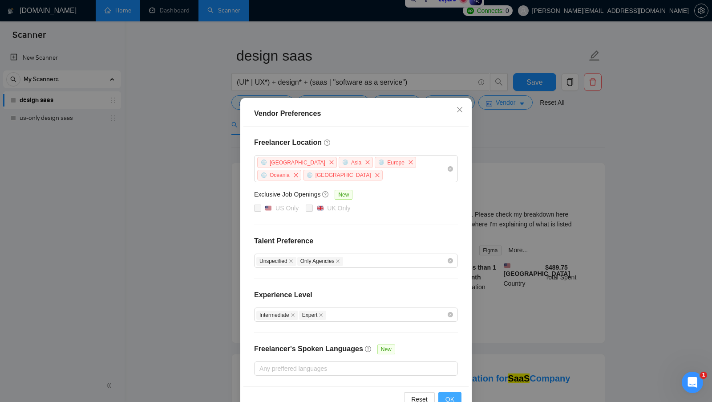
click at [446, 392] on button "OK" at bounding box center [449, 399] width 23 height 14
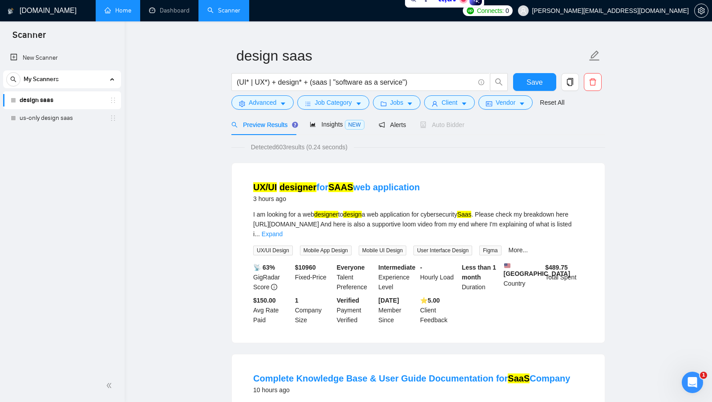
click at [523, 101] on icon "caret-down" at bounding box center [522, 104] width 6 height 6
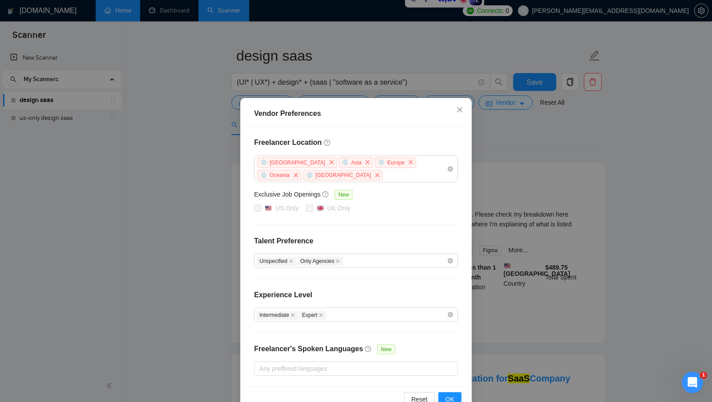
click at [561, 164] on div "Vendor Preferences Freelancer Location Africa Asia Europe Oceania Antarctica Ex…" at bounding box center [356, 201] width 712 height 402
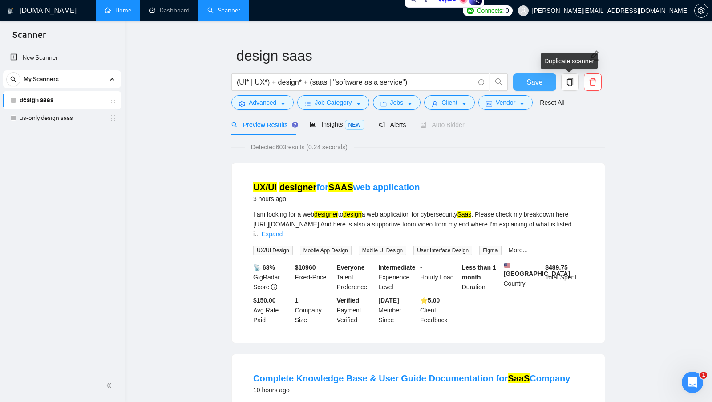
click at [543, 84] on button "Save" at bounding box center [534, 82] width 43 height 18
click at [413, 103] on icon "caret-down" at bounding box center [410, 104] width 6 height 6
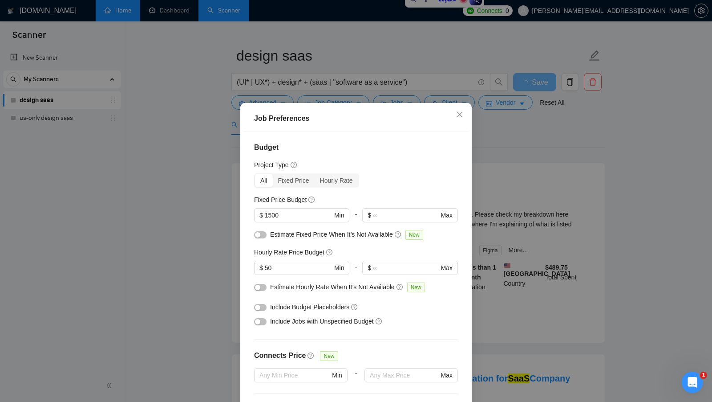
click at [592, 154] on div "Job Preferences Budget Project Type All Fixed Price Hourly Rate Fixed Price Bud…" at bounding box center [356, 201] width 712 height 402
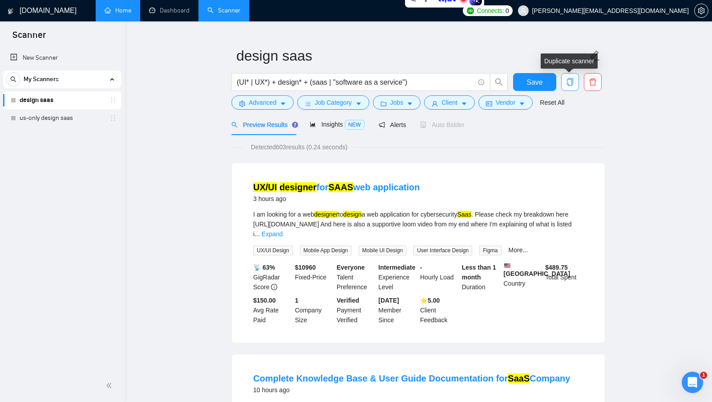
click at [571, 82] on icon "copy" at bounding box center [570, 82] width 8 height 8
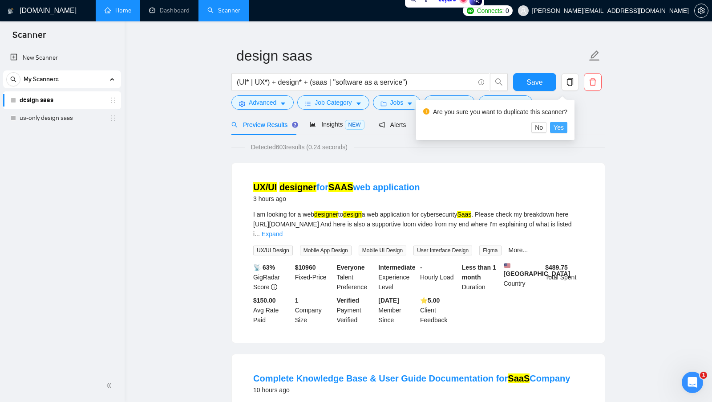
click at [564, 130] on span "Yes" at bounding box center [559, 127] width 10 height 10
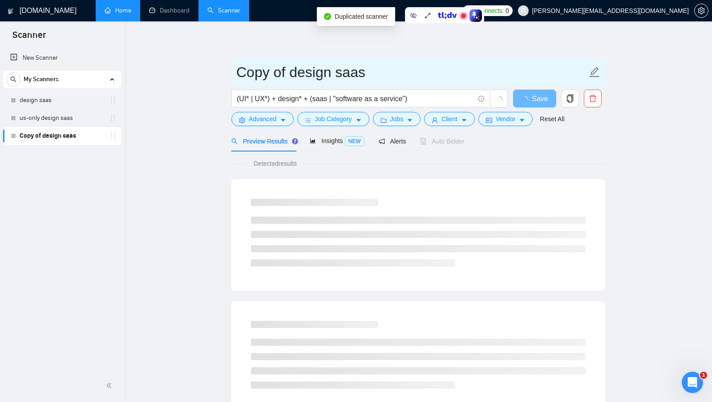
drag, startPoint x: 286, startPoint y: 74, endPoint x: 232, endPoint y: 70, distance: 54.5
click at [232, 70] on span "Copy of design saas" at bounding box center [418, 72] width 374 height 28
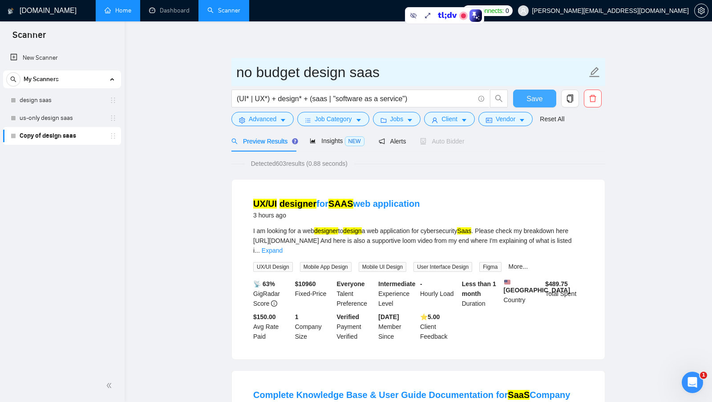
type input "no budget design saas"
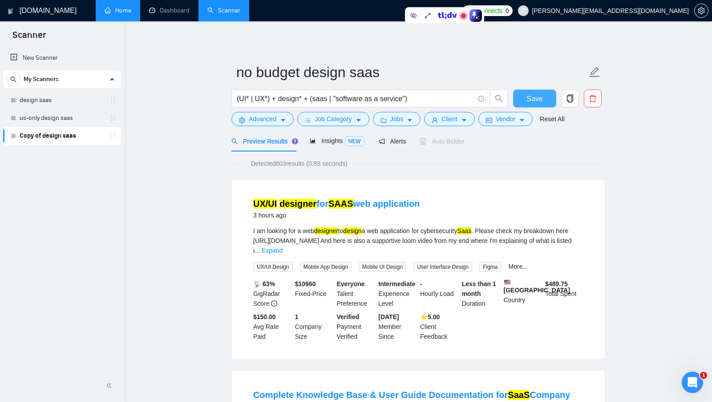
click at [527, 98] on span "Save" at bounding box center [535, 98] width 16 height 11
click at [416, 118] on button "Jobs" at bounding box center [397, 119] width 48 height 14
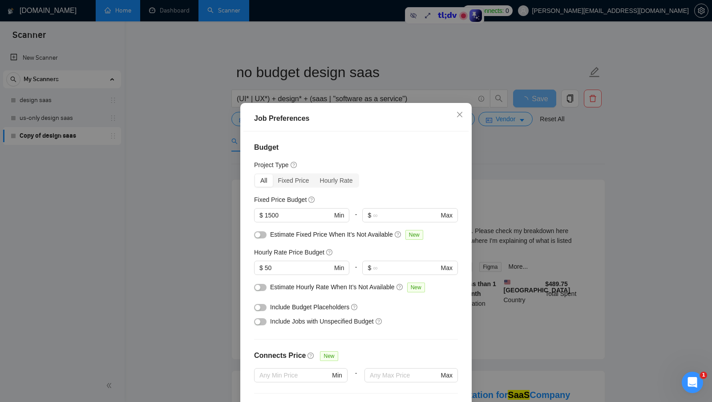
click at [477, 133] on div "Job Preferences Budget Project Type All Fixed Price Hourly Rate Fixed Price Bud…" at bounding box center [356, 201] width 712 height 402
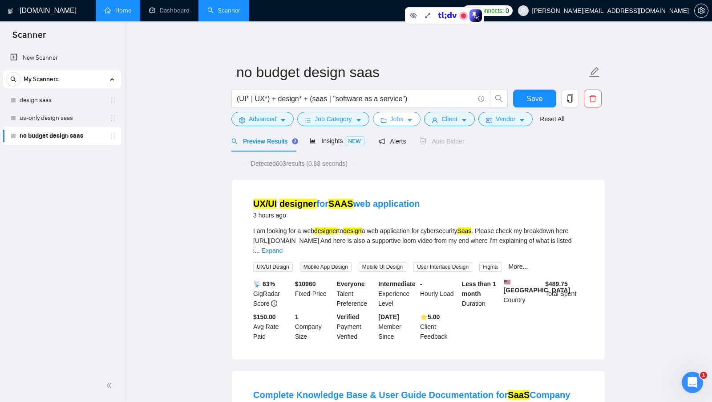
click at [408, 120] on button "Jobs" at bounding box center [397, 119] width 48 height 14
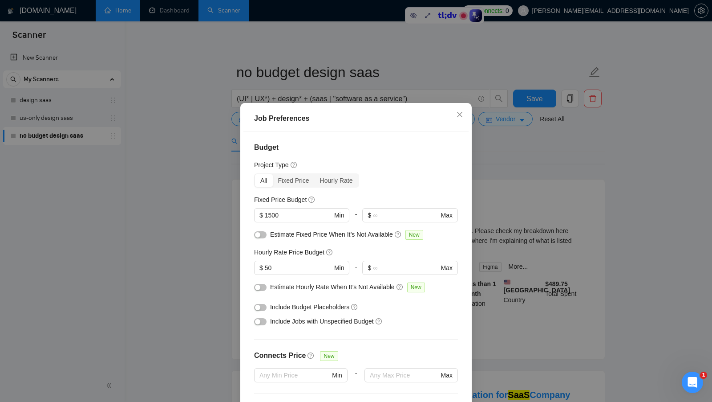
click at [267, 306] on div "Include Budget Placeholders" at bounding box center [356, 307] width 204 height 14
click at [264, 306] on button "button" at bounding box center [260, 307] width 12 height 7
click at [261, 319] on button "button" at bounding box center [260, 321] width 12 height 7
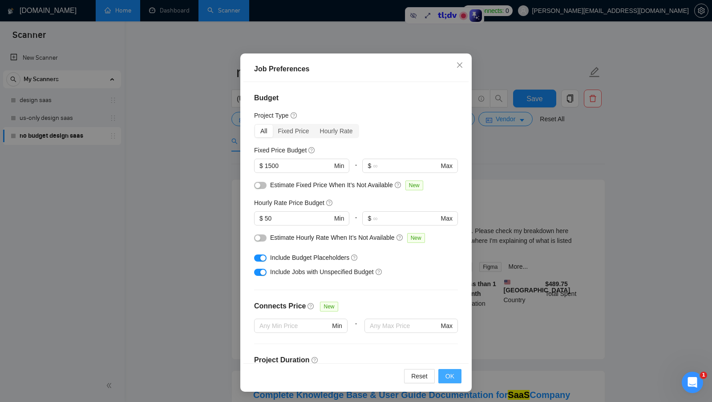
click at [454, 373] on span "OK" at bounding box center [450, 376] width 9 height 10
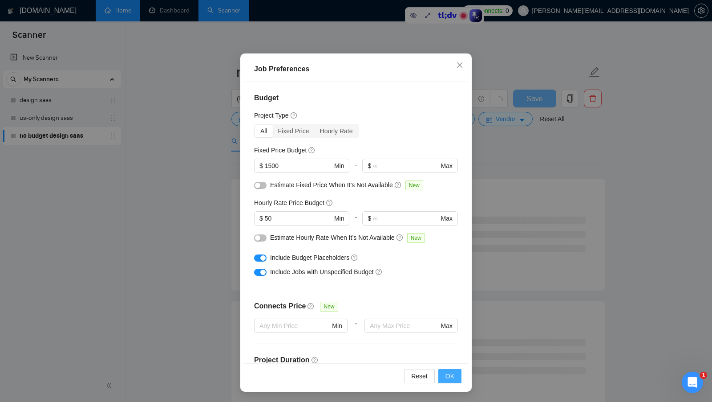
scroll to position [0, 0]
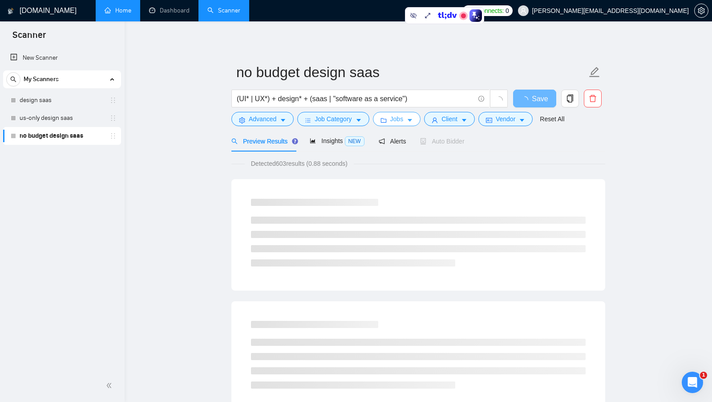
click at [413, 123] on button "Jobs" at bounding box center [397, 119] width 48 height 14
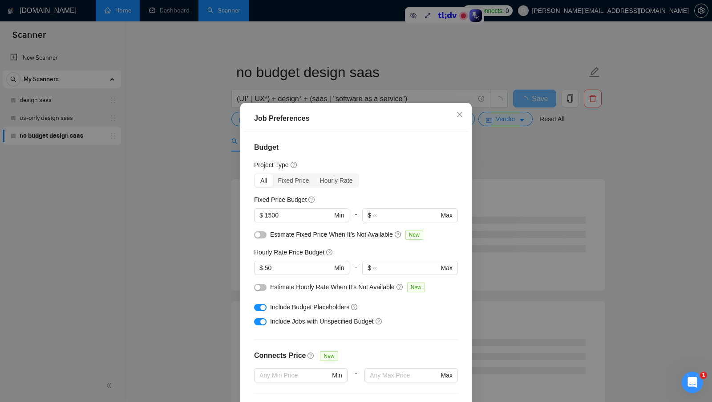
click at [525, 266] on div "Job Preferences Budget Project Type All Fixed Price Hourly Rate Fixed Price Bud…" at bounding box center [356, 201] width 712 height 402
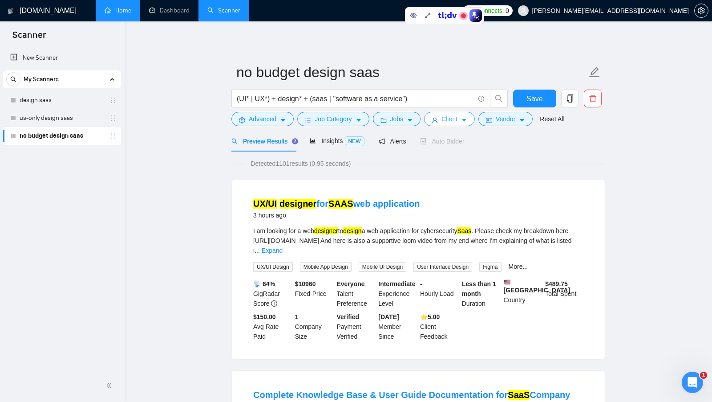
click at [460, 118] on button "Client" at bounding box center [449, 119] width 51 height 14
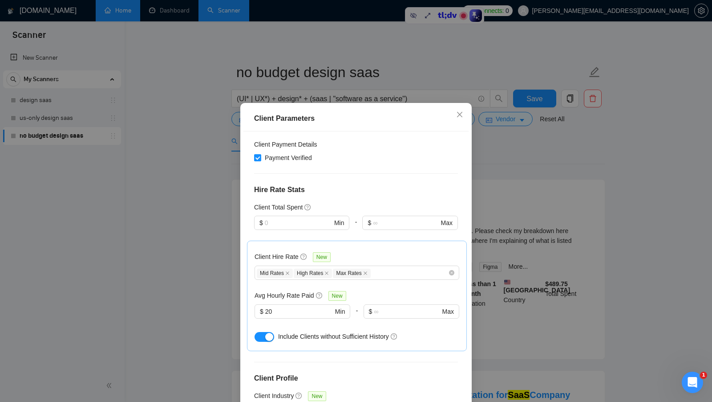
scroll to position [149, 0]
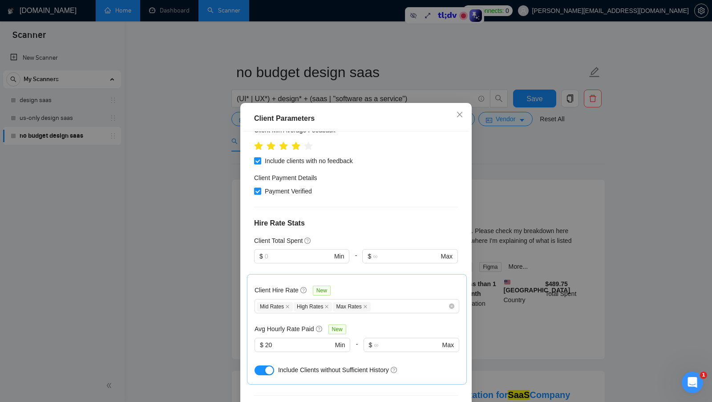
click at [523, 223] on div "Client Parameters Client Location Include Client Countries Select Exclude Clien…" at bounding box center [356, 201] width 712 height 402
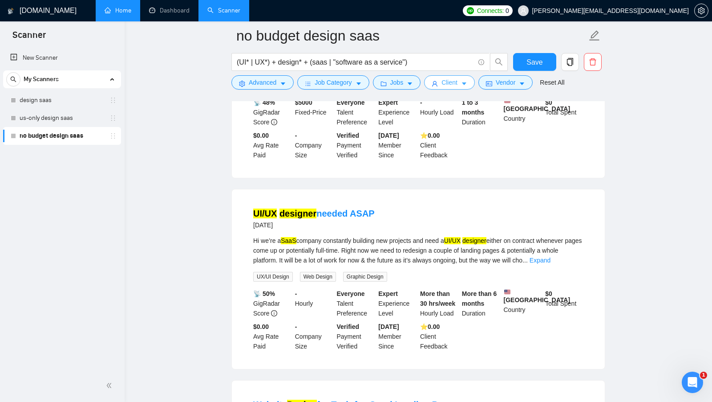
scroll to position [774, 0]
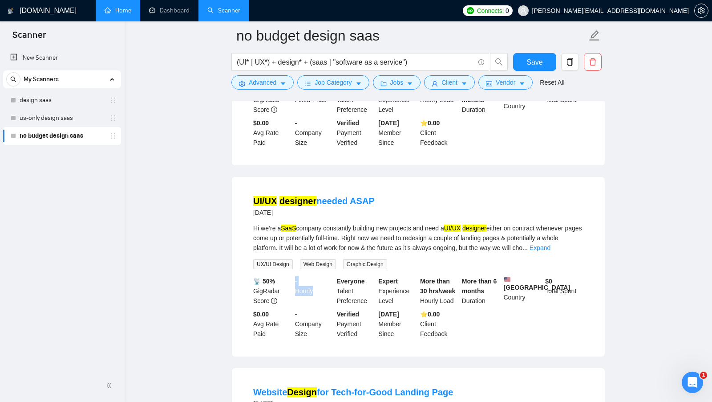
drag, startPoint x: 293, startPoint y: 290, endPoint x: 330, endPoint y: 304, distance: 39.8
click at [324, 304] on div "- Hourly" at bounding box center [314, 290] width 42 height 29
click at [330, 304] on div "- Hourly" at bounding box center [314, 290] width 42 height 29
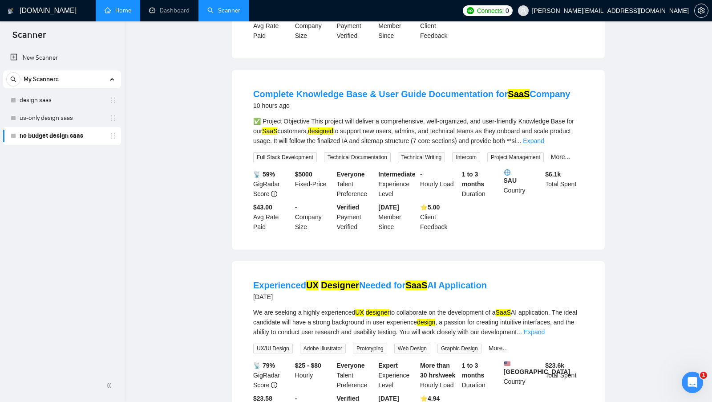
scroll to position [0, 0]
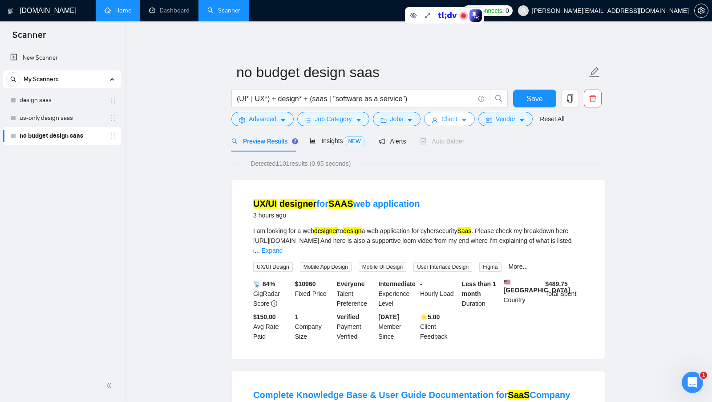
click at [458, 118] on span "Client" at bounding box center [450, 119] width 16 height 10
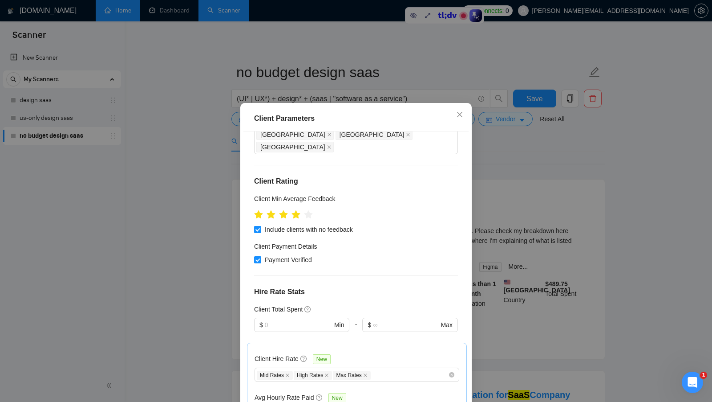
scroll to position [92, 0]
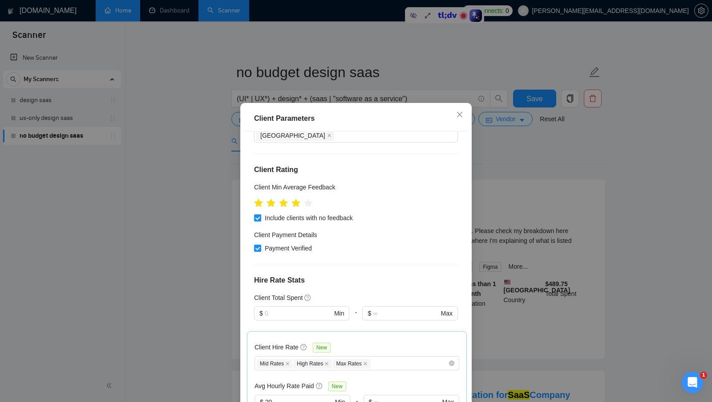
click at [260, 214] on span at bounding box center [257, 217] width 7 height 7
click at [260, 214] on input "Include clients with no feedback" at bounding box center [257, 217] width 6 height 6
checkbox input "false"
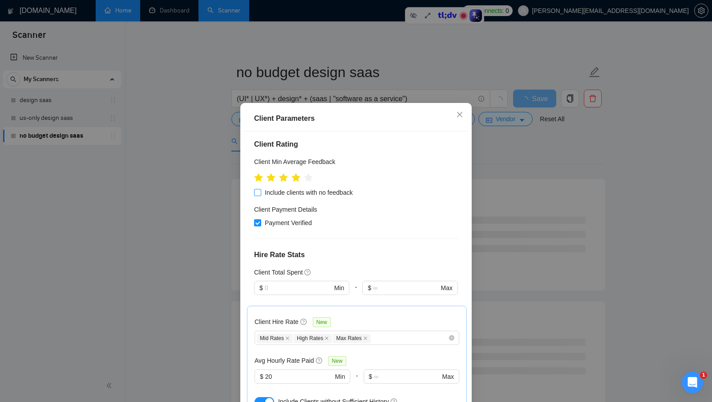
scroll to position [121, 0]
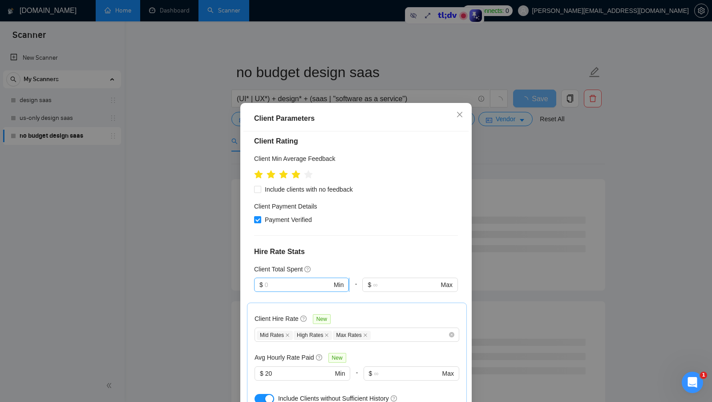
click at [283, 280] on input "text" at bounding box center [298, 285] width 67 height 10
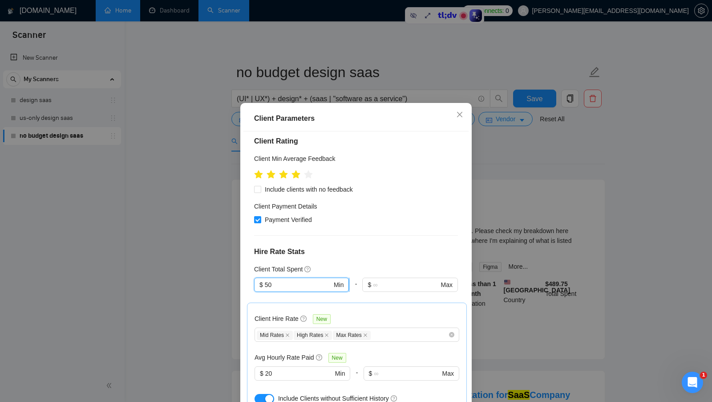
type input "5"
type input "3000"
click at [365, 246] on h4 "Hire Rate Stats" at bounding box center [356, 251] width 204 height 11
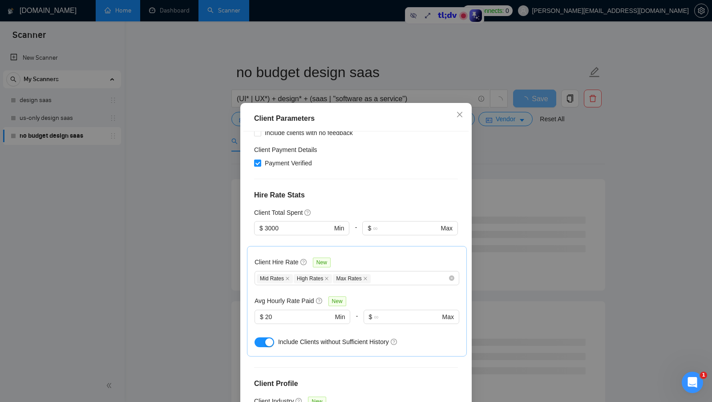
scroll to position [178, 0]
click at [264, 336] on button "button" at bounding box center [265, 341] width 20 height 10
click at [307, 310] on input "20" at bounding box center [299, 315] width 68 height 10
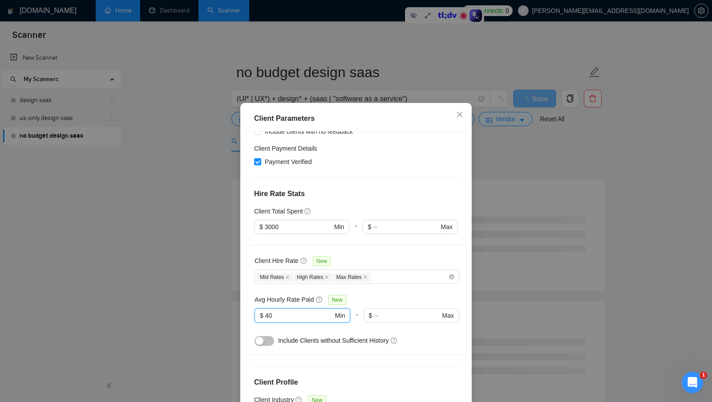
scroll to position [49, 0]
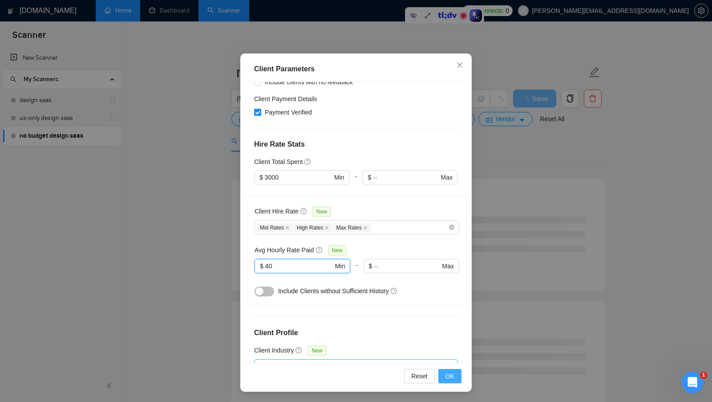
type input "40"
click at [450, 375] on span "OK" at bounding box center [450, 376] width 9 height 10
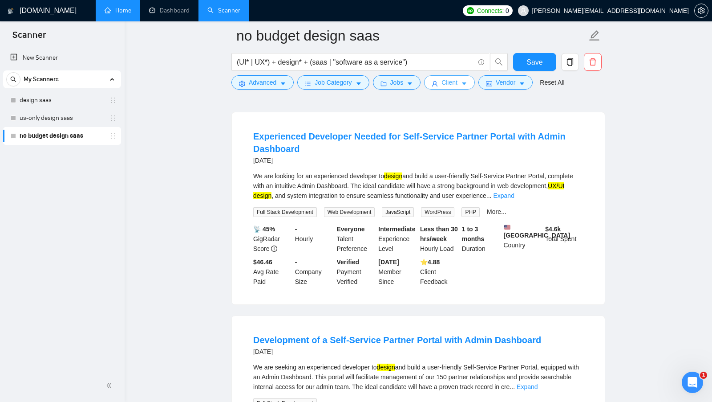
scroll to position [673, 0]
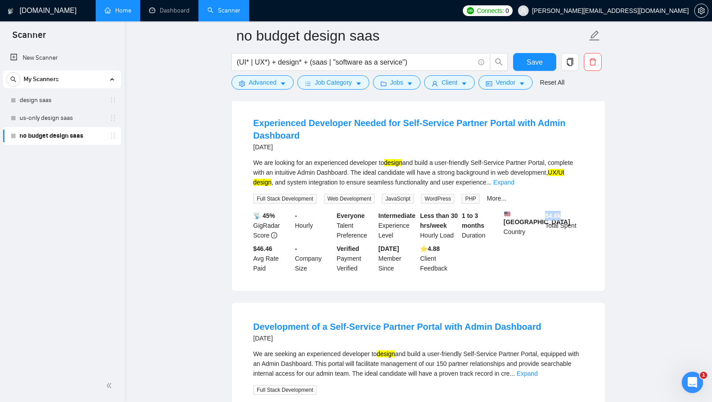
drag, startPoint x: 545, startPoint y: 223, endPoint x: 564, endPoint y: 224, distance: 19.1
click at [564, 224] on div "$ 4.6k Total Spent" at bounding box center [565, 225] width 42 height 29
drag, startPoint x: 251, startPoint y: 266, endPoint x: 277, endPoint y: 280, distance: 29.5
click at [277, 273] on div "$46.46 Avg Rate Paid" at bounding box center [272, 257] width 42 height 29
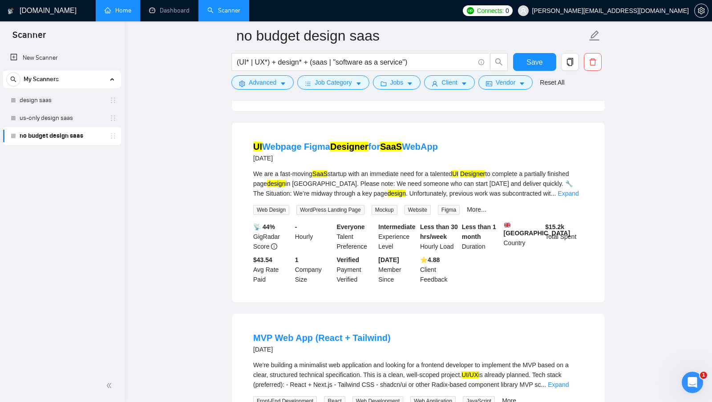
scroll to position [1258, 0]
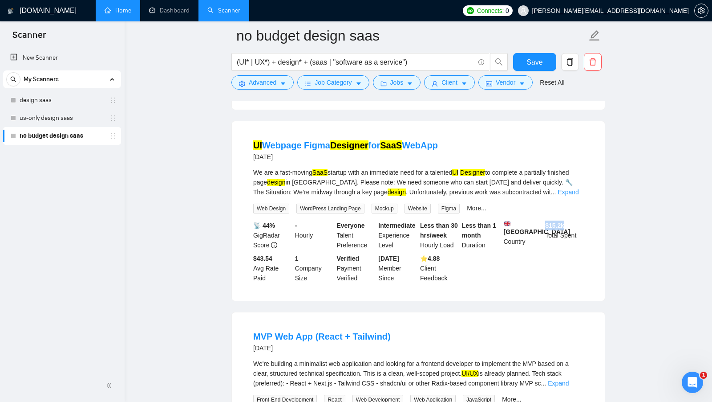
drag, startPoint x: 544, startPoint y: 234, endPoint x: 578, endPoint y: 234, distance: 33.4
click at [578, 234] on div "$ 15.2k Total Spent" at bounding box center [565, 234] width 42 height 29
drag, startPoint x: 254, startPoint y: 271, endPoint x: 269, endPoint y: 292, distance: 26.8
click at [269, 283] on div "$43.54 Avg Rate Paid" at bounding box center [272, 267] width 42 height 29
click at [270, 283] on div "$43.54 Avg Rate Paid" at bounding box center [272, 267] width 42 height 29
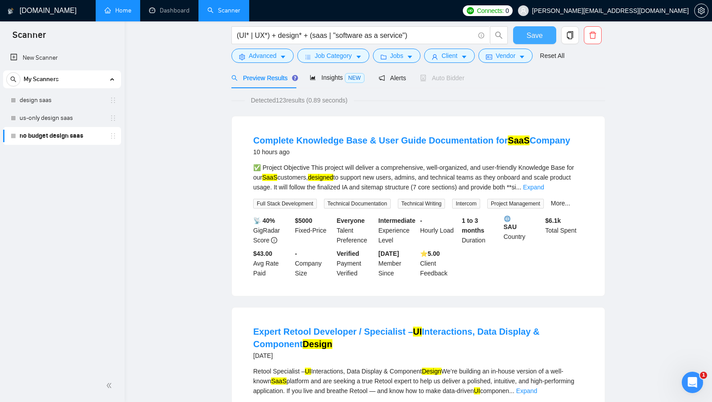
scroll to position [0, 0]
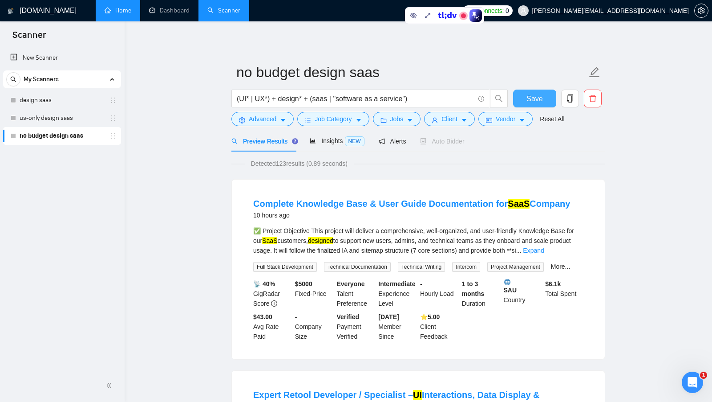
click at [529, 99] on span "Save" at bounding box center [535, 98] width 16 height 11
click at [337, 142] on span "Insights NEW" at bounding box center [337, 140] width 54 height 7
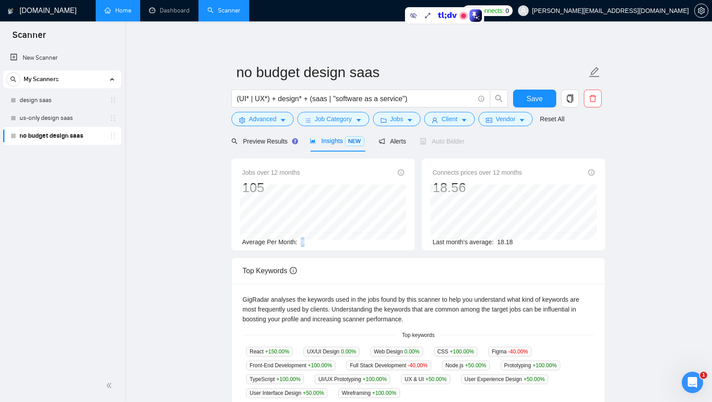
drag, startPoint x: 303, startPoint y: 243, endPoint x: 315, endPoint y: 243, distance: 12.0
click at [315, 243] on div "Average Per Month: 9" at bounding box center [323, 242] width 162 height 10
click at [261, 144] on span "Preview Results" at bounding box center [263, 141] width 64 height 7
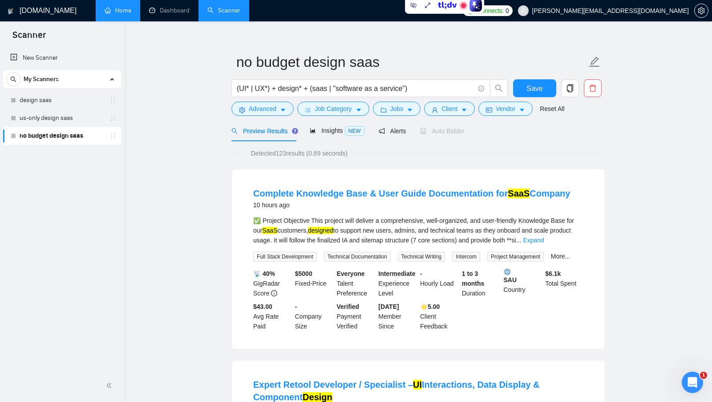
scroll to position [12, 0]
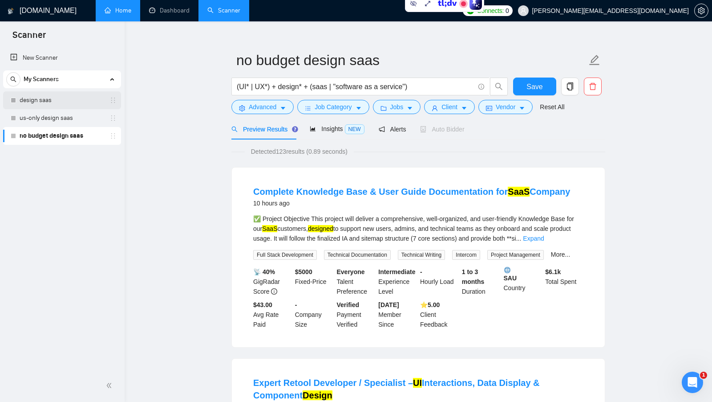
click at [50, 97] on link "design saas" at bounding box center [62, 100] width 85 height 18
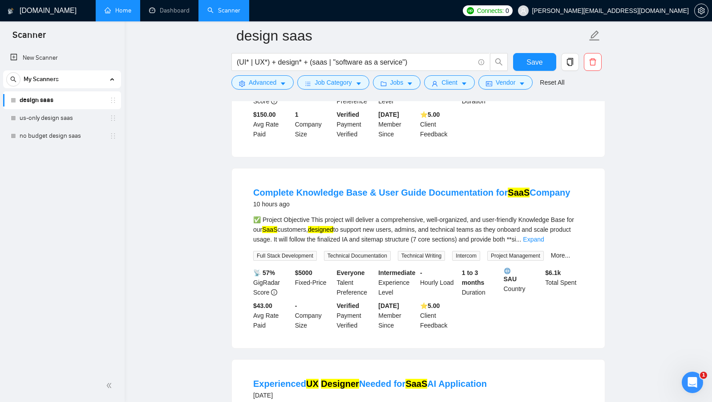
scroll to position [207, 0]
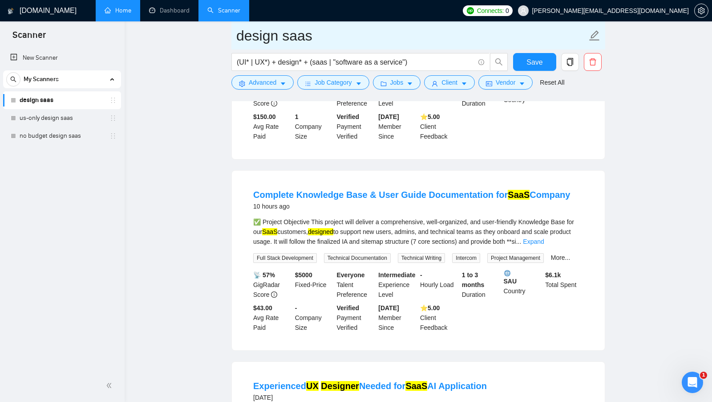
drag, startPoint x: 327, startPoint y: 37, endPoint x: 236, endPoint y: 37, distance: 91.3
click at [241, 37] on input "design saas" at bounding box center [411, 35] width 351 height 22
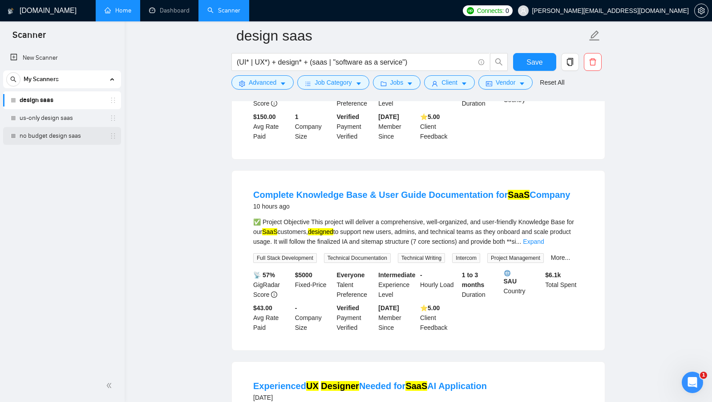
click at [49, 137] on link "no budget design saas" at bounding box center [62, 136] width 85 height 18
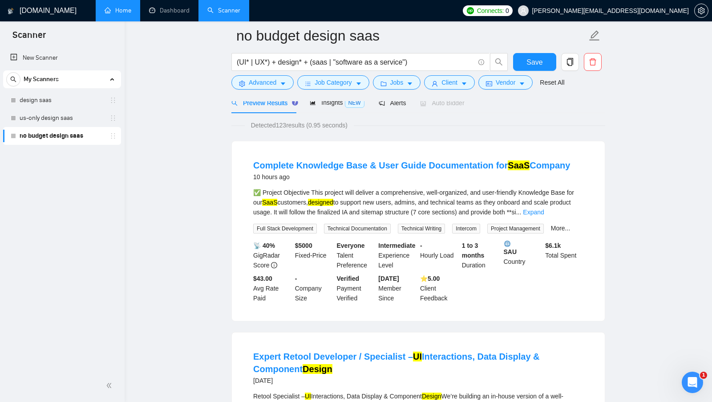
scroll to position [39, 0]
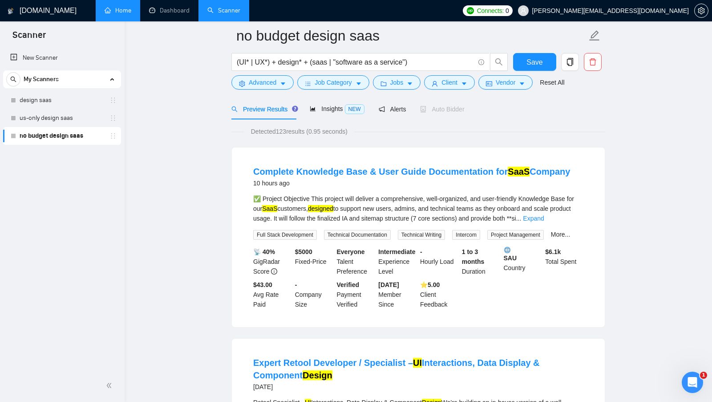
click at [67, 95] on link "design saas" at bounding box center [62, 100] width 85 height 18
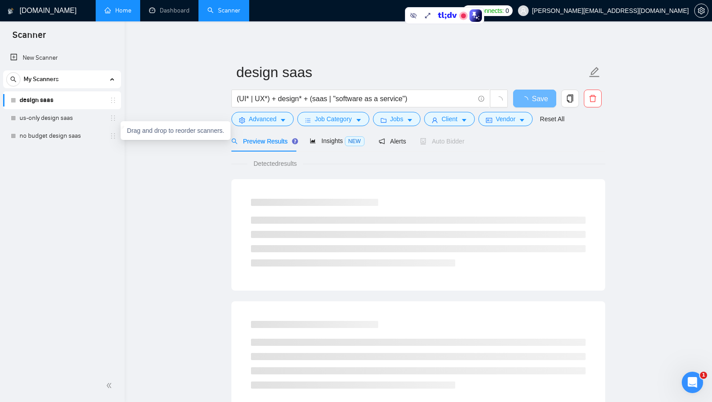
click at [118, 135] on div "Drag and drop to reorder scanners." at bounding box center [172, 131] width 109 height 12
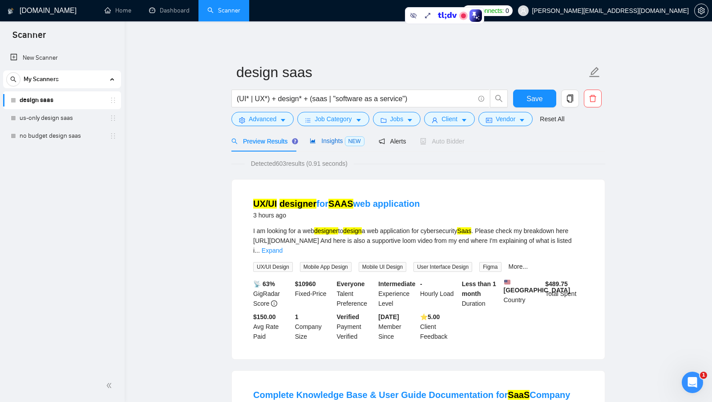
click at [333, 144] on span "Insights NEW" at bounding box center [337, 140] width 54 height 7
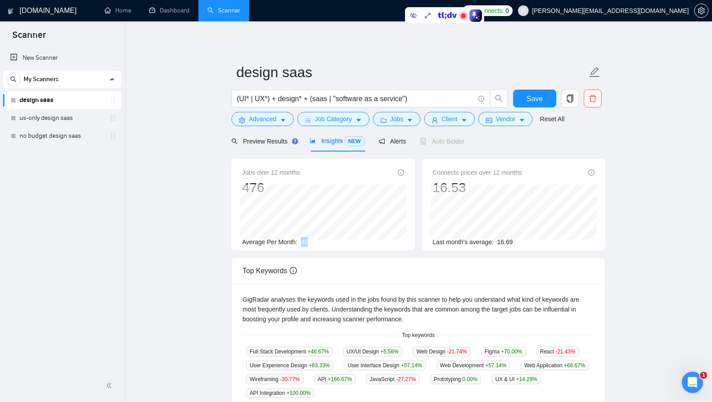
drag, startPoint x: 300, startPoint y: 241, endPoint x: 315, endPoint y: 242, distance: 15.2
click at [315, 242] on div "Average Per Month: 40" at bounding box center [323, 242] width 162 height 10
drag, startPoint x: 268, startPoint y: 183, endPoint x: 241, endPoint y: 183, distance: 27.6
click at [241, 183] on div "Jobs over 12 months 476 [DATE] 28 Average Per Month: 40" at bounding box center [322, 204] width 183 height 92
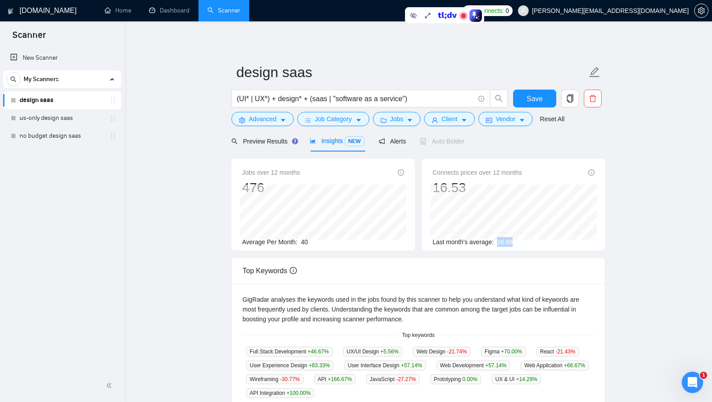
drag, startPoint x: 523, startPoint y: 244, endPoint x: 501, endPoint y: 243, distance: 22.8
click at [501, 243] on div "Last month's average: 16.69" at bounding box center [514, 242] width 162 height 10
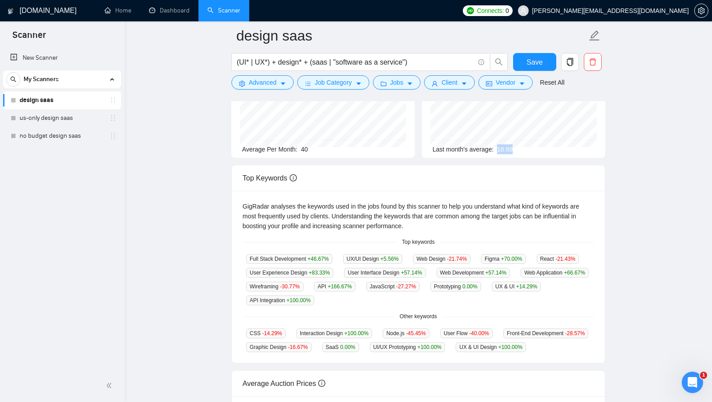
scroll to position [100, 0]
drag, startPoint x: 398, startPoint y: 239, endPoint x: 434, endPoint y: 240, distance: 35.6
click at [434, 240] on span "Top keywords" at bounding box center [418, 241] width 43 height 8
click at [440, 241] on span "Top keywords" at bounding box center [418, 241] width 43 height 8
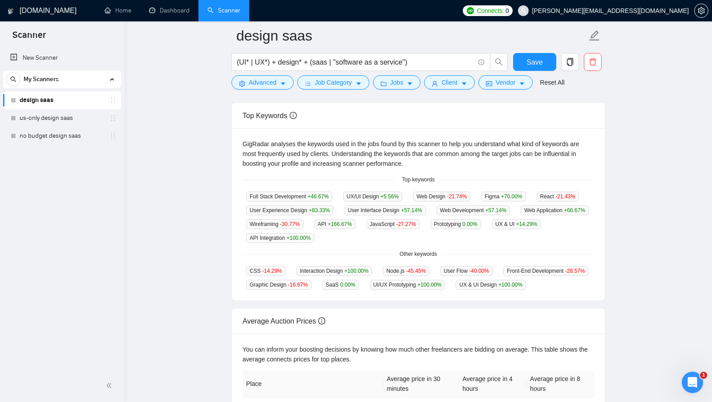
scroll to position [161, 0]
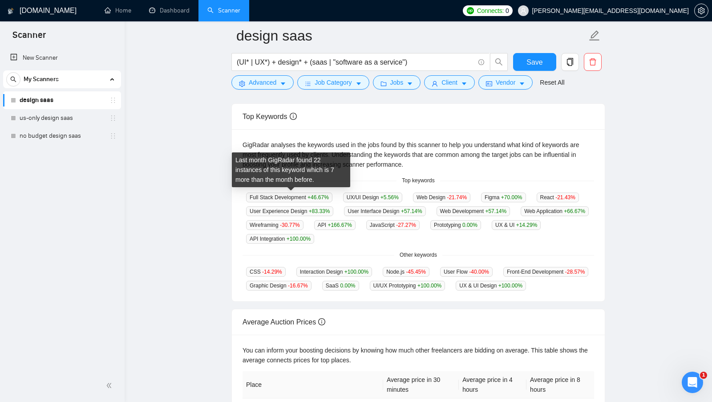
click at [276, 195] on span "Full Stack Development +46.67 %" at bounding box center [289, 197] width 86 height 10
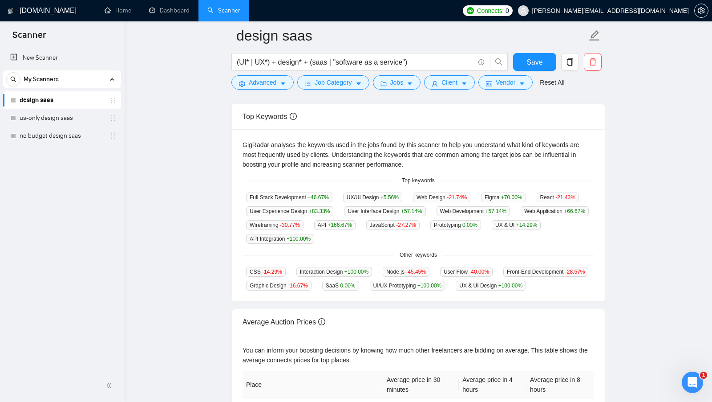
click at [360, 203] on div "Full Stack Development +46.67 % UX/UI Design +5.56 % Web Design -21.74 % Figma …" at bounding box center [419, 218] width 352 height 52
click at [479, 255] on div "Other keywords" at bounding box center [419, 255] width 352 height 8
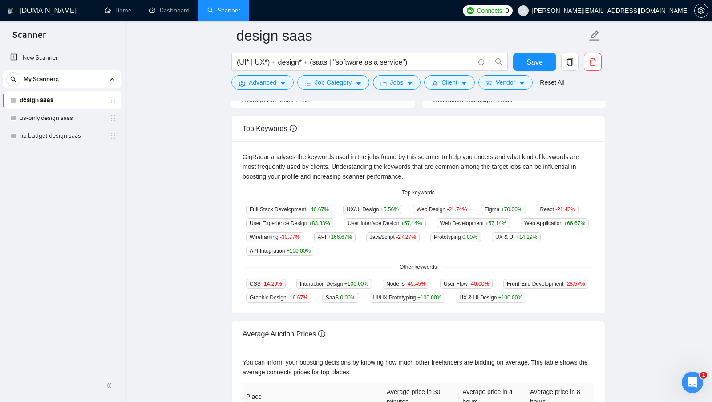
scroll to position [148, 0]
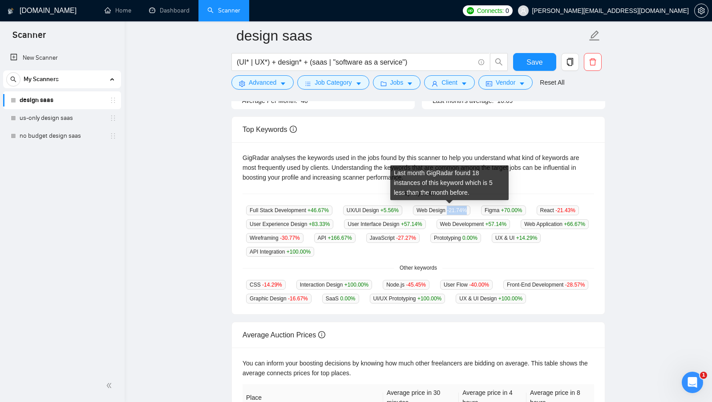
drag, startPoint x: 454, startPoint y: 210, endPoint x: 475, endPoint y: 211, distance: 21.4
click at [471, 211] on span "Web Design -21.74 %" at bounding box center [441, 210] width 57 height 10
click at [467, 211] on span "-21.74 %" at bounding box center [457, 210] width 20 height 6
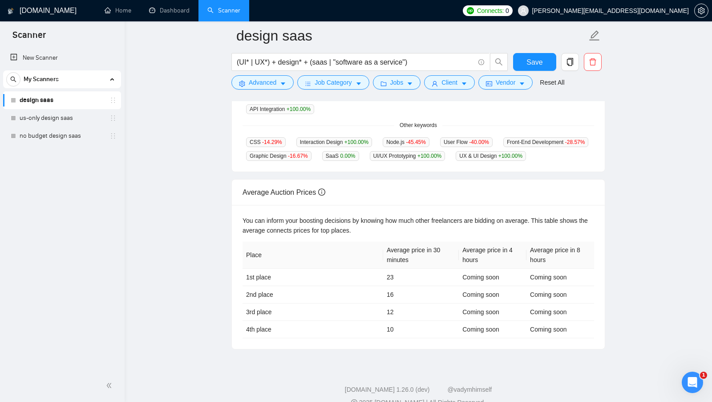
scroll to position [315, 0]
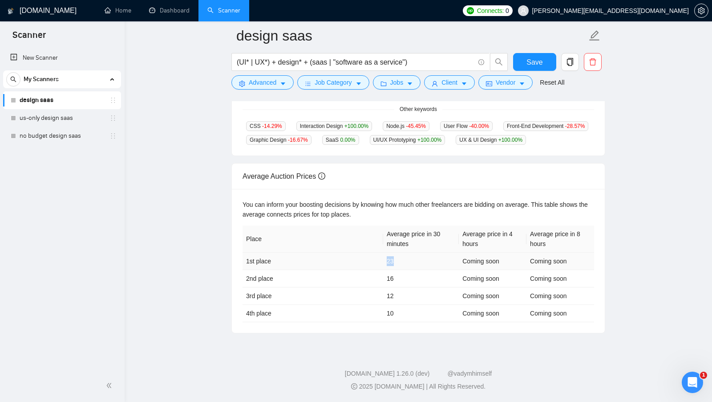
drag, startPoint x: 381, startPoint y: 261, endPoint x: 414, endPoint y: 261, distance: 32.5
click at [414, 261] on tr "1st place 23 Coming soon Coming soon" at bounding box center [419, 260] width 352 height 17
click at [414, 261] on td "23" at bounding box center [421, 260] width 76 height 17
drag, startPoint x: 383, startPoint y: 264, endPoint x: 401, endPoint y: 264, distance: 18.3
click at [401, 264] on tr "1st place 23 Coming soon Coming soon" at bounding box center [419, 260] width 352 height 17
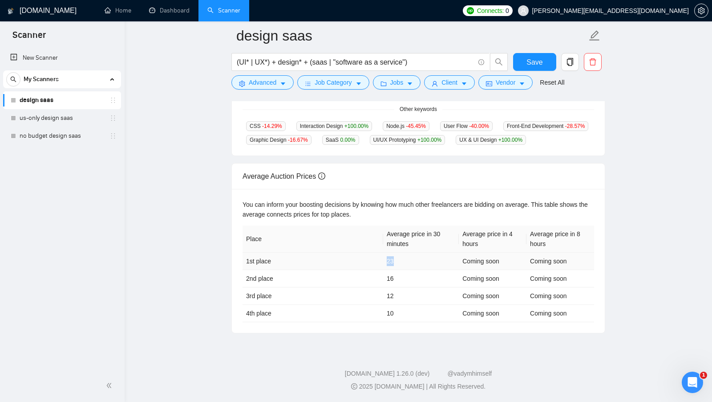
click at [401, 264] on td "23" at bounding box center [421, 260] width 76 height 17
drag, startPoint x: 383, startPoint y: 262, endPoint x: 398, endPoint y: 263, distance: 14.3
click at [398, 263] on td "23" at bounding box center [421, 260] width 76 height 17
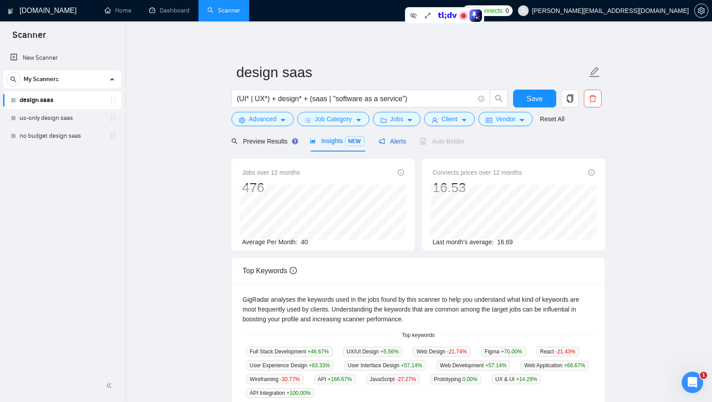
click at [406, 142] on span "Alerts" at bounding box center [393, 141] width 28 height 7
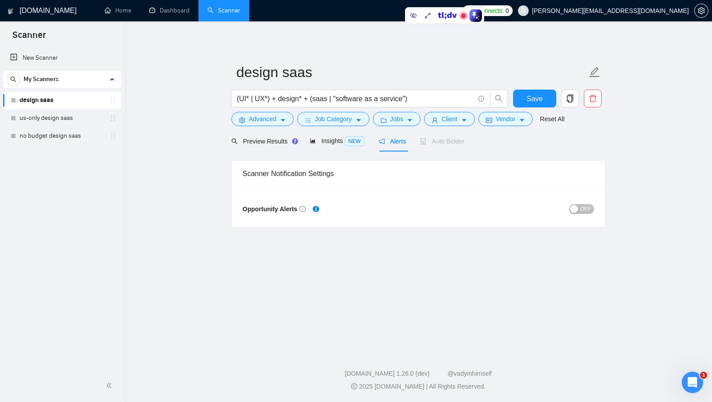
click at [578, 207] on div "button" at bounding box center [574, 209] width 8 height 8
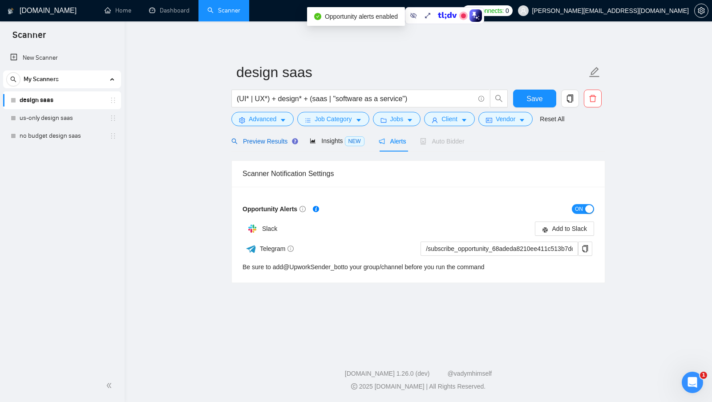
click at [269, 145] on div "Preview Results" at bounding box center [263, 141] width 64 height 10
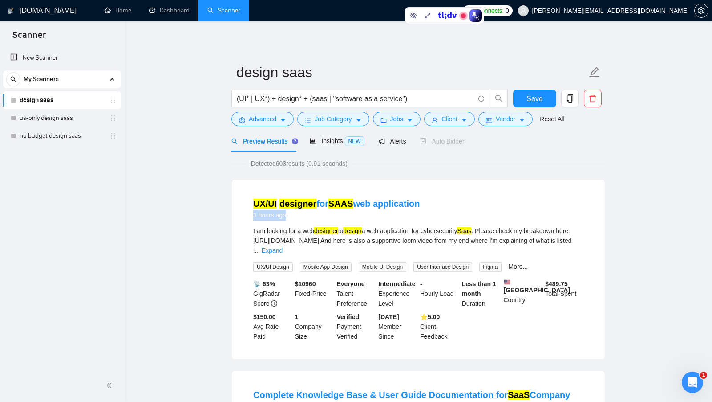
drag, startPoint x: 250, startPoint y: 215, endPoint x: 291, endPoint y: 217, distance: 41.0
click at [290, 217] on li "UX/UI designer for SAAS web application 3 hours ago I am looking for a web desi…" at bounding box center [419, 269] width 352 height 158
click at [291, 217] on div "3 hours ago" at bounding box center [336, 215] width 167 height 11
click at [395, 136] on div "Alerts" at bounding box center [393, 141] width 28 height 10
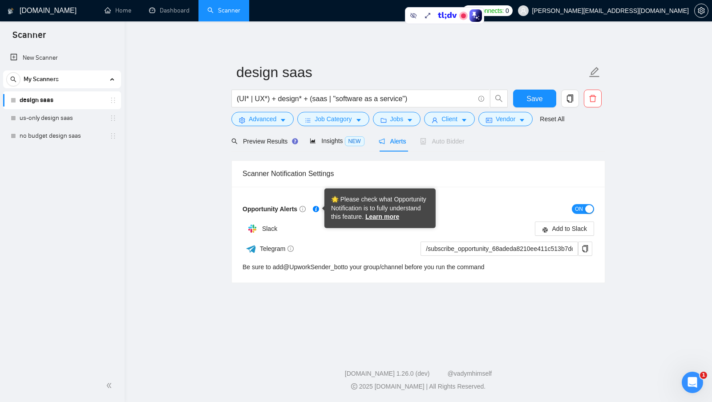
click at [283, 205] on span "Opportunity Alerts" at bounding box center [274, 208] width 63 height 7
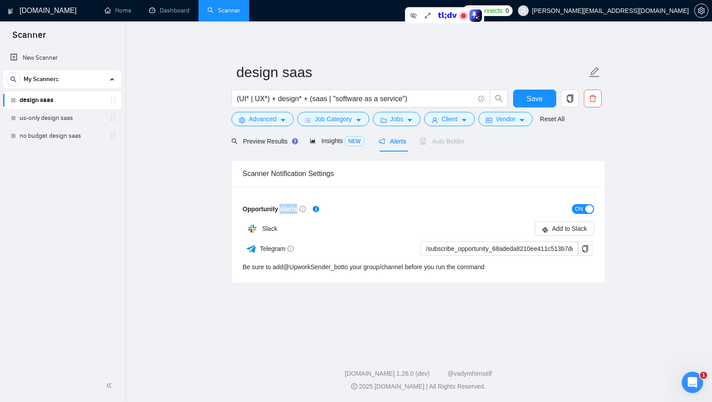
click at [283, 205] on span "Opportunity Alerts" at bounding box center [274, 208] width 63 height 7
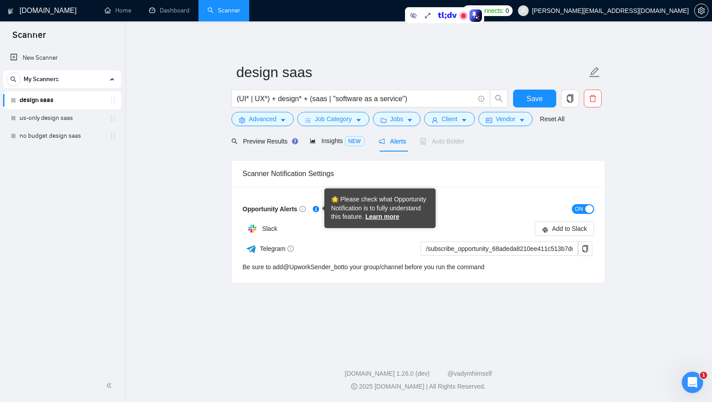
click at [418, 205] on div "🌟 Please check what Opportunity Notification is to fully understand this featur…" at bounding box center [380, 208] width 98 height 26
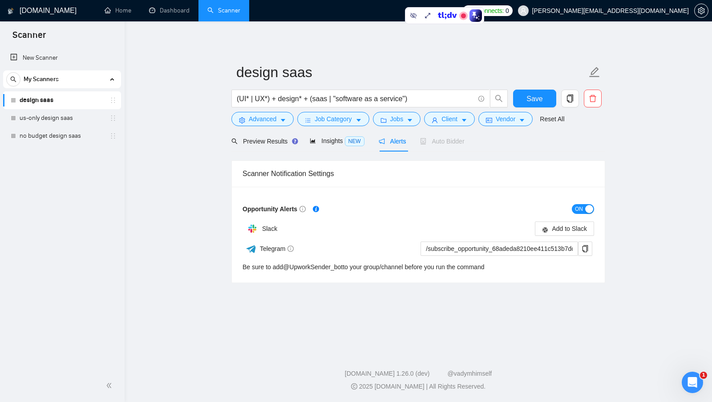
click at [507, 203] on div "ON" at bounding box center [506, 208] width 176 height 10
click at [575, 207] on span "ON" at bounding box center [579, 209] width 8 height 10
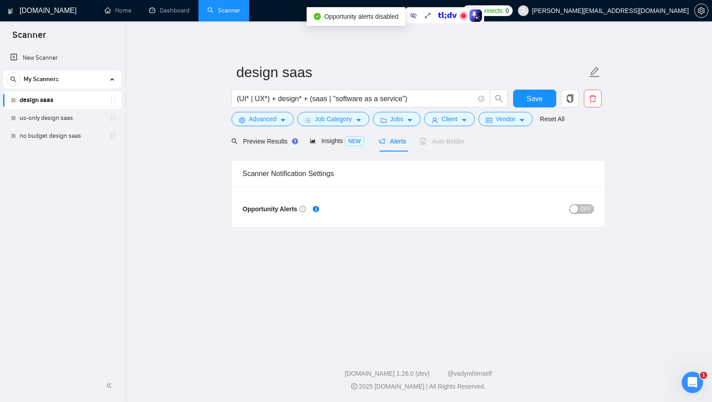
click at [578, 150] on div "Preview Results Insights NEW Alerts Auto Bidder" at bounding box center [418, 140] width 374 height 21
click at [275, 143] on span "Preview Results" at bounding box center [263, 141] width 64 height 7
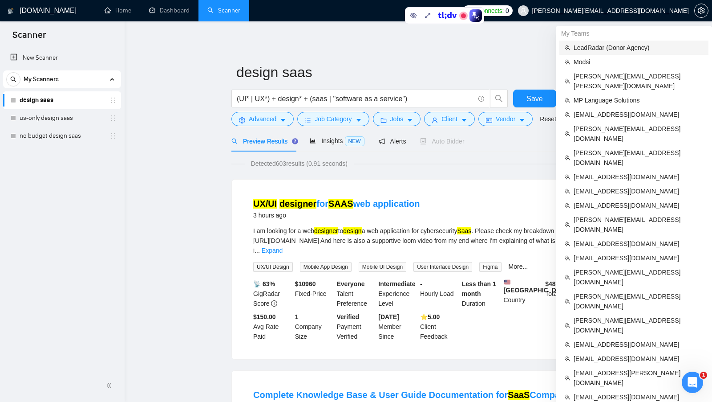
click at [635, 46] on span "LeadRadar (Donor Agency)" at bounding box center [639, 48] width 130 height 10
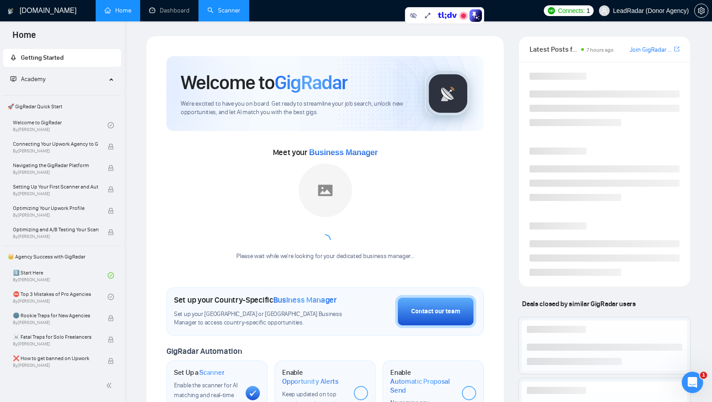
click at [221, 12] on link "Scanner" at bounding box center [223, 11] width 33 height 8
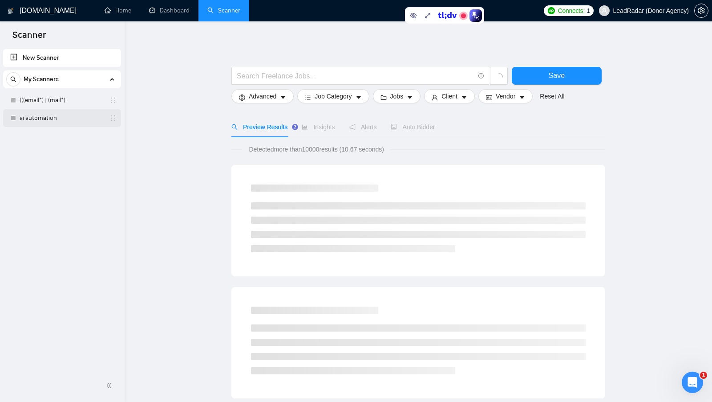
click at [41, 114] on link "ai automation" at bounding box center [62, 118] width 85 height 18
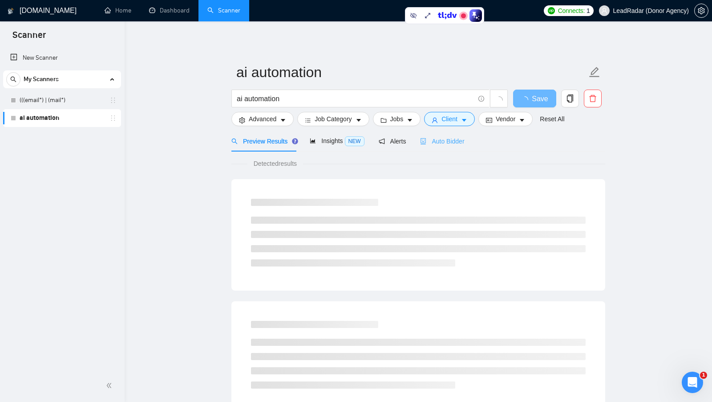
click at [444, 147] on div "Auto Bidder" at bounding box center [442, 140] width 44 height 21
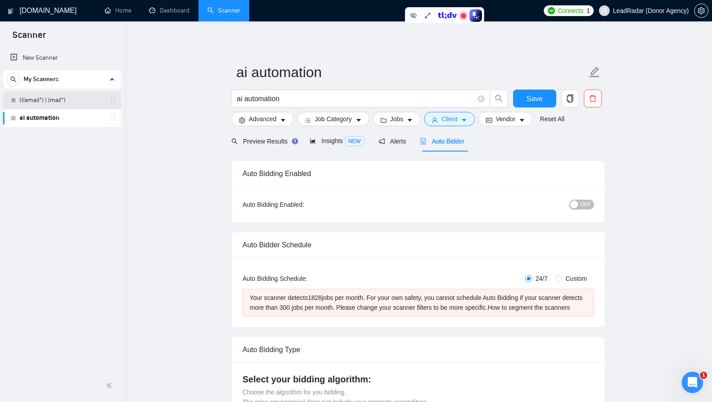
click at [80, 102] on link "(((email*) | (mail*)" at bounding box center [62, 100] width 85 height 18
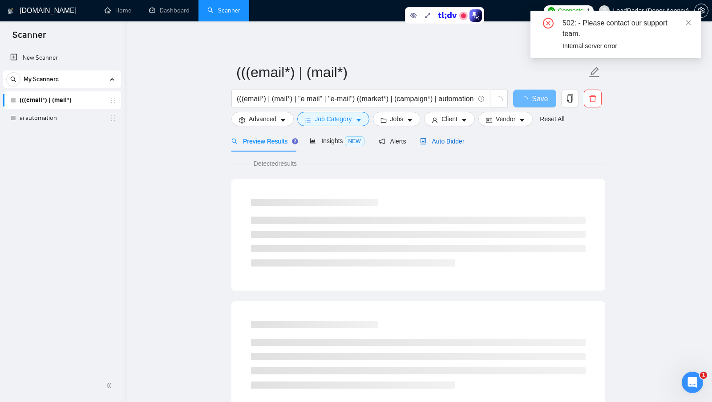
click at [462, 145] on div "Auto Bidder" at bounding box center [442, 141] width 44 height 10
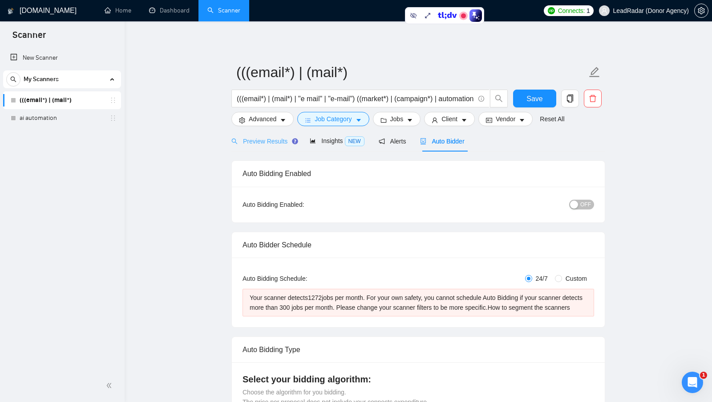
click at [265, 132] on div "Preview Results" at bounding box center [263, 140] width 64 height 21
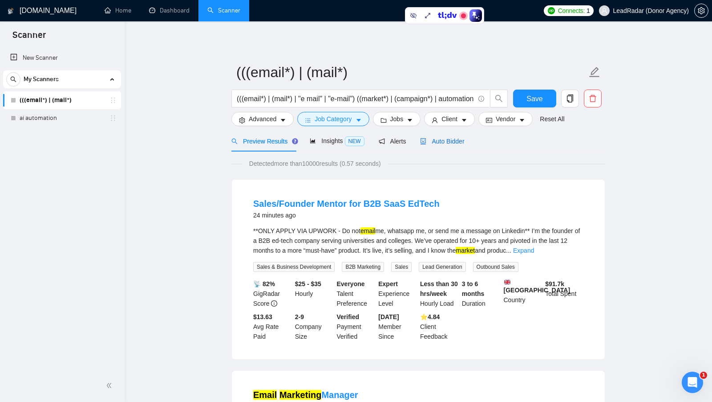
click at [462, 146] on div "Auto Bidder" at bounding box center [442, 141] width 44 height 10
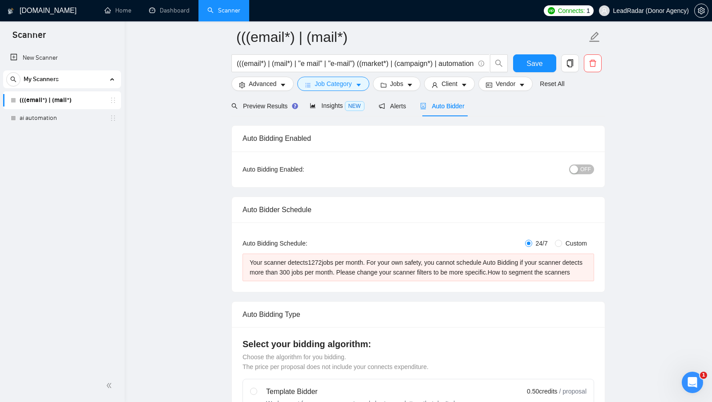
scroll to position [34, 0]
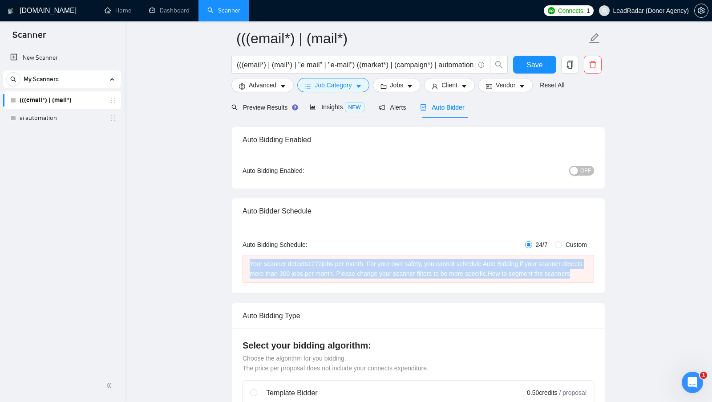
drag, startPoint x: 247, startPoint y: 257, endPoint x: 293, endPoint y: 284, distance: 52.8
click at [293, 282] on div "Your scanner detects 1272 jobs per month. For your own safety, you cannot sched…" at bounding box center [419, 269] width 352 height 28
click at [294, 278] on div "Your scanner detects 1272 jobs per month. For your own safety, you cannot sched…" at bounding box center [418, 269] width 337 height 20
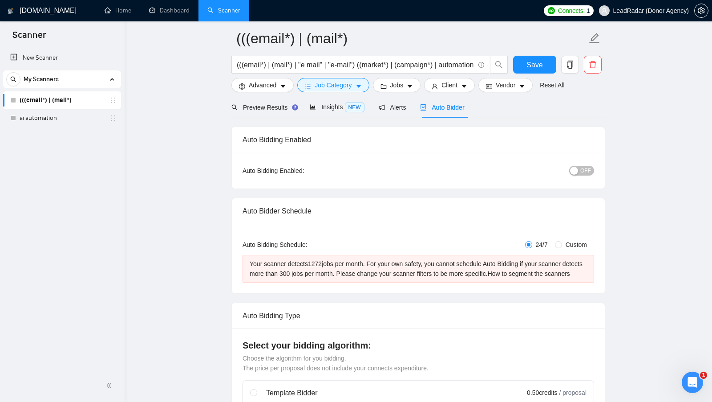
click at [320, 265] on div "Your scanner detects 1272 jobs per month. For your own safety, you cannot sched…" at bounding box center [418, 269] width 337 height 20
click at [314, 272] on div "Your scanner detects 1272 jobs per month. For your own safety, you cannot sched…" at bounding box center [418, 269] width 337 height 20
click at [333, 109] on span "Insights NEW" at bounding box center [337, 106] width 54 height 7
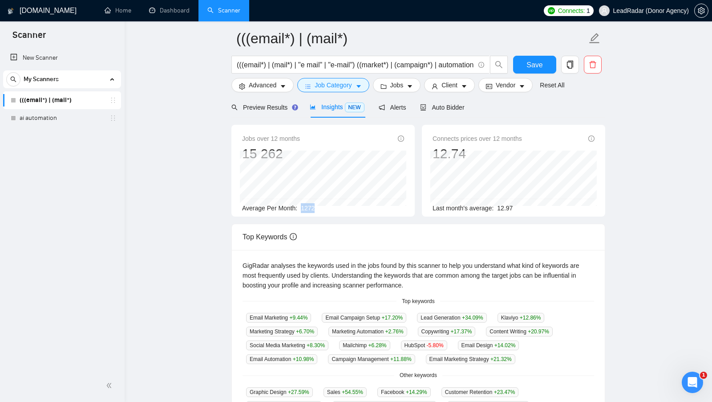
drag, startPoint x: 301, startPoint y: 207, endPoint x: 326, endPoint y: 208, distance: 25.4
click at [326, 208] on div "Average Per Month: 1272" at bounding box center [323, 208] width 162 height 10
click at [450, 111] on div "Auto Bidder" at bounding box center [442, 107] width 44 height 10
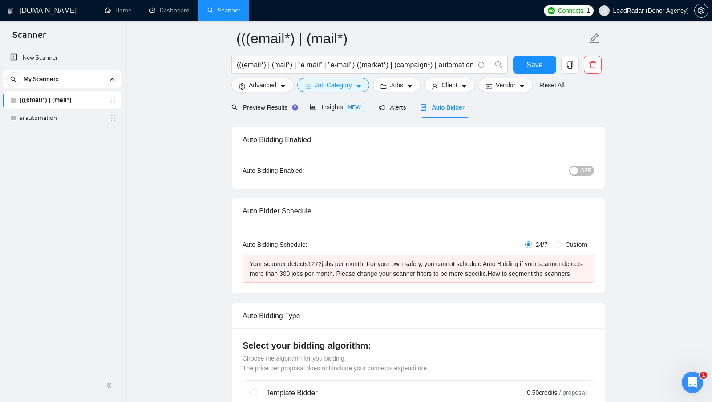
click at [312, 273] on div "Your scanner detects 1272 jobs per month. For your own safety, you cannot sched…" at bounding box center [418, 269] width 337 height 20
click at [315, 272] on div "Your scanner detects 1272 jobs per month. For your own safety, you cannot sched…" at bounding box center [418, 269] width 337 height 20
click at [267, 102] on div "Preview Results" at bounding box center [263, 107] width 64 height 10
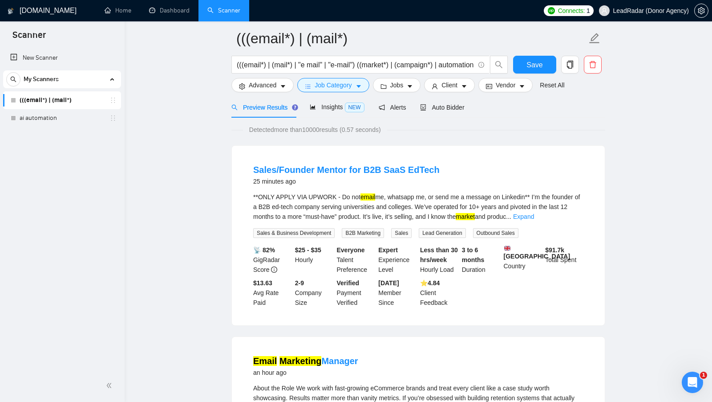
scroll to position [32, 0]
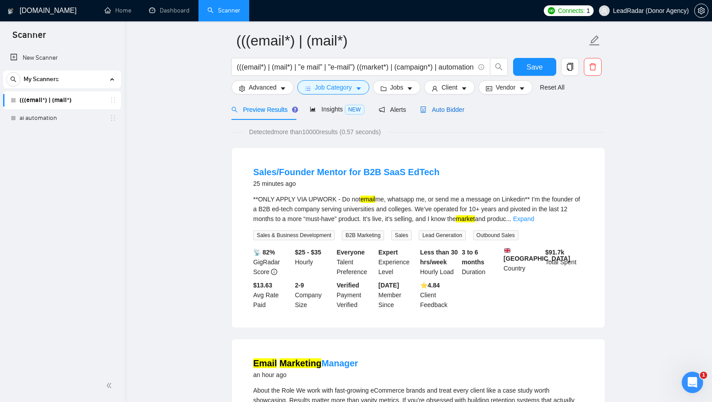
click at [450, 111] on span "Auto Bidder" at bounding box center [442, 109] width 44 height 7
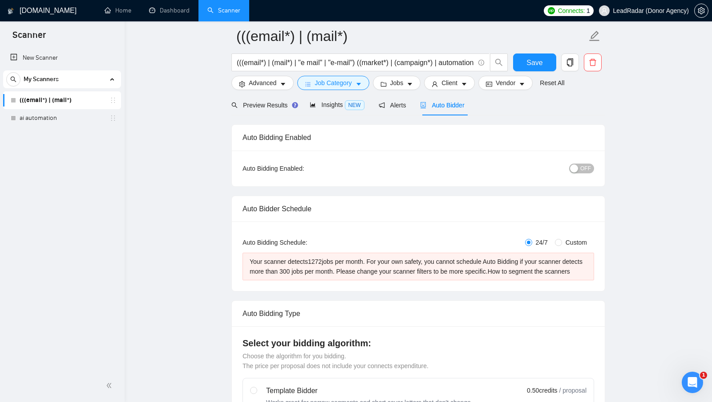
scroll to position [38, 0]
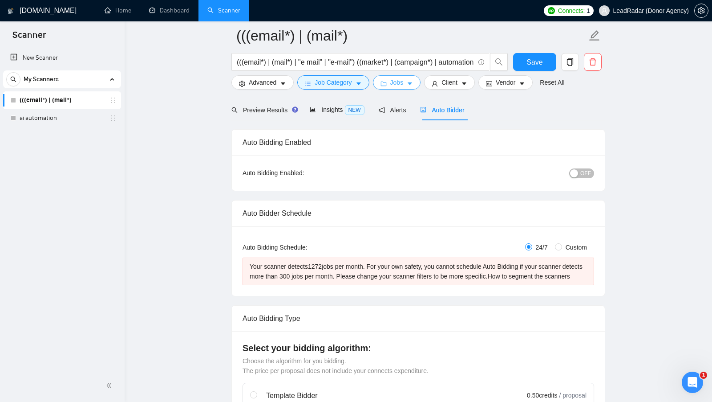
click at [411, 85] on icon "caret-down" at bounding box center [410, 84] width 6 height 6
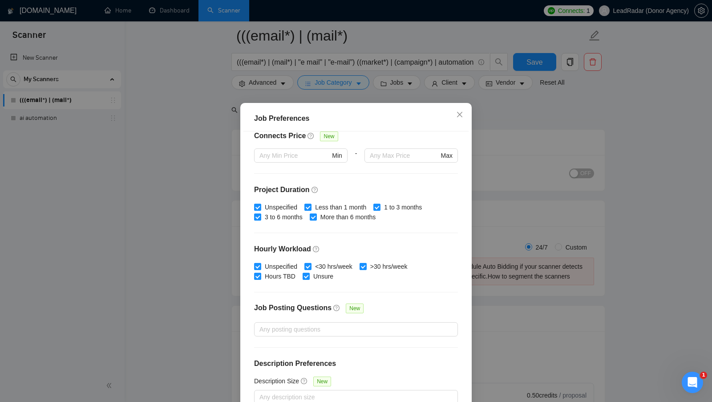
scroll to position [49, 0]
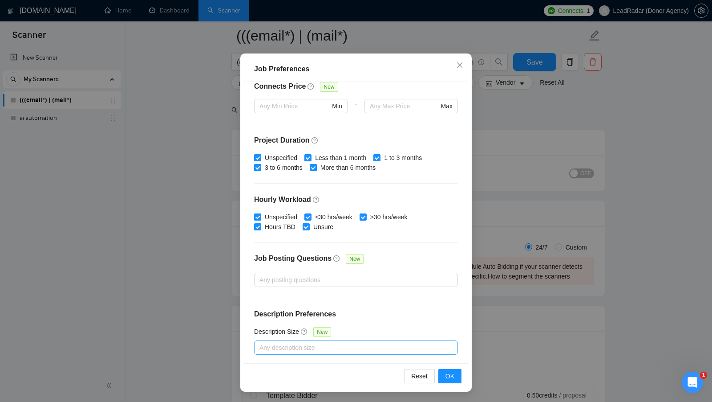
click at [334, 344] on div at bounding box center [351, 347] width 191 height 11
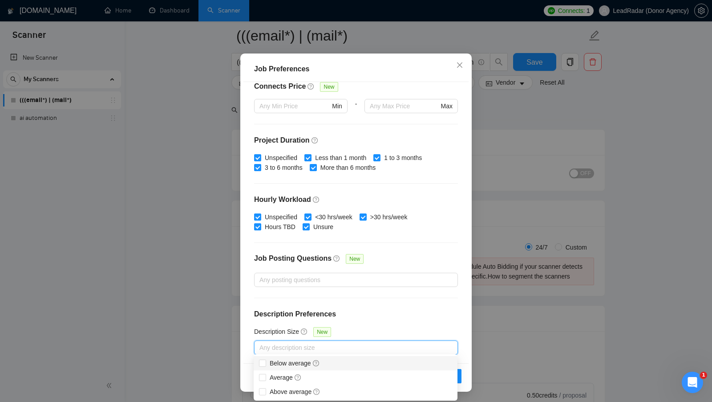
click at [506, 341] on div "Job Preferences Budget Project Type All Fixed Price Hourly Rate Fixed Price Bud…" at bounding box center [356, 201] width 712 height 402
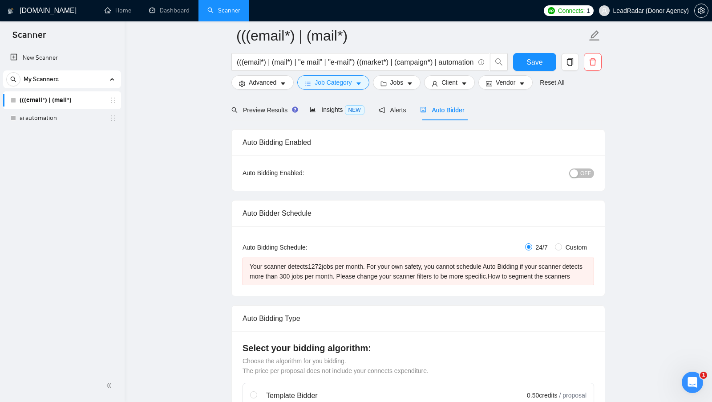
scroll to position [0, 0]
click at [311, 275] on div "Your scanner detects 1272 jobs per month. For your own safety, you cannot sched…" at bounding box center [418, 271] width 337 height 20
click at [557, 249] on label "Custom" at bounding box center [573, 247] width 36 height 10
click at [557, 249] on input "Custom" at bounding box center [558, 246] width 7 height 7
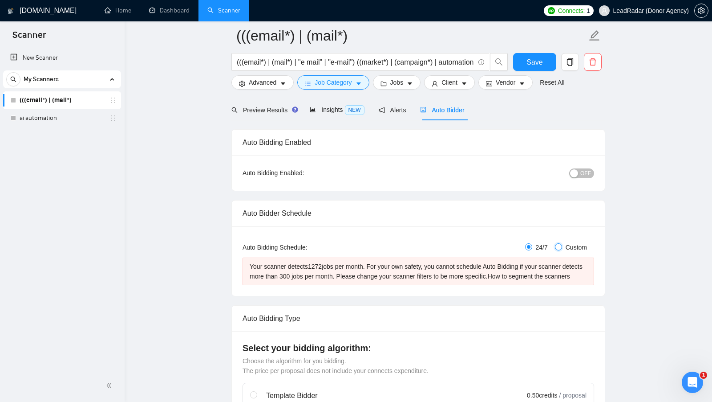
radio input "true"
radio input "false"
checkbox input "true"
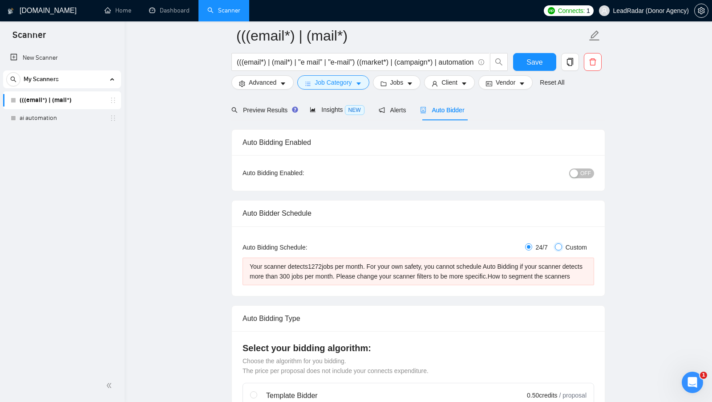
checkbox input "true"
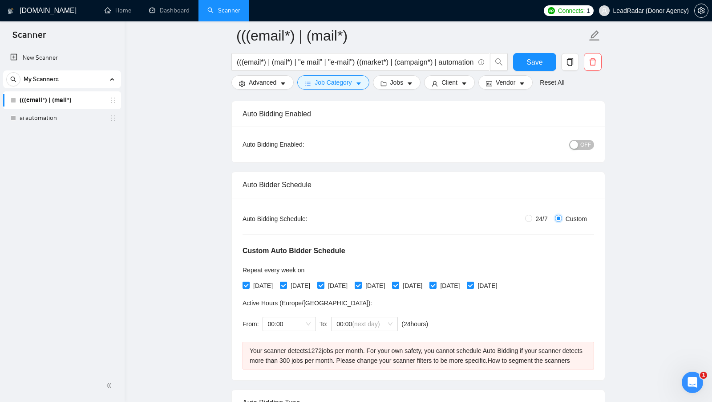
scroll to position [74, 0]
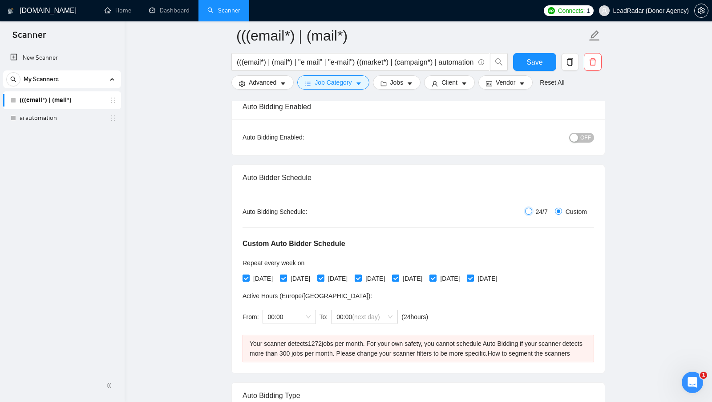
click at [530, 209] on input "24/7" at bounding box center [528, 210] width 7 height 7
radio input "true"
radio input "false"
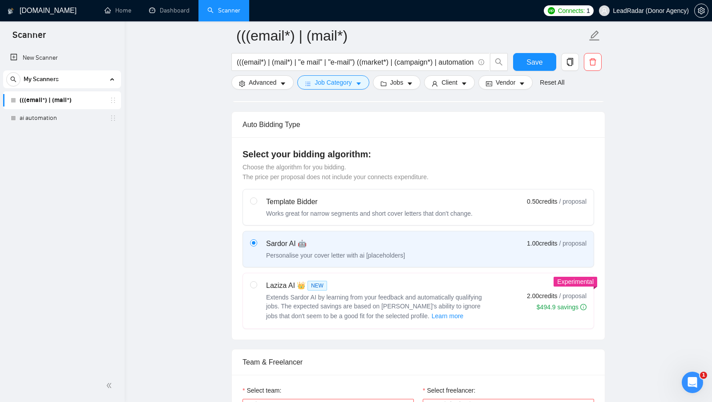
scroll to position [233, 0]
drag, startPoint x: 378, startPoint y: 159, endPoint x: 238, endPoint y: 163, distance: 140.3
click at [239, 162] on div "Select your bidding algorithm: Choose the algorithm for you bidding. The price …" at bounding box center [418, 237] width 373 height 202
click at [426, 136] on div "Auto Bidding Type" at bounding box center [419, 123] width 352 height 25
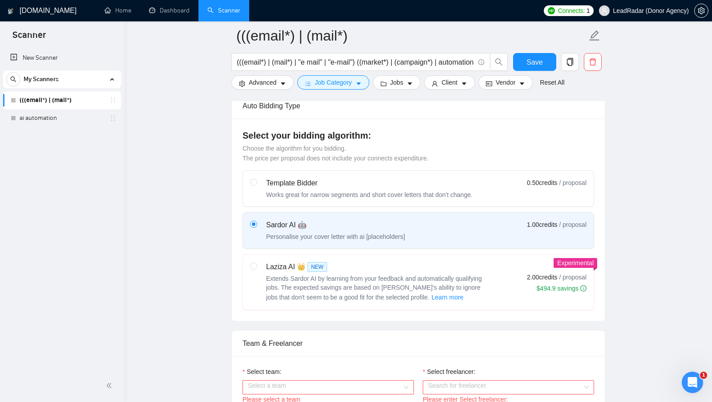
click at [360, 196] on div "Template Bidder Works great for narrow segments and short cover letters that do…" at bounding box center [369, 188] width 207 height 21
click at [256, 185] on input "radio" at bounding box center [253, 181] width 6 height 6
radio input "true"
radio input "false"
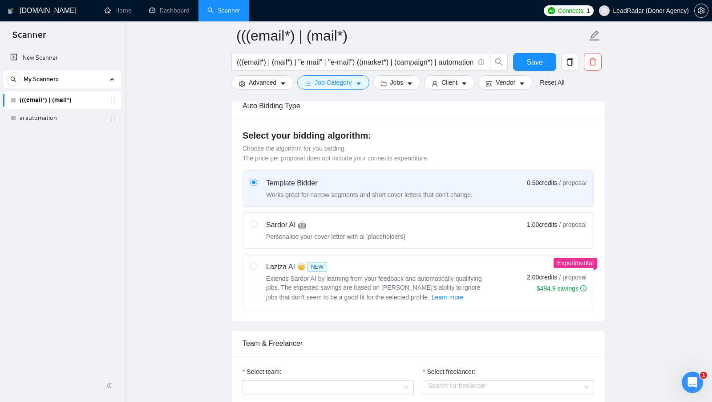
click at [370, 227] on div "Sardor AI 🤖" at bounding box center [335, 224] width 139 height 11
click at [256, 227] on input "radio" at bounding box center [253, 223] width 6 height 6
radio input "true"
radio input "false"
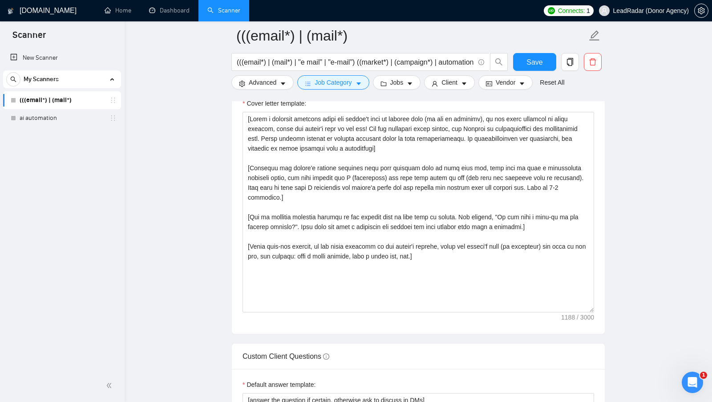
scroll to position [1046, 0]
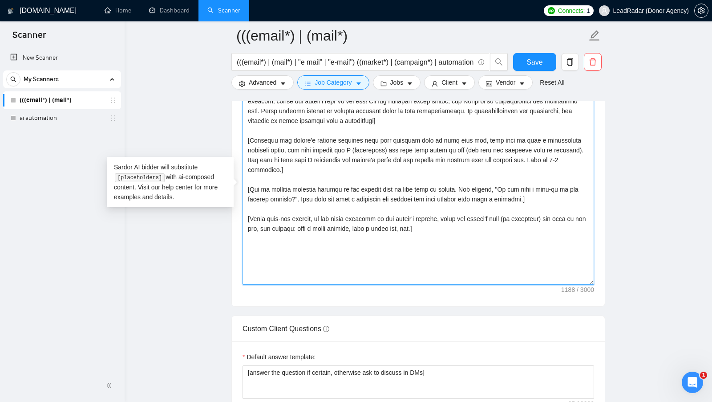
drag, startPoint x: 453, startPoint y: 223, endPoint x: 298, endPoint y: 136, distance: 177.2
click at [298, 136] on textarea "Cover letter template:" at bounding box center [419, 184] width 352 height 200
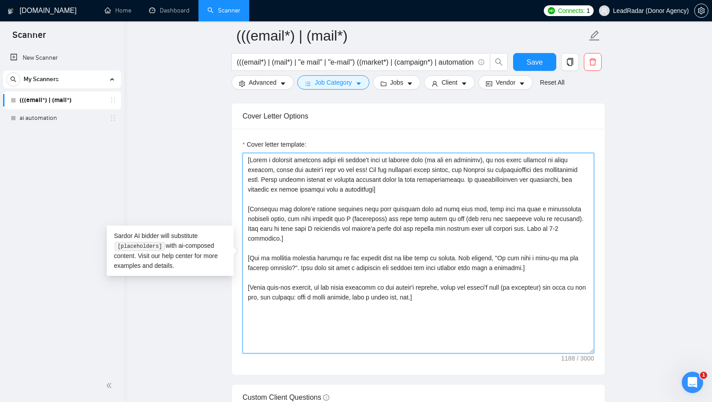
click at [442, 292] on textarea "Cover letter template:" at bounding box center [419, 253] width 352 height 200
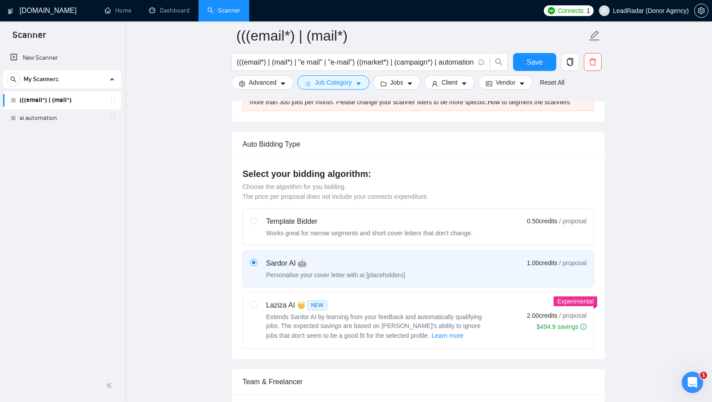
scroll to position [214, 0]
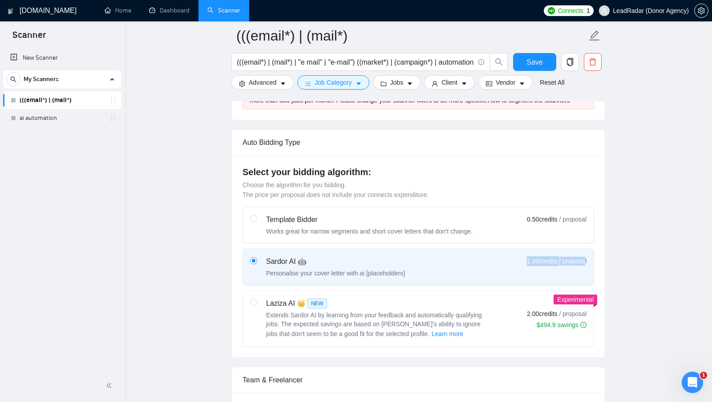
drag, startPoint x: 519, startPoint y: 267, endPoint x: 586, endPoint y: 266, distance: 67.7
click at [586, 266] on div "Sardor AI 🤖 Personalise your cover letter with ai [placeholders] 1.00 credits /…" at bounding box center [418, 266] width 337 height 21
drag, startPoint x: 520, startPoint y: 320, endPoint x: 588, endPoint y: 322, distance: 68.1
click at [588, 322] on label "Laziza AI 👑 NEW Extends Sardor AI by learning from your feedback and automatica…" at bounding box center [418, 318] width 351 height 55
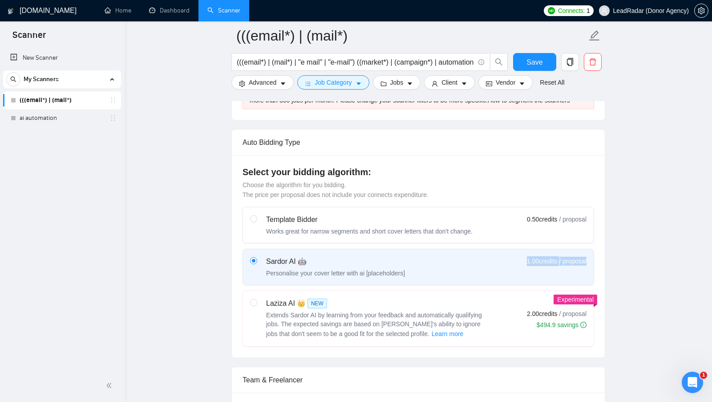
drag, startPoint x: 515, startPoint y: 269, endPoint x: 588, endPoint y: 269, distance: 73.0
click at [588, 269] on label "Sardor AI 🤖 Personalise your cover letter with ai [placeholders] 1.00 credits /…" at bounding box center [418, 267] width 351 height 36
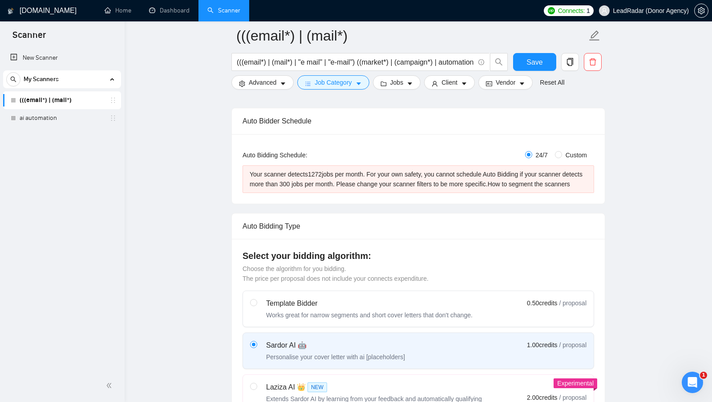
scroll to position [225, 0]
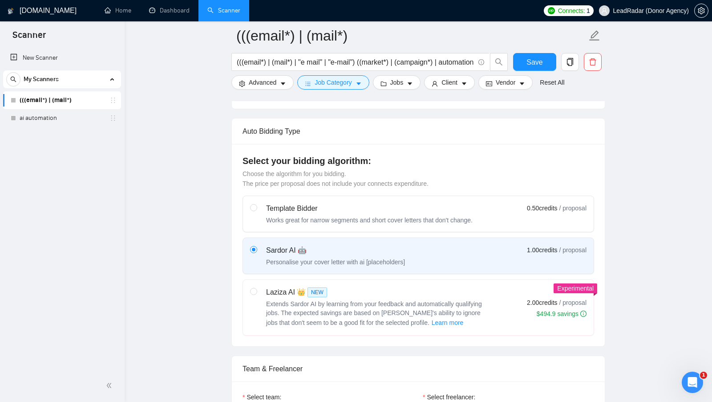
drag, startPoint x: 381, startPoint y: 175, endPoint x: 375, endPoint y: 175, distance: 5.8
click at [375, 175] on div "Select your bidding algorithm: Choose the algorithm for you bidding. The price …" at bounding box center [419, 171] width 352 height 34
drag, startPoint x: 384, startPoint y: 168, endPoint x: 326, endPoint y: 168, distance: 57.4
click at [326, 167] on h4 "Select your bidding algorithm:" at bounding box center [419, 160] width 352 height 12
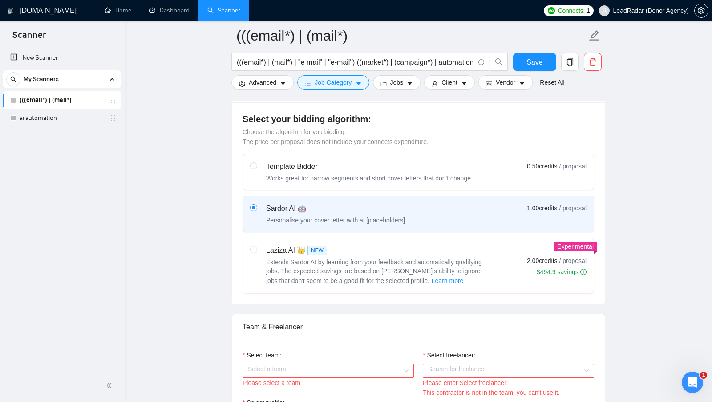
scroll to position [307, 0]
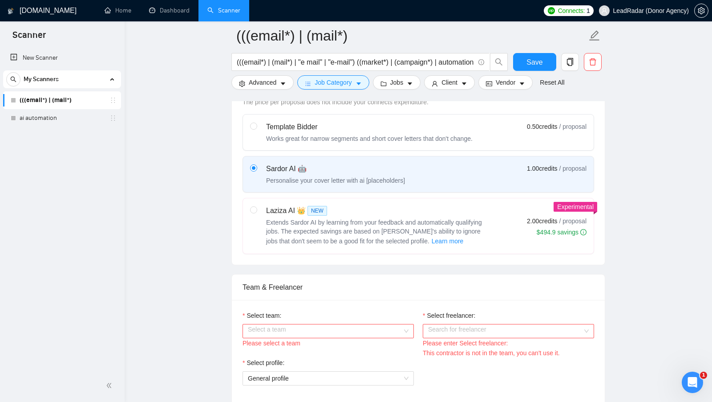
click at [381, 216] on div "Laziza AI 👑 NEW" at bounding box center [377, 210] width 223 height 11
click at [256, 212] on input "radio" at bounding box center [253, 209] width 6 height 6
radio input "true"
radio input "false"
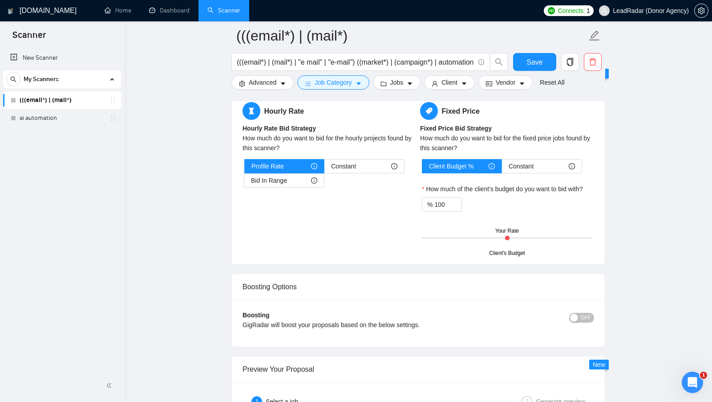
scroll to position [2100, 0]
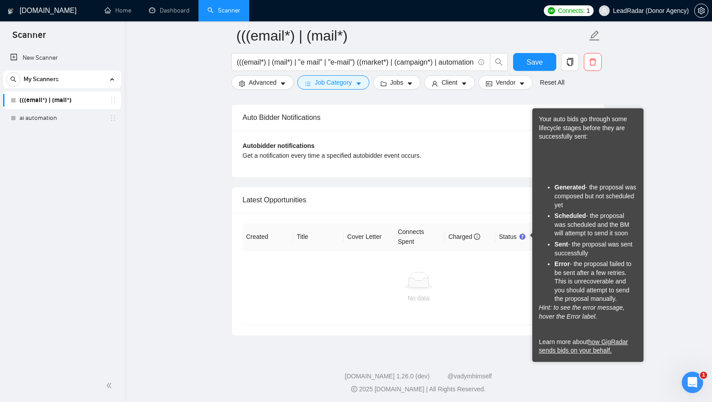
click at [521, 259] on div "No data" at bounding box center [419, 287] width 352 height 74
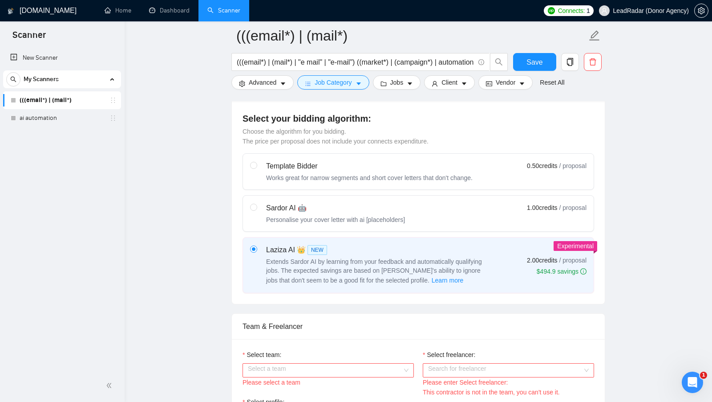
scroll to position [272, 0]
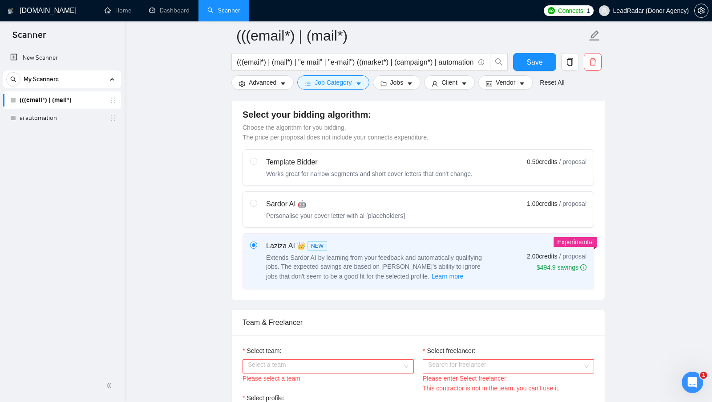
click at [450, 220] on div "Sardor AI 🤖 Personalise your cover letter with ai [placeholders] 1.00 credits /…" at bounding box center [418, 209] width 337 height 21
click at [256, 206] on input "radio" at bounding box center [253, 202] width 6 height 6
radio input "true"
radio input "false"
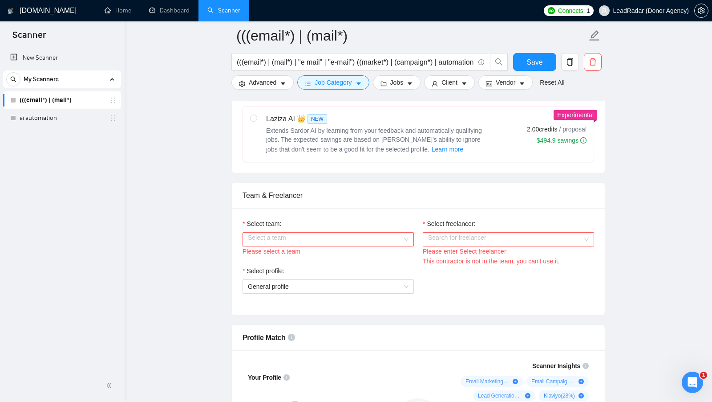
scroll to position [404, 0]
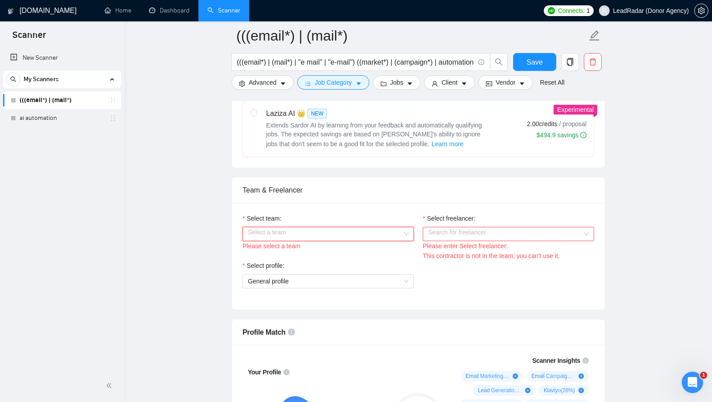
click at [394, 240] on input "Select team:" at bounding box center [325, 233] width 154 height 13
click at [347, 262] on div "Heart Agency 💔" at bounding box center [327, 257] width 171 height 14
click at [453, 238] on input "Select freelancer:" at bounding box center [505, 233] width 154 height 13
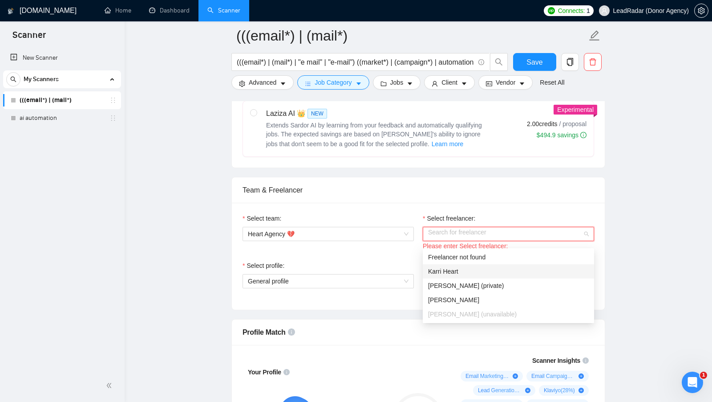
click at [461, 271] on div "Karri Heart" at bounding box center [508, 271] width 161 height 10
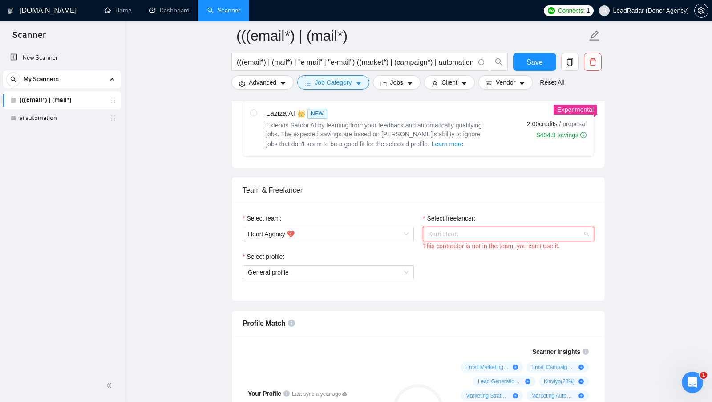
click at [481, 239] on span "Karri Heart" at bounding box center [508, 233] width 161 height 13
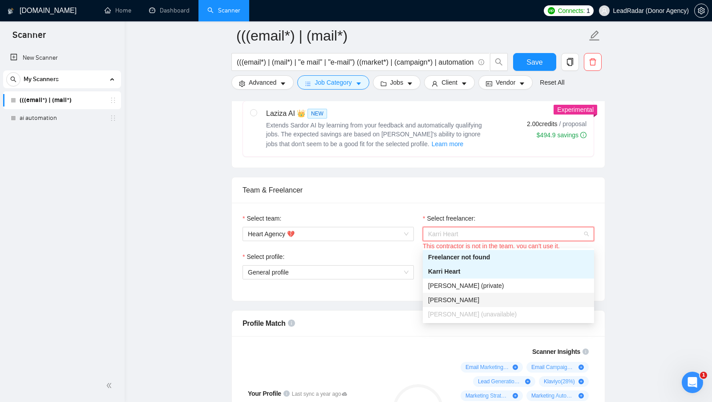
click at [479, 300] on div "[PERSON_NAME]" at bounding box center [508, 300] width 161 height 10
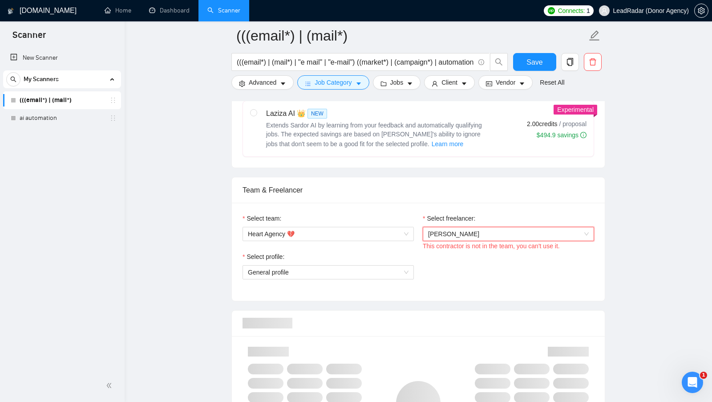
click at [519, 240] on span "[PERSON_NAME]" at bounding box center [508, 233] width 161 height 13
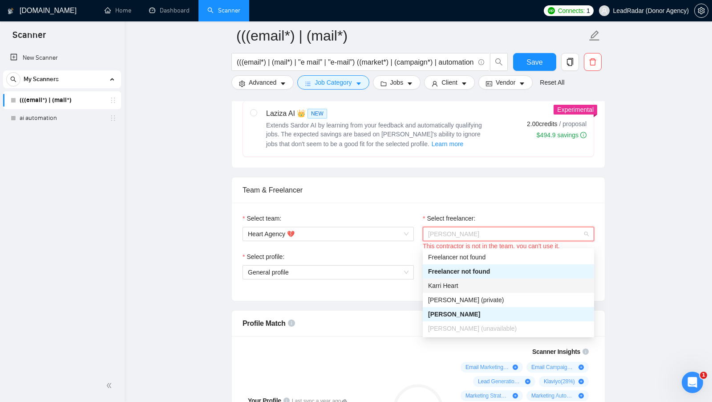
click at [400, 290] on div "Select profile: General profile" at bounding box center [328, 270] width 180 height 38
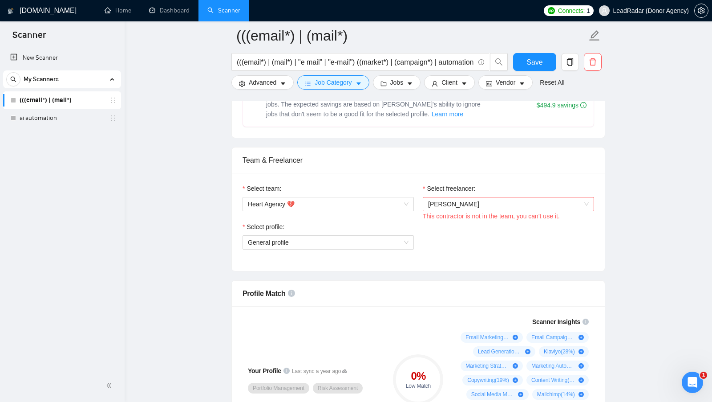
scroll to position [434, 0]
click at [398, 247] on span "General profile" at bounding box center [328, 241] width 161 height 13
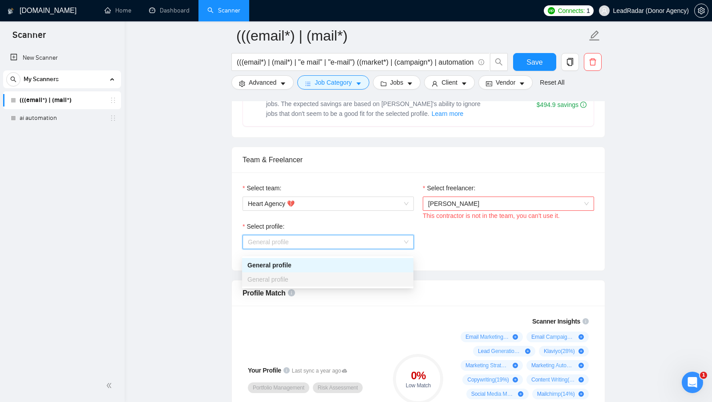
click at [388, 263] on div "General profile" at bounding box center [327, 265] width 161 height 10
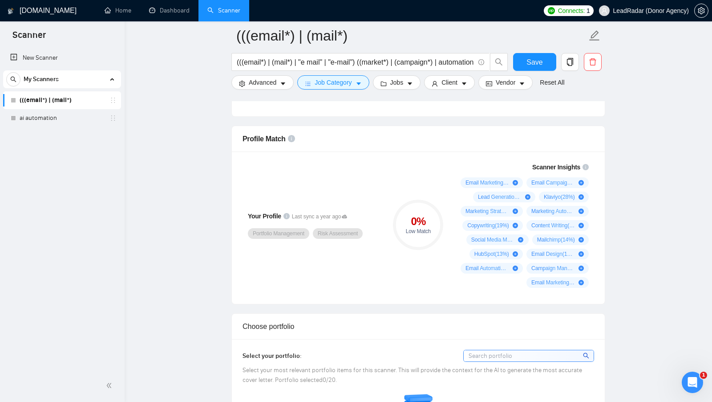
scroll to position [585, 0]
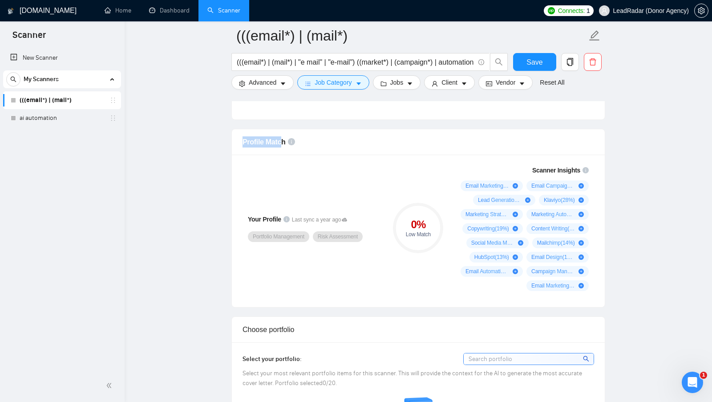
drag, startPoint x: 242, startPoint y: 145, endPoint x: 282, endPoint y: 151, distance: 40.0
click at [282, 151] on div "Profile Match" at bounding box center [419, 141] width 352 height 25
click at [415, 251] on circle at bounding box center [418, 227] width 47 height 47
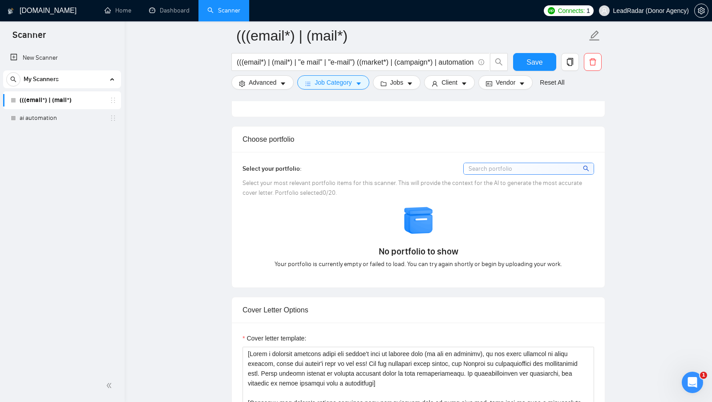
scroll to position [772, 0]
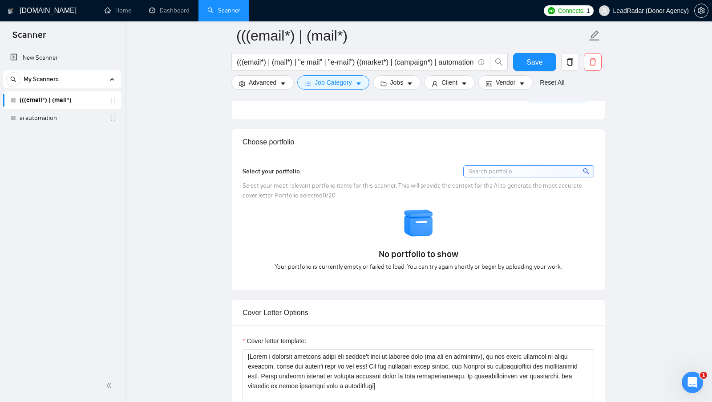
click at [252, 237] on div "No portfolio to show Your portfolio is currently empty or failed to load. You c…" at bounding box center [418, 239] width 357 height 64
click at [319, 237] on div "No portfolio to show Your portfolio is currently empty or failed to load. You c…" at bounding box center [418, 239] width 357 height 64
click at [384, 237] on div "No portfolio to show Your portfolio is currently empty or failed to load. You c…" at bounding box center [418, 239] width 357 height 64
drag, startPoint x: 448, startPoint y: 191, endPoint x: 521, endPoint y: 196, distance: 73.2
click at [521, 196] on div "Select your most relevant portfolio items for this scanner. This will provide t…" at bounding box center [419, 191] width 352 height 20
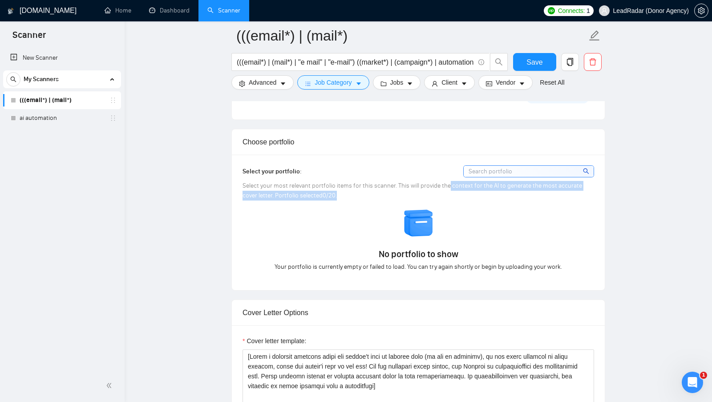
click at [521, 196] on div "Select your most relevant portfolio items for this scanner. This will provide t…" at bounding box center [419, 191] width 352 height 20
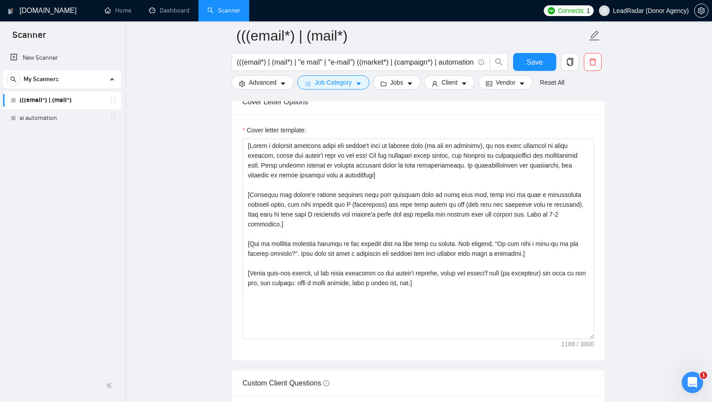
scroll to position [984, 0]
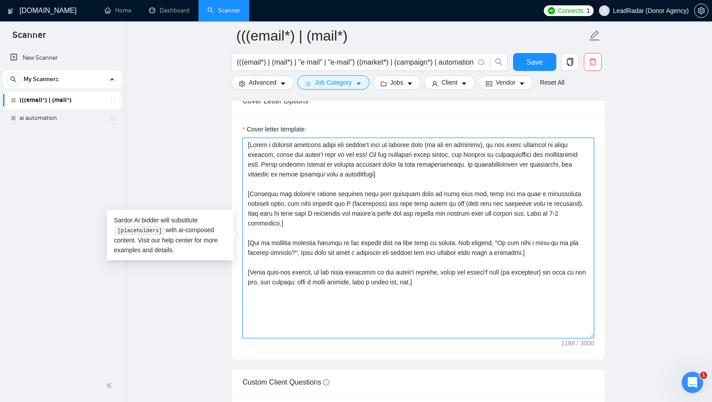
drag, startPoint x: 450, startPoint y: 279, endPoint x: 240, endPoint y: 141, distance: 251.4
click at [240, 142] on div "Cover letter template:" at bounding box center [418, 237] width 373 height 246
click at [399, 177] on textarea "Cover letter template:" at bounding box center [419, 238] width 352 height 200
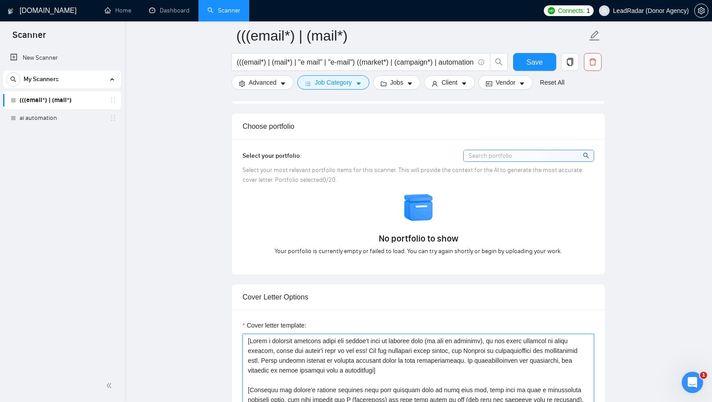
scroll to position [786, 0]
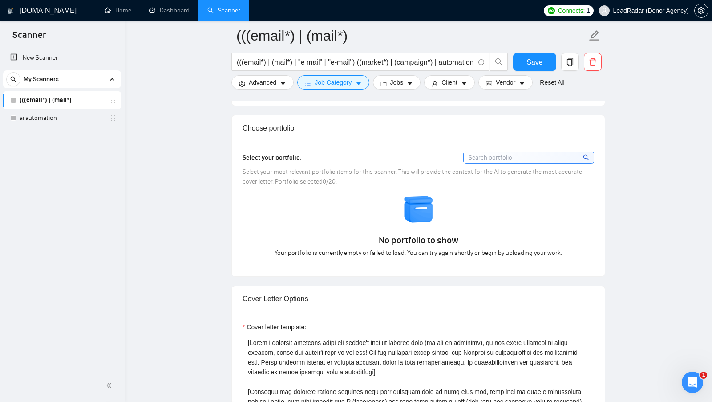
click at [241, 215] on div "No portfolio to show Your portfolio is currently empty or failed to load. You c…" at bounding box center [418, 226] width 357 height 64
click at [361, 239] on div "No portfolio to show Your portfolio is currently empty or failed to load. You c…" at bounding box center [418, 226] width 357 height 64
click at [318, 228] on div "No portfolio to show Your portfolio is currently empty or failed to load. You c…" at bounding box center [418, 226] width 357 height 64
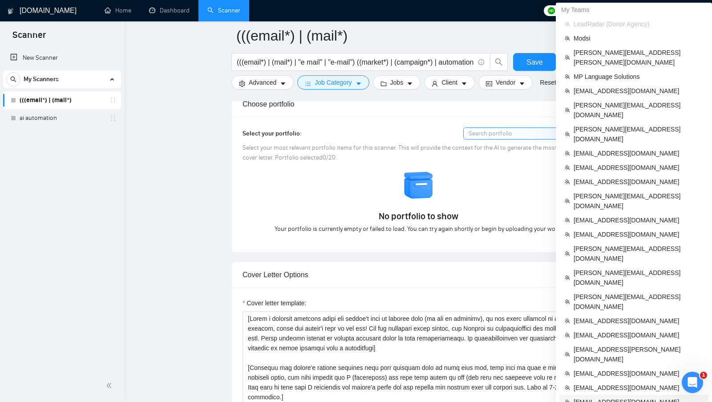
scroll to position [762, 0]
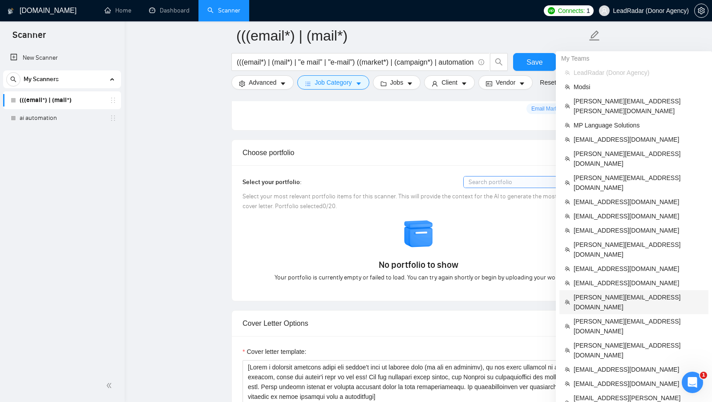
click at [625, 292] on span "[PERSON_NAME][EMAIL_ADDRESS][DOMAIN_NAME]" at bounding box center [639, 302] width 130 height 20
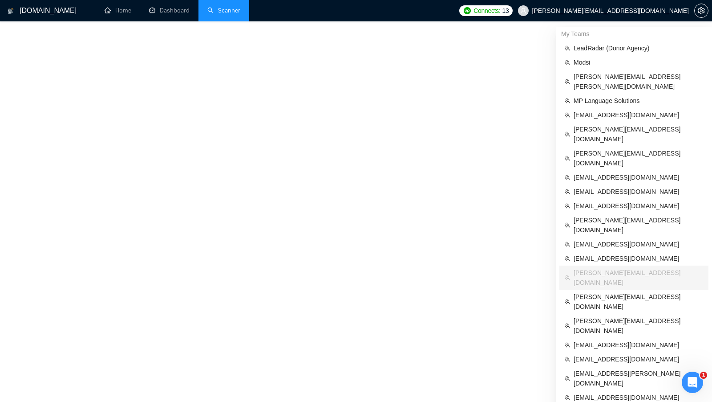
scroll to position [296, 0]
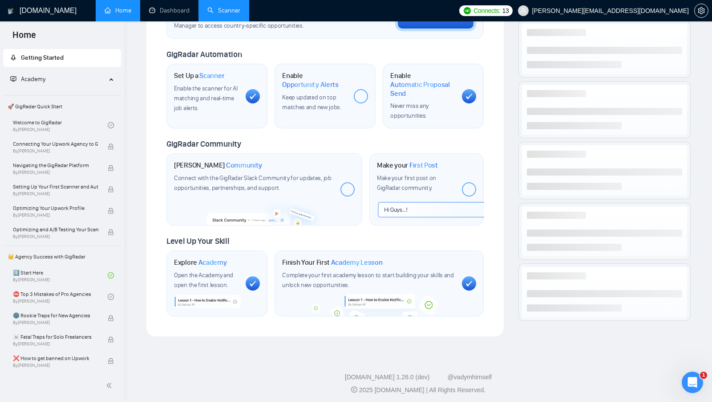
click at [233, 14] on link "Scanner" at bounding box center [223, 11] width 33 height 8
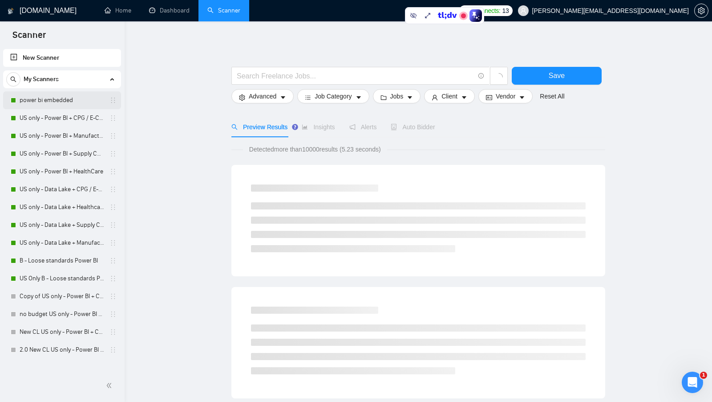
click at [71, 96] on link "power bi embedded" at bounding box center [62, 100] width 85 height 18
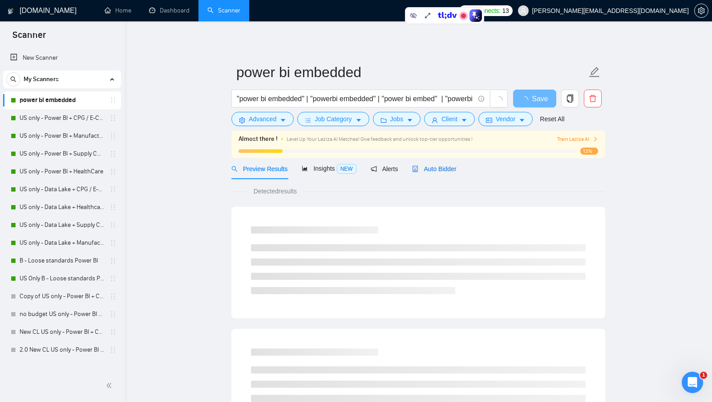
click at [449, 165] on span "Auto Bidder" at bounding box center [434, 168] width 44 height 7
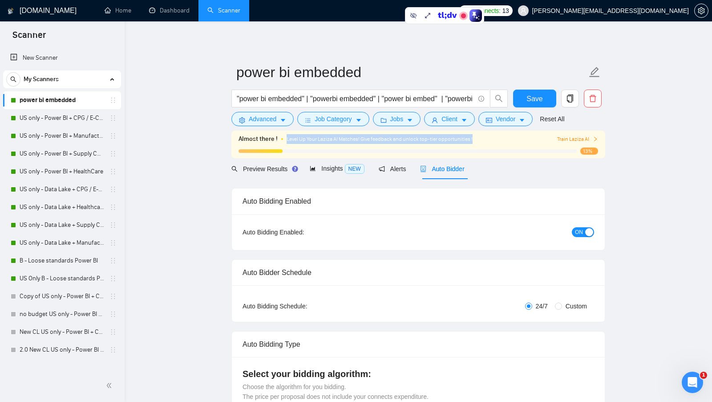
drag, startPoint x: 284, startPoint y: 139, endPoint x: 475, endPoint y: 141, distance: 191.4
click at [475, 141] on div "Almost there ! Level Up Your Laziza AI Matches! Give feedback and unlock top-ti…" at bounding box center [381, 139] width 285 height 10
click at [479, 142] on div "Level Up Your Laziza AI Matches! Give feedback and unlock top-tier opportunitie…" at bounding box center [405, 139] width 237 height 10
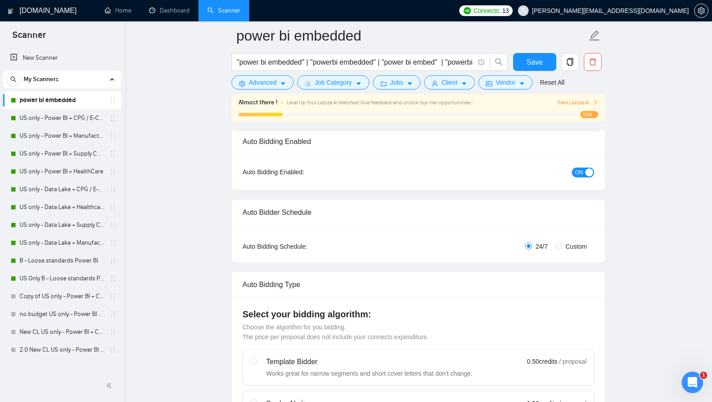
scroll to position [38, 0]
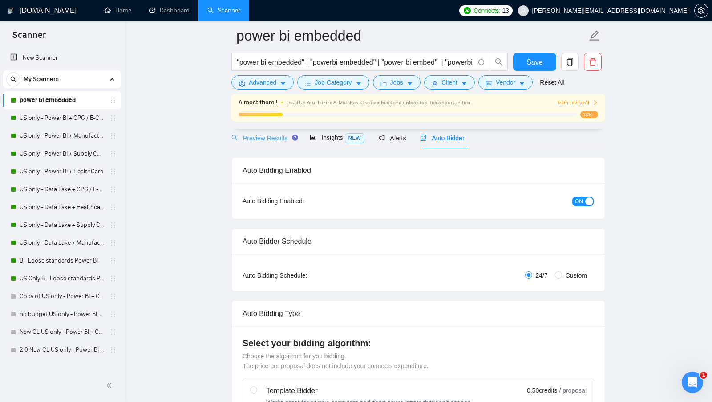
click at [273, 142] on div "Preview Results" at bounding box center [263, 137] width 64 height 21
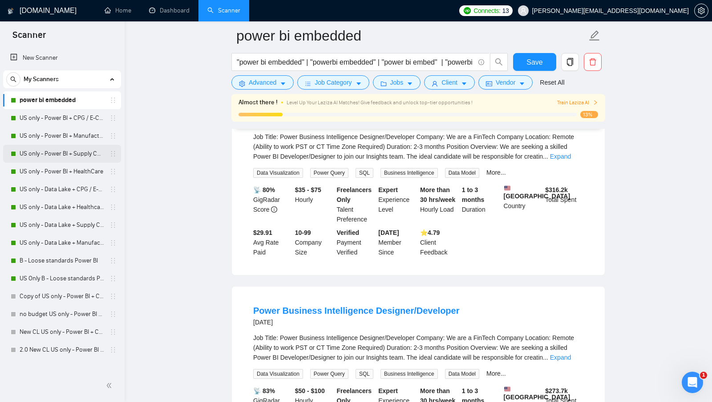
scroll to position [433, 0]
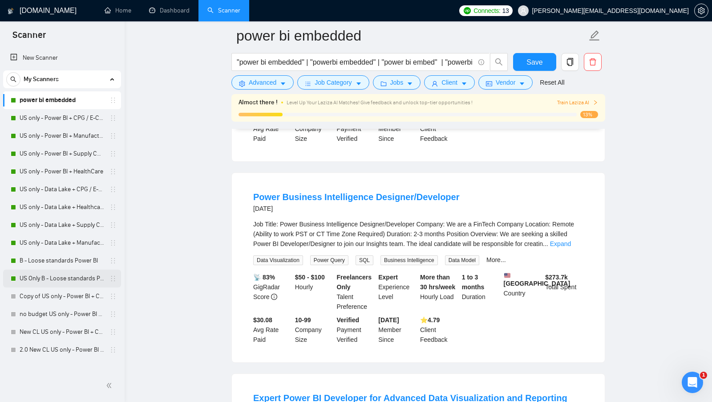
click at [49, 272] on link "US Only B - Loose standards Power BI" at bounding box center [62, 278] width 85 height 18
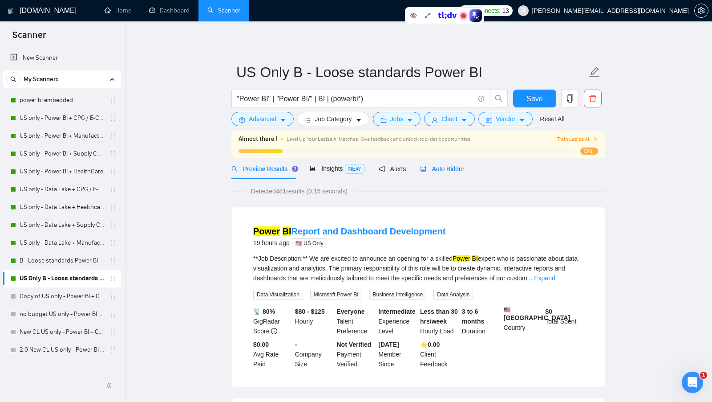
click at [455, 168] on span "Auto Bidder" at bounding box center [442, 168] width 44 height 7
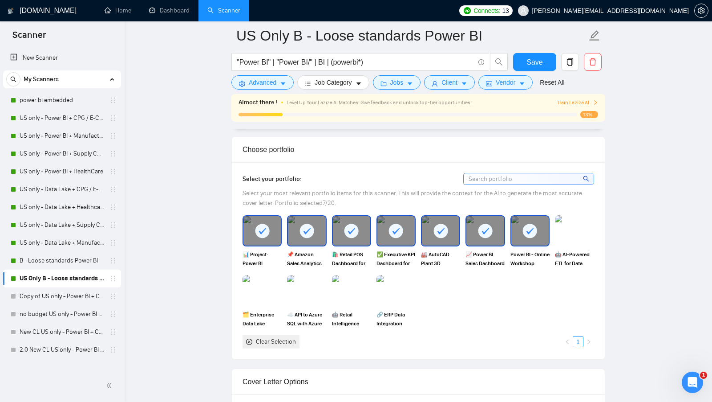
scroll to position [788, 0]
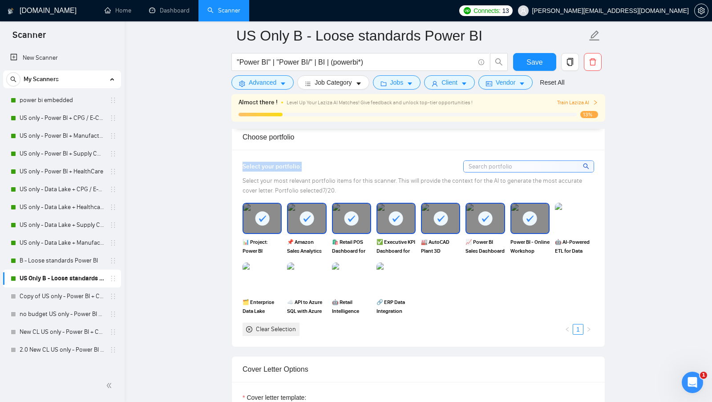
drag, startPoint x: 243, startPoint y: 162, endPoint x: 312, endPoint y: 161, distance: 68.6
click at [312, 160] on div "Select your portfolio:" at bounding box center [419, 166] width 352 height 12
click at [312, 161] on div "Select your portfolio:" at bounding box center [419, 166] width 352 height 12
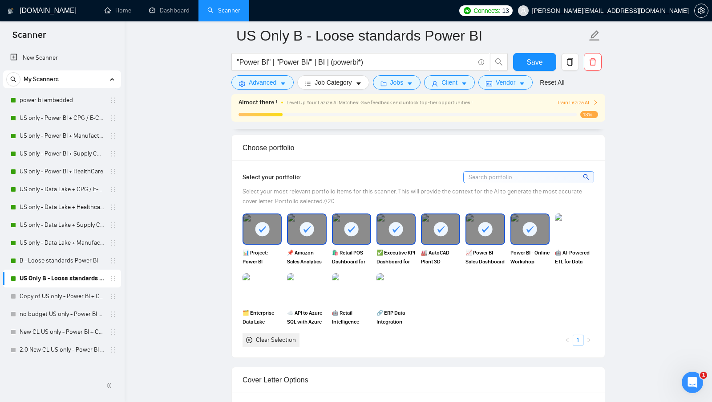
scroll to position [775, 0]
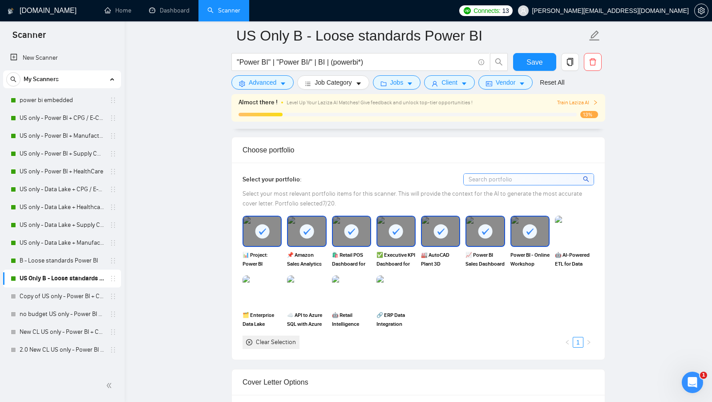
click at [450, 287] on div "📊 Project: Power BI Embedded Dashboard 📌 Amazon Sales Analytics Dashboard 🛍️ Re…" at bounding box center [418, 281] width 357 height 133
click at [487, 285] on div "📊 Project: Power BI Embedded Dashboard 📌 Amazon Sales Analytics Dashboard 🛍️ Re…" at bounding box center [418, 281] width 357 height 133
click at [525, 231] on rect at bounding box center [530, 231] width 14 height 14
click at [527, 229] on img at bounding box center [529, 230] width 37 height 29
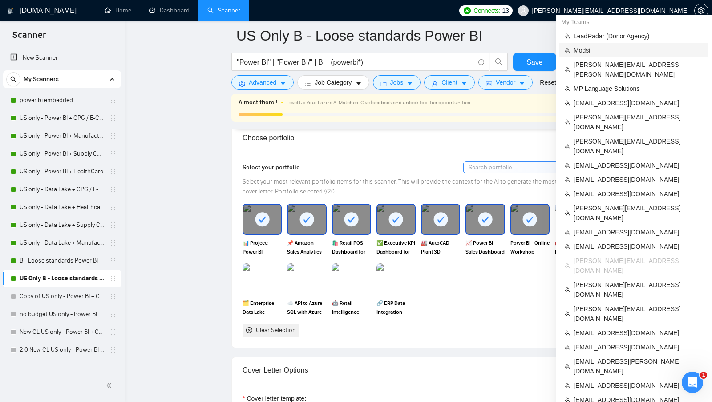
scroll to position [788, 0]
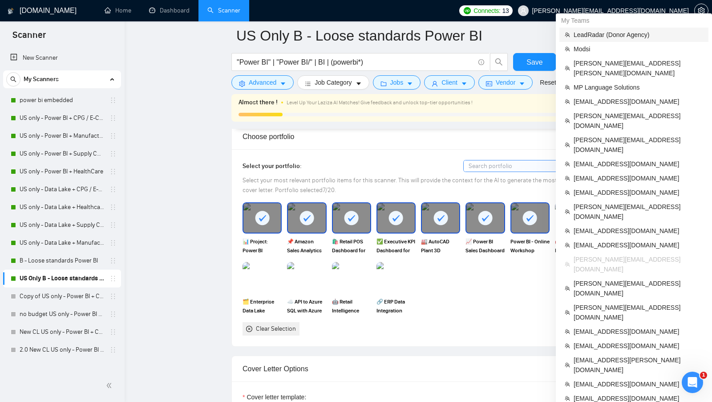
click at [651, 33] on span "LeadRadar (Donor Agency)" at bounding box center [639, 35] width 130 height 10
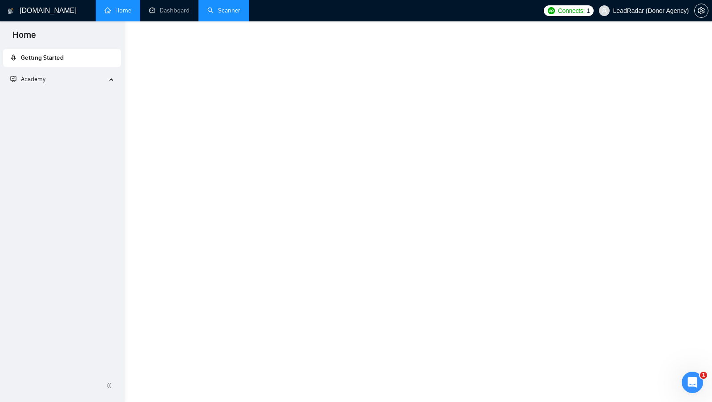
scroll to position [296, 0]
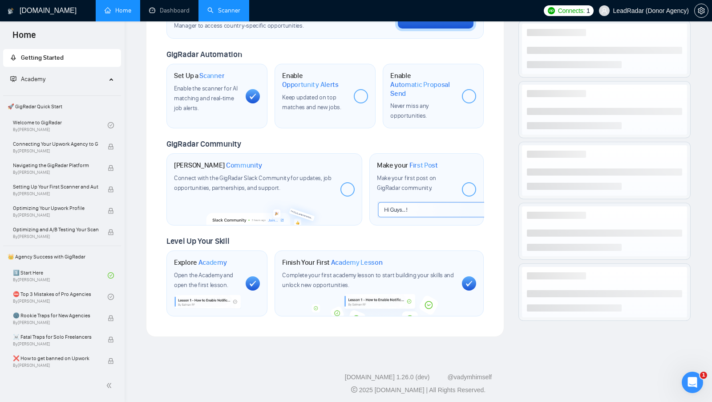
click at [239, 12] on link "Scanner" at bounding box center [223, 11] width 33 height 8
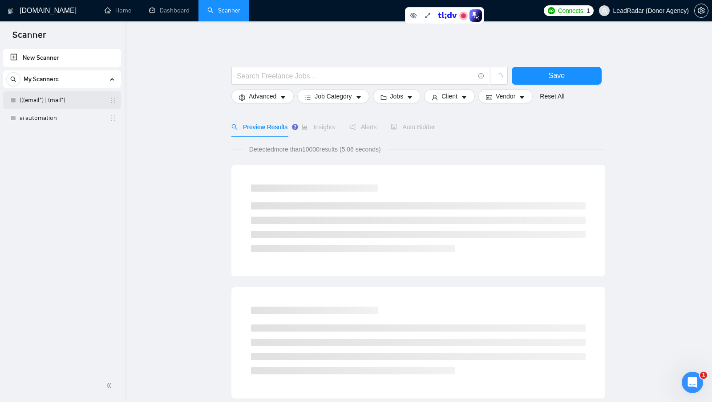
click at [85, 94] on link "(((email*) | (mail*)" at bounding box center [62, 100] width 85 height 18
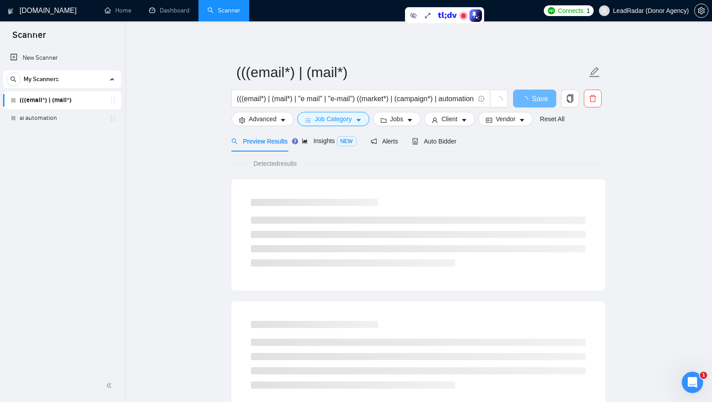
click at [461, 138] on div "Preview Results Insights NEW Alerts Auto Bidder" at bounding box center [418, 140] width 374 height 21
click at [460, 140] on div "Preview Results Insights NEW Alerts Auto Bidder" at bounding box center [418, 140] width 374 height 21
click at [455, 140] on span "Auto Bidder" at bounding box center [442, 141] width 44 height 7
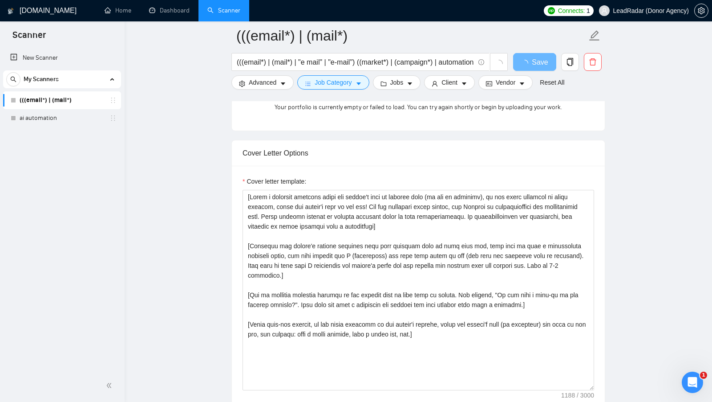
scroll to position [986, 0]
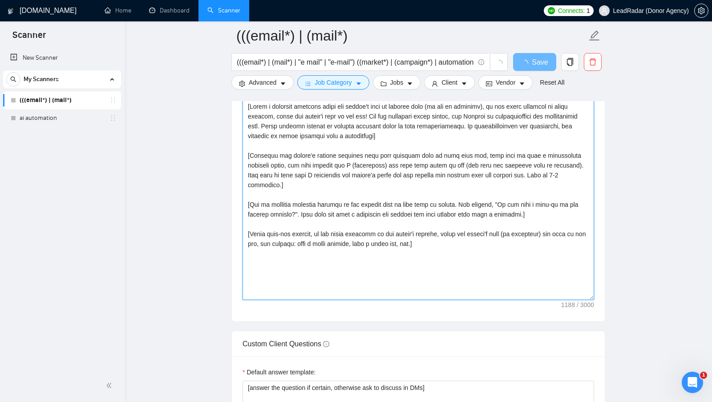
click at [459, 242] on textarea "Cover letter template:" at bounding box center [419, 199] width 352 height 200
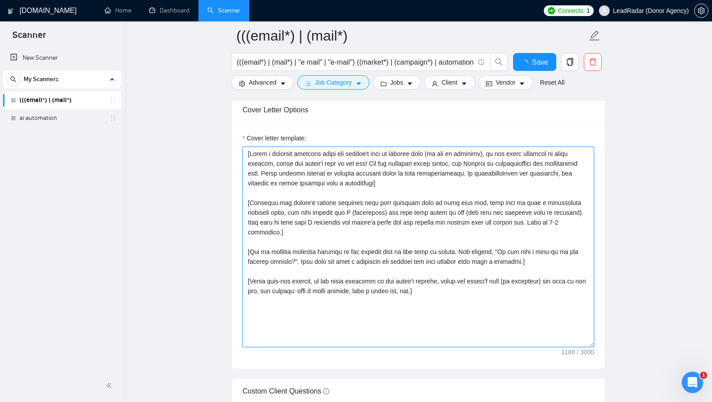
scroll to position [985, 0]
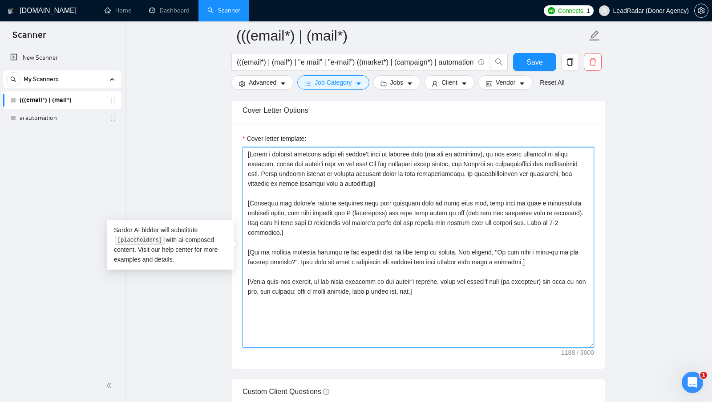
drag, startPoint x: 453, startPoint y: 288, endPoint x: 231, endPoint y: 150, distance: 261.5
click at [231, 150] on main "(((email*) | (mail*) (((email*) | (mail*) | "e mail" | "e-mail") ((market*) | (…" at bounding box center [418, 256] width 559 height 2411
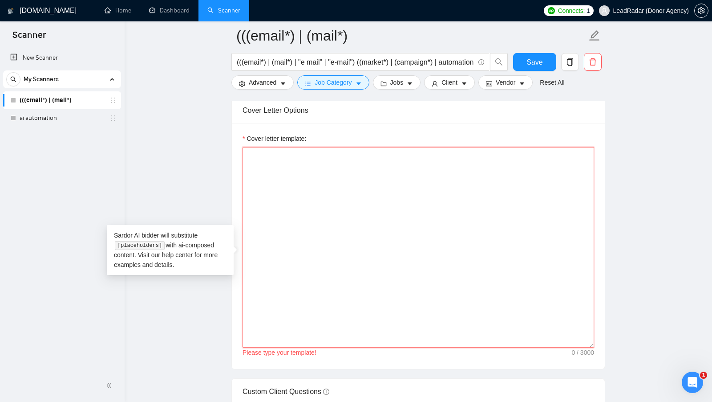
paste textarea "[Avoid using generic phrases like "thrilled", "looking forward", etc. Write eac…"
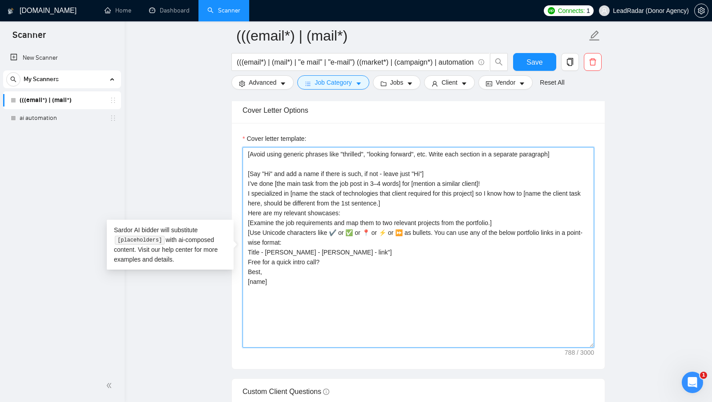
click at [427, 166] on textarea "[Avoid using generic phrases like "thrilled", "looking forward", etc. Write eac…" at bounding box center [419, 247] width 352 height 200
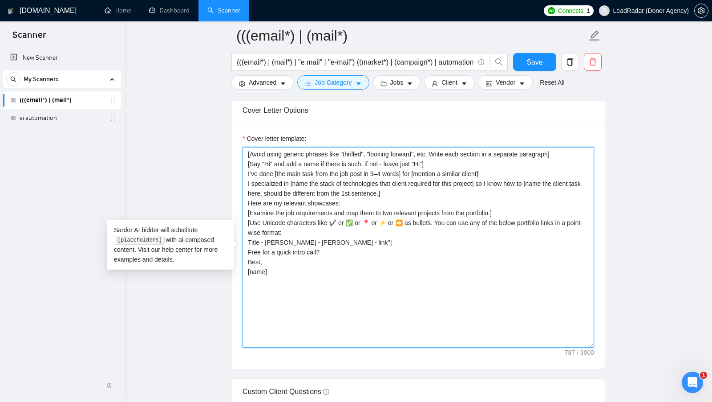
click at [444, 164] on textarea "[Avoid using generic phrases like "thrilled", "looking forward", etc. Write eac…" at bounding box center [419, 247] width 352 height 200
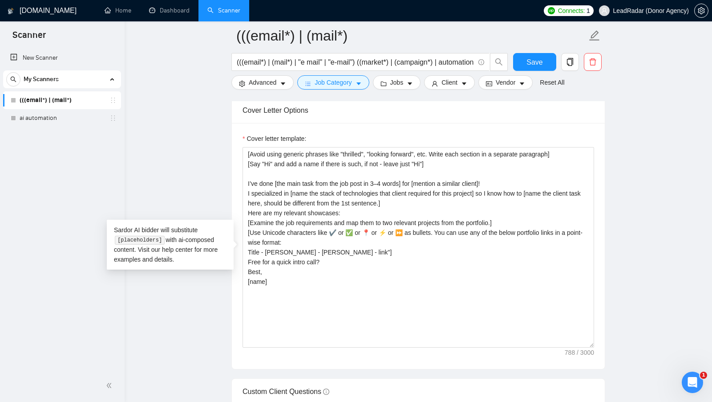
click at [608, 195] on main "(((email*) | (mail*) (((email*) | (mail*) | "e mail" | "e-mail") ((market*) | (…" at bounding box center [418, 256] width 559 height 2411
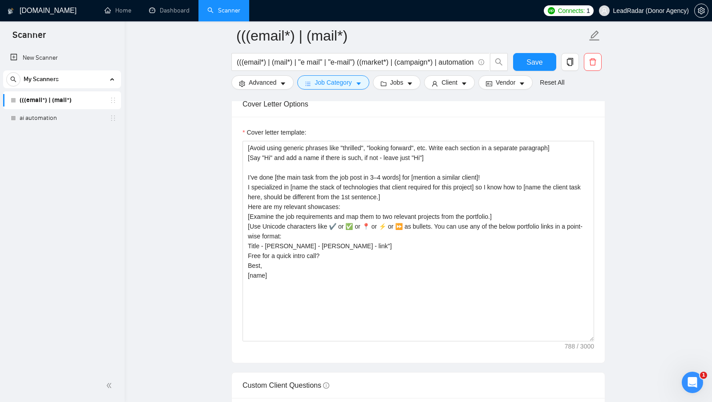
scroll to position [994, 0]
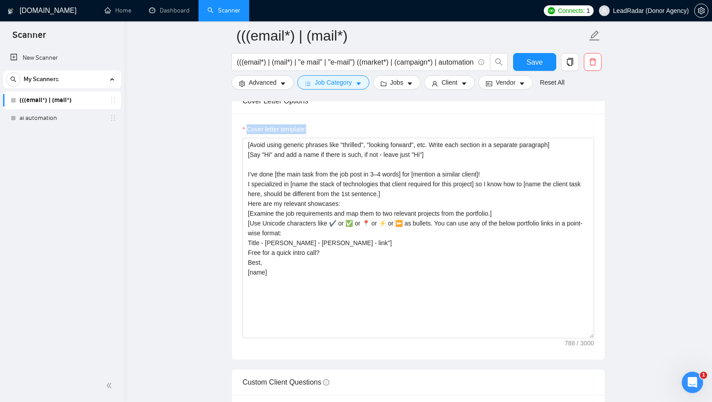
drag, startPoint x: 313, startPoint y: 133, endPoint x: 243, endPoint y: 127, distance: 69.6
click at [243, 128] on div "Cover letter template:" at bounding box center [419, 130] width 352 height 13
click at [607, 173] on main "(((email*) | (mail*) (((email*) | (mail*) | "e mail" | "e-mail") ((market*) | (…" at bounding box center [418, 246] width 559 height 2411
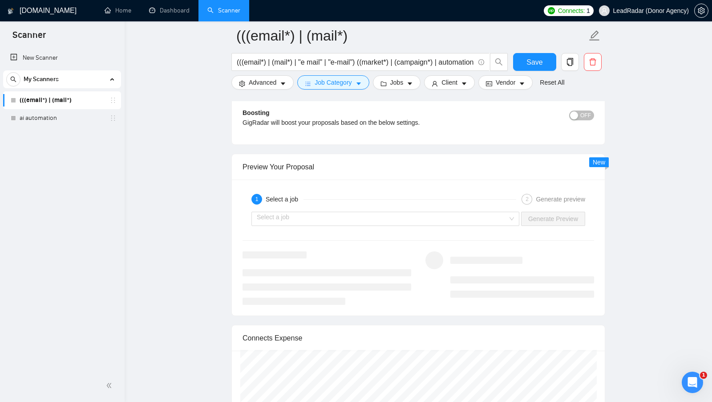
scroll to position [1636, 0]
drag, startPoint x: 242, startPoint y: 166, endPoint x: 345, endPoint y: 167, distance: 102.4
click at [345, 167] on div "Preview Your Proposal" at bounding box center [419, 165] width 352 height 25
click at [343, 215] on input "search" at bounding box center [382, 217] width 251 height 13
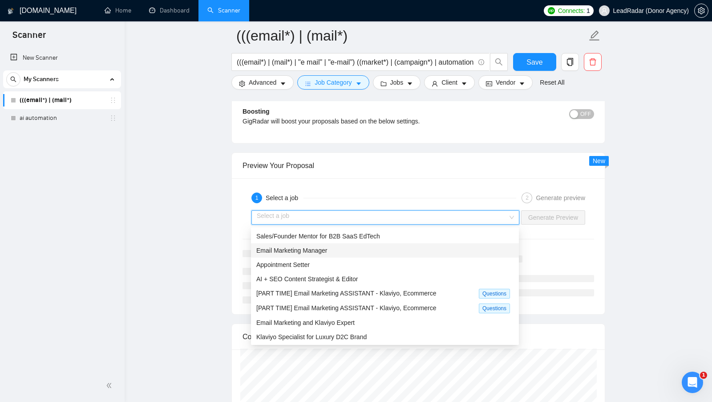
click at [425, 247] on div "Email Marketing Manager" at bounding box center [384, 250] width 257 height 10
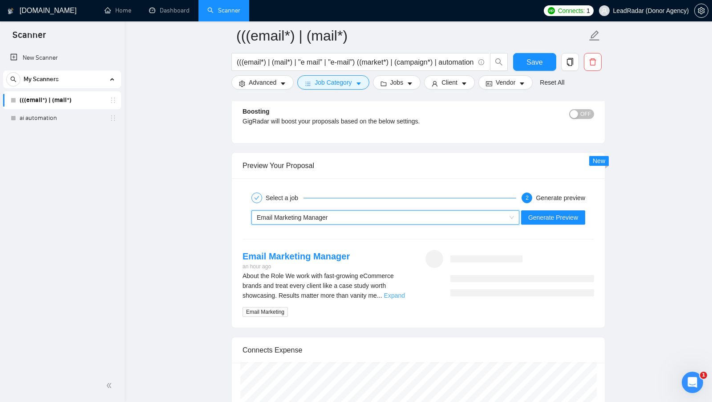
click at [402, 295] on link "Expand" at bounding box center [394, 295] width 21 height 7
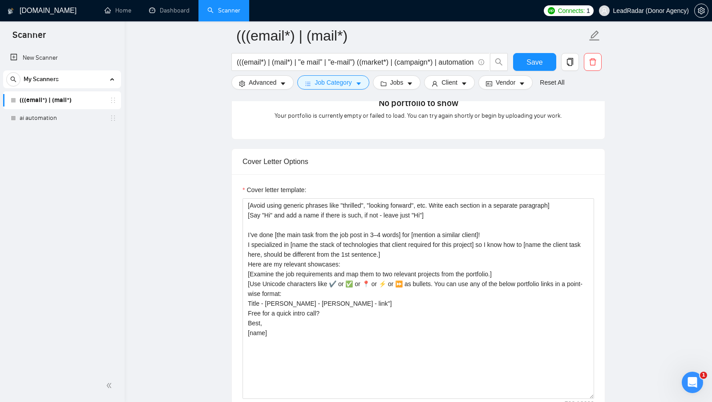
scroll to position [937, 0]
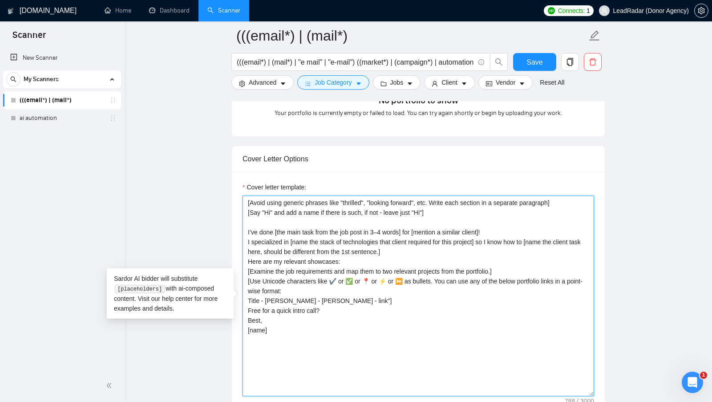
click at [566, 210] on textarea "[Avoid using generic phrases like "thrilled", "looking forward", etc. Write eac…" at bounding box center [419, 295] width 352 height 200
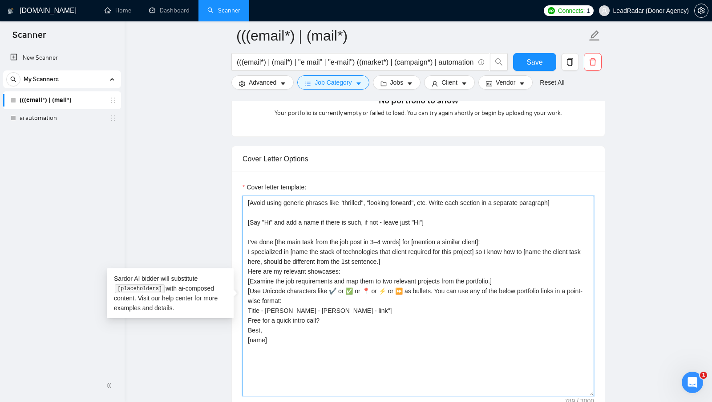
drag, startPoint x: 578, startPoint y: 210, endPoint x: 236, endPoint y: 204, distance: 341.5
click at [236, 204] on div "Cover letter template: [Avoid using generic phrases like "thrilled", "looking f…" at bounding box center [418, 294] width 373 height 246
click at [448, 228] on textarea "[Avoid using generic phrases like "thrilled", "looking forward", etc. Write eac…" at bounding box center [419, 295] width 352 height 200
click at [263, 227] on textarea "[Avoid using generic phrases like "thrilled", "looking forward", etc. Write eac…" at bounding box center [419, 295] width 352 height 200
click at [439, 225] on textarea "[Avoid using generic phrases like "thrilled", "looking forward", etc. Write eac…" at bounding box center [419, 295] width 352 height 200
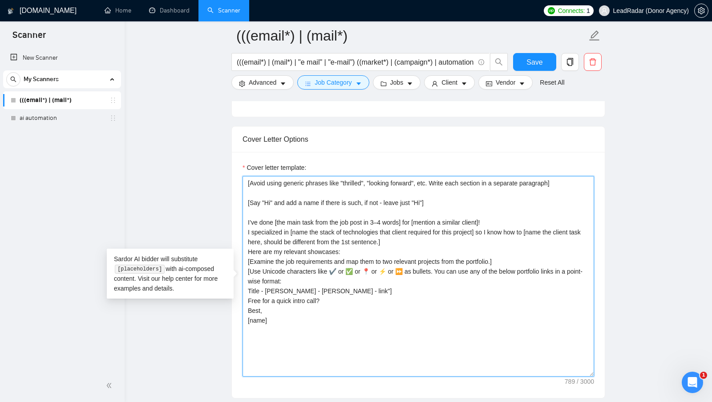
scroll to position [956, 0]
drag, startPoint x: 246, startPoint y: 224, endPoint x: 272, endPoint y: 225, distance: 26.7
click at [272, 225] on textarea "[Avoid using generic phrases like "thrilled", "looking forward", etc. Write eac…" at bounding box center [419, 276] width 352 height 200
click at [277, 227] on textarea "[Avoid using generic phrases like "thrilled", "looking forward", etc. Write eac…" at bounding box center [419, 276] width 352 height 200
drag, startPoint x: 275, startPoint y: 226, endPoint x: 516, endPoint y: 222, distance: 241.3
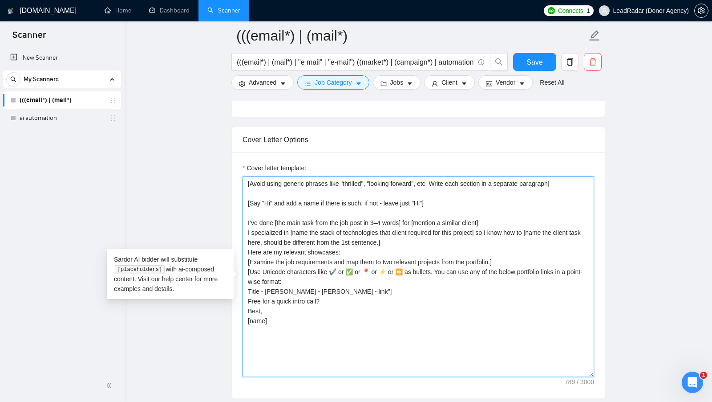
click at [516, 222] on textarea "[Avoid using generic phrases like "thrilled", "looking forward", etc. Write eac…" at bounding box center [419, 276] width 352 height 200
drag, startPoint x: 273, startPoint y: 229, endPoint x: 248, endPoint y: 229, distance: 24.5
click at [248, 228] on textarea "[Avoid using generic phrases like "thrilled", "looking forward", etc. Write eac…" at bounding box center [419, 276] width 352 height 200
click at [295, 227] on textarea "[Avoid using generic phrases like "thrilled", "looking forward", etc. Write eac…" at bounding box center [419, 276] width 352 height 200
drag, startPoint x: 275, startPoint y: 227, endPoint x: 409, endPoint y: 228, distance: 133.5
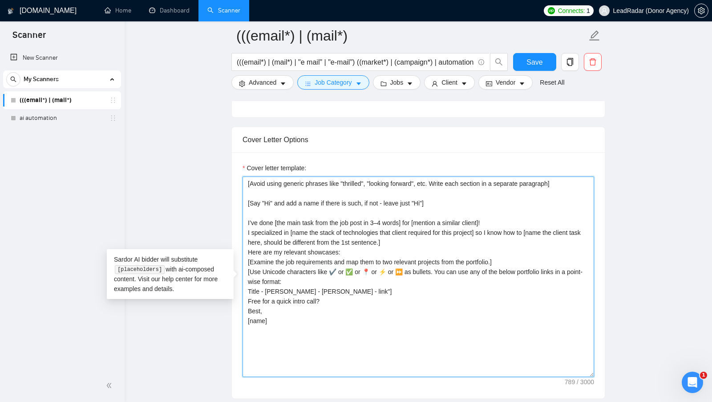
click at [409, 228] on textarea "[Avoid using generic phrases like "thrilled", "looking forward", etc. Write eac…" at bounding box center [419, 276] width 352 height 200
click at [413, 225] on textarea "[Avoid using generic phrases like "thrilled", "looking forward", etc. Write eac…" at bounding box center [419, 276] width 352 height 200
drag, startPoint x: 274, startPoint y: 223, endPoint x: 407, endPoint y: 226, distance: 133.1
click at [407, 226] on textarea "[Avoid using generic phrases like "thrilled", "looking forward", etc. Write eac…" at bounding box center [419, 276] width 352 height 200
click at [413, 226] on textarea "[Avoid using generic phrases like "thrilled", "looking forward", etc. Write eac…" at bounding box center [419, 276] width 352 height 200
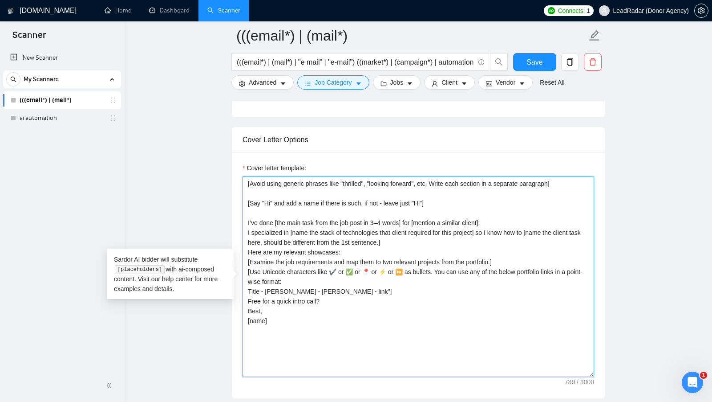
click at [413, 226] on textarea "[Avoid using generic phrases like "thrilled", "looking forward", etc. Write eac…" at bounding box center [419, 276] width 352 height 200
drag, startPoint x: 419, startPoint y: 226, endPoint x: 530, endPoint y: 226, distance: 110.8
click at [530, 226] on textarea "[Avoid using generic phrases like "thrilled", "looking forward", etc. Write eac…" at bounding box center [419, 276] width 352 height 200
click at [483, 226] on textarea "[Avoid using generic phrases like "thrilled", "looking forward", etc. Write eac…" at bounding box center [419, 276] width 352 height 200
click at [443, 227] on textarea "[Avoid using generic phrases like "thrilled", "looking forward", etc. Write eac…" at bounding box center [419, 276] width 352 height 200
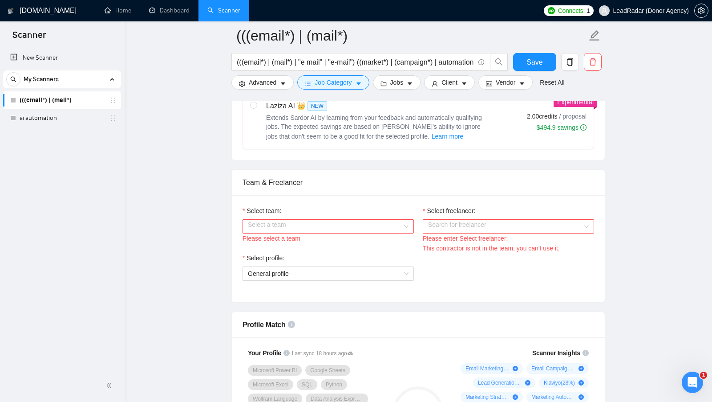
scroll to position [353, 0]
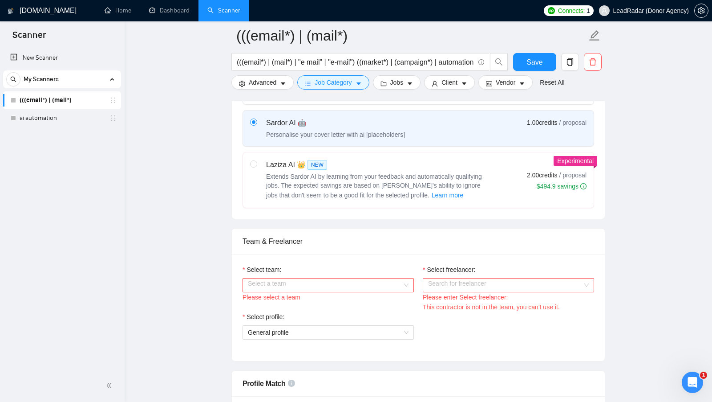
click at [407, 292] on div "Select a team" at bounding box center [328, 285] width 171 height 14
click at [365, 305] on div "Heart Agency 💔" at bounding box center [327, 308] width 161 height 10
click at [442, 302] on div "Please enter Select freelancer:" at bounding box center [508, 297] width 171 height 10
click at [456, 298] on div "Please enter Select freelancer:" at bounding box center [508, 297] width 171 height 10
click at [469, 288] on input "Select freelancer:" at bounding box center [505, 284] width 154 height 13
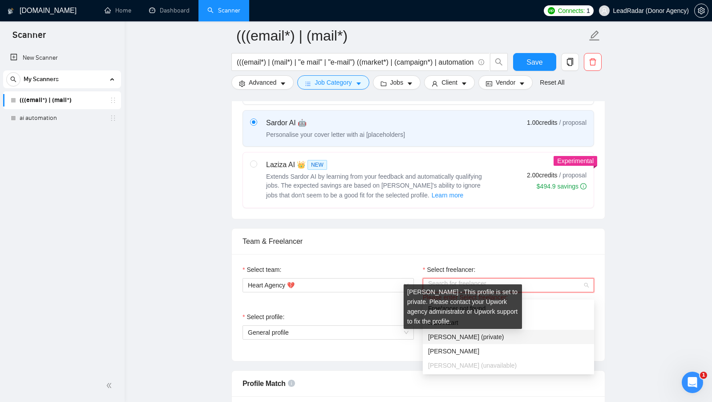
click at [440, 334] on span "[PERSON_NAME] (private)" at bounding box center [466, 336] width 76 height 7
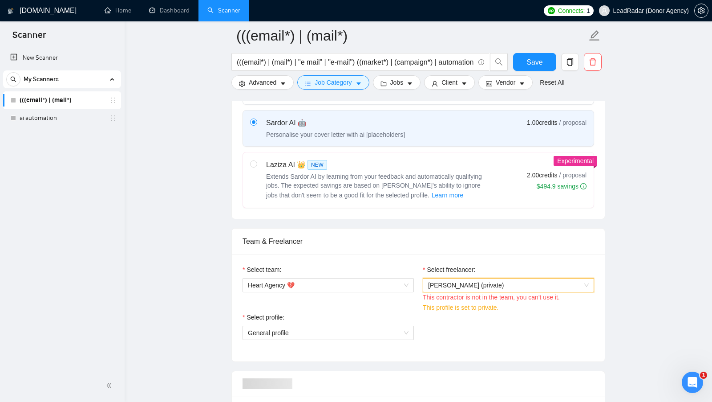
click at [505, 292] on span "[PERSON_NAME] (private)" at bounding box center [508, 284] width 161 height 13
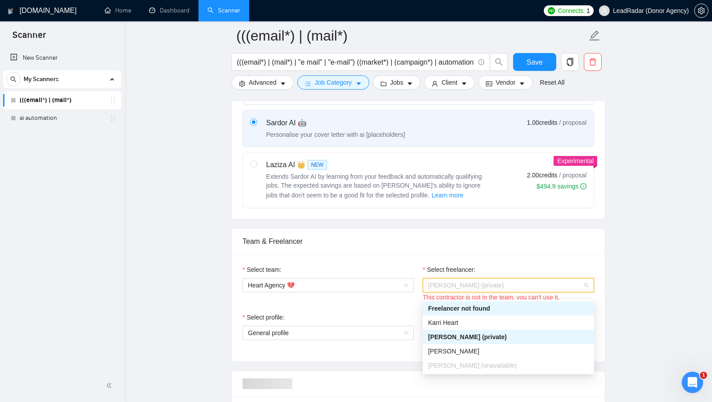
click at [459, 350] on span "[PERSON_NAME]" at bounding box center [453, 350] width 51 height 7
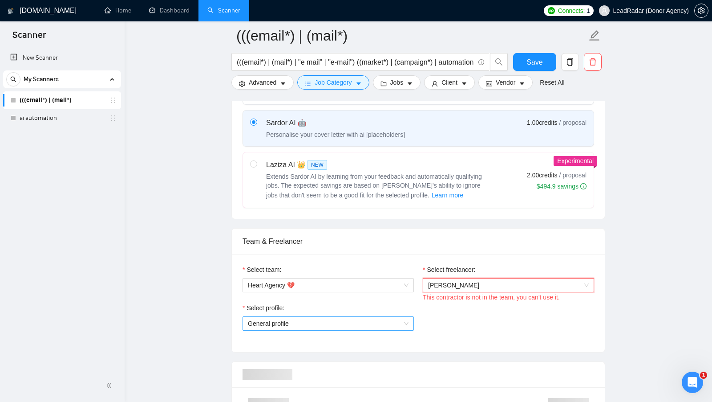
click at [375, 329] on span "General profile" at bounding box center [328, 322] width 161 height 13
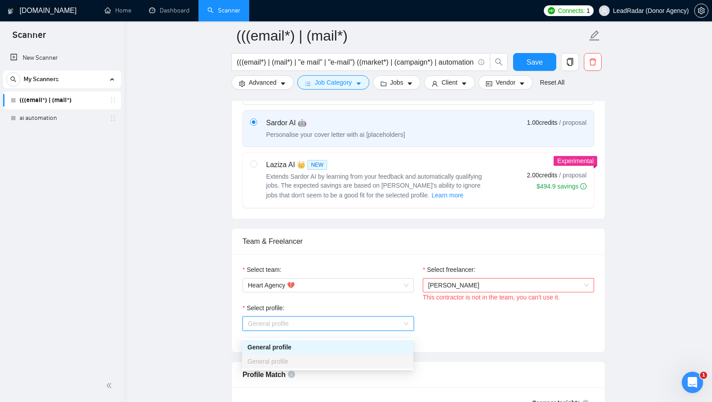
click at [347, 345] on div "General profile" at bounding box center [327, 347] width 161 height 10
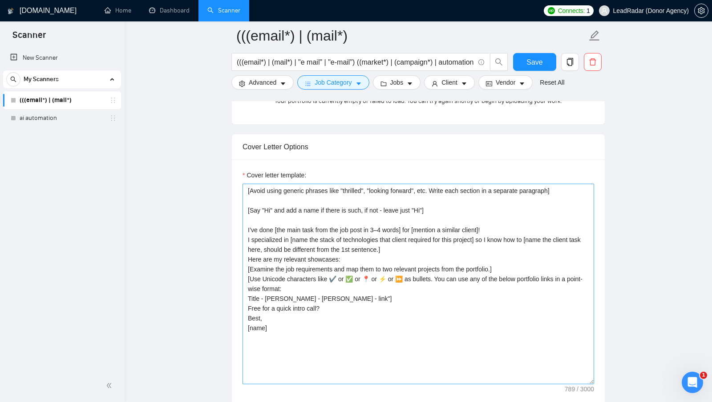
scroll to position [937, 0]
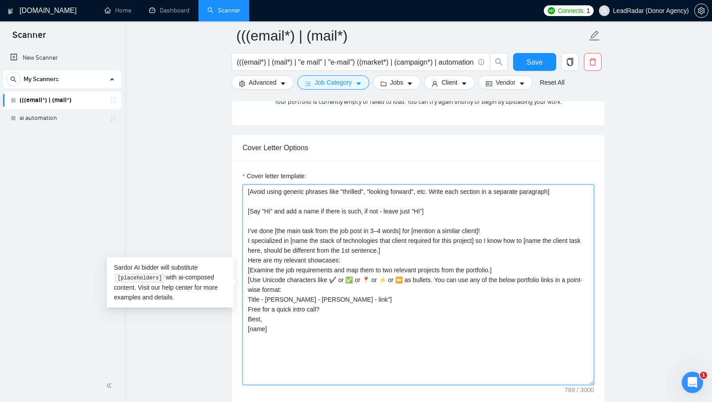
drag, startPoint x: 523, startPoint y: 233, endPoint x: 241, endPoint y: 233, distance: 282.7
click at [241, 233] on div "Cover letter template: [Avoid using generic phrases like "thrilled", "looking f…" at bounding box center [418, 283] width 373 height 246
click at [501, 231] on textarea "[Avoid using generic phrases like "thrilled", "looking forward", etc. Write eac…" at bounding box center [419, 284] width 352 height 200
drag, startPoint x: 500, startPoint y: 234, endPoint x: 239, endPoint y: 231, distance: 260.9
click at [239, 231] on div "Cover letter template: [Avoid using generic phrases like "thrilled", "looking f…" at bounding box center [418, 283] width 373 height 246
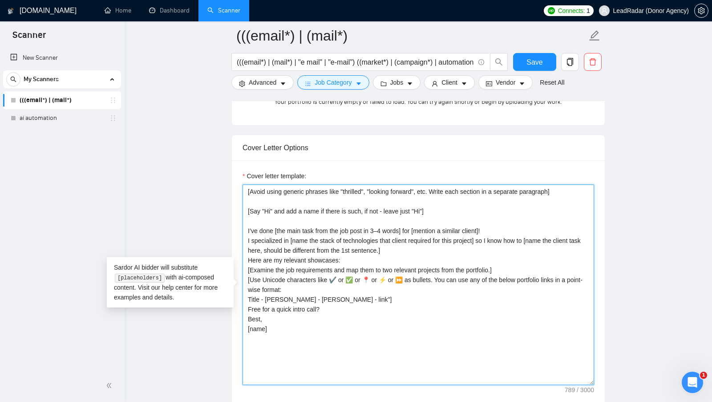
click at [251, 232] on textarea "[Avoid using generic phrases like "thrilled", "looking forward", etc. Write eac…" at bounding box center [419, 284] width 352 height 200
drag, startPoint x: 246, startPoint y: 233, endPoint x: 513, endPoint y: 237, distance: 267.1
click at [513, 237] on textarea "[Avoid using generic phrases like "thrilled", "looking forward", etc. Write eac…" at bounding box center [419, 284] width 352 height 200
drag, startPoint x: 247, startPoint y: 247, endPoint x: 410, endPoint y: 255, distance: 163.5
click at [410, 255] on textarea "[Avoid using generic phrases like "thrilled", "looking forward", etc. Write eac…" at bounding box center [419, 284] width 352 height 200
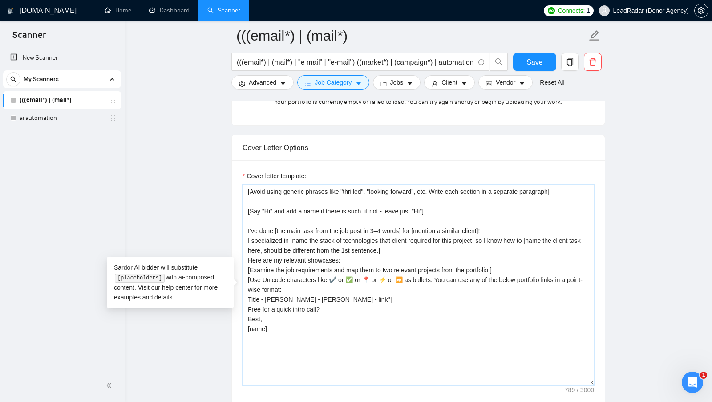
click at [301, 247] on textarea "[Avoid using generic phrases like "thrilled", "looking forward", etc. Write eac…" at bounding box center [419, 284] width 352 height 200
drag, startPoint x: 290, startPoint y: 245, endPoint x: 485, endPoint y: 242, distance: 195.0
click at [485, 242] on textarea "[Avoid using generic phrases like "thrilled", "looking forward", etc. Write eac…" at bounding box center [419, 284] width 352 height 200
drag, startPoint x: 248, startPoint y: 244, endPoint x: 311, endPoint y: 252, distance: 63.8
click at [311, 252] on textarea "[Avoid using generic phrases like "thrilled", "looking forward", etc. Write eac…" at bounding box center [419, 284] width 352 height 200
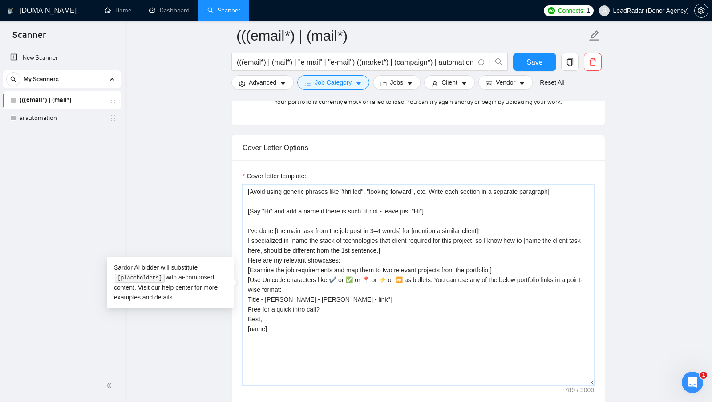
click at [408, 238] on textarea "[Avoid using generic phrases like "thrilled", "looking forward", etc. Write eac…" at bounding box center [419, 284] width 352 height 200
click at [414, 251] on textarea "[Avoid using generic phrases like "thrilled", "looking forward", etc. Write eac…" at bounding box center [419, 284] width 352 height 200
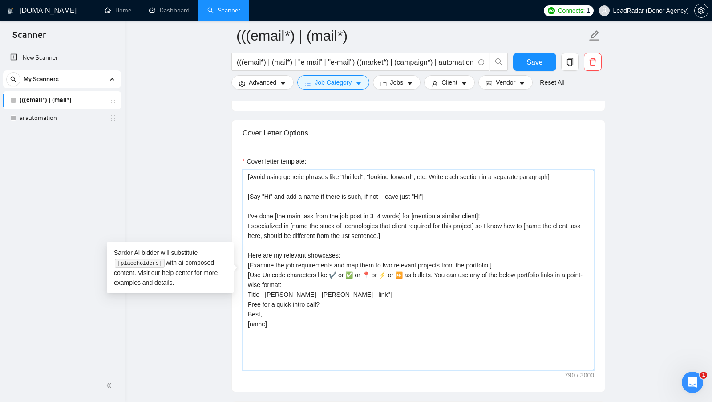
drag, startPoint x: 347, startPoint y: 258, endPoint x: 245, endPoint y: 259, distance: 101.9
click at [245, 260] on textarea "[Avoid using generic phrases like "thrilled", "looking forward", etc. Write eac…" at bounding box center [419, 270] width 352 height 200
click at [247, 300] on textarea "[Avoid using generic phrases like "thrilled", "looking forward", etc. Write eac…" at bounding box center [419, 270] width 352 height 200
click at [250, 300] on textarea "[Avoid using generic phrases like "thrilled", "looking forward", etc. Write eac…" at bounding box center [419, 270] width 352 height 200
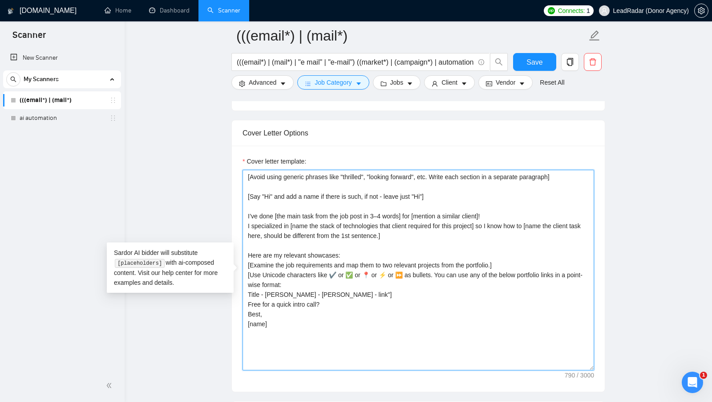
click at [272, 300] on textarea "[Avoid using generic phrases like "thrilled", "looking forward", etc. Write eac…" at bounding box center [419, 270] width 352 height 200
click at [254, 315] on textarea "[Avoid using generic phrases like "thrilled", "looking forward", etc. Write eac…" at bounding box center [419, 270] width 352 height 200
click at [253, 315] on textarea "[Avoid using generic phrases like "thrilled", "looking forward", etc. Write eac…" at bounding box center [419, 270] width 352 height 200
click at [268, 309] on textarea "[Avoid using generic phrases like "thrilled", "looking forward", etc. Write eac…" at bounding box center [419, 270] width 352 height 200
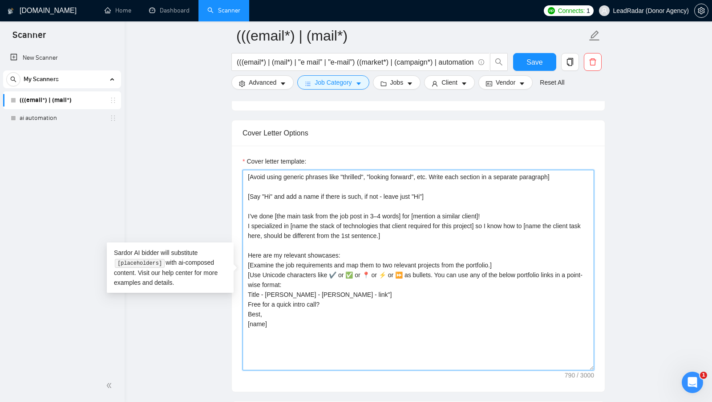
click at [268, 309] on textarea "[Avoid using generic phrases like "thrilled", "looking forward", etc. Write eac…" at bounding box center [419, 270] width 352 height 200
click at [257, 299] on textarea "[Avoid using generic phrases like "thrilled", "looking forward", etc. Write eac…" at bounding box center [419, 270] width 352 height 200
click at [269, 297] on textarea "[Avoid using generic phrases like "thrilled", "looking forward", etc. Write eac…" at bounding box center [419, 270] width 352 height 200
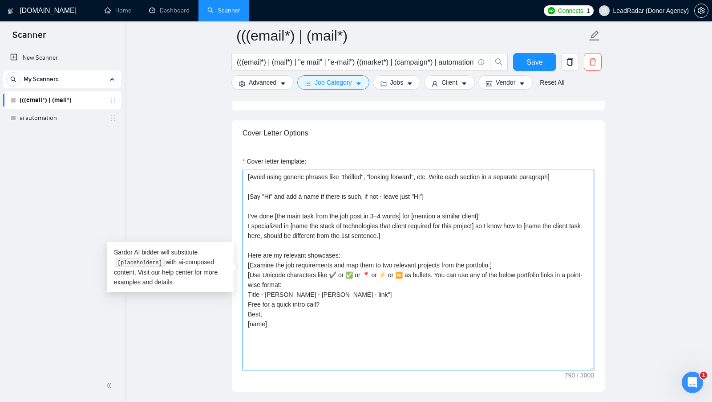
paste textarea "[URL][DOMAIN_NAME]"
click at [256, 299] on textarea "[Avoid using generic phrases like "thrilled", "looking forward", etc. Write eac…" at bounding box center [419, 270] width 352 height 200
click at [272, 308] on textarea "[Avoid using generic phrases like "thrilled", "looking forward", etc. Write eac…" at bounding box center [419, 270] width 352 height 200
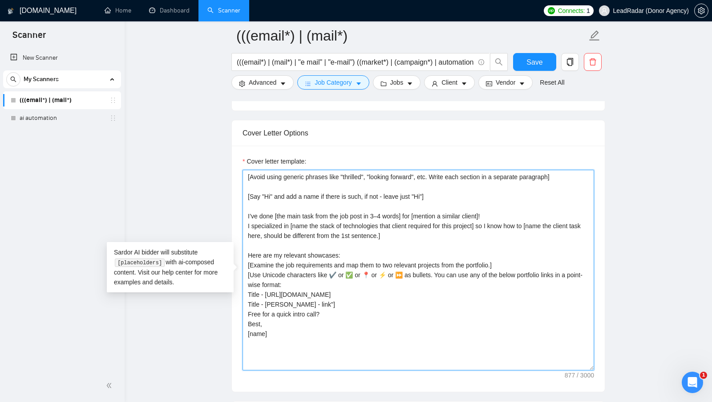
click at [272, 307] on textarea "[Avoid using generic phrases like "thrilled", "looking forward", etc. Write eac…" at bounding box center [419, 270] width 352 height 200
click at [272, 319] on textarea "[Avoid using generic phrases like "thrilled", "looking forward", etc. Write eac…" at bounding box center [419, 270] width 352 height 200
click at [304, 301] on textarea "[Avoid using generic phrases like "thrilled", "looking forward", etc. Write eac…" at bounding box center [419, 270] width 352 height 200
click at [258, 302] on textarea "[Avoid using generic phrases like "thrilled", "looking forward", etc. Write eac…" at bounding box center [419, 270] width 352 height 200
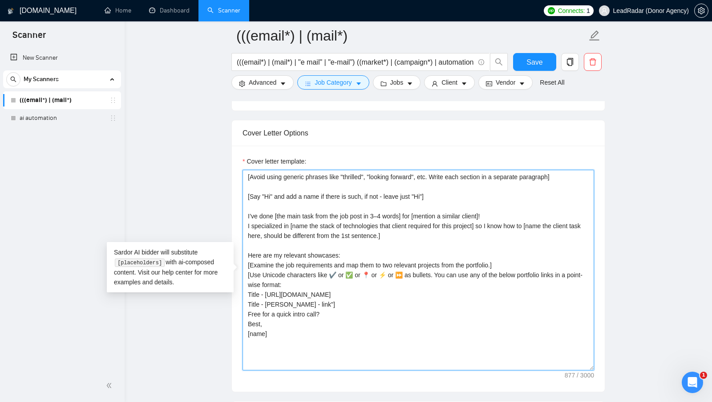
click at [256, 302] on textarea "[Avoid using generic phrases like "thrilled", "looking forward", etc. Write eac…" at bounding box center [419, 270] width 352 height 200
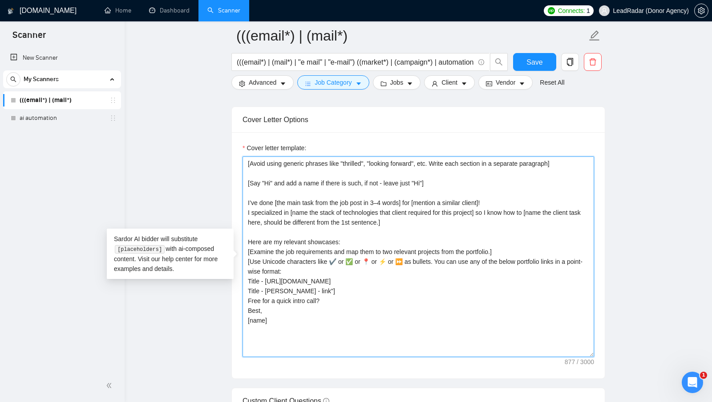
scroll to position [966, 0]
click at [341, 304] on textarea "[Avoid using generic phrases like "thrilled", "looking forward", etc. Write eac…" at bounding box center [419, 255] width 352 height 200
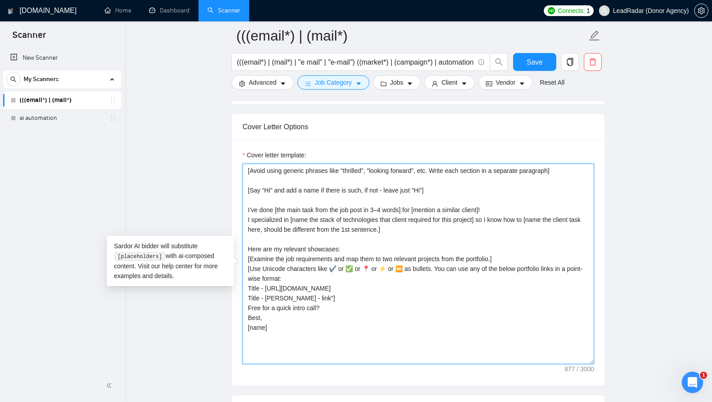
scroll to position [962, 0]
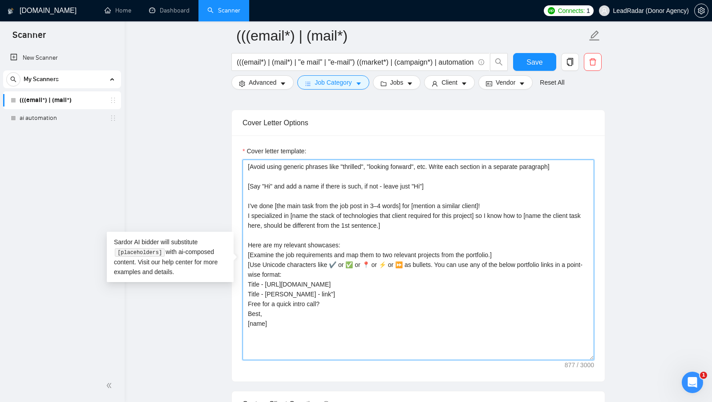
click at [324, 303] on textarea "[Avoid using generic phrases like "thrilled", "looking forward", etc. Write eac…" at bounding box center [419, 259] width 352 height 200
drag, startPoint x: 344, startPoint y: 332, endPoint x: 250, endPoint y: 325, distance: 94.6
click at [250, 325] on textarea "[Avoid using generic phrases like "thrilled", "looking forward", etc. Write eac…" at bounding box center [419, 258] width 352 height 200
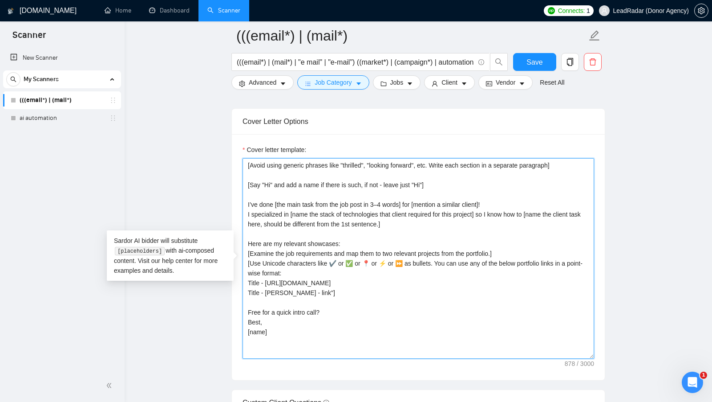
drag, startPoint x: 245, startPoint y: 325, endPoint x: 357, endPoint y: 321, distance: 111.4
click at [357, 321] on textarea "[Avoid using generic phrases like "thrilled", "looking forward", etc. Write eac…" at bounding box center [419, 258] width 352 height 200
type textarea "[Avoid using generic phrases like "thrilled", "looking forward", etc. Write eac…"
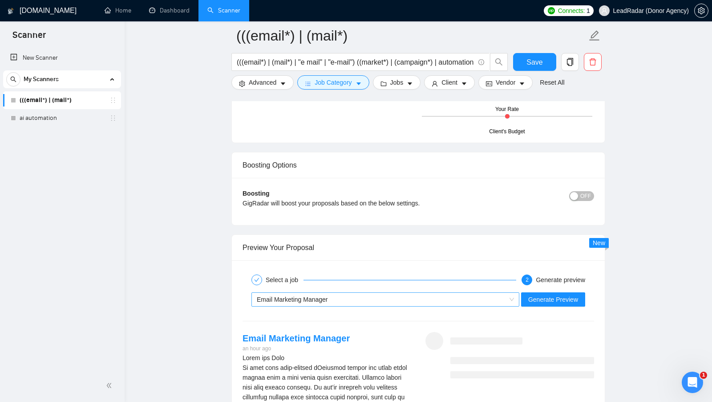
scroll to position [1544, 0]
click at [538, 299] on span "Generate Preview" at bounding box center [553, 299] width 50 height 10
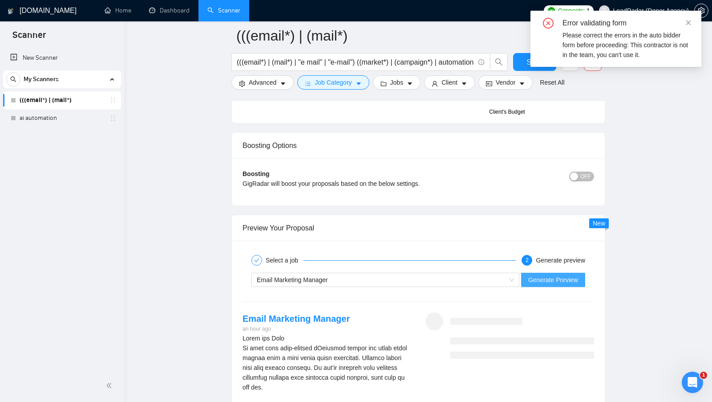
scroll to position [1563, 0]
click at [502, 289] on div "Email Marketing Manager Generate Preview" at bounding box center [418, 278] width 353 height 21
click at [508, 282] on span "Email Marketing Manager" at bounding box center [385, 278] width 257 height 13
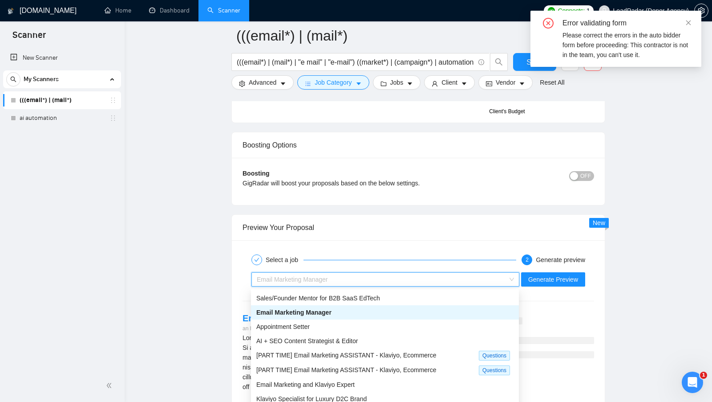
click at [507, 254] on div "Select a job 2 Generate preview" at bounding box center [419, 260] width 352 height 18
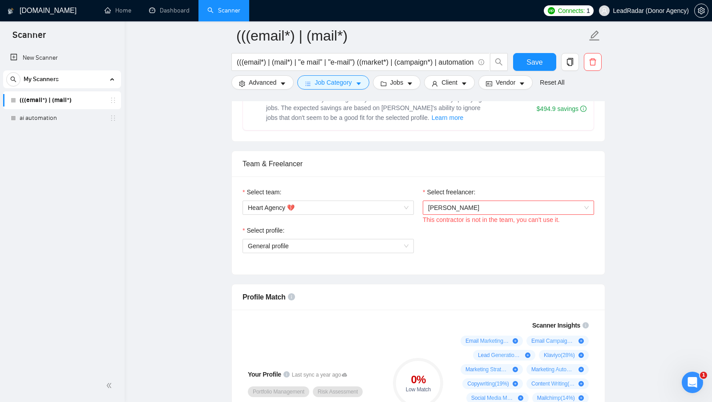
scroll to position [378, 0]
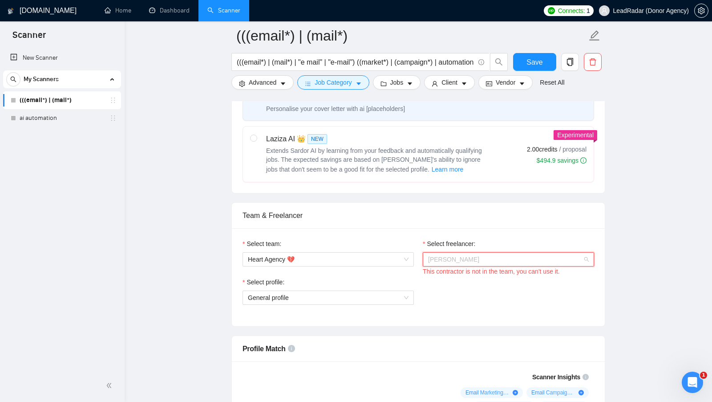
click at [506, 263] on span "[PERSON_NAME]" at bounding box center [508, 258] width 161 height 13
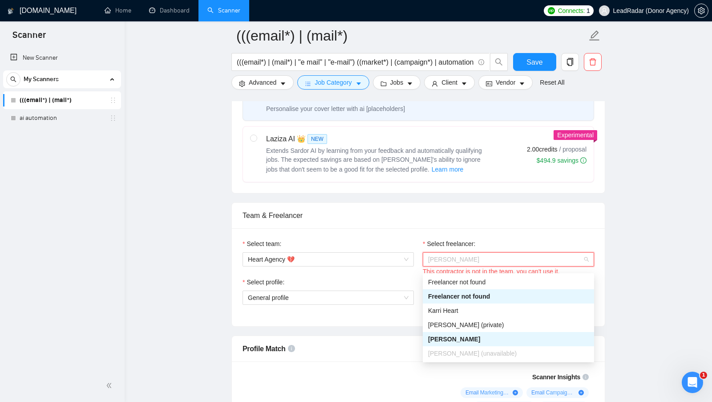
click at [483, 280] on div "Freelancer not found" at bounding box center [508, 282] width 161 height 10
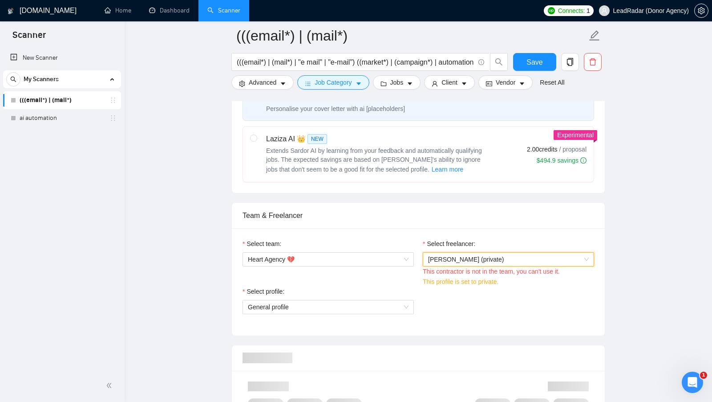
click at [516, 266] on span "[PERSON_NAME] (private)" at bounding box center [508, 258] width 161 height 13
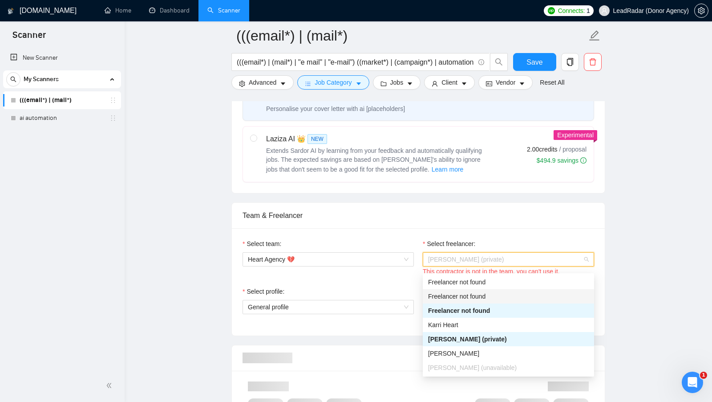
click at [498, 298] on div "Freelancer not found" at bounding box center [508, 296] width 161 height 10
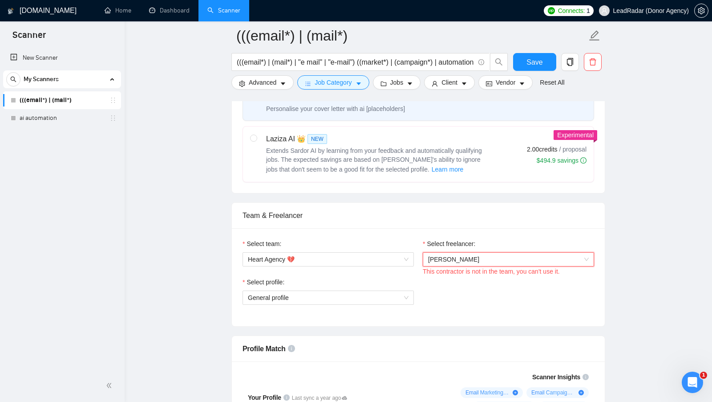
click at [527, 266] on span "[PERSON_NAME]" at bounding box center [508, 258] width 161 height 13
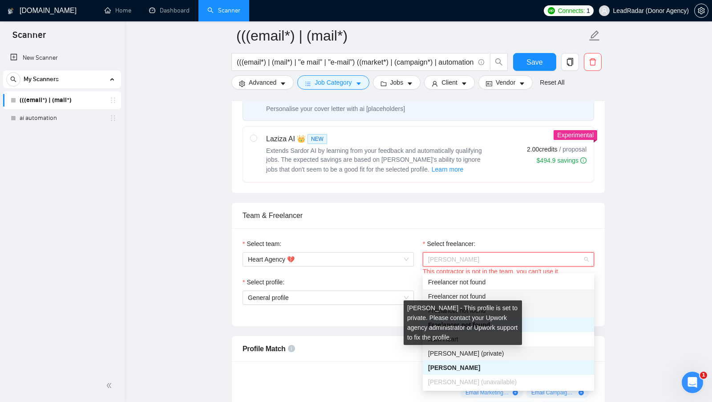
click at [494, 340] on div "[PERSON_NAME] - This profile is set to private. Please contact your Upwork agen…" at bounding box center [463, 322] width 118 height 45
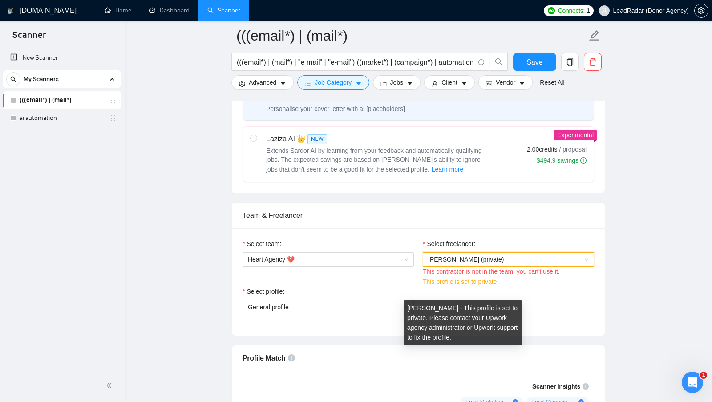
click at [585, 248] on div "Select freelancer:" at bounding box center [508, 245] width 171 height 13
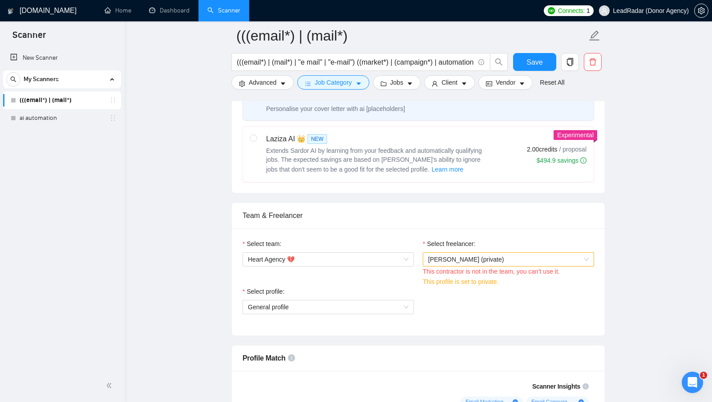
click at [576, 262] on span "[PERSON_NAME] (private)" at bounding box center [508, 258] width 161 height 13
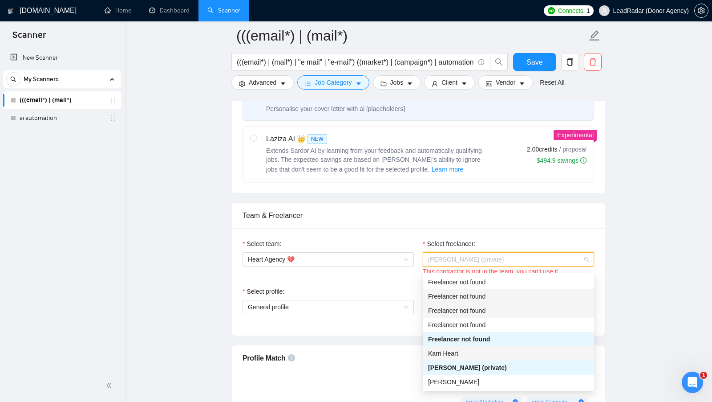
click at [510, 356] on div "Karri Heart" at bounding box center [508, 353] width 161 height 10
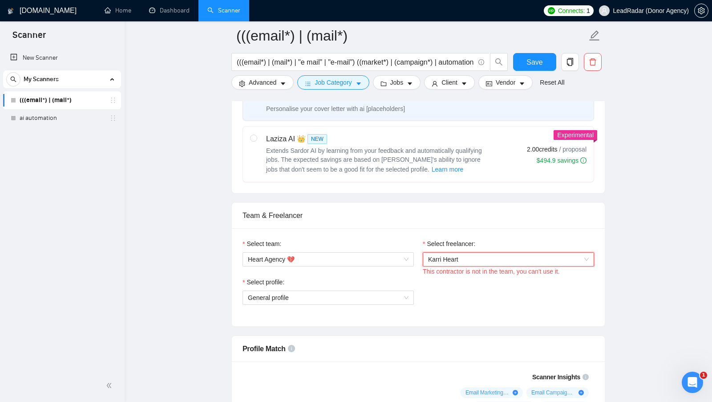
click at [553, 266] on span "Karri Heart" at bounding box center [508, 258] width 161 height 13
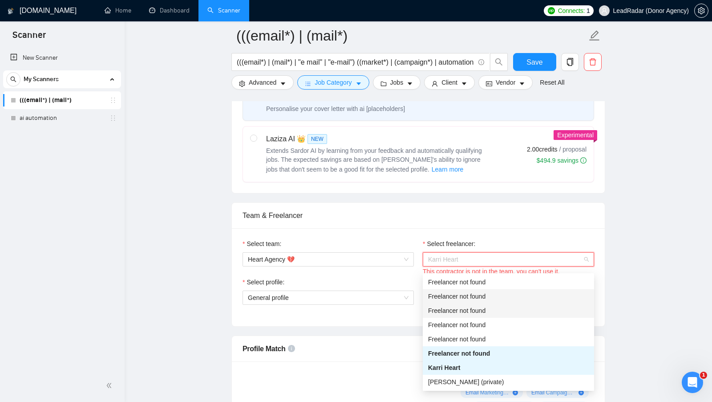
click at [601, 297] on div "Select team: Heart Agency 💔 Select freelancer: [PERSON_NAME] Heart This contrac…" at bounding box center [418, 277] width 373 height 98
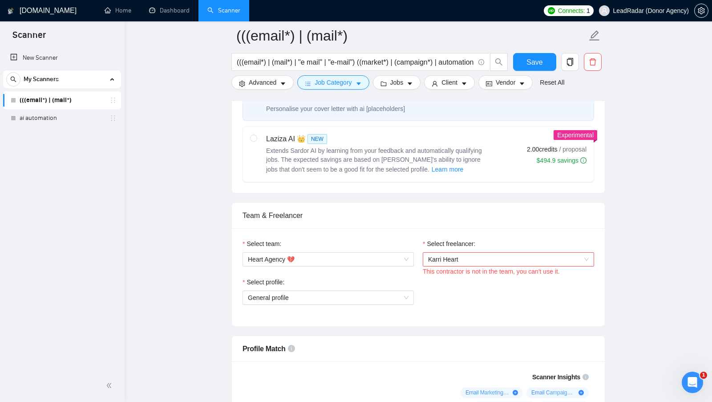
click at [558, 266] on span "Karri Heart" at bounding box center [508, 258] width 161 height 13
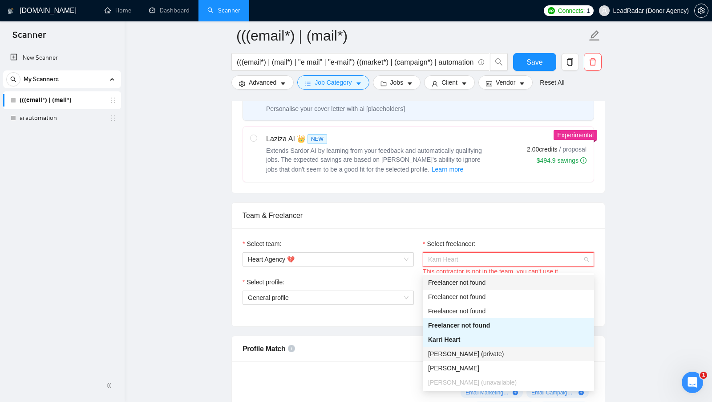
scroll to position [394, 0]
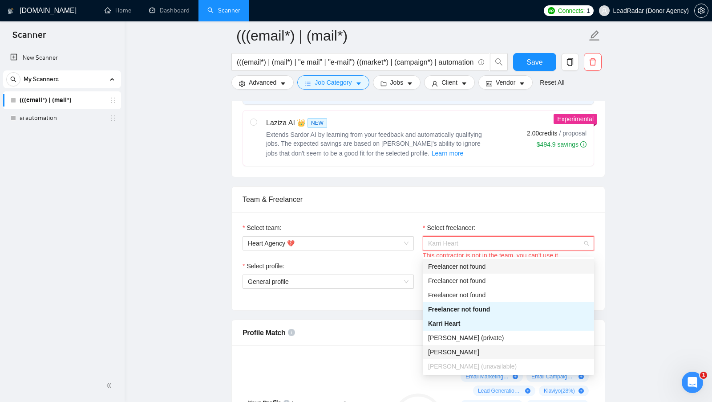
click at [484, 355] on div "[PERSON_NAME]" at bounding box center [508, 352] width 161 height 10
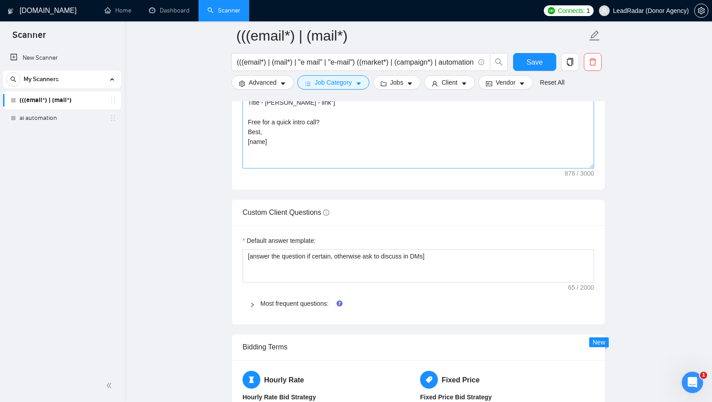
scroll to position [1159, 0]
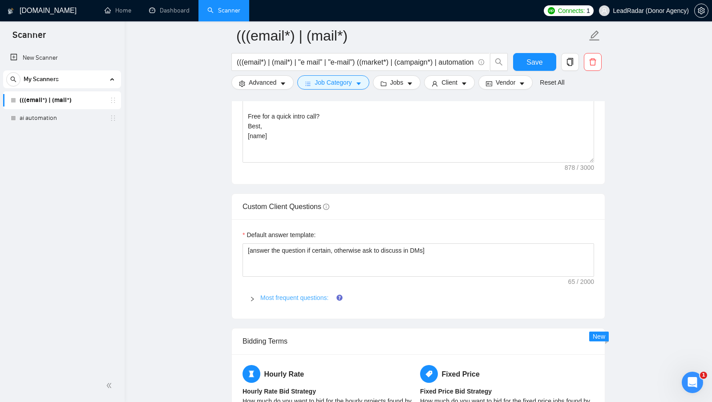
click at [288, 301] on link "Most frequent questions:" at bounding box center [294, 297] width 68 height 7
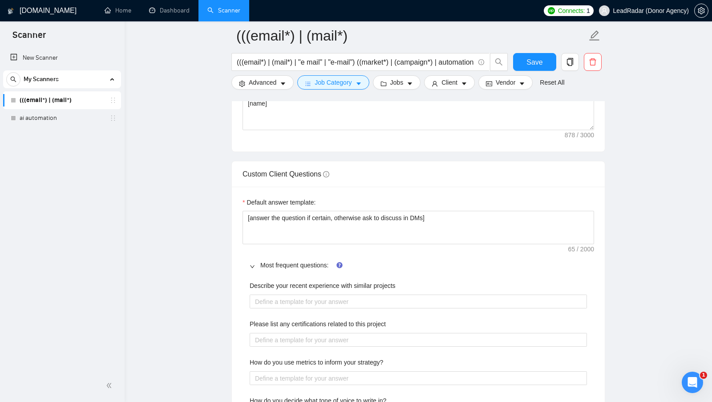
scroll to position [1202, 0]
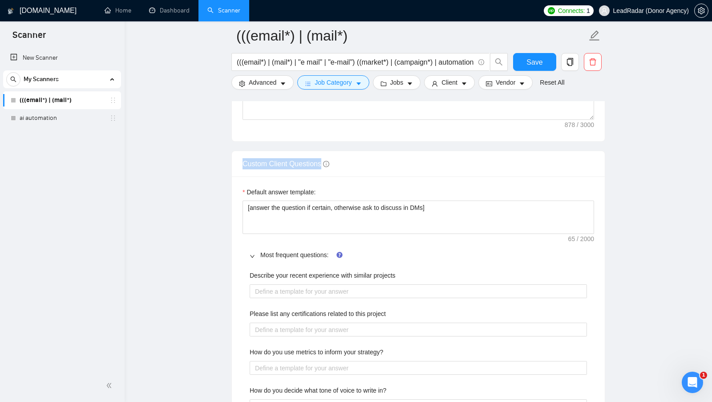
drag, startPoint x: 240, startPoint y: 167, endPoint x: 323, endPoint y: 168, distance: 83.3
click at [323, 168] on div "Custom Client Questions" at bounding box center [418, 164] width 373 height 26
click at [377, 164] on div "Custom Client Questions" at bounding box center [419, 163] width 352 height 25
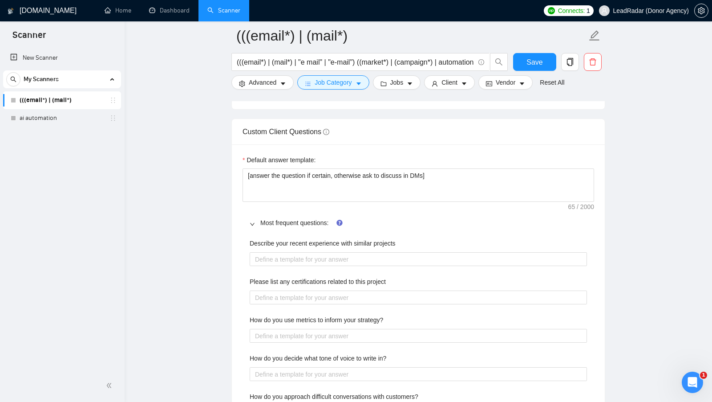
scroll to position [1243, 0]
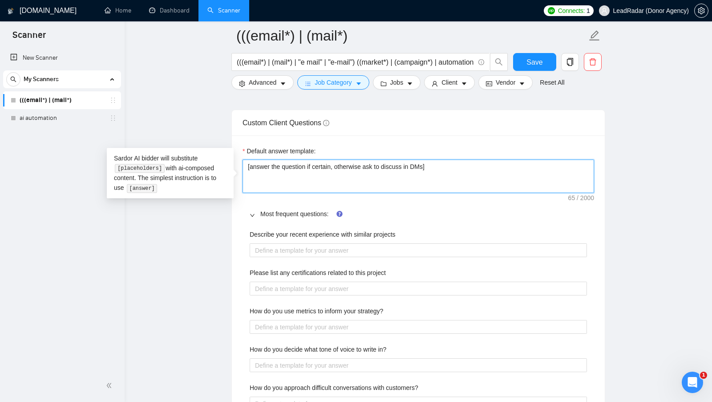
drag, startPoint x: 451, startPoint y: 179, endPoint x: 241, endPoint y: 169, distance: 209.9
click at [241, 169] on div "Default answer template: [answer the question if certain, otherwise ask to disc…" at bounding box center [418, 386] width 373 height 503
click at [261, 168] on textarea "[answer the question if certain, otherwise ask to discuss in DMs]" at bounding box center [419, 175] width 352 height 33
drag, startPoint x: 250, startPoint y: 169, endPoint x: 336, endPoint y: 169, distance: 85.9
click at [336, 169] on textarea "[answer the question if certain, otherwise ask to discuss in DMs]" at bounding box center [419, 175] width 352 height 33
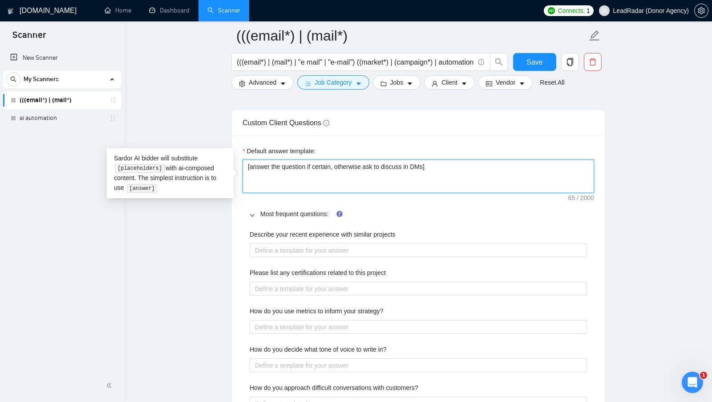
drag, startPoint x: 342, startPoint y: 168, endPoint x: 434, endPoint y: 168, distance: 91.3
click at [434, 168] on textarea "[answer the question if certain, otherwise ask to discuss in DMs]" at bounding box center [419, 175] width 352 height 33
click at [446, 168] on textarea "[answer the question if certain, otherwise ask to discuss in DMs]" at bounding box center [419, 175] width 352 height 33
drag, startPoint x: 451, startPoint y: 169, endPoint x: 245, endPoint y: 172, distance: 206.1
click at [245, 172] on textarea "[answer the question if certain, otherwise ask to discuss in DMs]" at bounding box center [419, 175] width 352 height 33
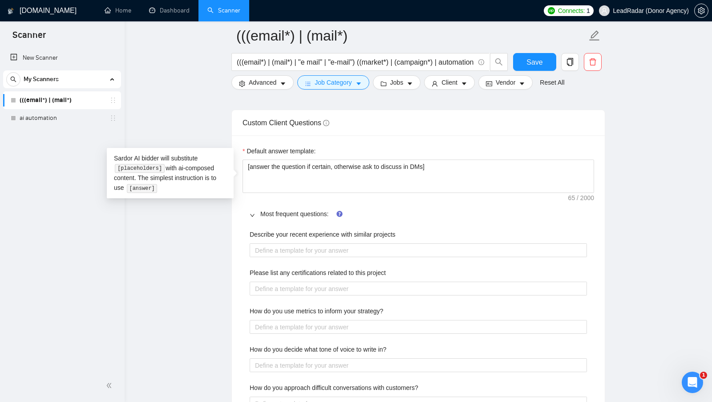
click at [431, 151] on div "Default answer template:" at bounding box center [419, 152] width 352 height 13
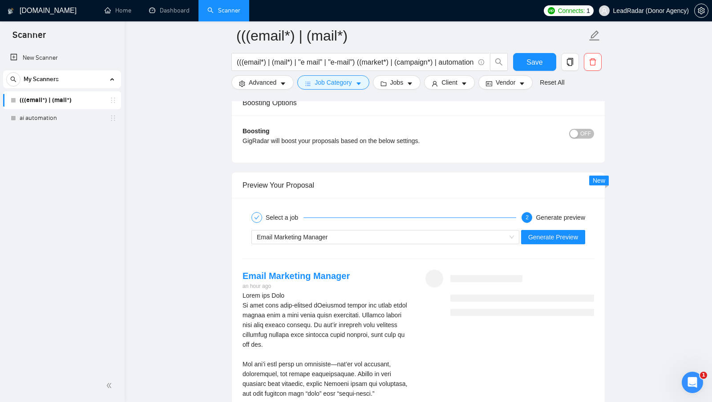
scroll to position [2048, 0]
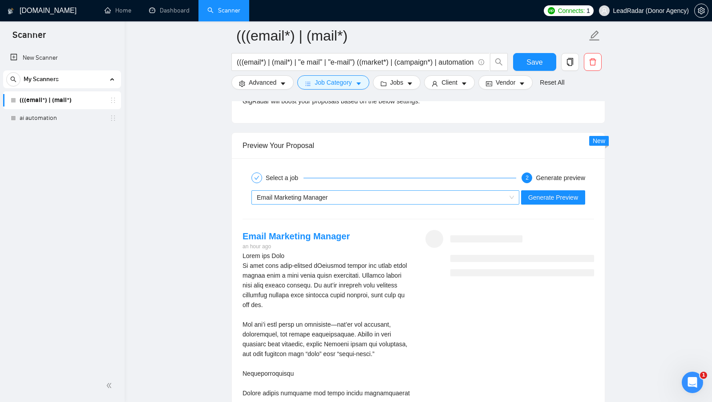
click at [489, 199] on div "Email Marketing Manager" at bounding box center [381, 197] width 249 height 13
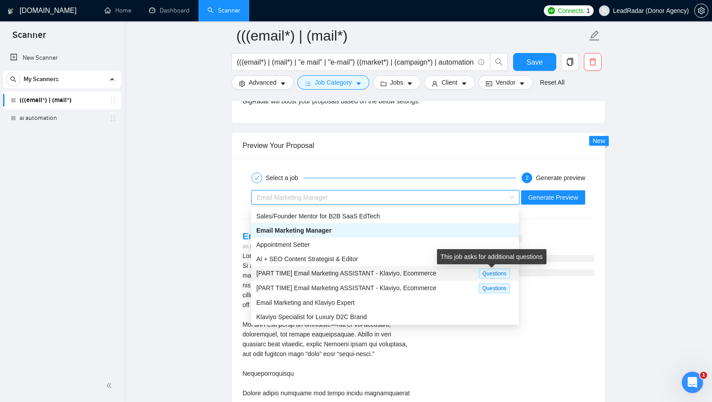
click at [466, 275] on div "[PART TIME] Email Marketing ASSISTANT - Klaviyo, Ecommerce" at bounding box center [367, 273] width 223 height 10
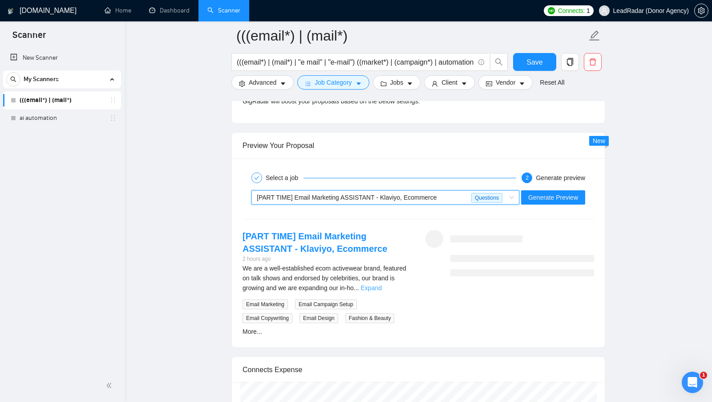
click at [382, 290] on link "Expand" at bounding box center [371, 287] width 21 height 7
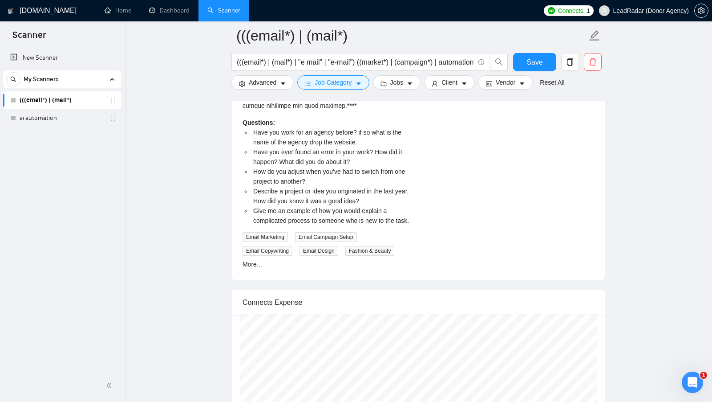
scroll to position [3014, 0]
drag, startPoint x: 252, startPoint y: 138, endPoint x: 295, endPoint y: 214, distance: 87.5
click at [295, 214] on ul "Have you work for an agency before? if so what is the name of the agency drop t…" at bounding box center [327, 177] width 169 height 98
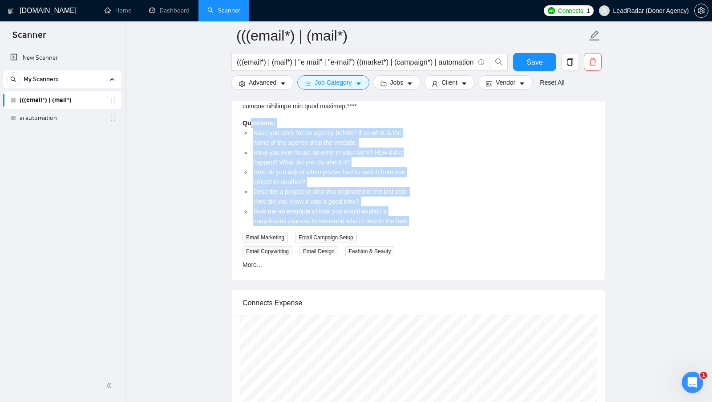
drag, startPoint x: 279, startPoint y: 230, endPoint x: 245, endPoint y: 126, distance: 109.1
click at [247, 126] on div "Questions: Have you work for an agency before? if so what is the name of the ag…" at bounding box center [327, 172] width 169 height 108
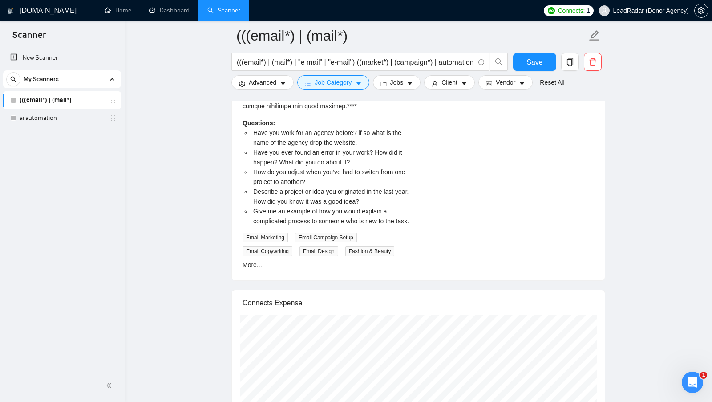
click at [290, 153] on span "Have you ever found an error in your work? How did it happen? What did you do a…" at bounding box center [327, 157] width 149 height 17
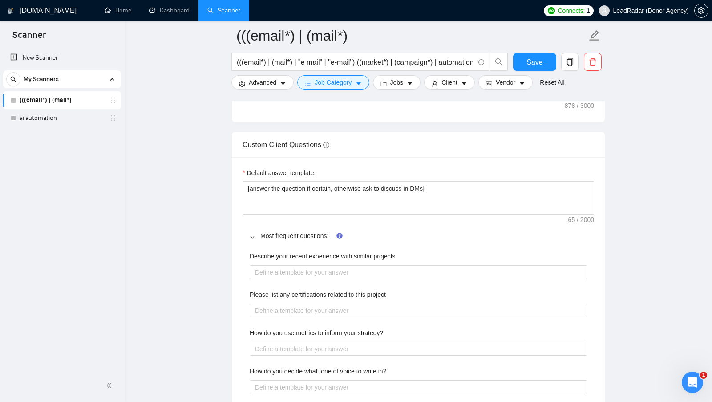
scroll to position [1221, 0]
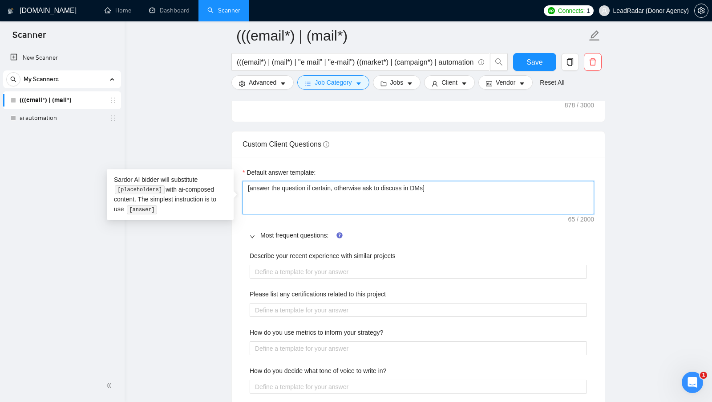
drag, startPoint x: 448, startPoint y: 188, endPoint x: 175, endPoint y: 184, distance: 272.9
click at [395, 181] on div "Default answer template:" at bounding box center [419, 173] width 352 height 13
click at [397, 199] on textarea "[answer the question if certain, otherwise ask to discuss in DMs]" at bounding box center [419, 197] width 352 height 33
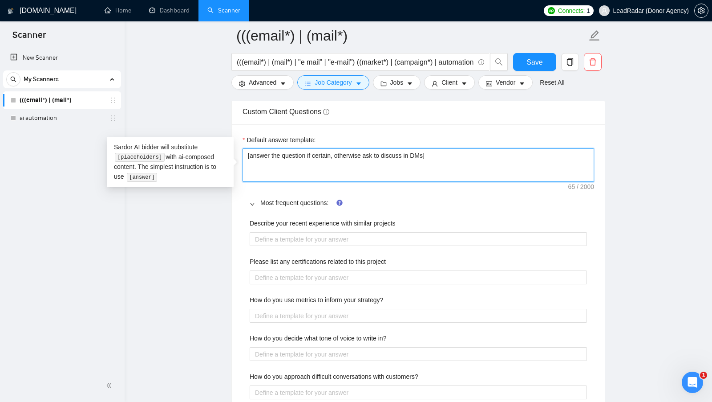
scroll to position [1256, 0]
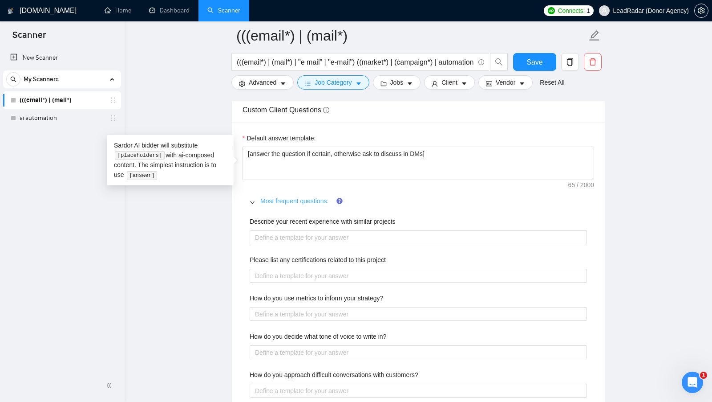
click at [288, 203] on link "Most frequent questions:" at bounding box center [294, 200] width 68 height 7
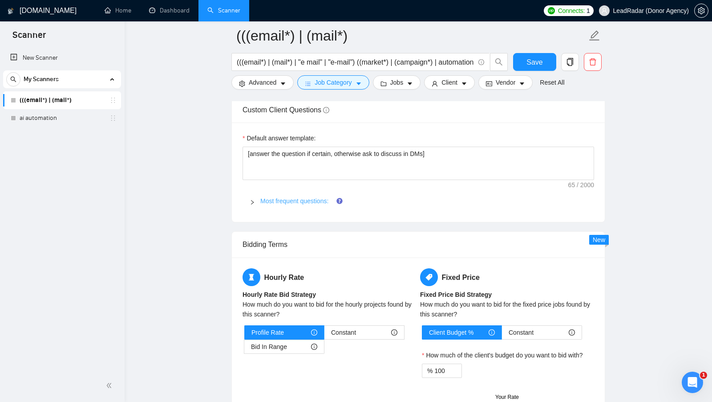
click at [281, 203] on link "Most frequent questions:" at bounding box center [294, 200] width 68 height 7
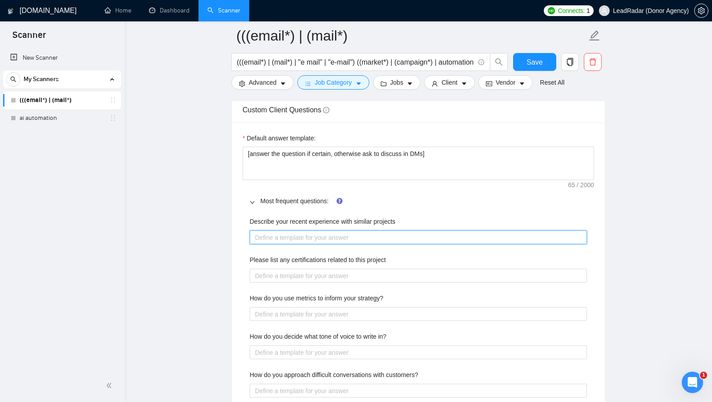
click at [297, 239] on projects "Describe your recent experience with similar projects" at bounding box center [418, 237] width 337 height 14
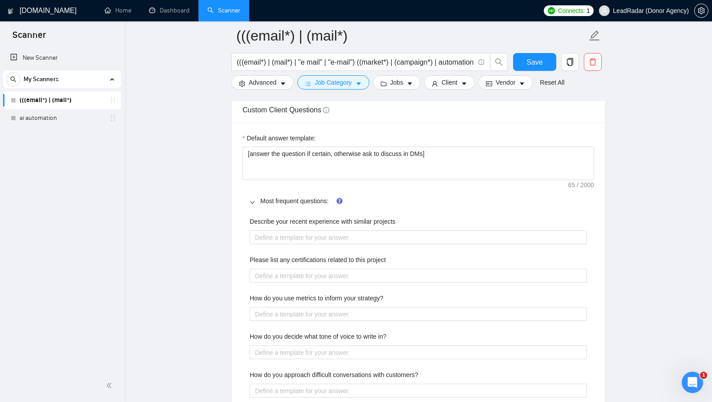
click at [364, 223] on label "Describe your recent experience with similar projects" at bounding box center [323, 221] width 146 height 10
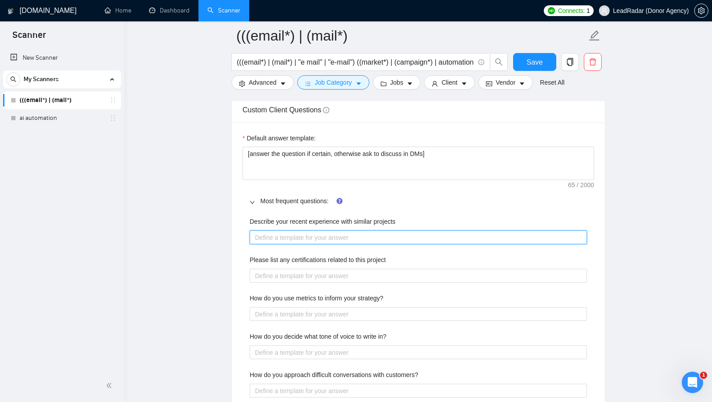
click at [364, 230] on projects "Describe your recent experience with similar projects" at bounding box center [418, 237] width 337 height 14
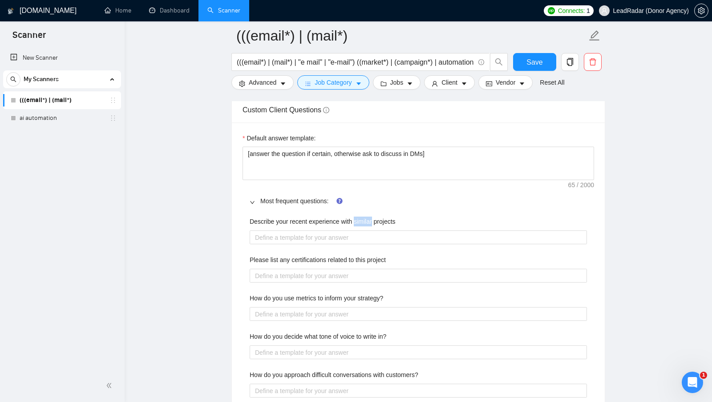
click at [364, 223] on label "Describe your recent experience with similar projects" at bounding box center [323, 221] width 146 height 10
click at [364, 230] on projects "Describe your recent experience with similar projects" at bounding box center [418, 237] width 337 height 14
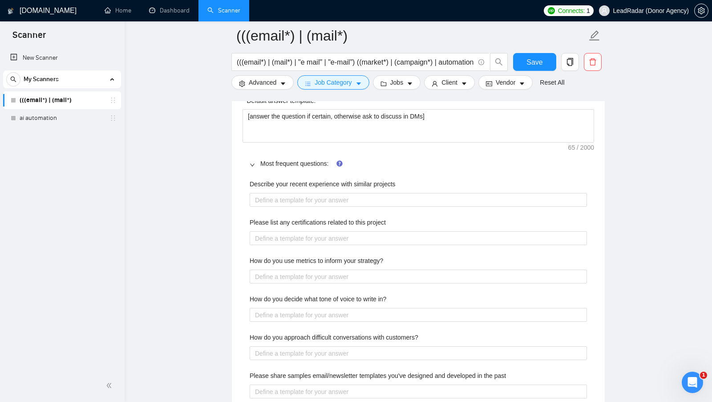
click at [320, 223] on label "Please list any certifications related to this project" at bounding box center [318, 222] width 136 height 10
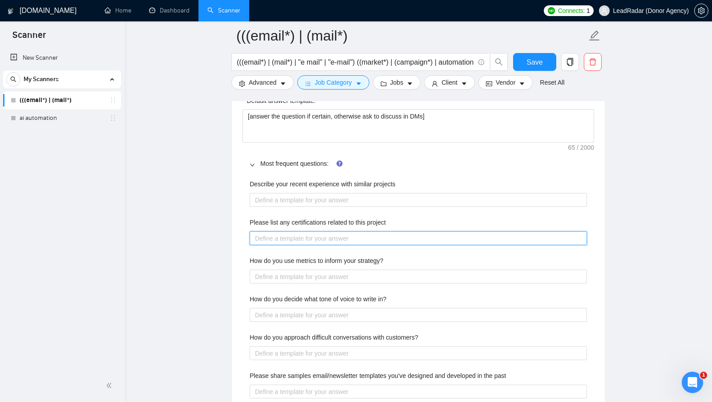
click at [320, 231] on project "Please list any certifications related to this project" at bounding box center [418, 238] width 337 height 14
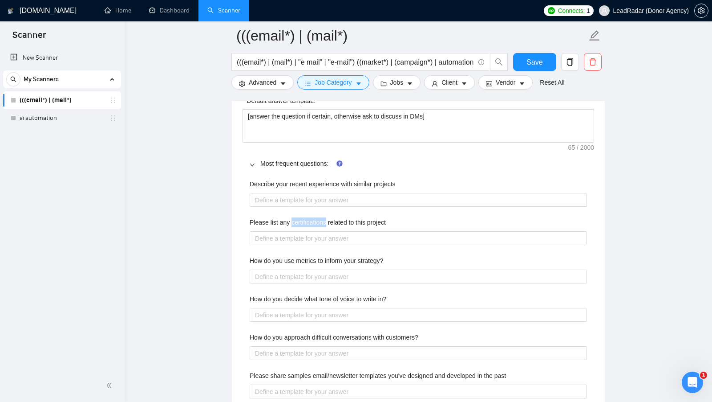
click at [320, 223] on label "Please list any certifications related to this project" at bounding box center [318, 222] width 136 height 10
click at [320, 231] on project "Please list any certifications related to this project" at bounding box center [418, 238] width 337 height 14
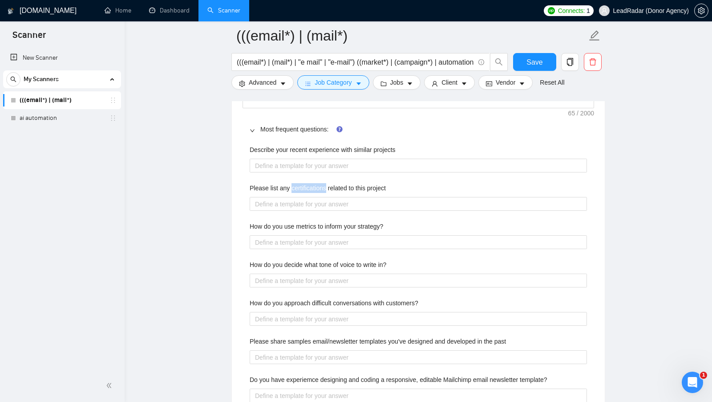
scroll to position [1286, 0]
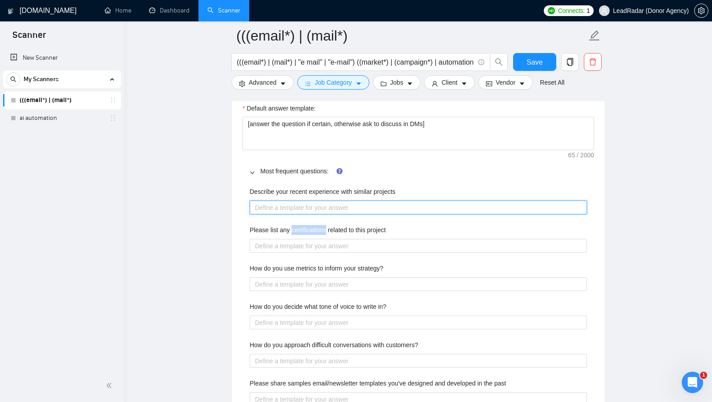
click at [345, 206] on projects "Describe your recent experience with similar projects" at bounding box center [418, 207] width 337 height 14
type projects "["
type projects "[]"
type projects "["
type projects "l"
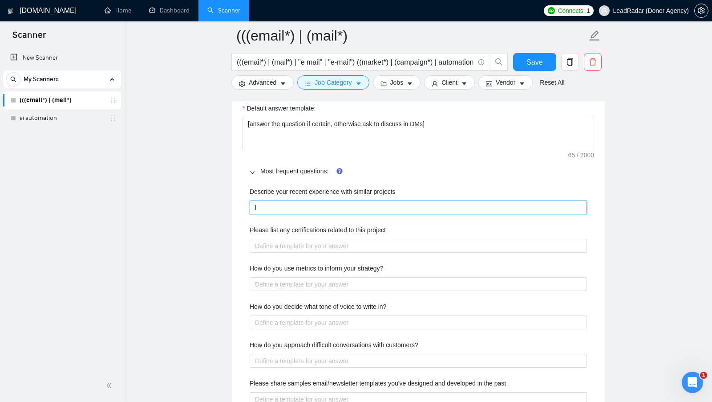
type projects "li"
type projects "lin"
type projects "link"
type projects "link -"
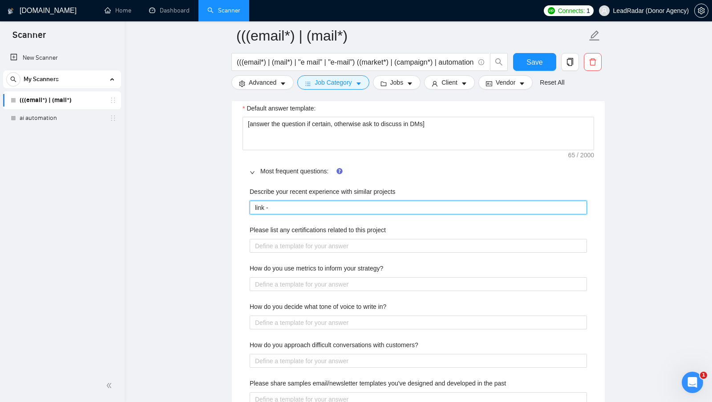
type projects "link -"
click at [349, 211] on projects "link -" at bounding box center [418, 207] width 337 height 14
type projects "["
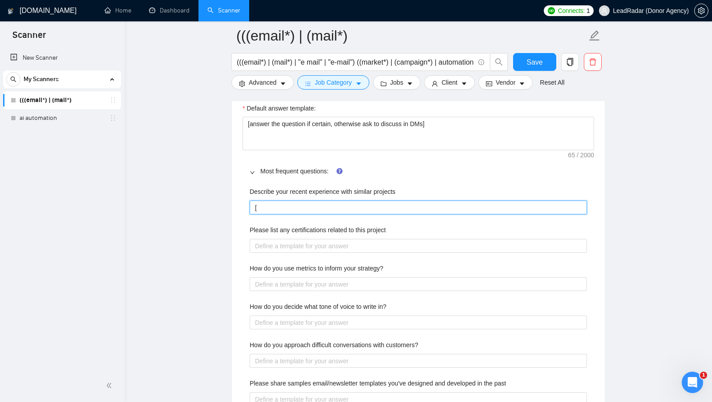
type projects "[]"
click at [384, 210] on projects "[]" at bounding box center [418, 207] width 337 height 14
type projects "["
click at [471, 230] on div "Please list any certifications related to this project" at bounding box center [418, 231] width 337 height 13
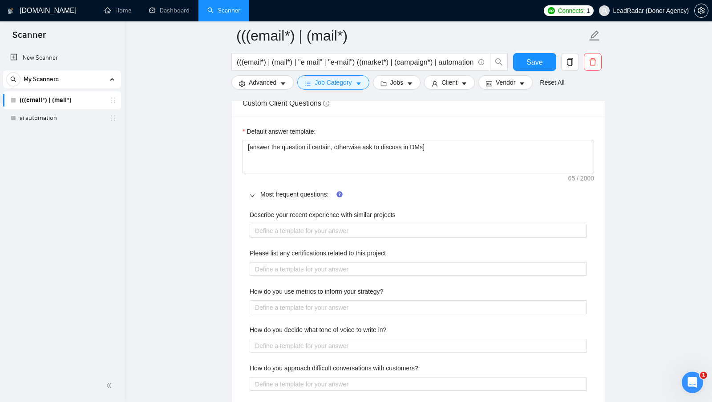
scroll to position [1262, 0]
click at [300, 199] on span "Most frequent questions:" at bounding box center [423, 195] width 327 height 10
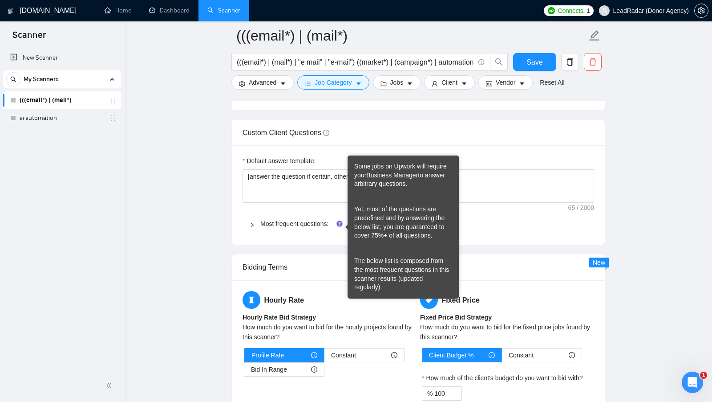
click at [579, 223] on span "Most frequent questions:" at bounding box center [423, 224] width 327 height 10
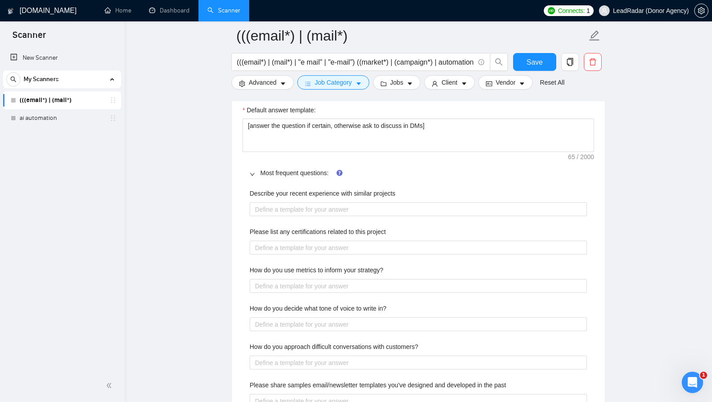
scroll to position [1284, 0]
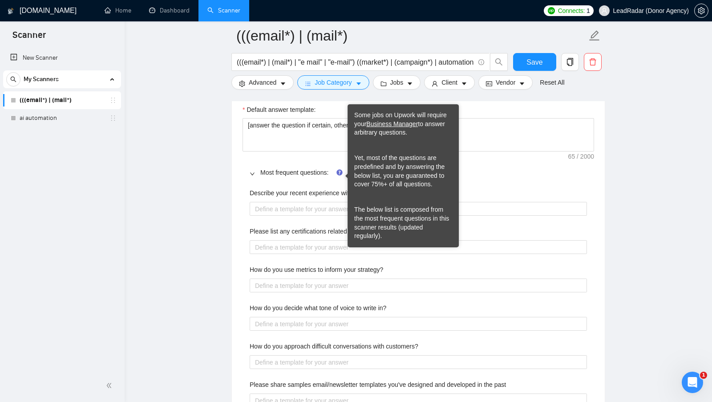
click at [312, 177] on span "Most frequent questions:" at bounding box center [423, 172] width 327 height 10
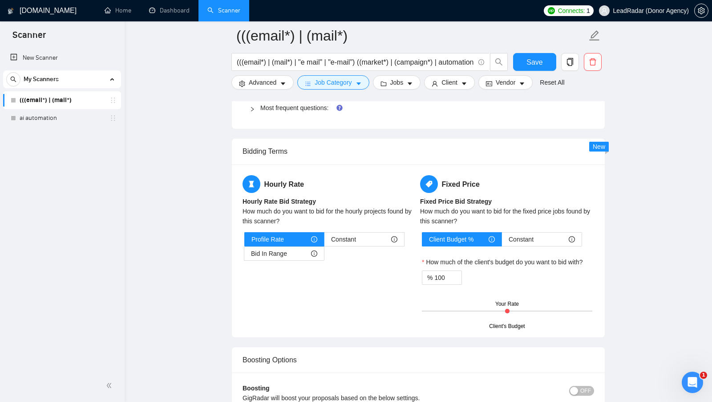
scroll to position [1349, 0]
drag, startPoint x: 239, startPoint y: 155, endPoint x: 288, endPoint y: 155, distance: 49.0
click at [288, 155] on div "Bidding Terms" at bounding box center [418, 151] width 373 height 26
click at [288, 155] on div "Bidding Terms" at bounding box center [419, 150] width 352 height 25
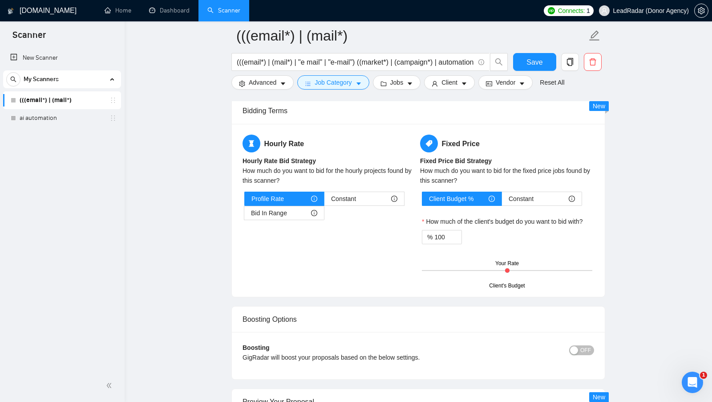
scroll to position [1405, 0]
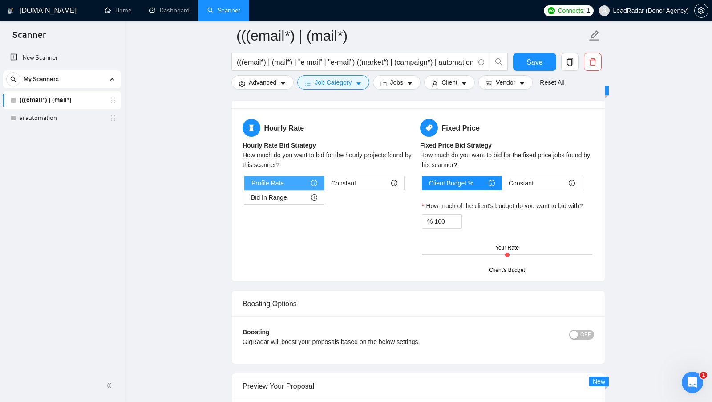
click at [290, 183] on div "Profile Rate" at bounding box center [284, 182] width 66 height 13
click at [245, 185] on input "Profile Rate" at bounding box center [245, 185] width 0 height 0
click at [353, 185] on span "Constant" at bounding box center [343, 182] width 25 height 13
click at [325, 185] on input "Constant" at bounding box center [325, 185] width 0 height 0
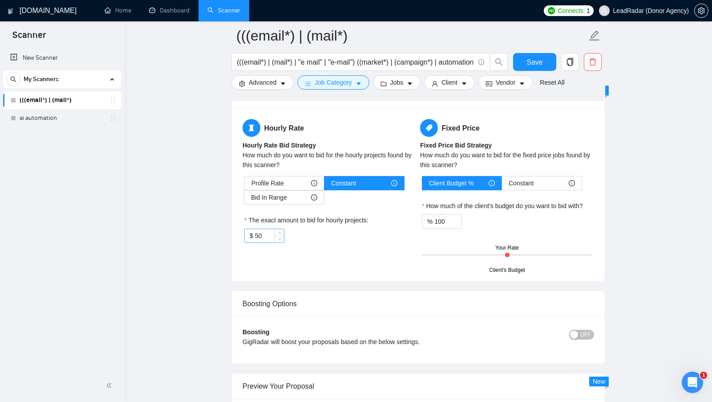
click at [264, 239] on input "50" at bounding box center [269, 235] width 29 height 13
click at [303, 239] on div "$ 50" at bounding box center [329, 235] width 170 height 14
click at [269, 239] on input "50" at bounding box center [269, 235] width 29 height 13
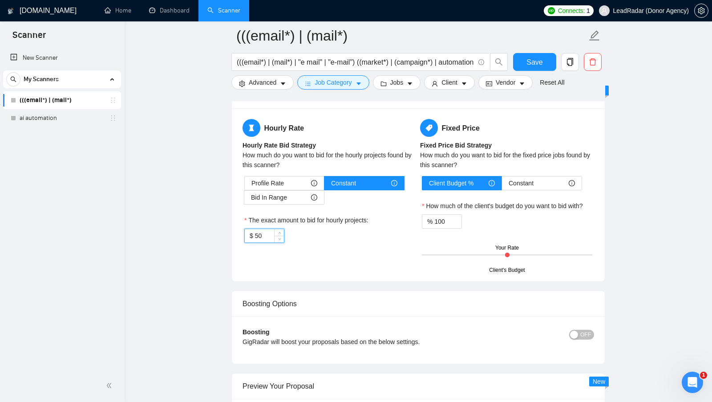
click at [269, 239] on input "50" at bounding box center [269, 235] width 29 height 13
click at [273, 199] on span "Bid In Range" at bounding box center [269, 197] width 36 height 13
click at [244, 199] on input "Bid In Range" at bounding box center [244, 199] width 0 height 0
type input "50"
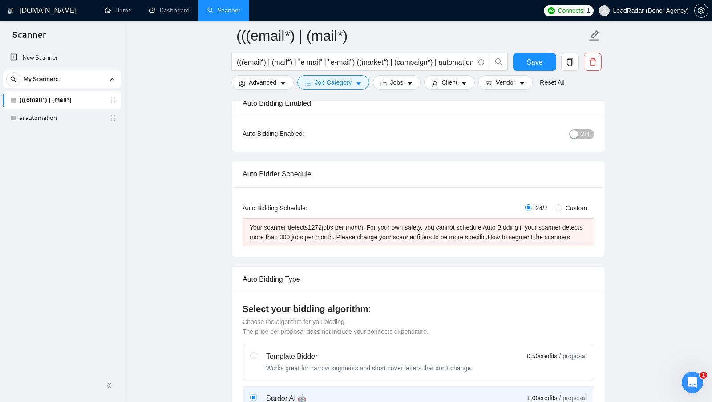
scroll to position [0, 0]
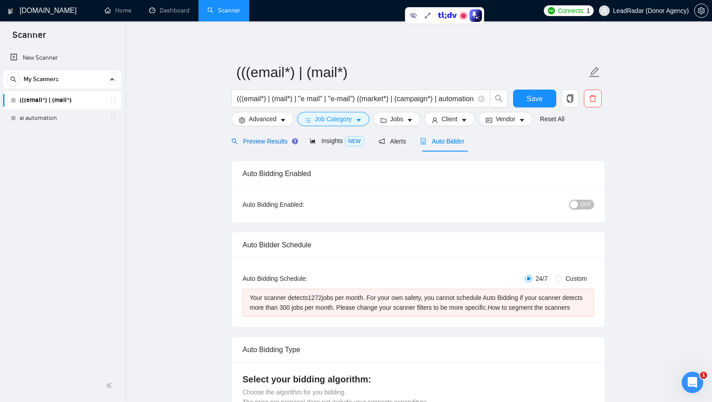
click at [267, 144] on span "Preview Results" at bounding box center [263, 141] width 64 height 7
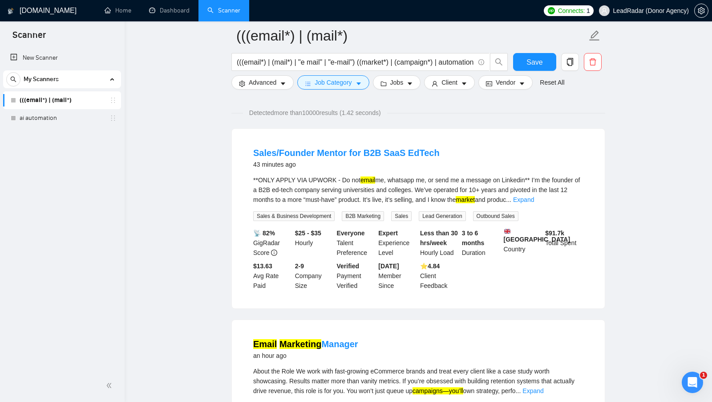
scroll to position [51, 0]
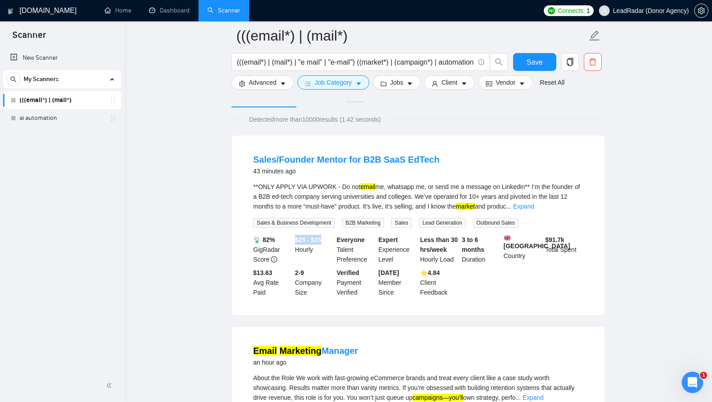
drag, startPoint x: 294, startPoint y: 240, endPoint x: 328, endPoint y: 240, distance: 33.8
click at [328, 240] on div "$25 - $35 Hourly" at bounding box center [314, 249] width 42 height 29
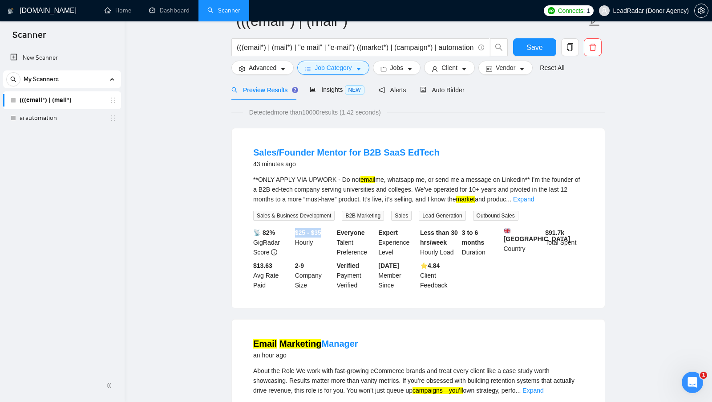
scroll to position [0, 0]
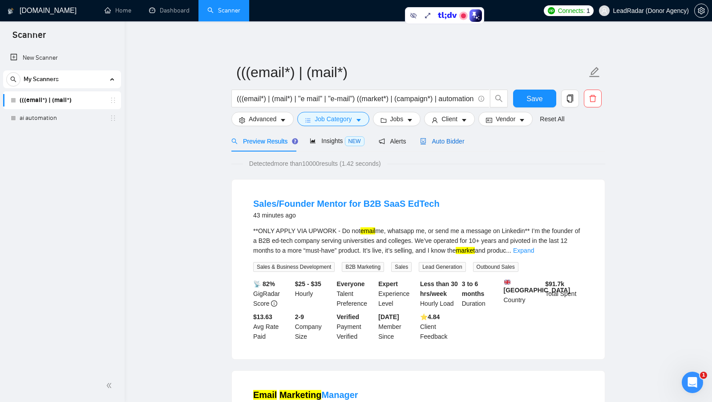
click at [451, 142] on span "Auto Bidder" at bounding box center [442, 141] width 44 height 7
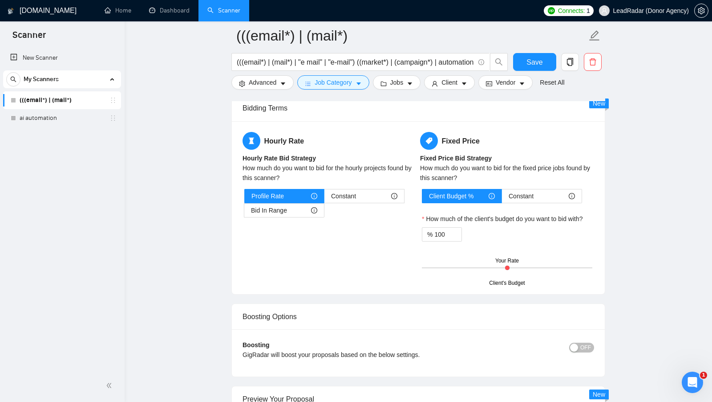
scroll to position [1402, 0]
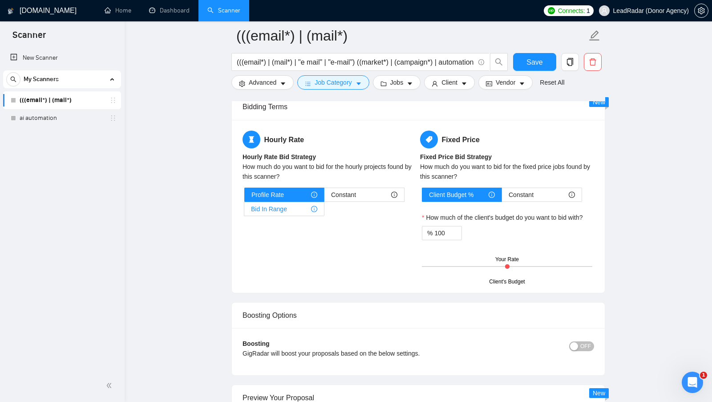
click at [287, 215] on div "Bid In Range" at bounding box center [284, 208] width 66 height 13
click at [244, 211] on input "Bid In Range" at bounding box center [244, 211] width 0 height 0
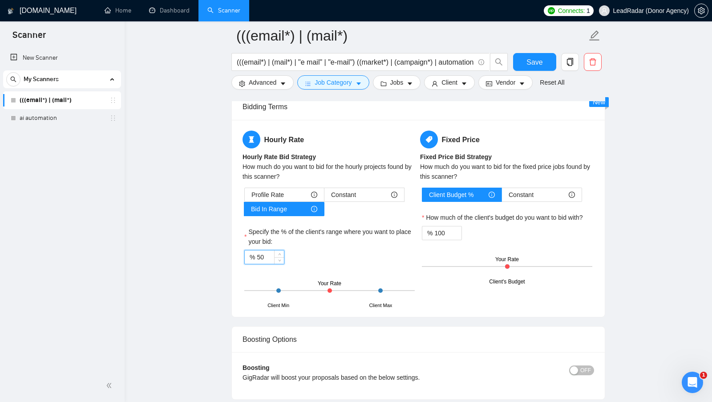
click at [267, 258] on input "50" at bounding box center [270, 256] width 27 height 13
type input "70"
click at [304, 256] on div "% 70" at bounding box center [329, 257] width 170 height 14
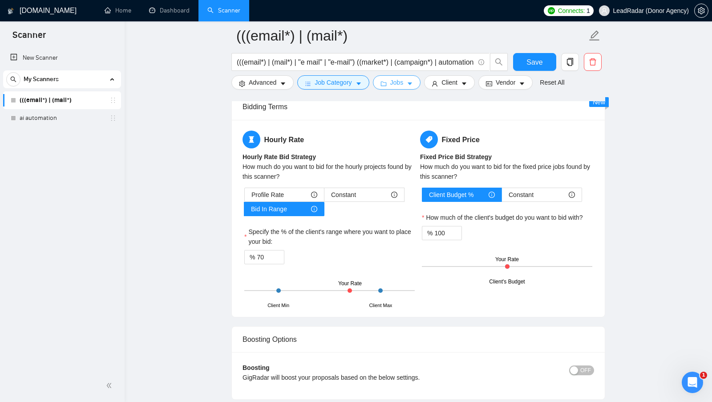
click at [409, 83] on icon "caret-down" at bounding box center [410, 84] width 6 height 6
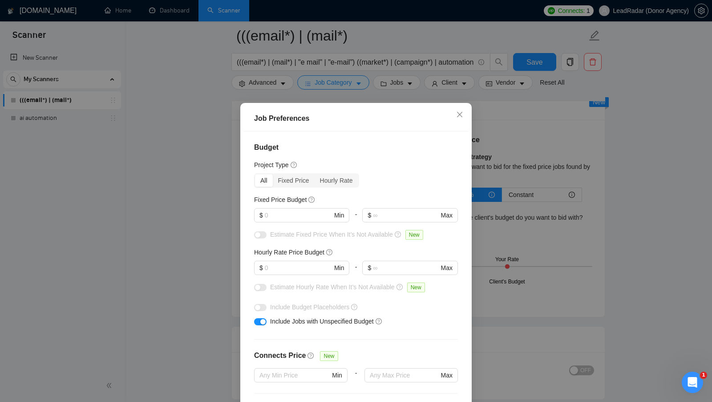
click at [485, 261] on div "Job Preferences Budget Project Type All Fixed Price Hourly Rate Fixed Price Bud…" at bounding box center [356, 201] width 712 height 402
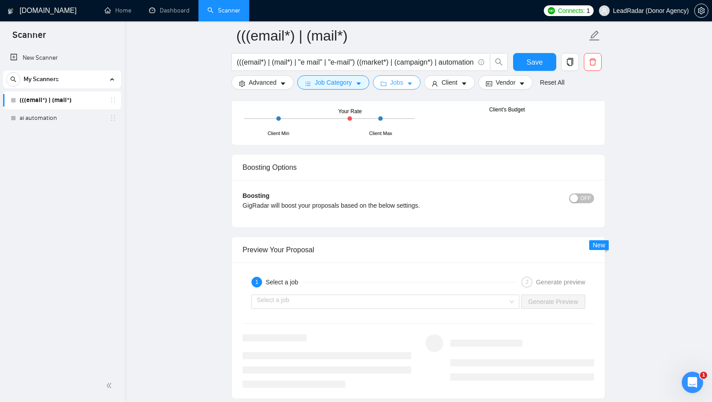
scroll to position [1575, 0]
click at [587, 202] on span "OFF" at bounding box center [585, 197] width 11 height 10
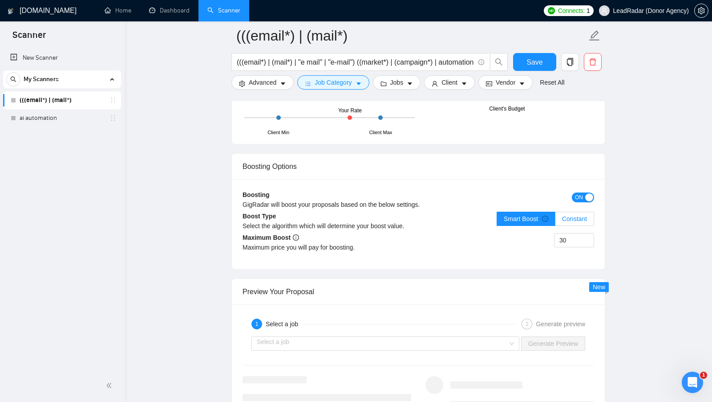
click at [571, 222] on span "Constant" at bounding box center [574, 218] width 25 height 7
click at [556, 221] on input "Constant" at bounding box center [556, 221] width 0 height 0
drag, startPoint x: 577, startPoint y: 244, endPoint x: 544, endPoint y: 244, distance: 33.4
click at [545, 244] on div "30" at bounding box center [506, 245] width 176 height 25
click at [537, 244] on div "30" at bounding box center [506, 245] width 176 height 25
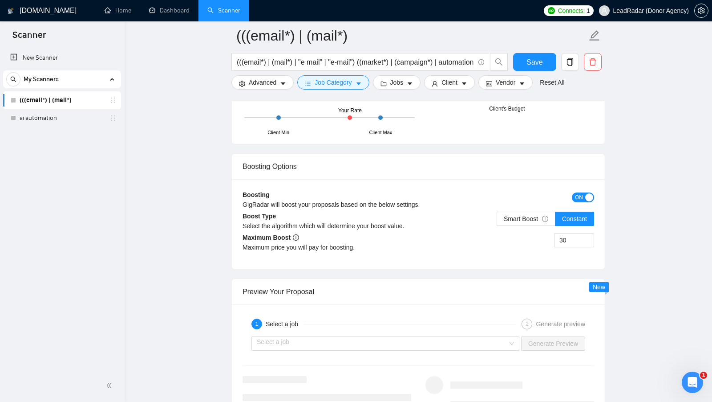
click at [588, 201] on div "button" at bounding box center [589, 197] width 8 height 8
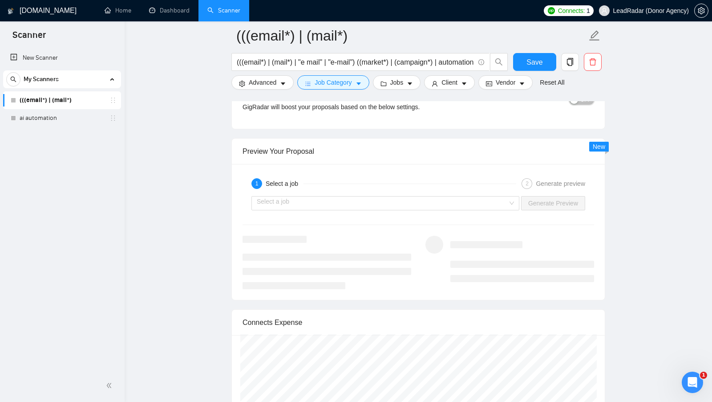
scroll to position [1680, 0]
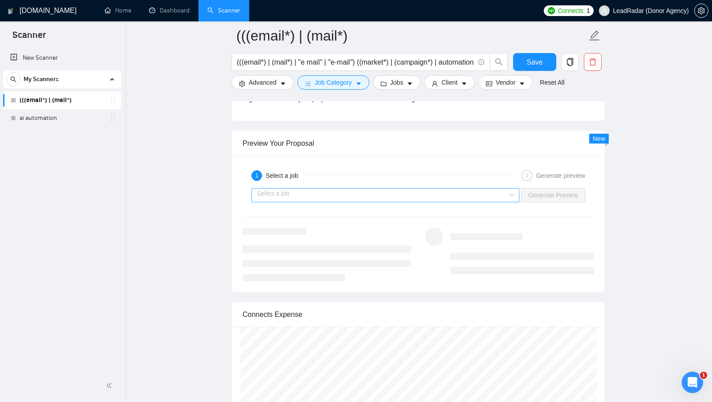
click at [505, 195] on input "search" at bounding box center [382, 194] width 251 height 13
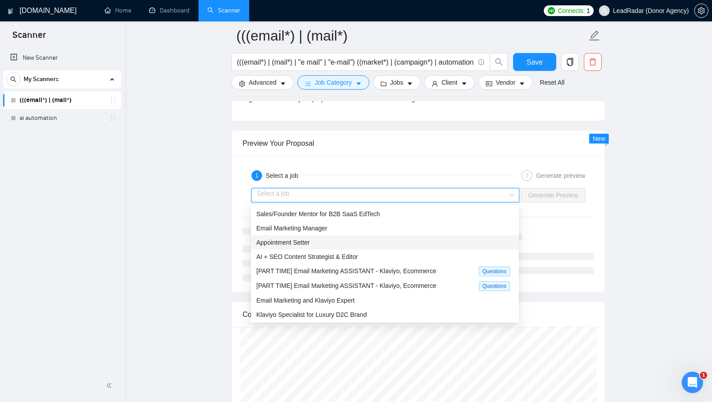
click at [439, 241] on div "Appointment Setter" at bounding box center [384, 242] width 257 height 10
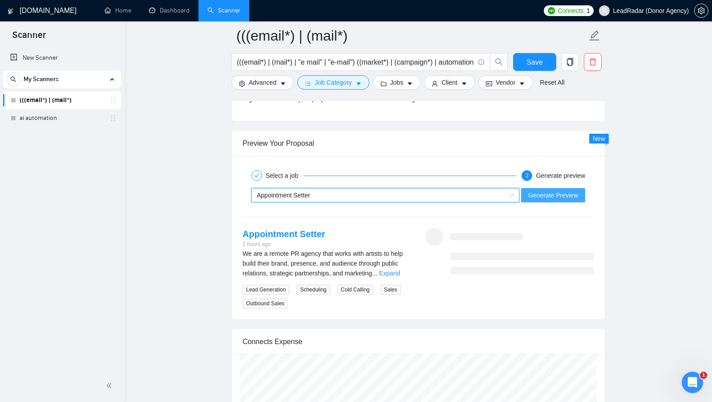
click at [552, 196] on span "Generate Preview" at bounding box center [553, 195] width 50 height 10
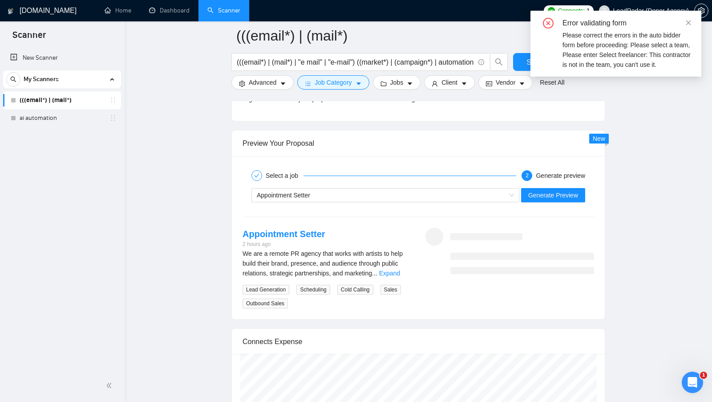
click at [548, 277] on div "Appointment Setter 2 hours ago We are a remote PR agency that works with artist…" at bounding box center [418, 267] width 366 height 81
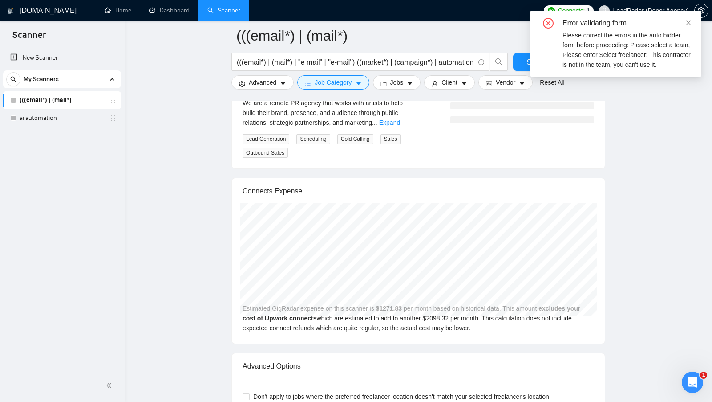
scroll to position [1835, 0]
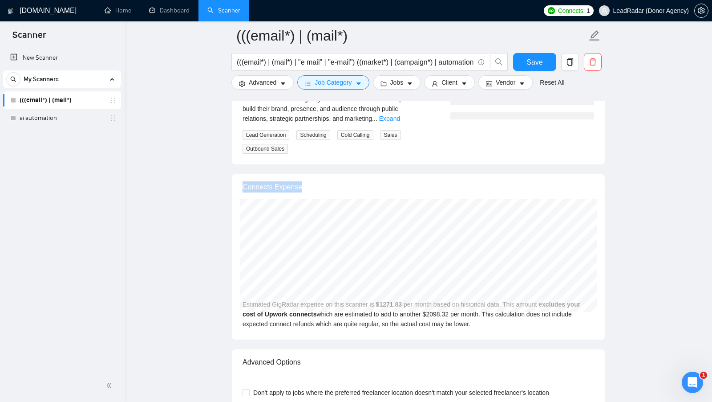
drag, startPoint x: 240, startPoint y: 187, endPoint x: 343, endPoint y: 187, distance: 102.4
click at [343, 187] on div "Connects Expense" at bounding box center [418, 187] width 373 height 26
click at [343, 187] on div "Connects Expense" at bounding box center [419, 186] width 352 height 25
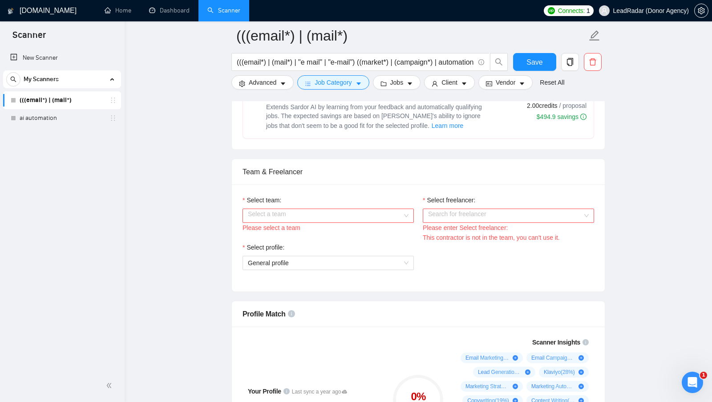
scroll to position [0, 0]
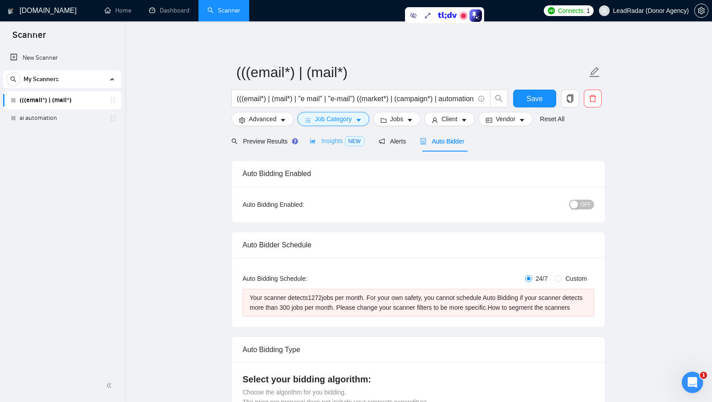
click at [327, 146] on div "Insights NEW" at bounding box center [337, 140] width 54 height 21
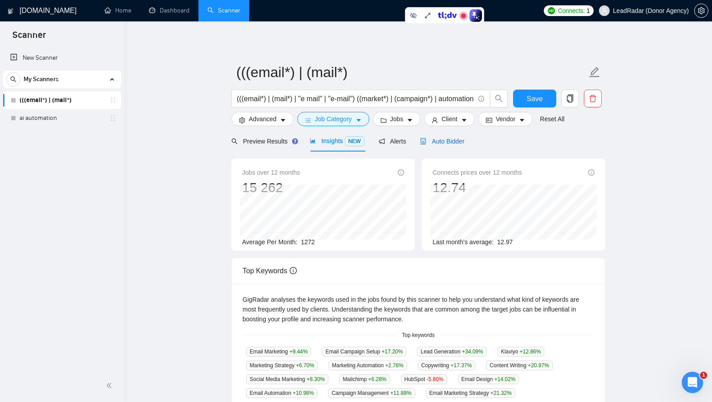
click at [456, 144] on span "Auto Bidder" at bounding box center [442, 141] width 44 height 7
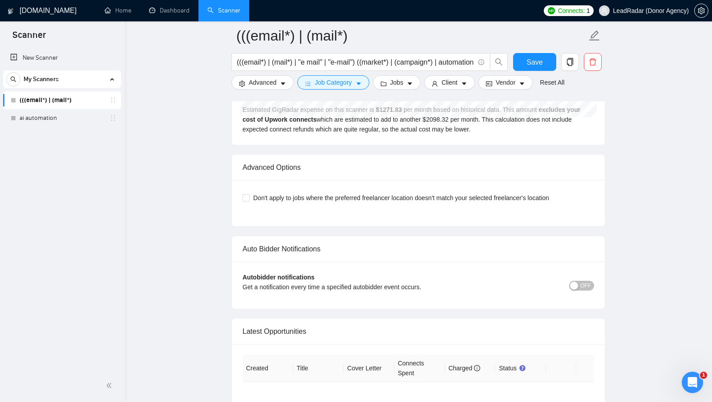
scroll to position [2001, 0]
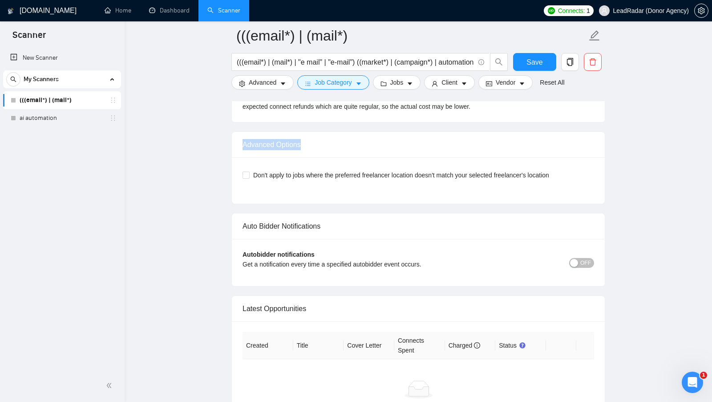
drag, startPoint x: 240, startPoint y: 144, endPoint x: 336, endPoint y: 144, distance: 95.7
click at [336, 144] on div "Advanced Options" at bounding box center [418, 145] width 373 height 26
click at [336, 144] on div "Advanced Options" at bounding box center [419, 144] width 352 height 25
click at [239, 173] on div "Don't apply to jobs where the preferred freelancer location doesn't match your …" at bounding box center [418, 180] width 373 height 46
click at [246, 173] on input "Don't apply to jobs where the preferred freelancer location doesn't match your …" at bounding box center [246, 174] width 6 height 6
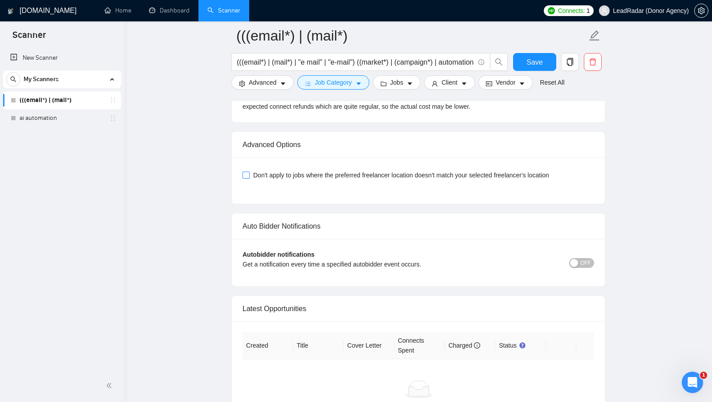
checkbox input "true"
click at [513, 86] on span "Vendor" at bounding box center [506, 82] width 20 height 10
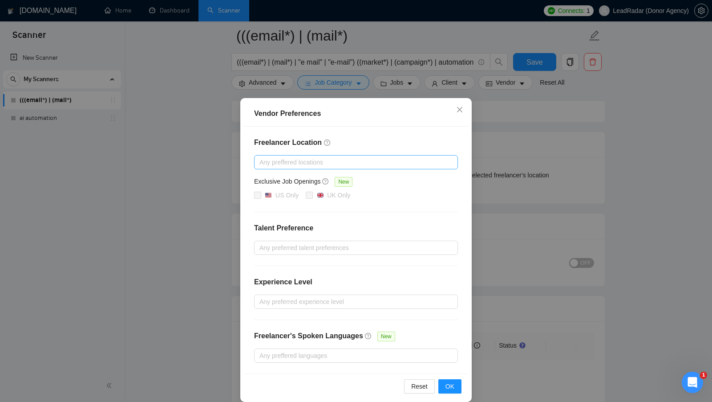
click at [335, 158] on div at bounding box center [351, 162] width 191 height 11
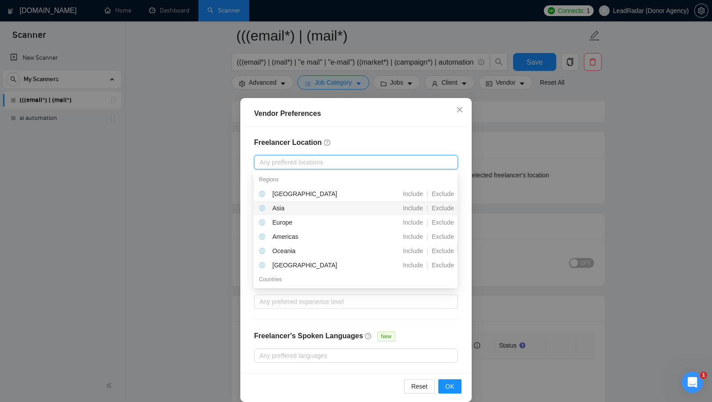
click at [506, 193] on div "Vendor Preferences Freelancer Location Any preffered locations Exclusive Job Op…" at bounding box center [356, 201] width 712 height 402
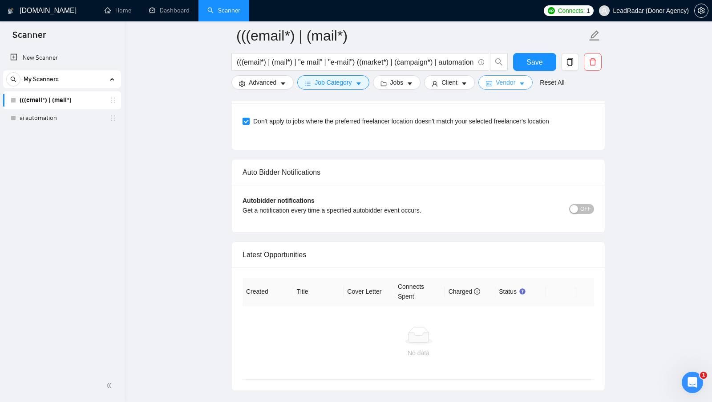
scroll to position [2059, 0]
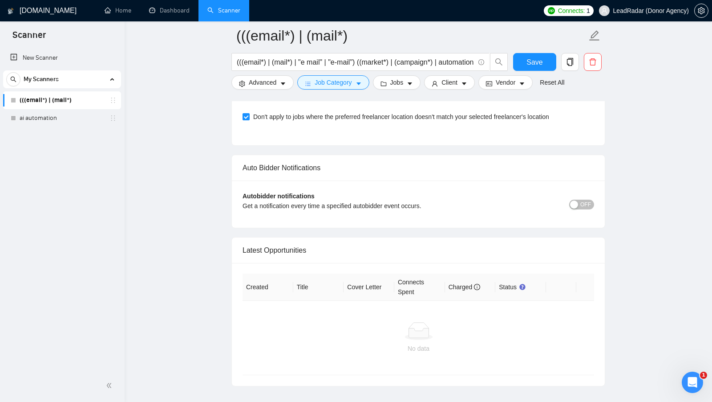
click at [588, 201] on span "OFF" at bounding box center [585, 204] width 11 height 10
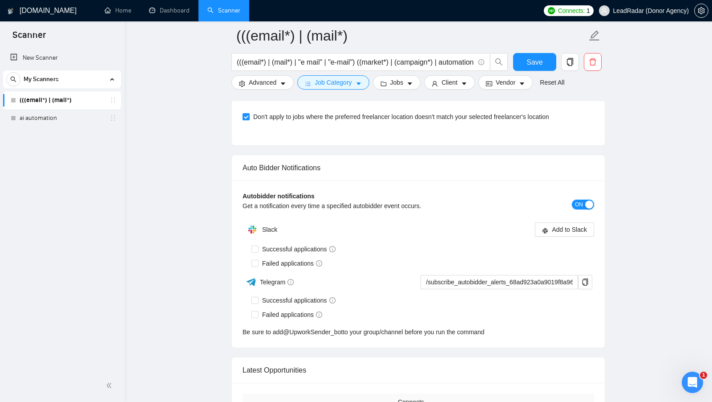
scroll to position [2103, 0]
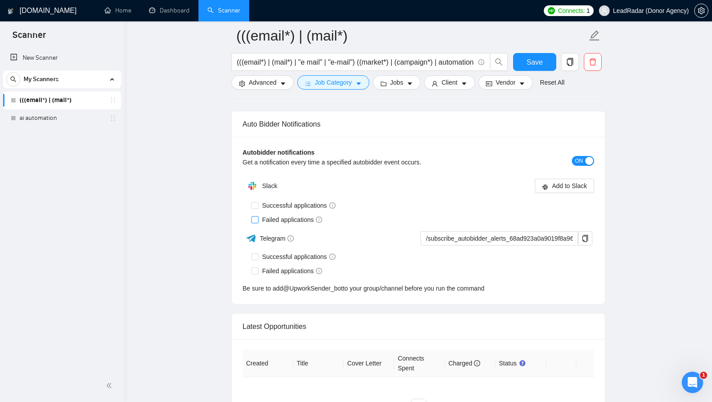
click at [256, 221] on input "Failed applications" at bounding box center [254, 219] width 6 height 6
checkbox input "true"
click at [580, 158] on span "ON" at bounding box center [579, 161] width 8 height 10
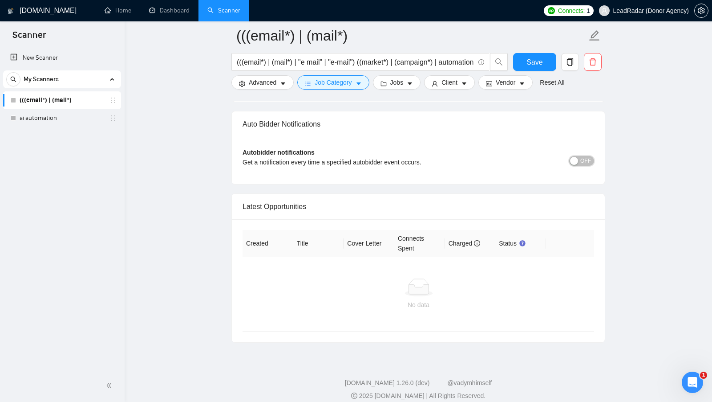
scroll to position [2110, 0]
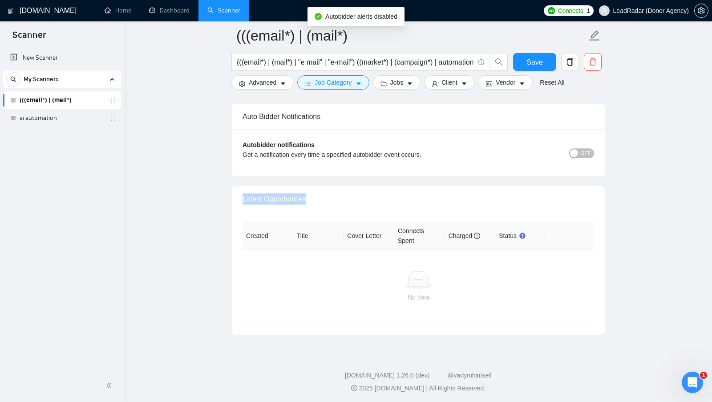
drag, startPoint x: 241, startPoint y: 201, endPoint x: 318, endPoint y: 200, distance: 77.5
click at [318, 200] on div "Latest Opportunities" at bounding box center [418, 199] width 373 height 26
click at [332, 283] on div at bounding box center [419, 280] width 338 height 18
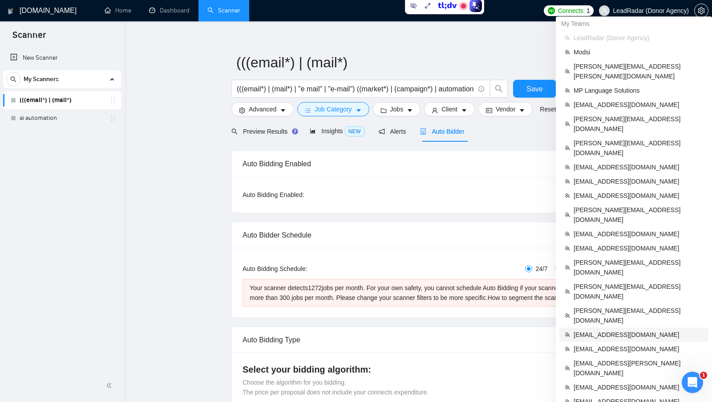
scroll to position [28, 0]
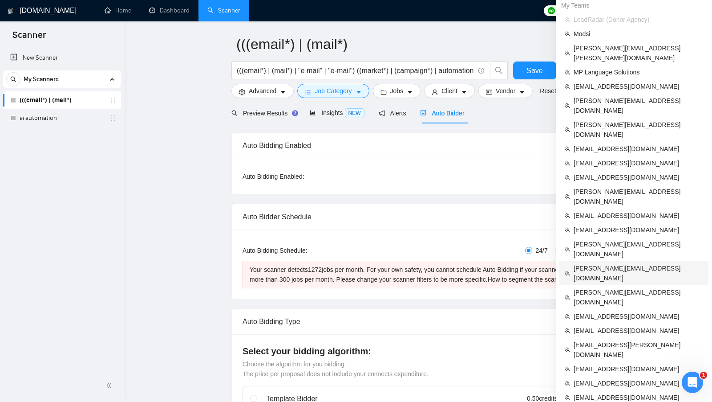
click at [652, 263] on span "[PERSON_NAME][EMAIL_ADDRESS][DOMAIN_NAME]" at bounding box center [639, 273] width 130 height 20
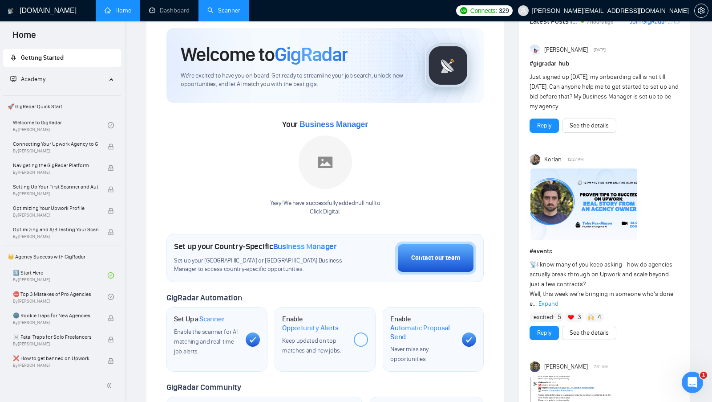
scroll to position [22, 0]
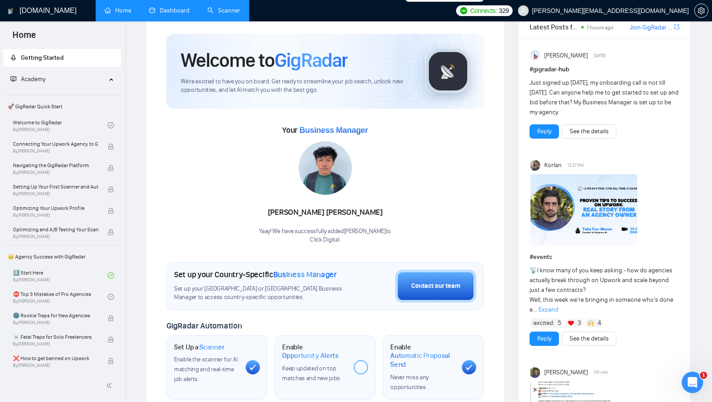
click at [161, 14] on link "Dashboard" at bounding box center [169, 11] width 41 height 8
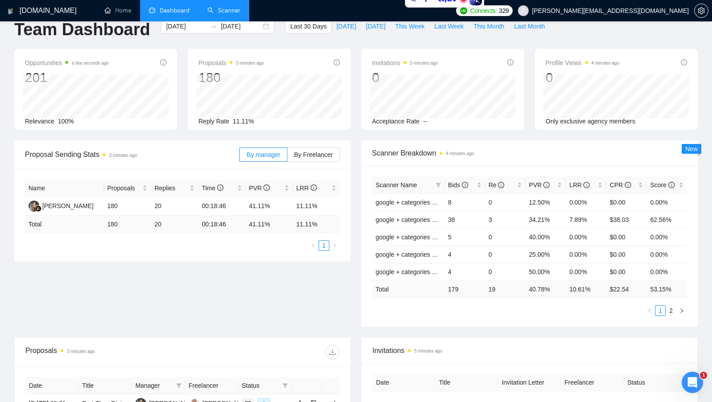
scroll to position [17, 0]
drag, startPoint x: 110, startPoint y: 202, endPoint x: 132, endPoint y: 202, distance: 21.4
click at [132, 202] on td "180" at bounding box center [127, 205] width 47 height 19
drag, startPoint x: 202, startPoint y: 202, endPoint x: 238, endPoint y: 206, distance: 35.8
click at [238, 206] on td "00:18:46" at bounding box center [221, 205] width 47 height 19
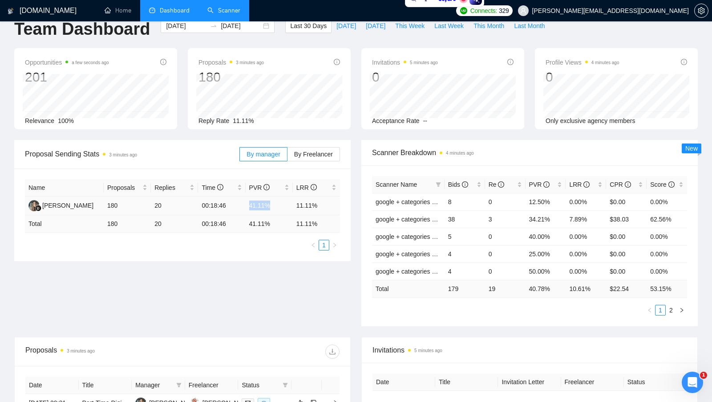
drag, startPoint x: 248, startPoint y: 204, endPoint x: 280, endPoint y: 206, distance: 32.1
click at [280, 206] on td "41.11%" at bounding box center [269, 205] width 47 height 19
drag, startPoint x: 295, startPoint y: 204, endPoint x: 322, endPoint y: 205, distance: 27.2
click at [322, 205] on td "11.11%" at bounding box center [316, 205] width 47 height 19
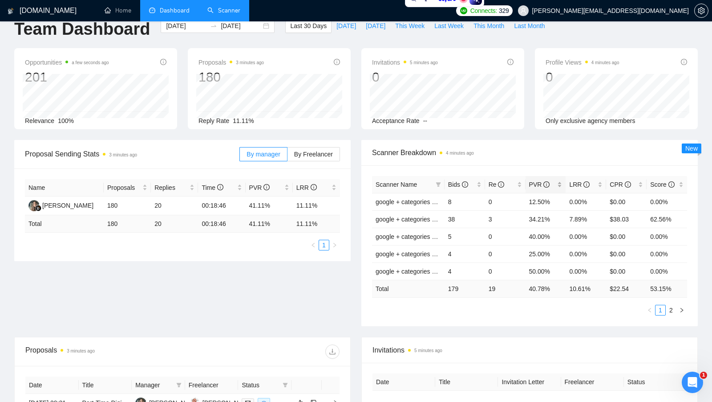
click at [562, 182] on div "PVR" at bounding box center [545, 184] width 33 height 10
click at [561, 182] on div "PVR" at bounding box center [545, 184] width 33 height 10
click at [599, 183] on div "LRR" at bounding box center [585, 184] width 33 height 10
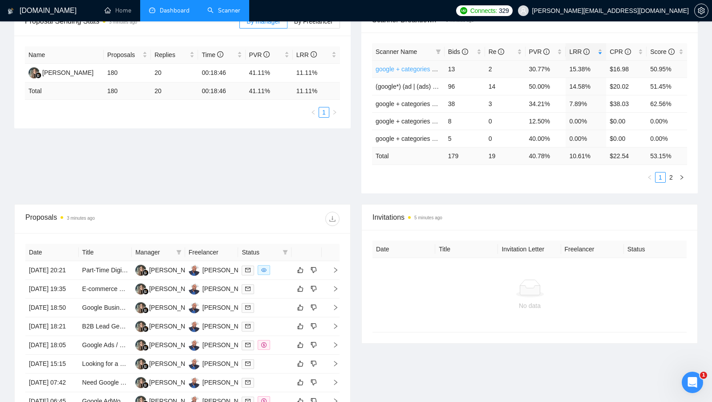
scroll to position [152, 0]
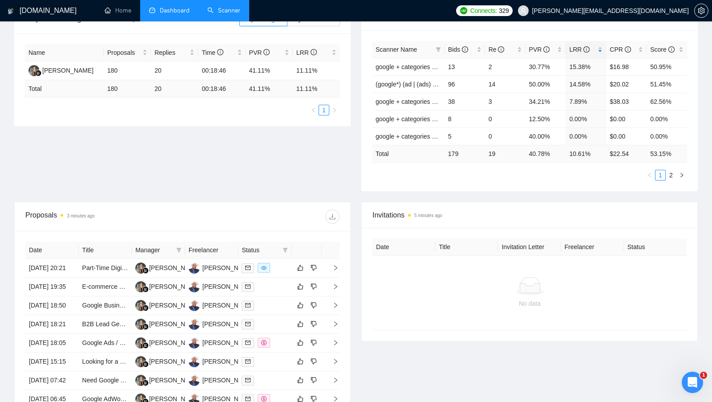
click at [46, 216] on div "Proposals 3 minutes ago" at bounding box center [103, 216] width 157 height 14
click at [46, 215] on div "Proposals 3 minutes ago" at bounding box center [103, 216] width 157 height 14
click at [140, 213] on div "Proposals 3 minutes ago" at bounding box center [103, 216] width 157 height 14
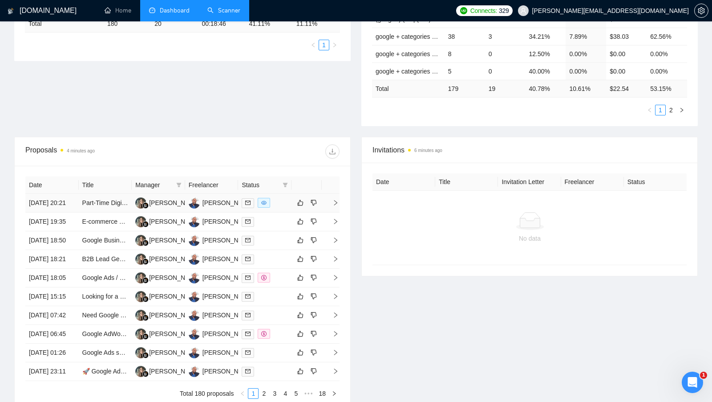
scroll to position [229, 0]
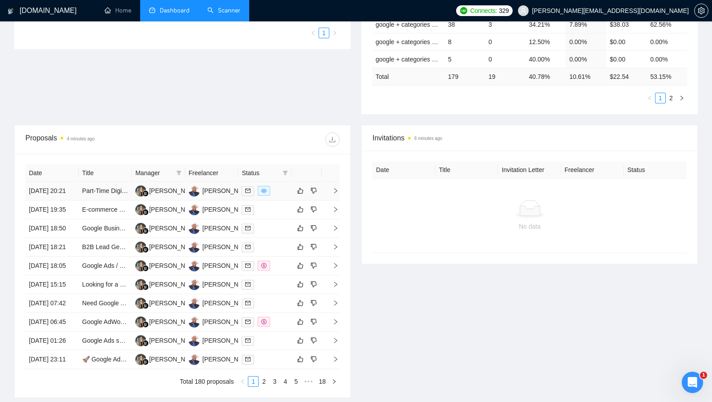
click at [279, 195] on div at bounding box center [265, 191] width 46 height 10
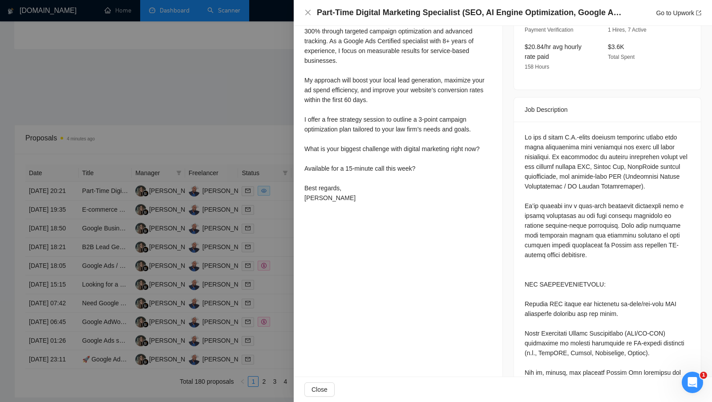
scroll to position [0, 0]
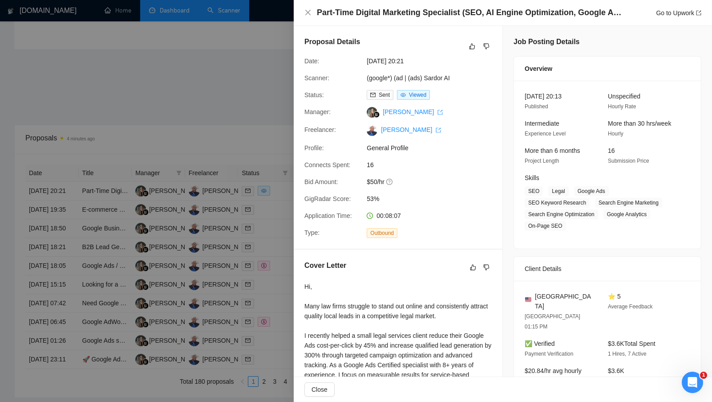
click at [286, 144] on div at bounding box center [356, 201] width 712 height 402
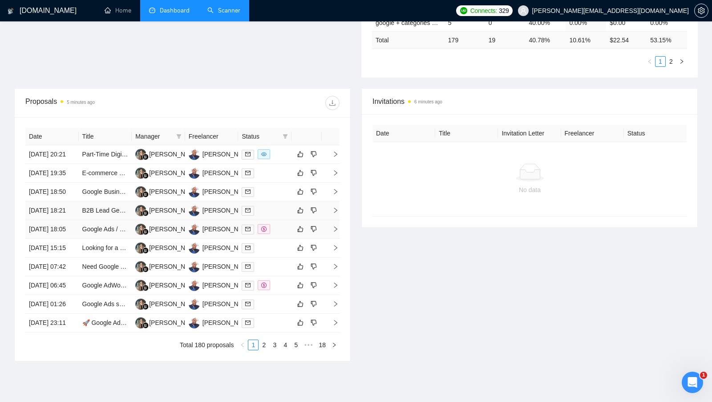
scroll to position [227, 0]
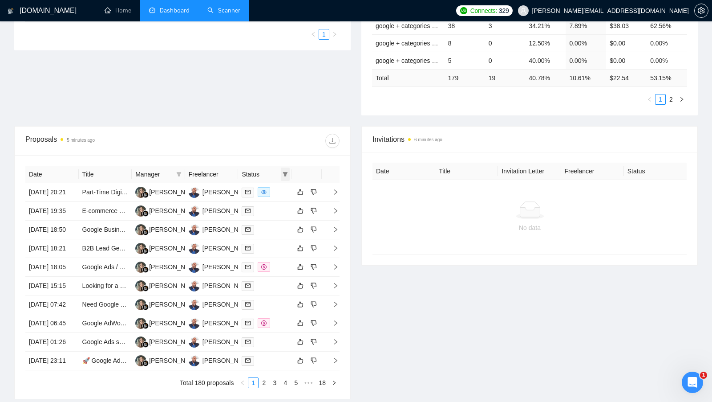
click at [281, 171] on span at bounding box center [285, 173] width 9 height 13
click at [264, 183] on li "Chat" at bounding box center [262, 189] width 53 height 14
checkbox input "true"
click at [286, 159] on div "Date Title Manager Freelancer Status [DATE] 20:21 Part-Time Digital Marketing S…" at bounding box center [183, 276] width 336 height 243
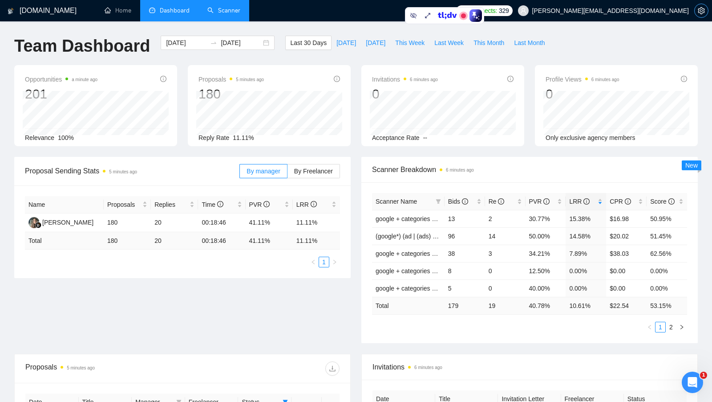
click at [698, 8] on icon "setting" at bounding box center [701, 10] width 7 height 7
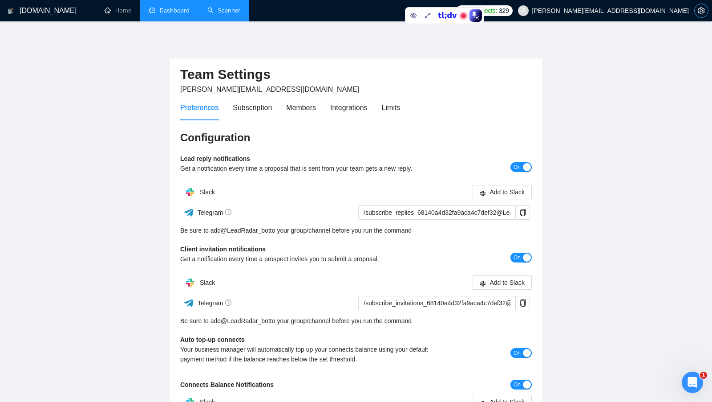
click at [701, 16] on button "button" at bounding box center [701, 11] width 14 height 14
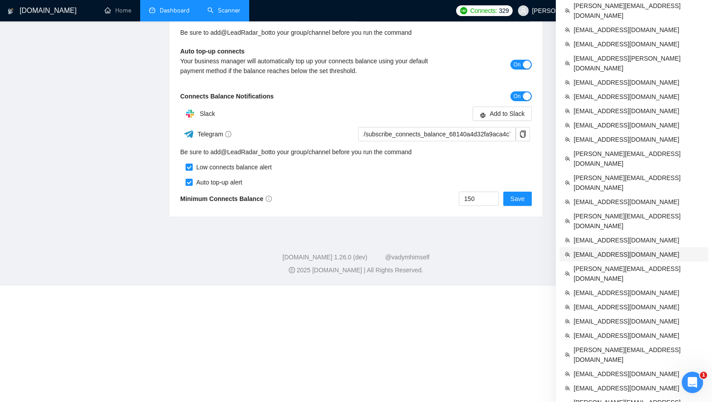
scroll to position [302, 0]
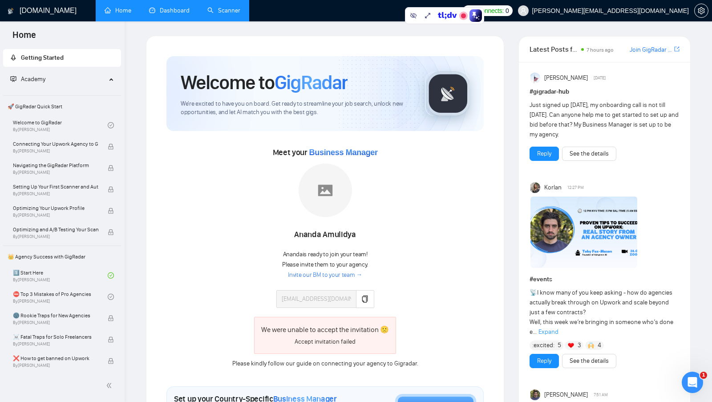
click at [165, 12] on link "Dashboard" at bounding box center [169, 11] width 41 height 8
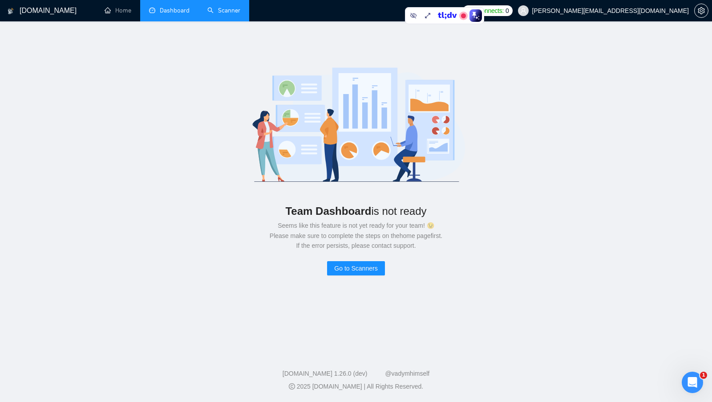
click at [223, 14] on link "Scanner" at bounding box center [223, 11] width 33 height 8
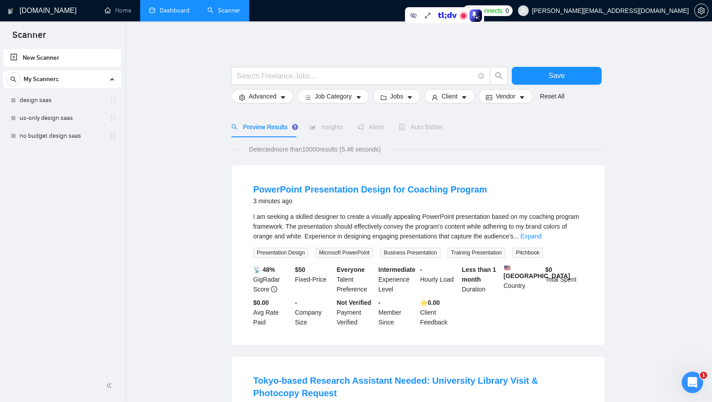
click at [72, 96] on link "design saas" at bounding box center [62, 100] width 85 height 18
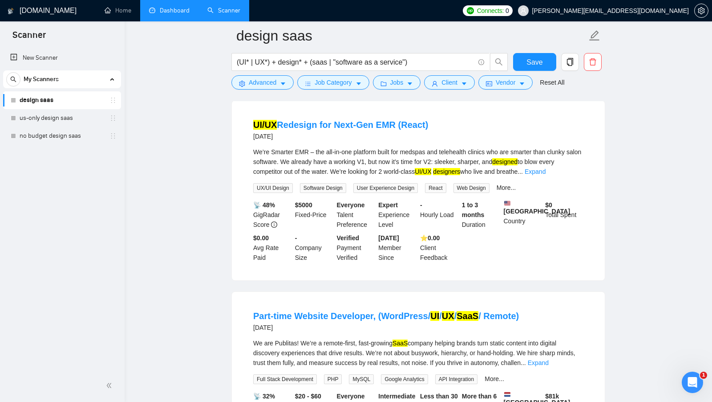
scroll to position [653, 0]
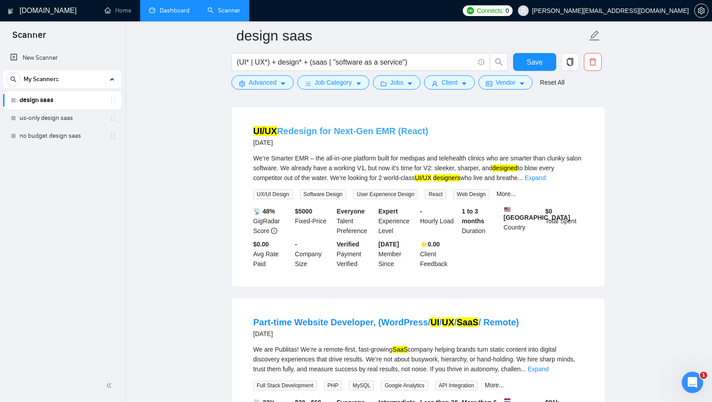
drag, startPoint x: 430, startPoint y: 133, endPoint x: 395, endPoint y: 133, distance: 34.3
click at [395, 133] on div "UI/UX Redesign for Next-Gen EMR (React) [DATE]" at bounding box center [418, 136] width 330 height 23
copy link "(React)"
click at [269, 81] on span "Advanced" at bounding box center [263, 82] width 28 height 10
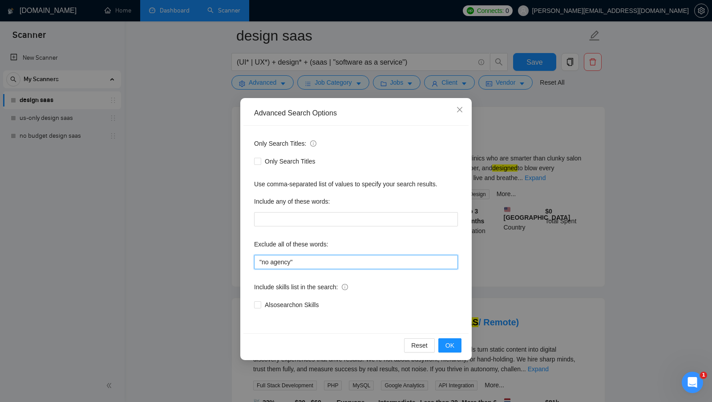
click at [307, 264] on input ""no agency"" at bounding box center [356, 262] width 204 height 14
paste input "(React)"
type input ""no agency", (React)"
click at [445, 340] on button "OK" at bounding box center [449, 345] width 23 height 14
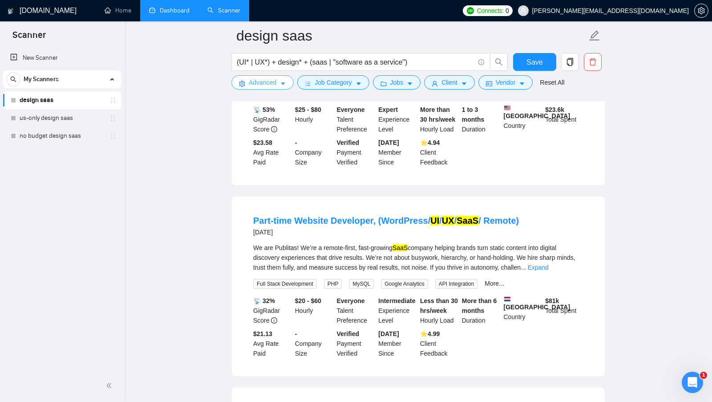
scroll to position [639, 0]
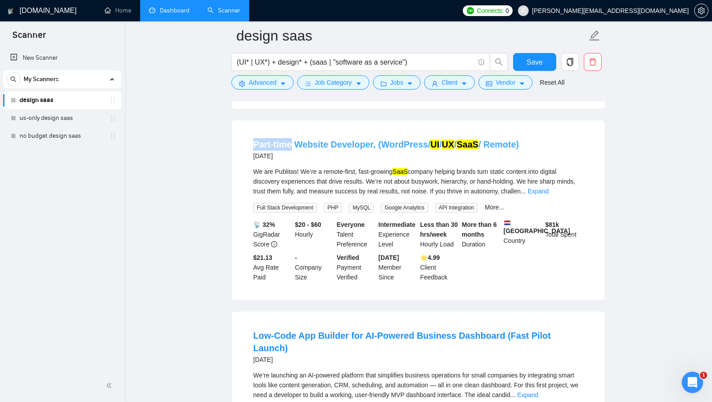
drag, startPoint x: 244, startPoint y: 148, endPoint x: 291, endPoint y: 150, distance: 46.8
click at [291, 150] on li "Part-time Website Developer, (WordPress/ UI / UX / SaaS / Remote) [DATE] We are…" at bounding box center [419, 210] width 352 height 158
copy link "Part-time"
click at [273, 87] on span "Advanced" at bounding box center [263, 82] width 28 height 10
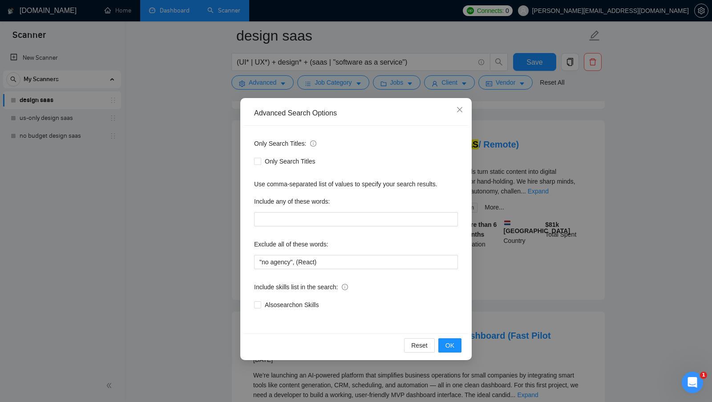
click at [499, 272] on div "Advanced Search Options Only Search Titles: Only Search Titles Use comma-separa…" at bounding box center [356, 201] width 712 height 402
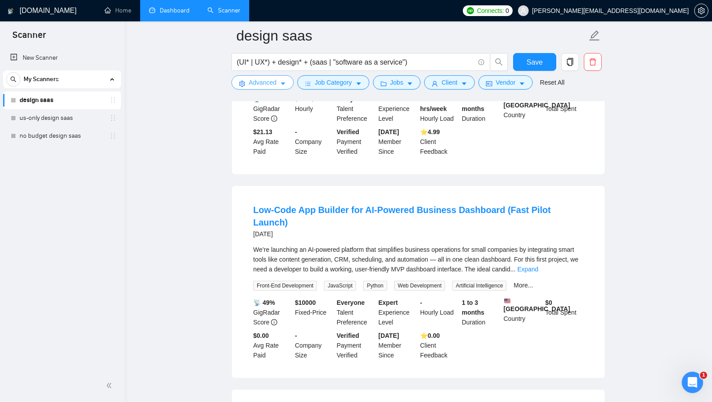
scroll to position [766, 0]
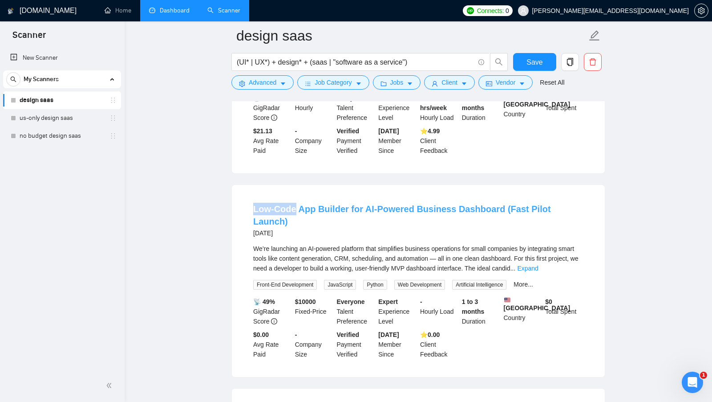
drag, startPoint x: 250, startPoint y: 213, endPoint x: 294, endPoint y: 214, distance: 43.6
click at [294, 214] on li "Low-Code App Builder for AI-Powered Business Dashboard (Fast Pilot Launch) [DAT…" at bounding box center [419, 280] width 352 height 170
click at [456, 247] on div "We’re launching an AI-powered platform that simplifies business operations for …" at bounding box center [418, 257] width 330 height 29
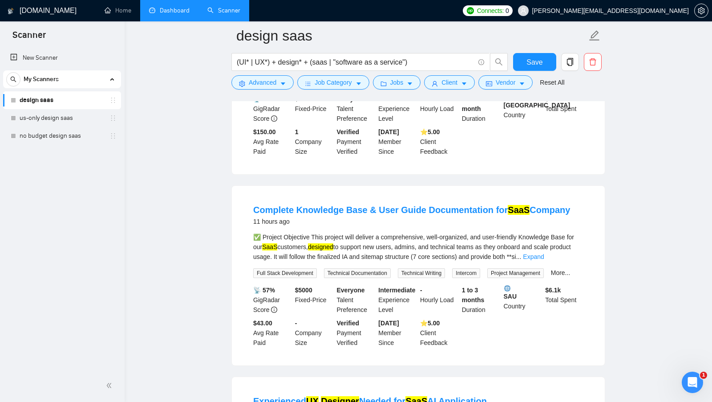
scroll to position [0, 0]
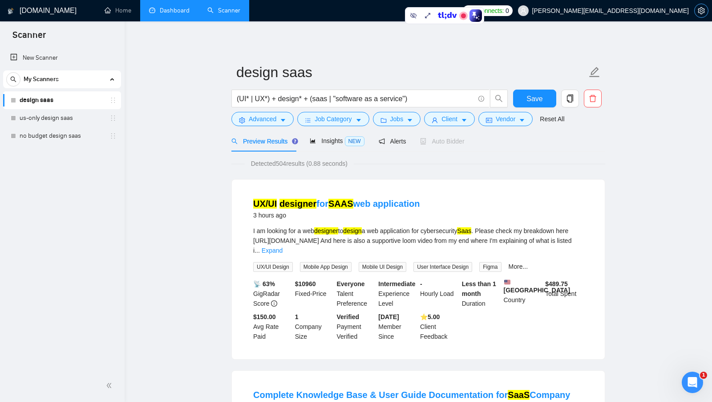
click at [706, 10] on span "setting" at bounding box center [701, 10] width 13 height 7
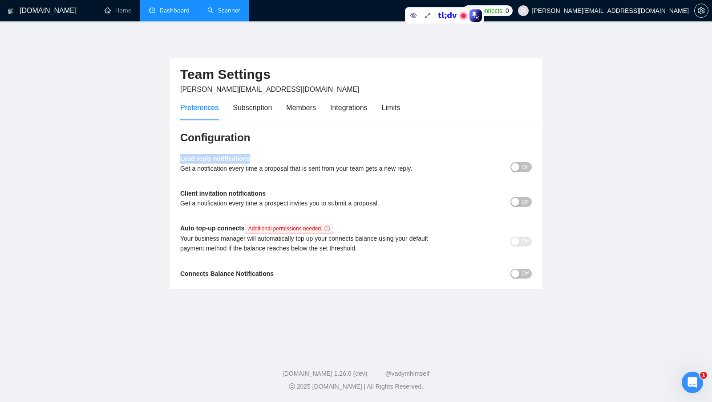
drag, startPoint x: 260, startPoint y: 155, endPoint x: 179, endPoint y: 158, distance: 81.5
click at [179, 158] on div "Configuration Lead reply notifications Get a notification every time a proposal…" at bounding box center [356, 205] width 373 height 170
click at [267, 151] on div "Configuration Lead reply notifications Get a notification every time a proposal…" at bounding box center [356, 205] width 373 height 170
click at [262, 195] on b "Client invitation notifications" at bounding box center [222, 193] width 85 height 7
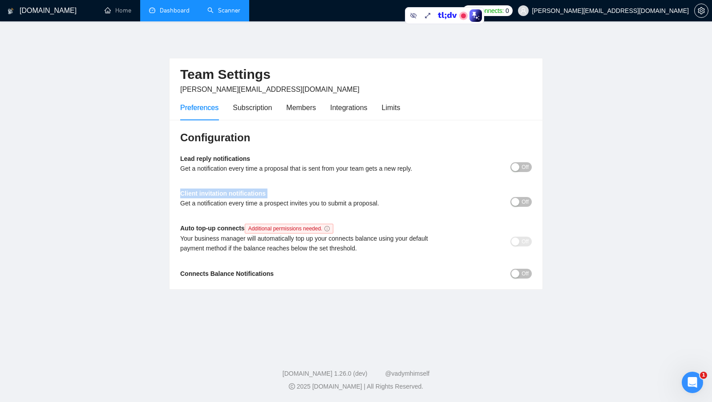
click at [262, 195] on b "Client invitation notifications" at bounding box center [222, 193] width 85 height 7
click at [284, 191] on div "Client invitation notifications Get a notification every time a prospect invite…" at bounding box center [312, 201] width 264 height 26
click at [517, 270] on div "button" at bounding box center [515, 273] width 8 height 8
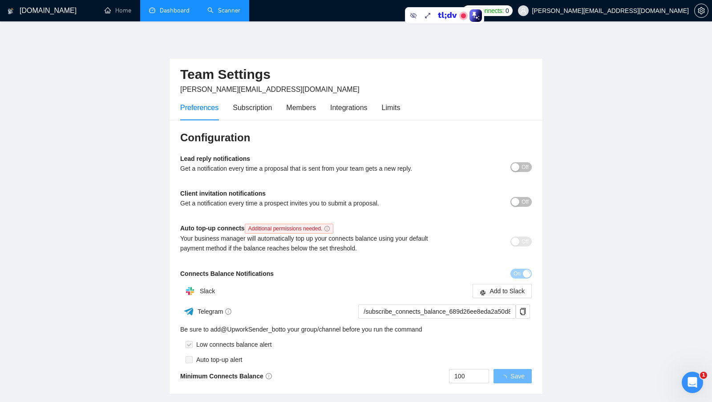
scroll to position [24, 0]
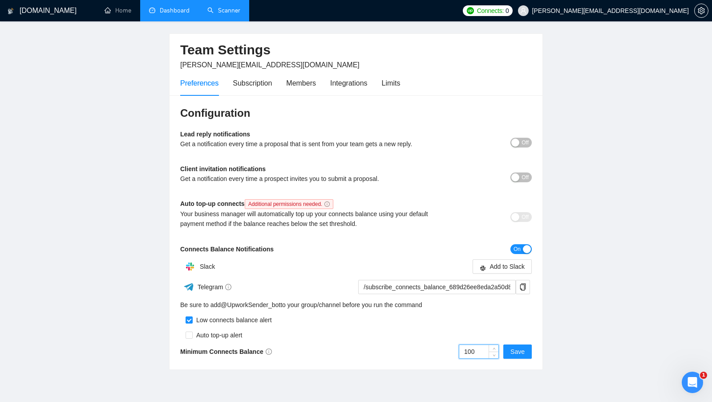
click at [470, 345] on input "100" at bounding box center [478, 351] width 39 height 13
type input "50"
click at [502, 327] on div "Auto top-up alert" at bounding box center [356, 332] width 352 height 15
click at [527, 249] on div "button" at bounding box center [527, 249] width 8 height 8
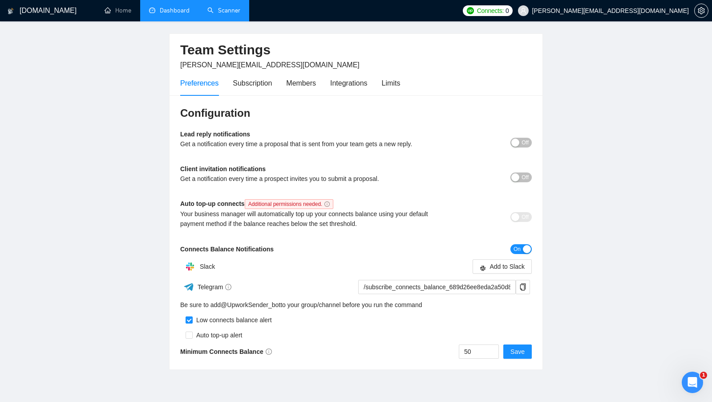
scroll to position [0, 0]
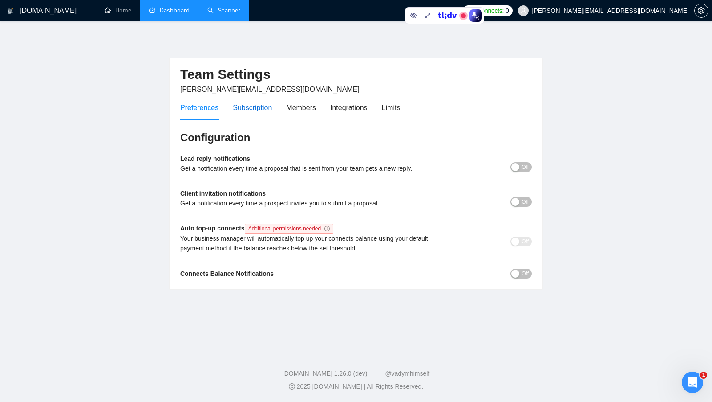
click at [266, 109] on div "Subscription" at bounding box center [252, 107] width 39 height 11
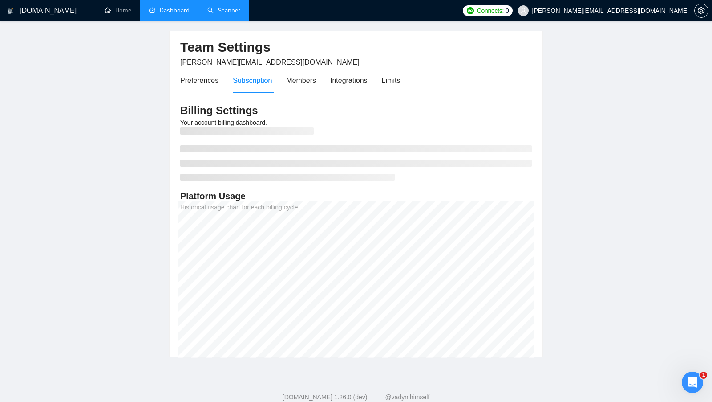
scroll to position [26, 0]
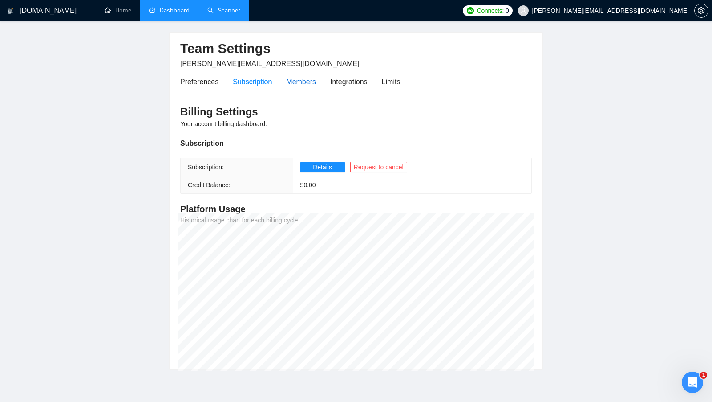
click at [302, 79] on div "Members" at bounding box center [301, 81] width 30 height 11
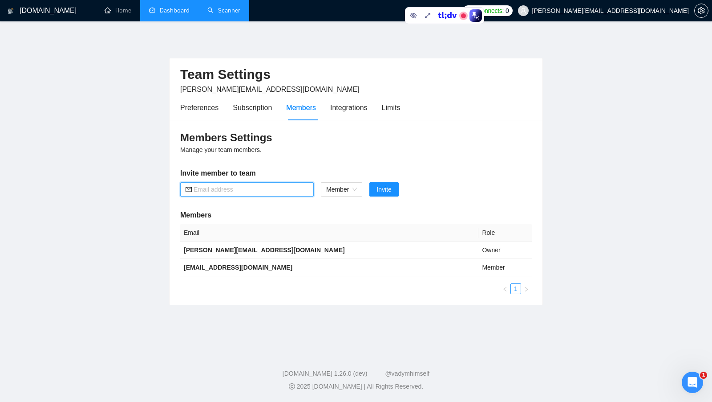
click at [285, 186] on input "text" at bounding box center [251, 189] width 115 height 10
click at [355, 153] on div "Members Settings Manage your team members. Invite member to team Member Invite …" at bounding box center [356, 212] width 373 height 185
click at [361, 110] on div "Integrations" at bounding box center [348, 107] width 37 height 11
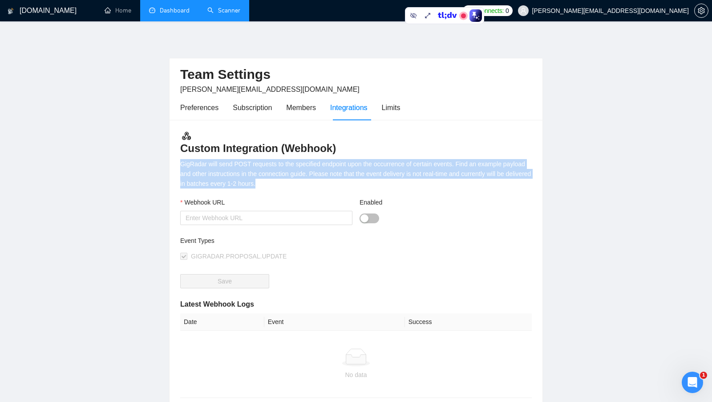
drag, startPoint x: 312, startPoint y: 183, endPoint x: 157, endPoint y: 165, distance: 156.3
click at [157, 165] on main "Team Settings [PERSON_NAME][EMAIL_ADDRESS][DOMAIN_NAME] Preferences Subscriptio…" at bounding box center [356, 257] width 684 height 442
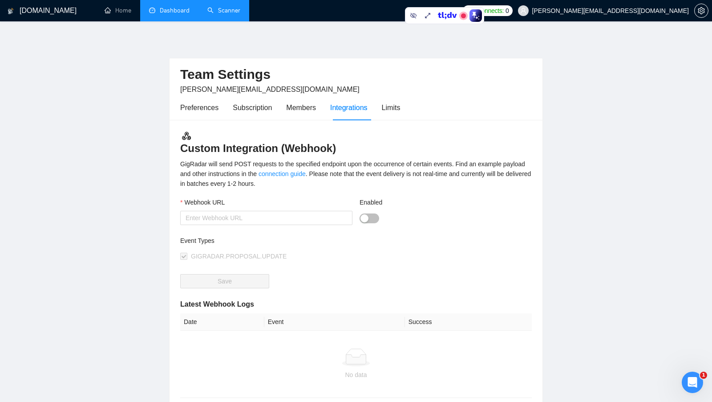
click at [204, 165] on div "GigRadar will send POST requests to the specified endpoint upon the occurrence …" at bounding box center [356, 173] width 352 height 29
click at [401, 103] on div "Limits" at bounding box center [391, 107] width 19 height 11
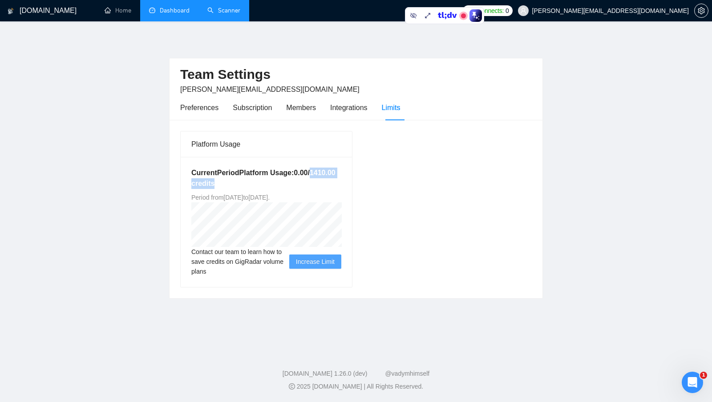
drag, startPoint x: 233, startPoint y: 182, endPoint x: 300, endPoint y: 184, distance: 66.4
click at [300, 184] on h5 "Current Period Platform Usage: 0.00 / 1410.00 credits" at bounding box center [266, 177] width 150 height 21
click at [247, 182] on h5 "Current Period Platform Usage: 0.00 / 1410.00 credits" at bounding box center [266, 177] width 150 height 21
drag, startPoint x: 233, startPoint y: 182, endPoint x: 260, endPoint y: 183, distance: 27.6
click at [260, 183] on h5 "Current Period Platform Usage: 0.00 / 1410.00 credits" at bounding box center [266, 177] width 150 height 21
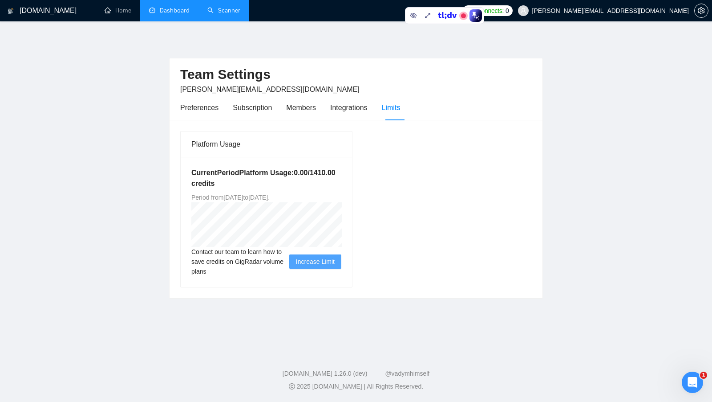
click at [300, 181] on h5 "Current Period Platform Usage: 0.00 / 1410.00 credits" at bounding box center [266, 177] width 150 height 21
drag, startPoint x: 334, startPoint y: 195, endPoint x: 183, endPoint y: 198, distance: 151.4
click at [183, 198] on div "Current Period Platform Usage: 0.00 / 1410.00 credits Period from [DATE] to [DA…" at bounding box center [266, 222] width 171 height 130
click at [295, 185] on h5 "Current Period Platform Usage: 0.00 / 1410.00 credits" at bounding box center [266, 177] width 150 height 21
drag, startPoint x: 293, startPoint y: 185, endPoint x: 234, endPoint y: 185, distance: 59.2
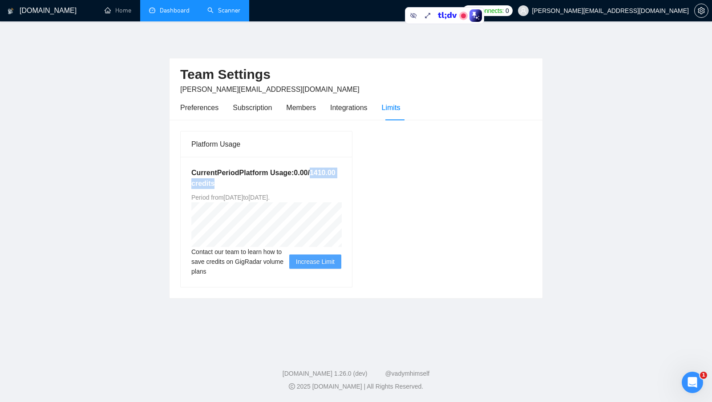
click at [234, 185] on h5 "Current Period Platform Usage: 0.00 / 1410.00 credits" at bounding box center [266, 177] width 150 height 21
click at [317, 169] on h5 "Current Period Platform Usage: 0.00 / 1410.00 credits" at bounding box center [266, 177] width 150 height 21
click at [312, 177] on h5 "Current Period Platform Usage: 0.00 / 1410.00 credits" at bounding box center [266, 177] width 150 height 21
drag, startPoint x: 233, startPoint y: 182, endPoint x: 260, endPoint y: 185, distance: 27.8
click at [260, 185] on h5 "Current Period Platform Usage: 0.00 / 1410.00 credits" at bounding box center [266, 177] width 150 height 21
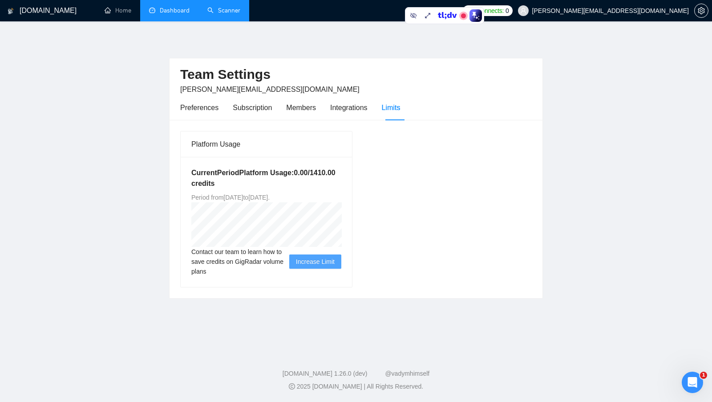
click at [281, 188] on div "Current Period Platform Usage: 0.00 / 1410.00 credits Period from [DATE] to [DA…" at bounding box center [266, 222] width 171 height 130
drag, startPoint x: 232, startPoint y: 183, endPoint x: 259, endPoint y: 184, distance: 26.3
click at [259, 184] on h5 "Current Period Platform Usage: 0.00 / 1410.00 credits" at bounding box center [266, 177] width 150 height 21
click at [308, 179] on h5 "Current Period Platform Usage: 0.00 / 1410.00 credits" at bounding box center [266, 177] width 150 height 21
drag, startPoint x: 296, startPoint y: 198, endPoint x: 315, endPoint y: 195, distance: 18.9
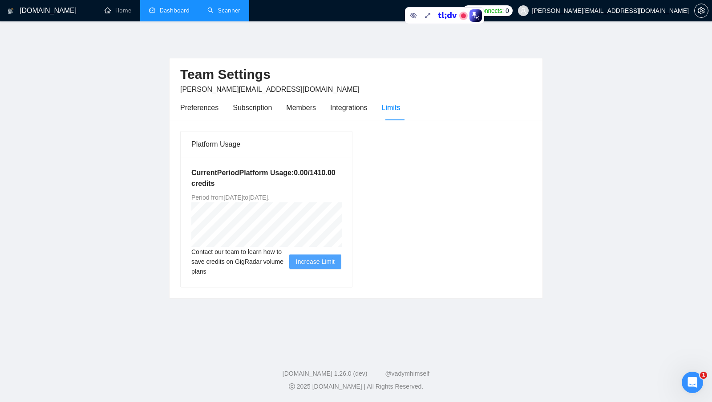
click at [270, 195] on span "Period from [DATE] to [DATE] ." at bounding box center [230, 197] width 78 height 7
click at [370, 191] on div "Platform Usage Current Period Platform Usage: 0.00 / 1410.00 credits Period fro…" at bounding box center [356, 208] width 359 height 157
click at [131, 13] on link "Home" at bounding box center [118, 11] width 27 height 8
